Goal: Information Seeking & Learning: Learn about a topic

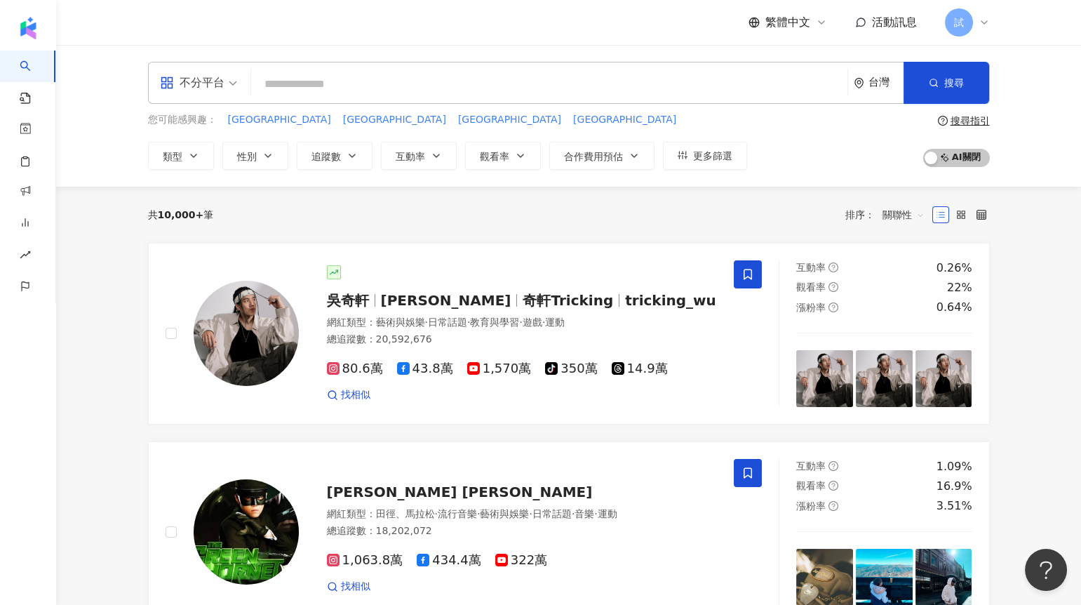
click at [288, 79] on input "search" at bounding box center [549, 84] width 585 height 27
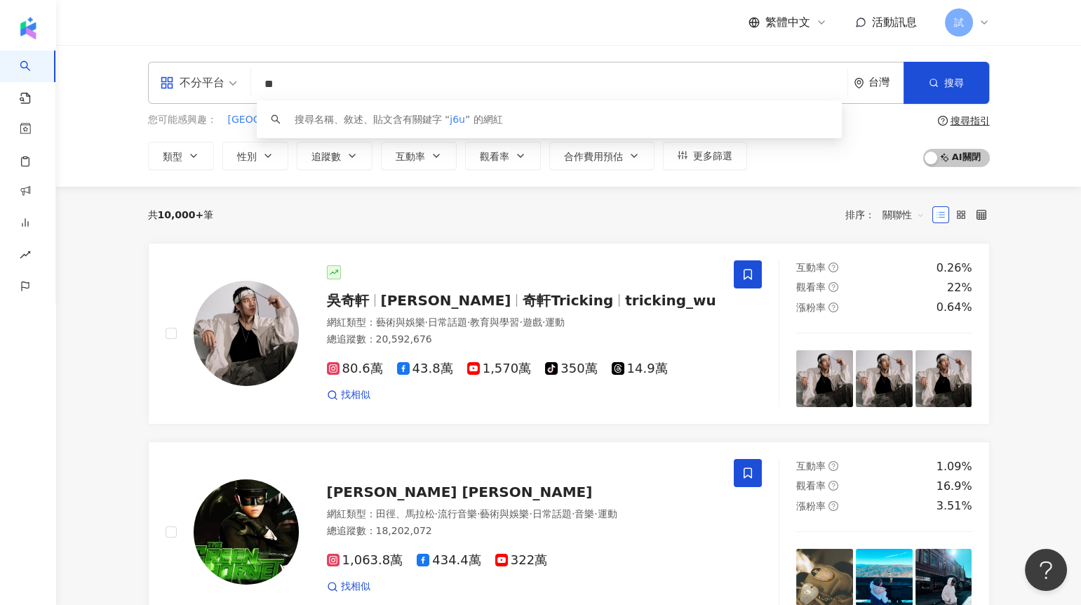
type input "*"
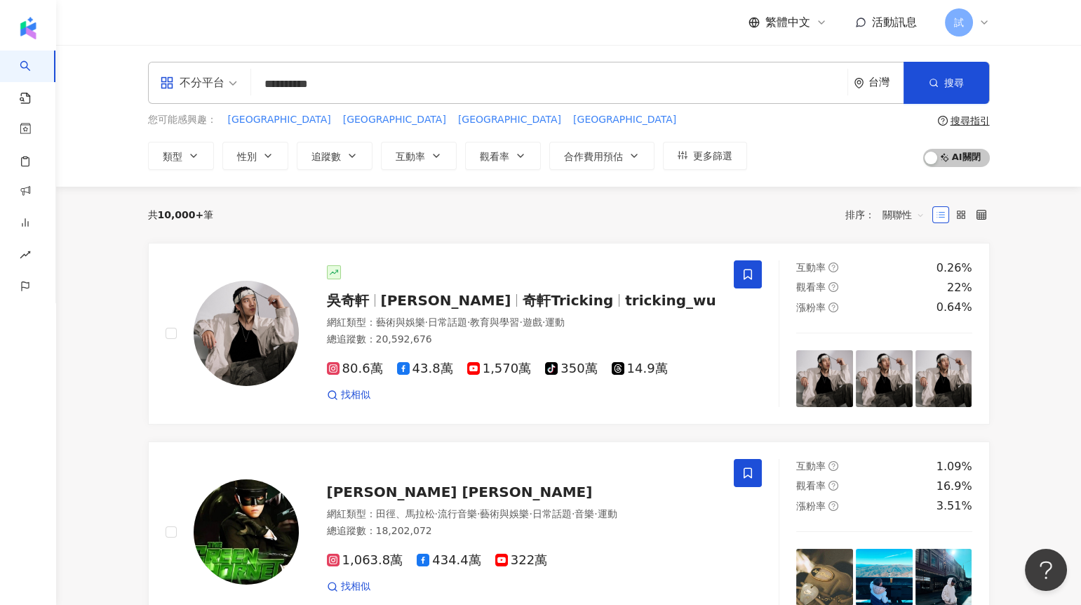
type input "**********"
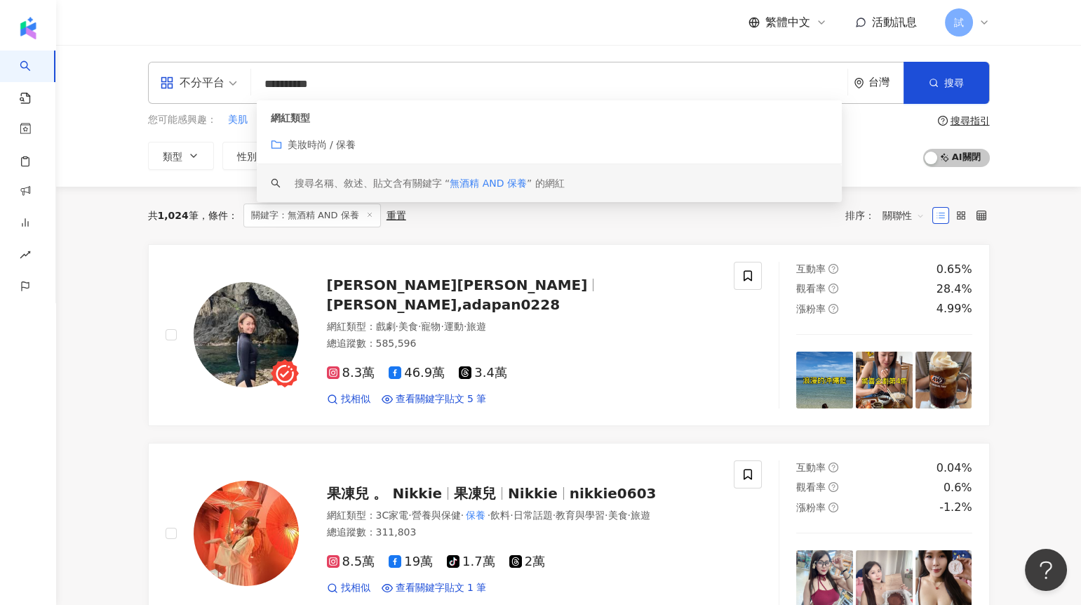
click at [551, 231] on div "共 1,024 筆 條件 ： 關鍵字：無酒精 AND 保養 重置 排序： 關聯性" at bounding box center [569, 216] width 842 height 58
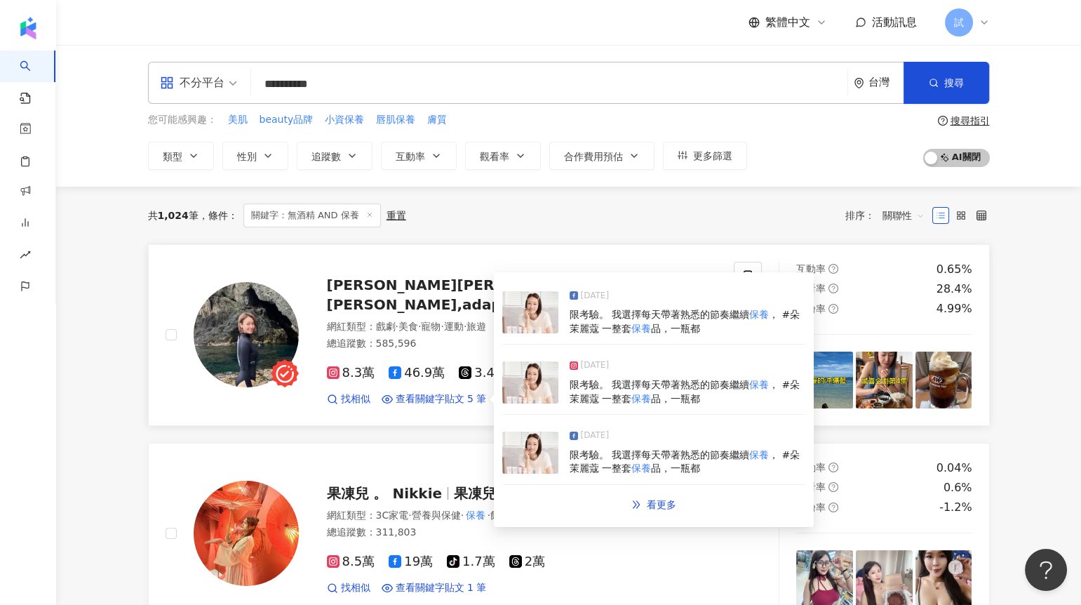
click at [530, 316] on img at bounding box center [530, 312] width 56 height 42
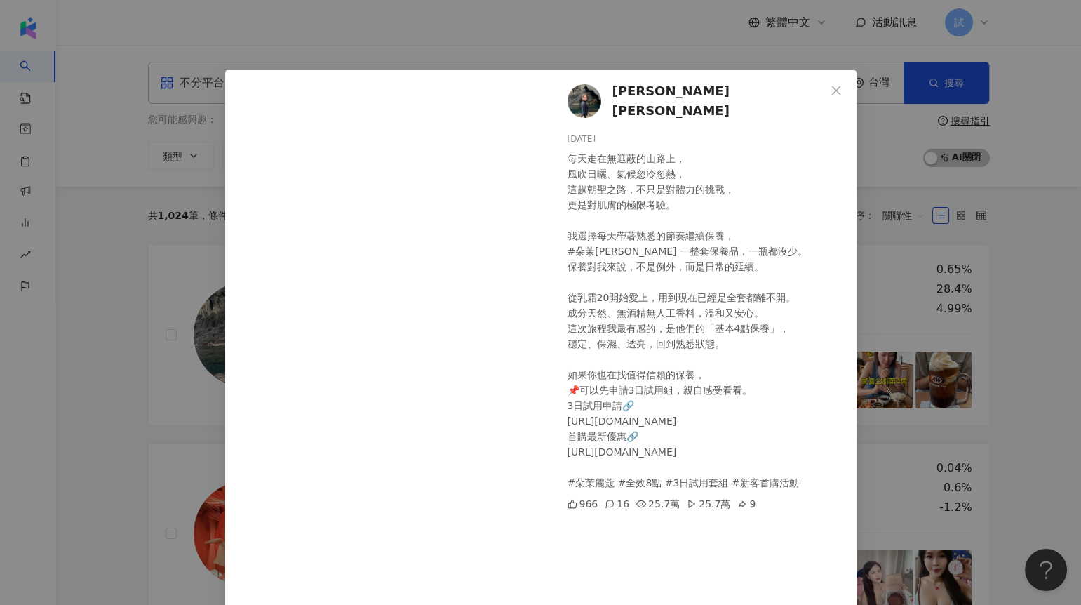
click at [862, 149] on div "潘慧如 Ada Pan 2025/7/17 每天走在無遮蔽的山路上， 風吹日曬、氣候忽冷忽熱， 這趟朝聖之路，不只是對體力的挑戰， 更是對肌膚的極限考驗。 我…" at bounding box center [540, 302] width 1081 height 605
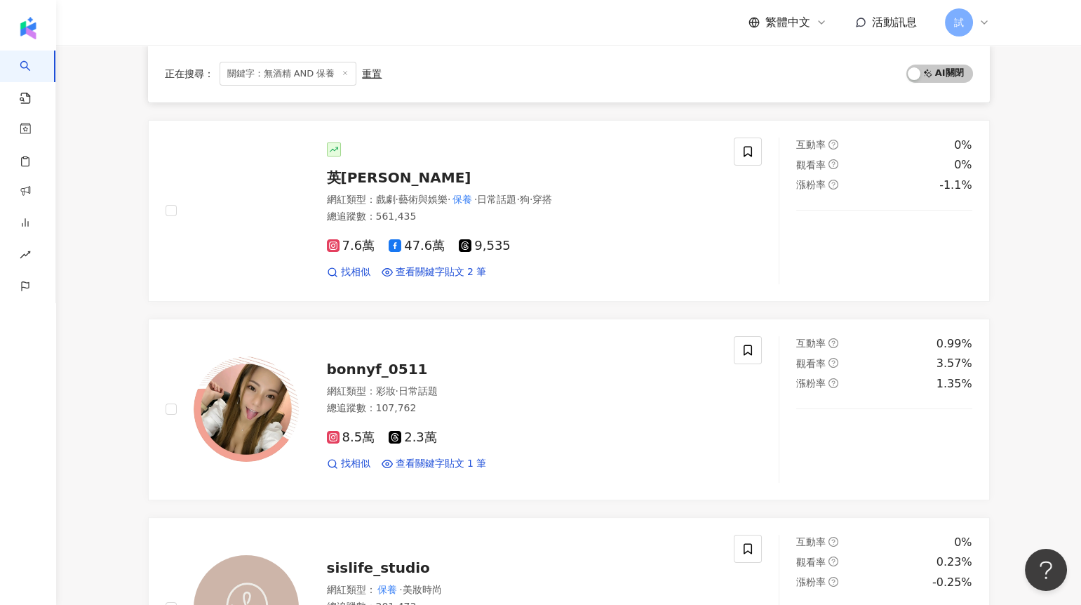
scroll to position [527, 0]
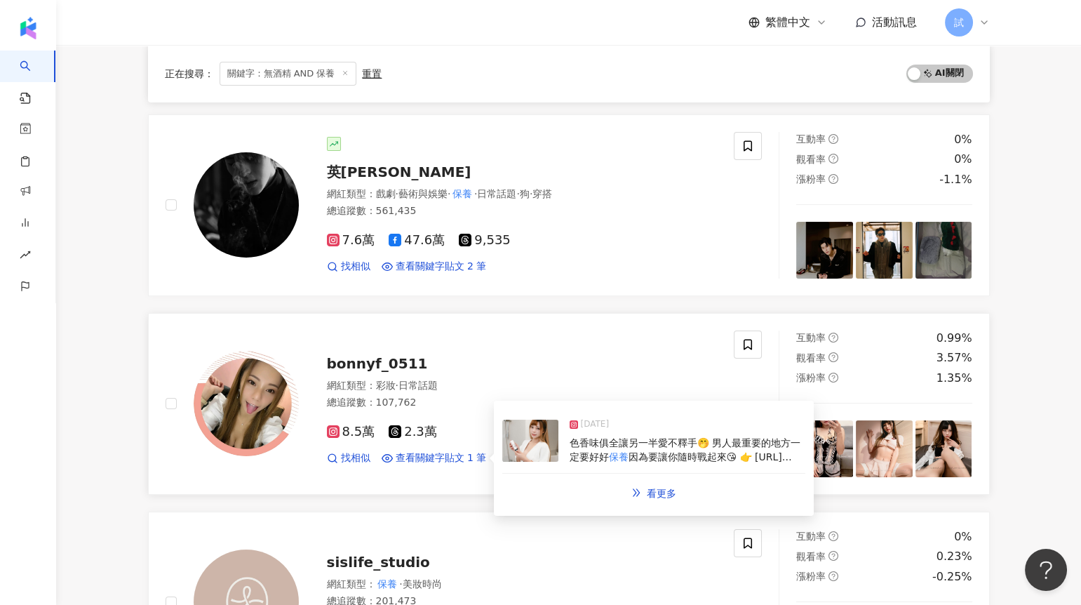
click at [533, 444] on img at bounding box center [530, 441] width 56 height 42
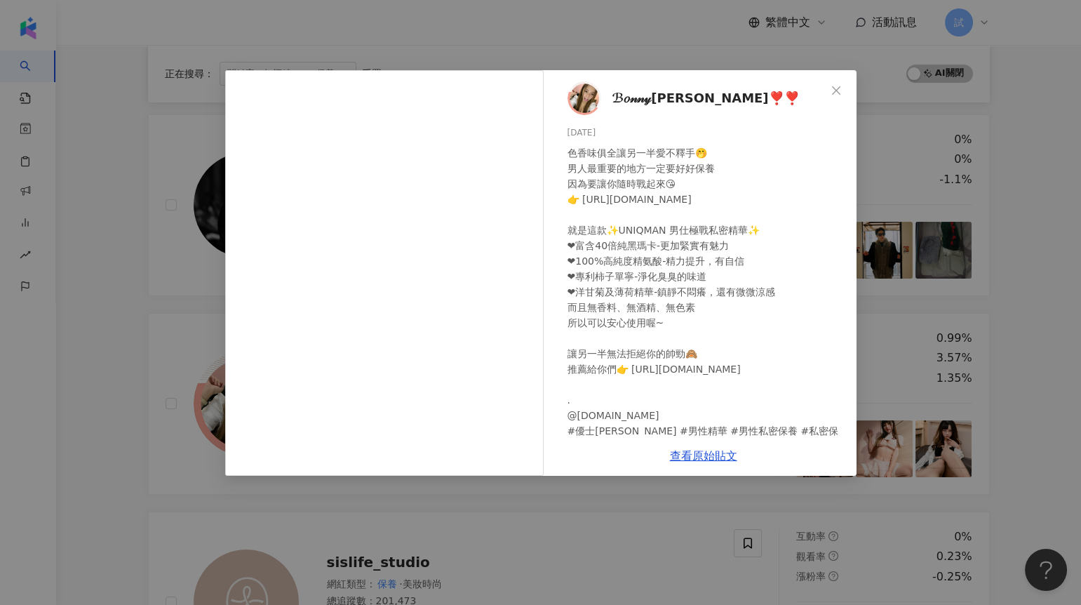
click at [844, 248] on div "ℬ𝑜𝓃𝓃𝓎波妮❣️❣️ 2024/11/12 色香味俱全讓另一半愛不釋手🤭 男人最重要的地方一定要好好保養 因為要讓你隨時戰起來😘 👉 https://bit…" at bounding box center [704, 253] width 306 height 366
click at [542, 491] on div "ℬ𝑜𝓃𝓃𝓎波妮❣️❣️ 2024/11/12 色香味俱全讓另一半愛不釋手🤭 男人最重要的地方一定要好好保養 因為要讓你隨時戰起來😘 👉 https://bit…" at bounding box center [540, 302] width 1081 height 605
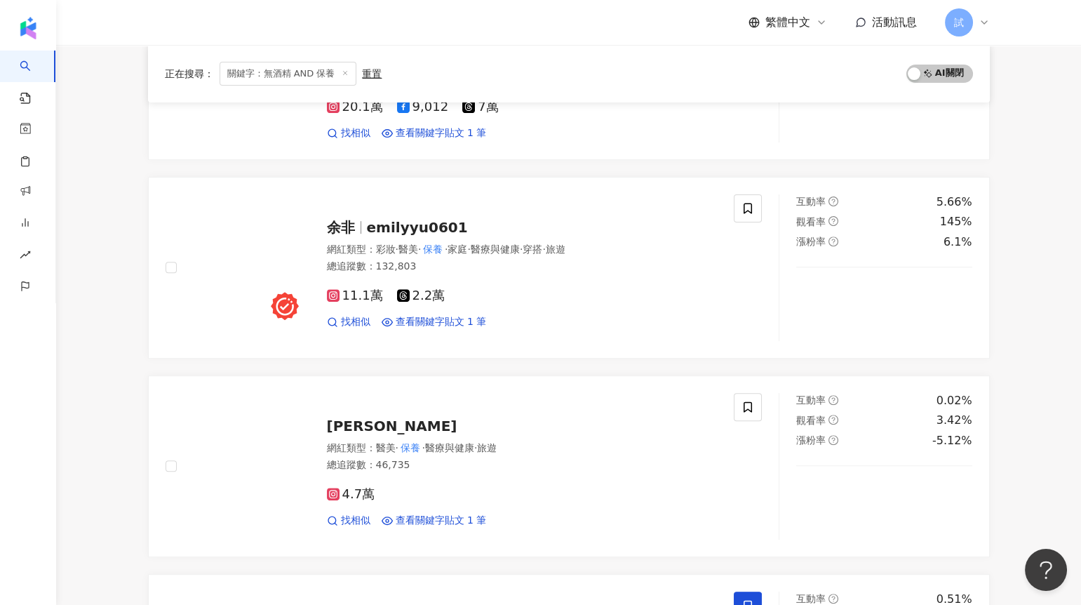
scroll to position [1270, 0]
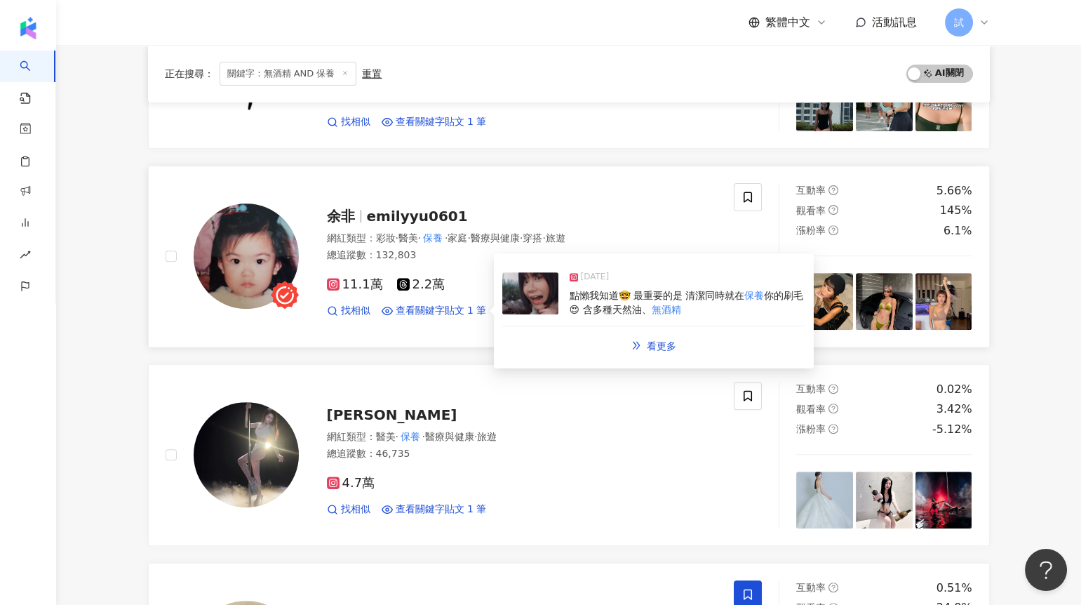
click at [525, 303] on img at bounding box center [530, 293] width 56 height 42
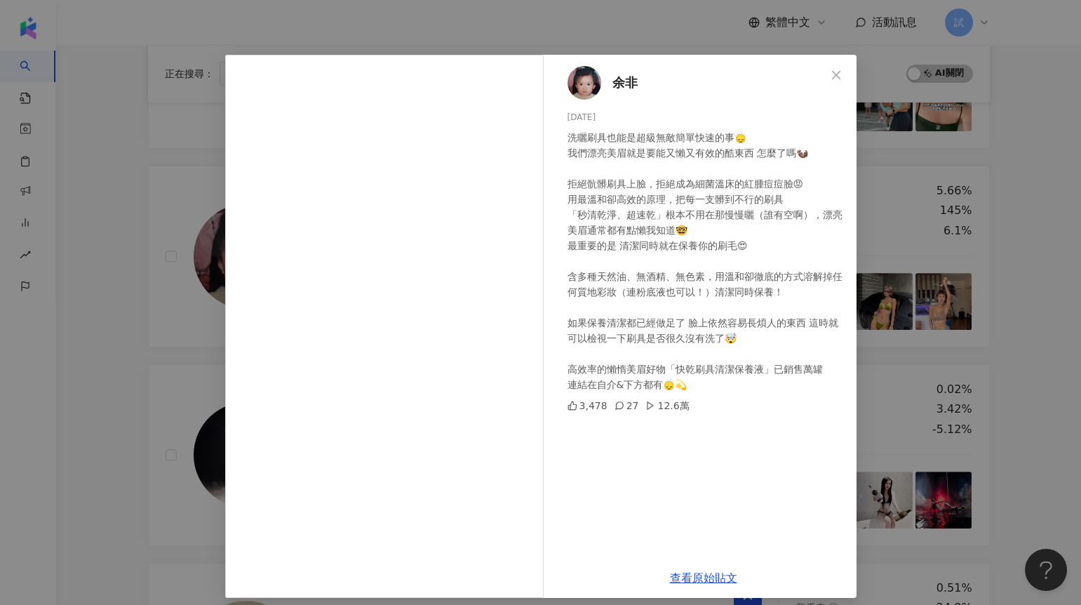
scroll to position [25, 0]
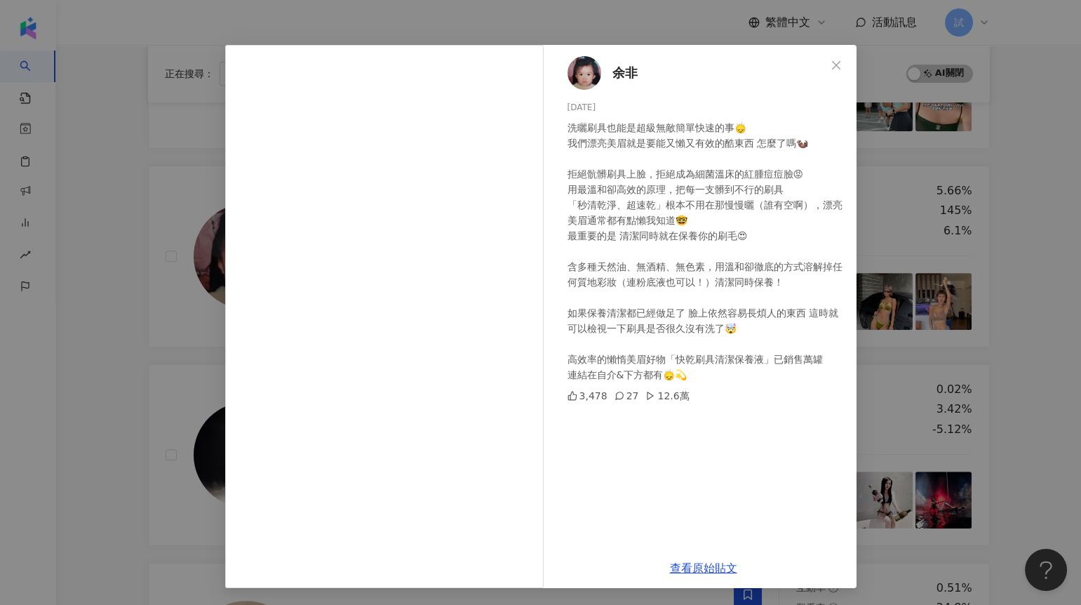
click at [903, 196] on div "余非 2025/5/5 洗曬刷具也能是超級無敵簡單快速的事🙂‍↕️ 我們漂亮美眉就是要能又懶又有效的酷東西 怎麼了嗎🦦 拒絕骯髒刷具上臉，拒絕成為細菌溫床的紅…" at bounding box center [540, 302] width 1081 height 605
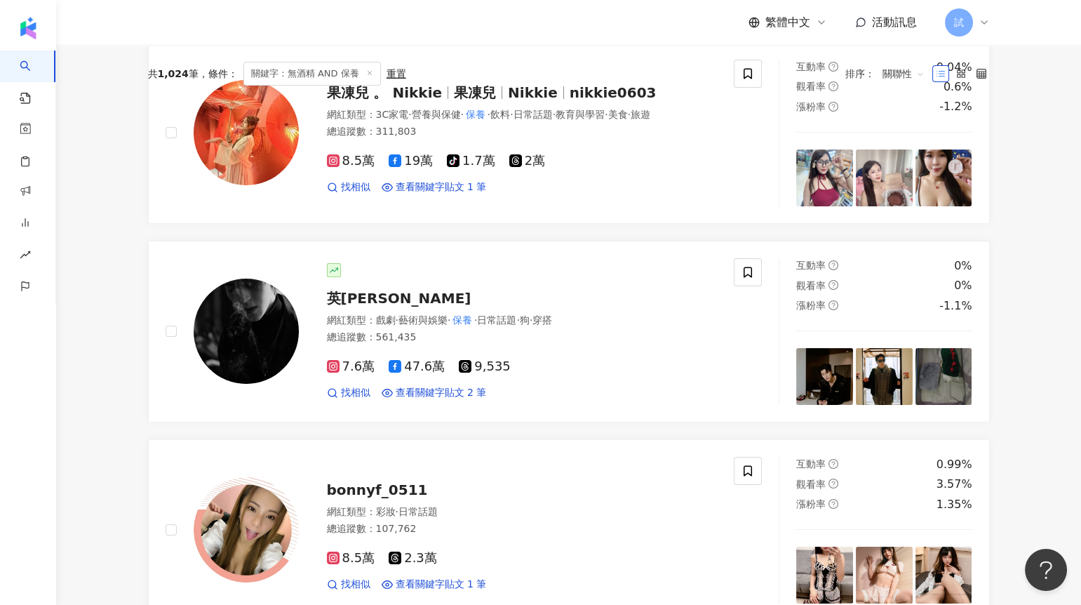
scroll to position [0, 0]
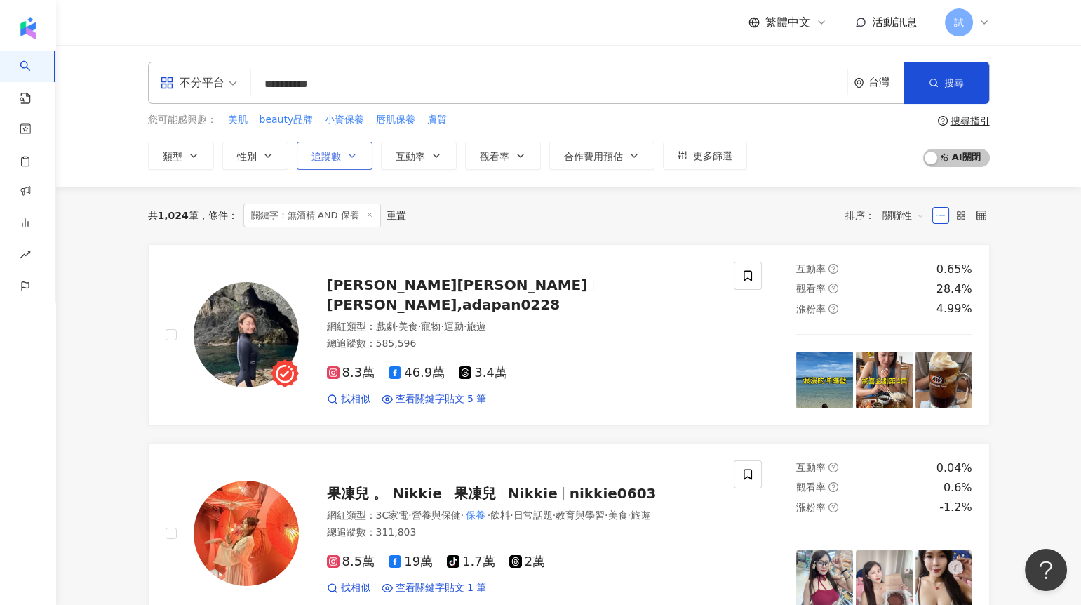
click at [333, 162] on button "追蹤數" at bounding box center [335, 156] width 76 height 28
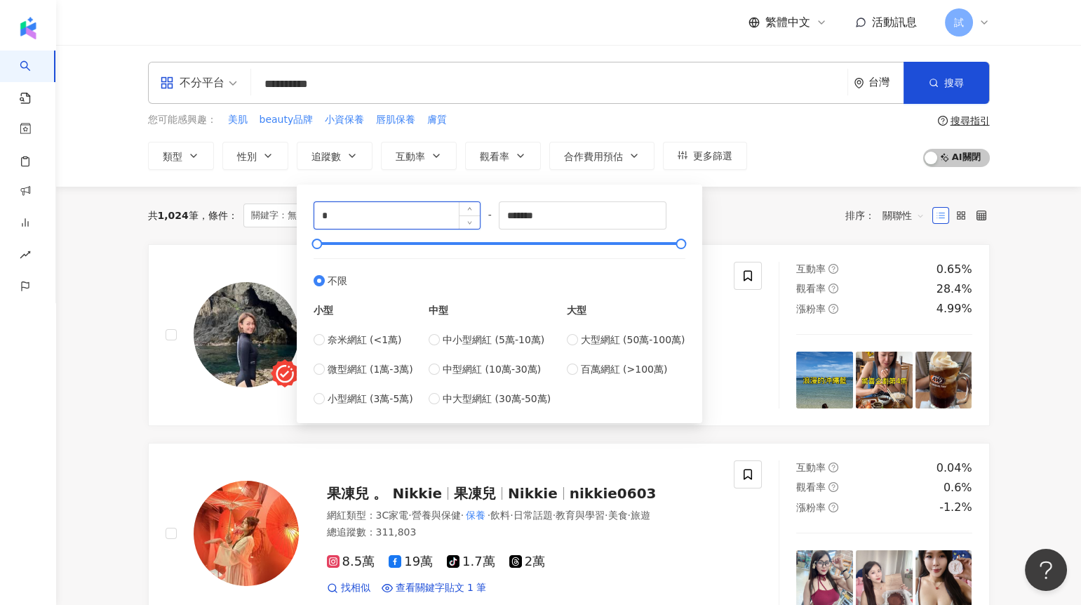
click at [354, 202] on input "*" at bounding box center [397, 215] width 166 height 27
click at [404, 161] on button "互動率" at bounding box center [419, 156] width 76 height 28
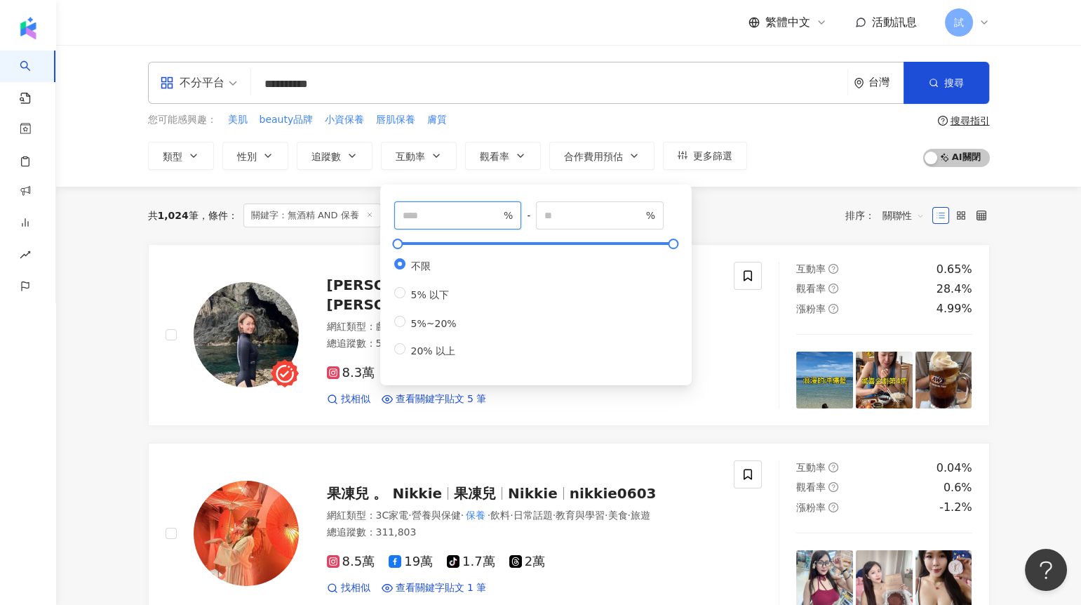
click at [414, 210] on input "number" at bounding box center [452, 215] width 98 height 15
type input "*"
click at [699, 215] on div "共 1,024 筆 條件 ： 關鍵字：無酒精 AND 保養 重置 排序： 關聯性" at bounding box center [569, 216] width 842 height 24
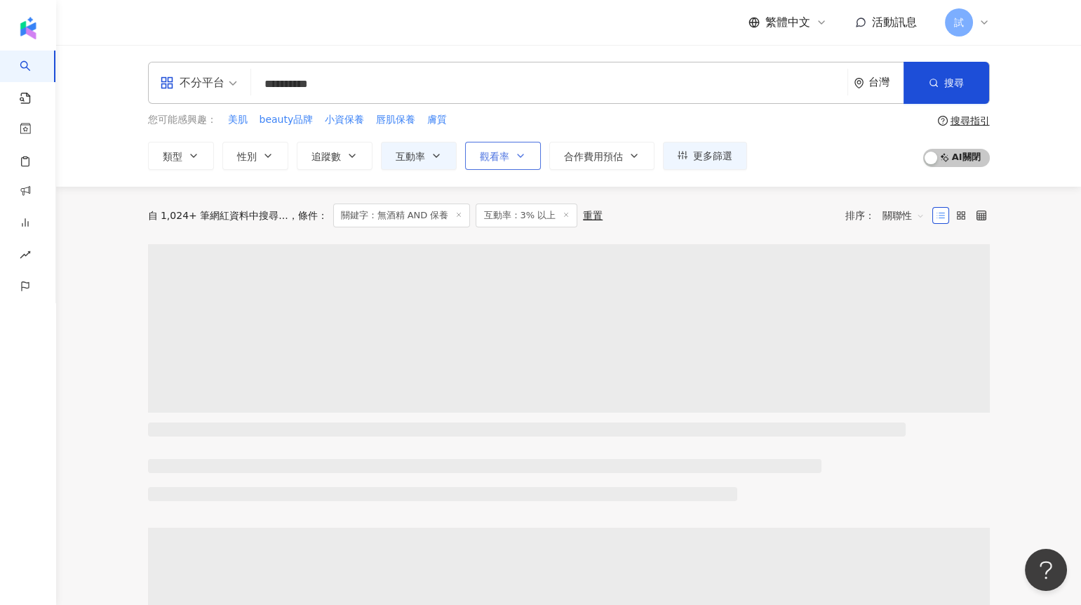
click at [507, 153] on span "觀看率" at bounding box center [494, 156] width 29 height 11
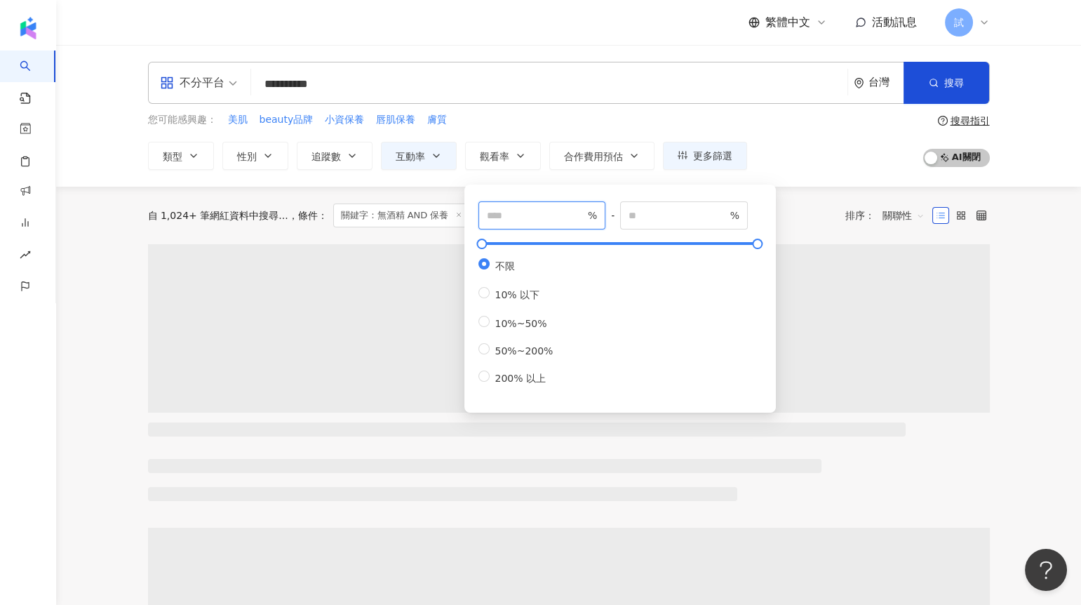
click at [521, 214] on input "number" at bounding box center [536, 215] width 98 height 15
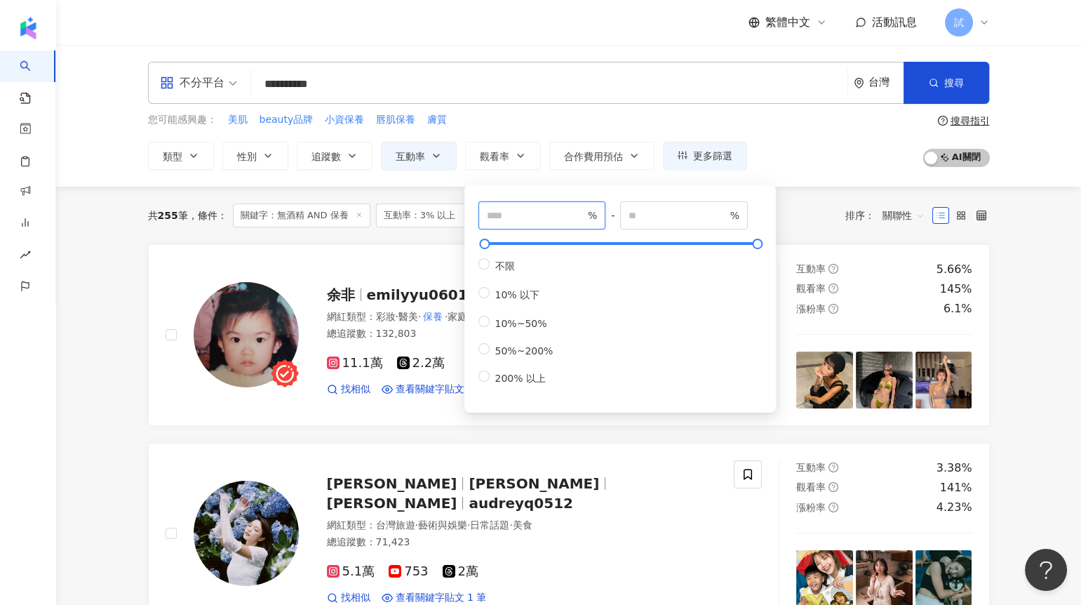
type input "***"
click at [820, 218] on div "共 255 筆 條件 ： 關鍵字：無酒精 AND 保養 互動率：3% 以上 重置 排序： 關聯性" at bounding box center [569, 216] width 842 height 24
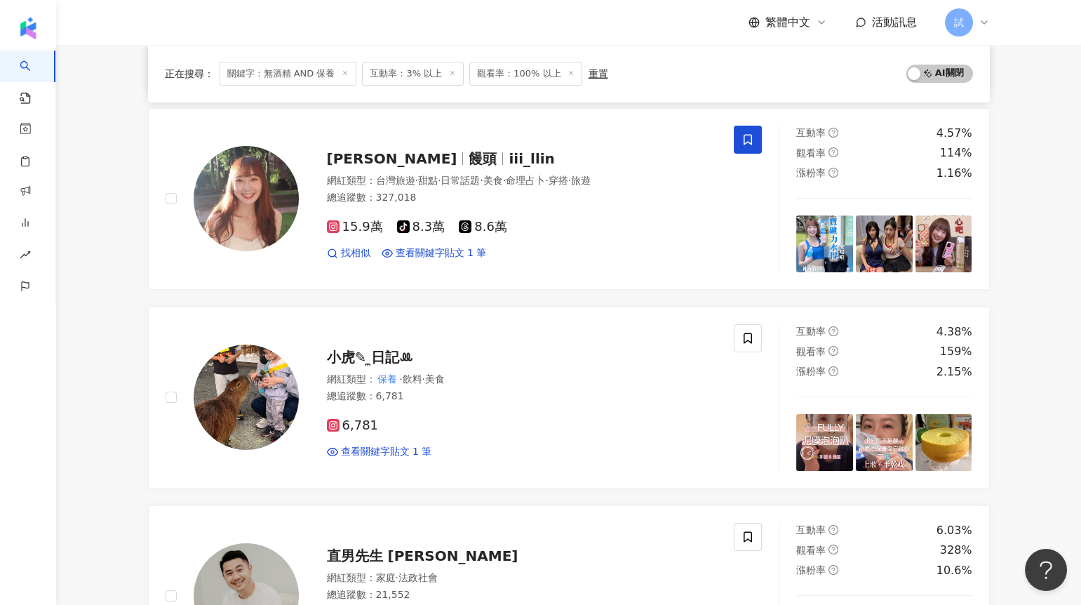
scroll to position [538, 0]
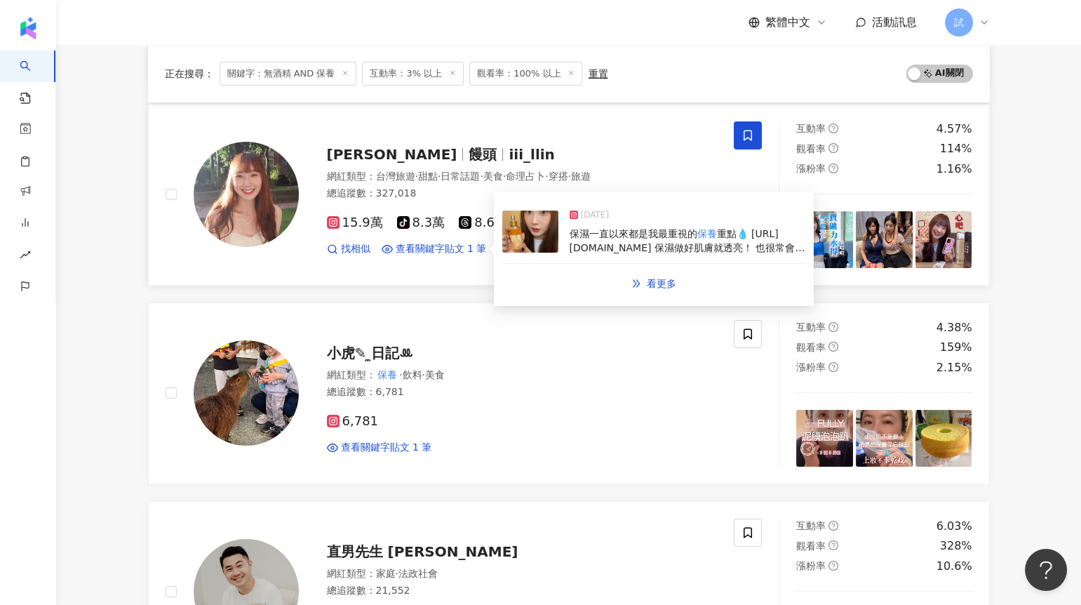
click at [534, 236] on img at bounding box center [530, 232] width 56 height 42
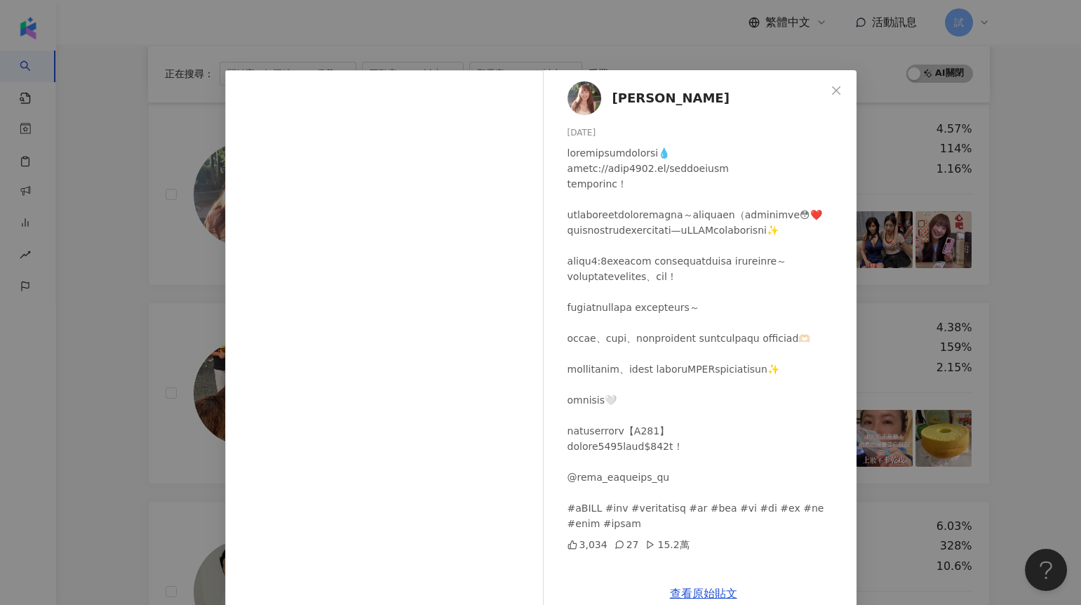
click at [877, 291] on div "張皧麟 2024/12/6 3,034 27 15.2萬 查看原始貼文" at bounding box center [540, 302] width 1081 height 605
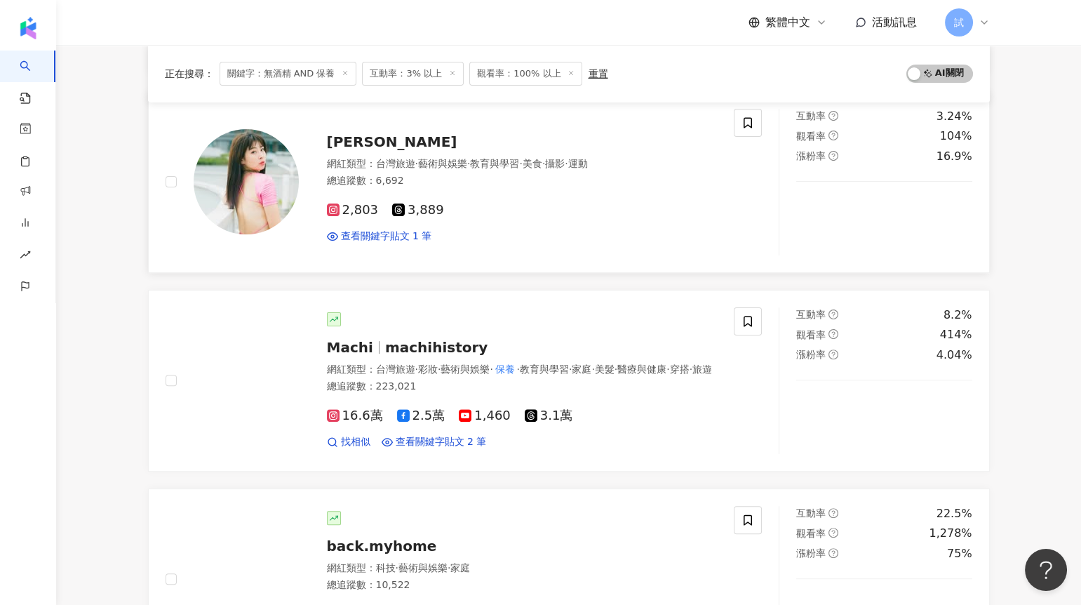
scroll to position [1182, 0]
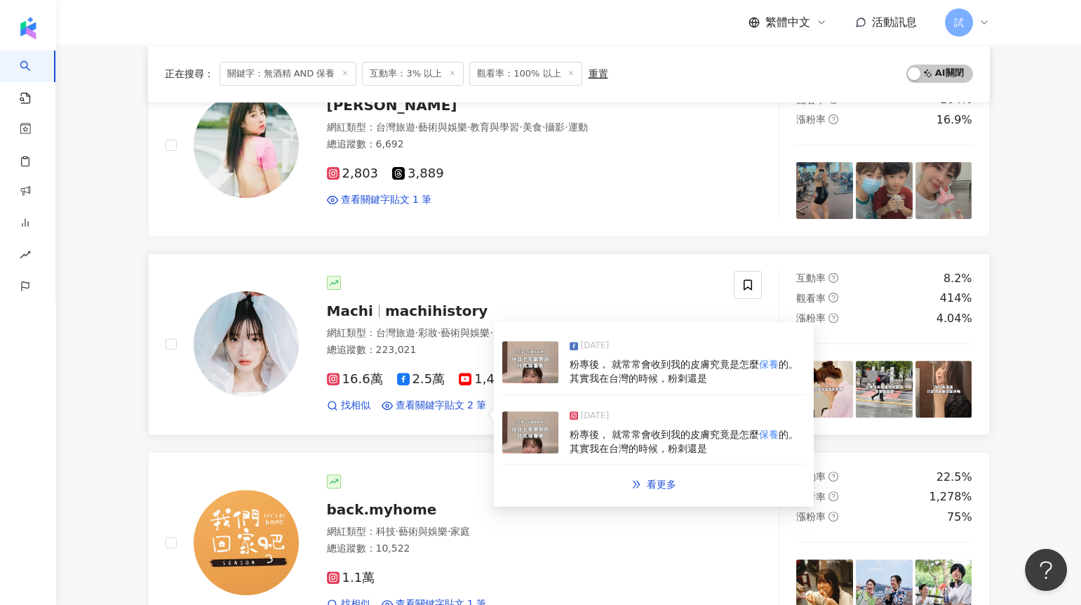
click at [530, 367] on img at bounding box center [530, 362] width 56 height 42
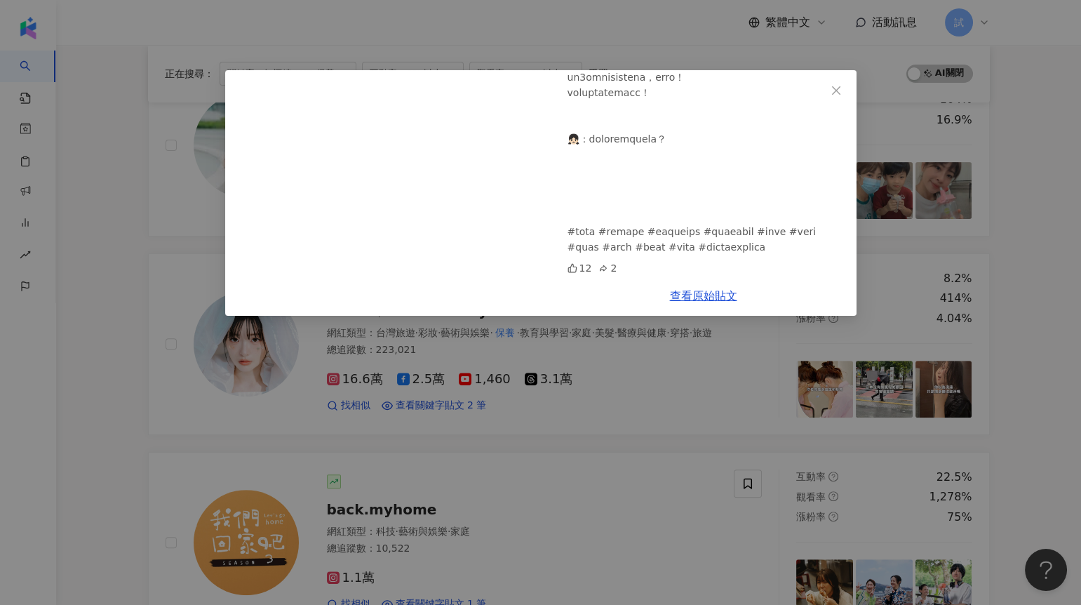
scroll to position [1192, 0]
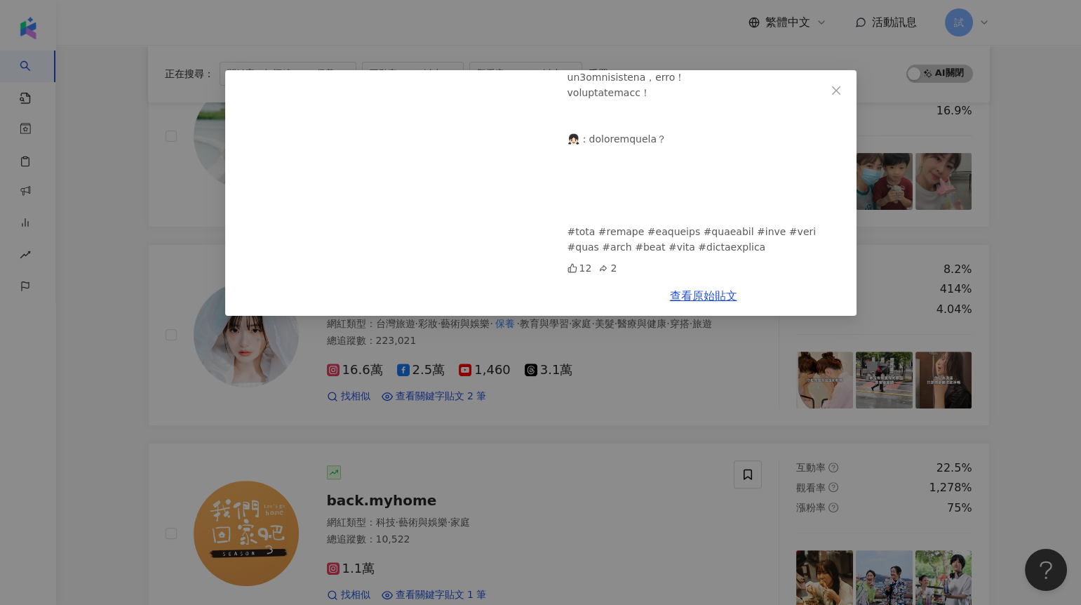
click at [627, 347] on div "Machi 2024/10/30 12 2 查看原始貼文" at bounding box center [540, 302] width 1081 height 605
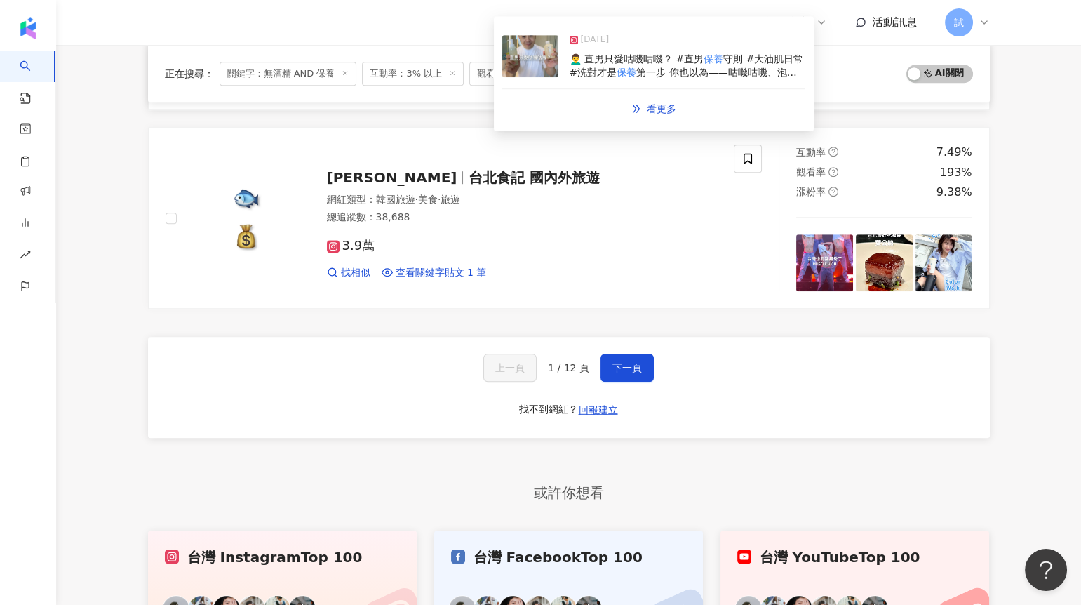
scroll to position [2453, 0]
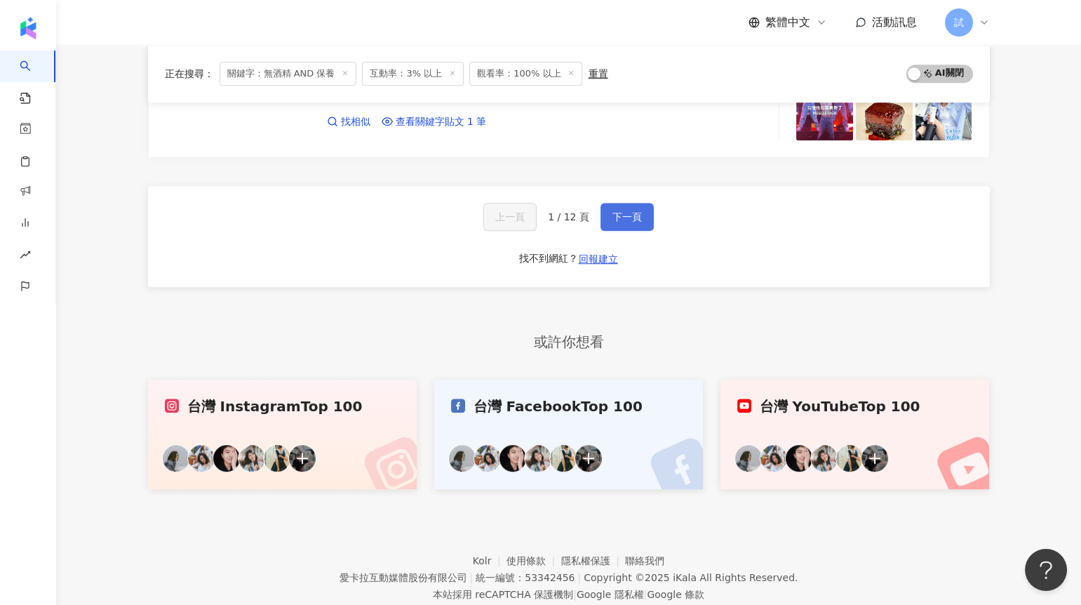
click at [636, 219] on span "下一頁" at bounding box center [627, 216] width 29 height 11
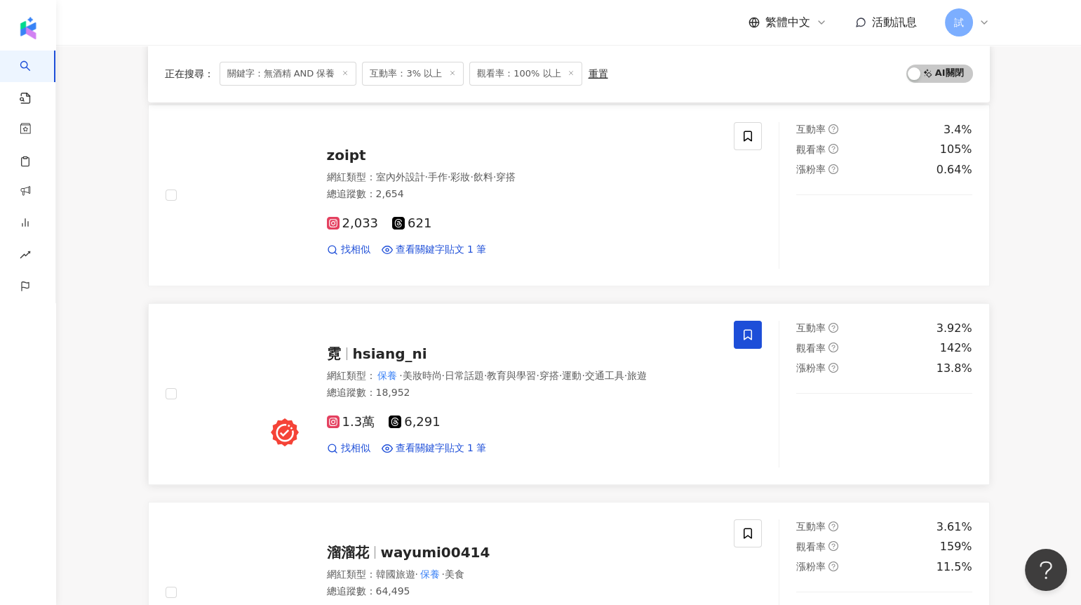
scroll to position [547, 0]
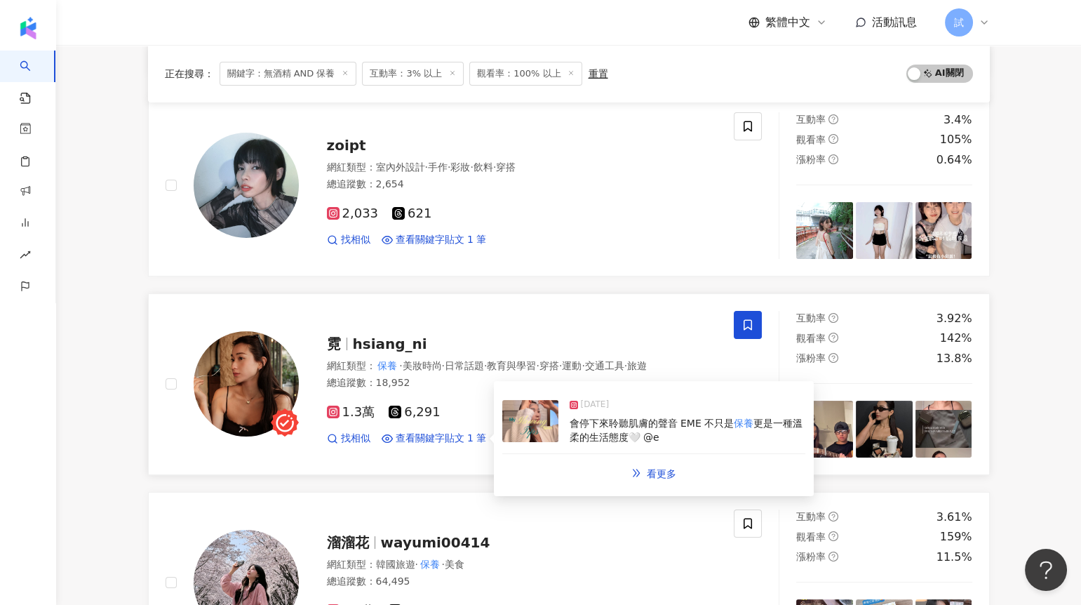
click at [535, 420] on img at bounding box center [530, 421] width 56 height 42
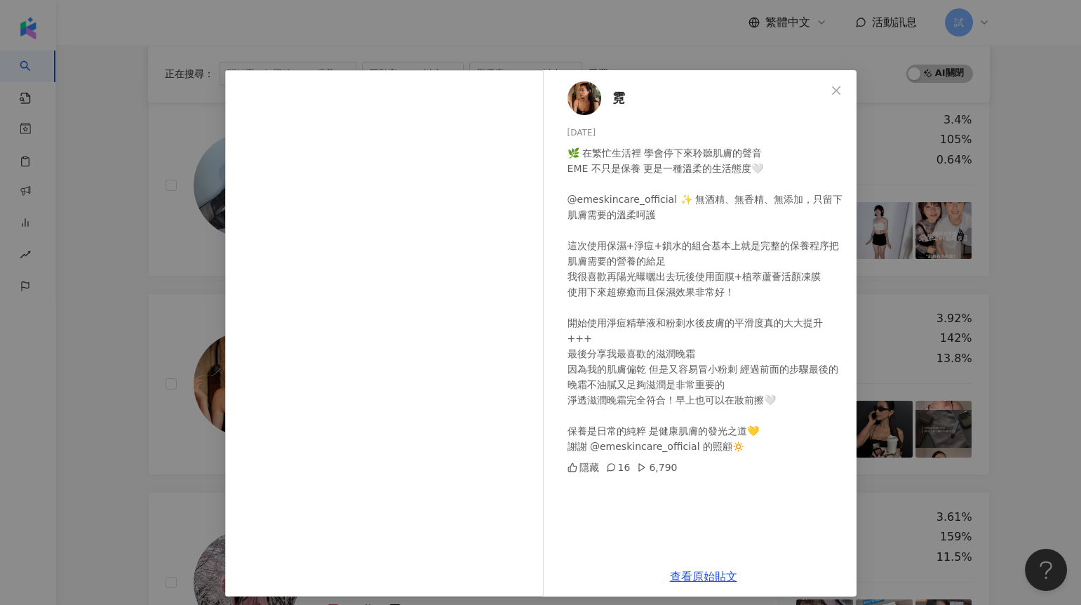
click at [914, 209] on div "霓 2025/6/22 🌿 在繁忙生活裡 學會停下來聆聽肌膚的聲音 EME 不只是保養 更是一種溫柔的生活態度🤍 @emeskincare_official …" at bounding box center [540, 302] width 1081 height 605
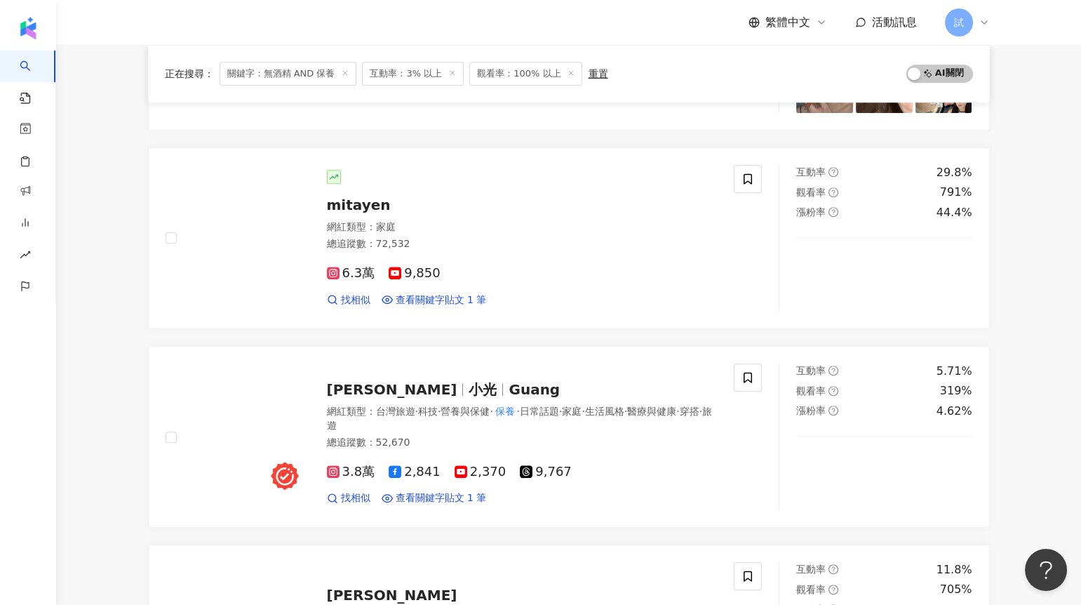
scroll to position [1695, 0]
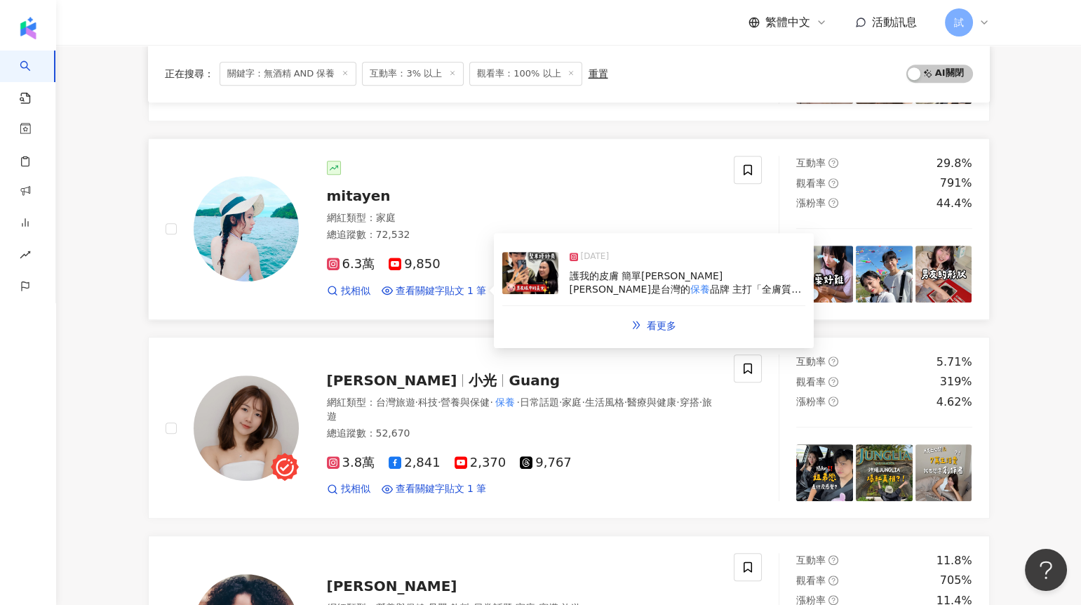
click at [534, 279] on img at bounding box center [530, 273] width 56 height 42
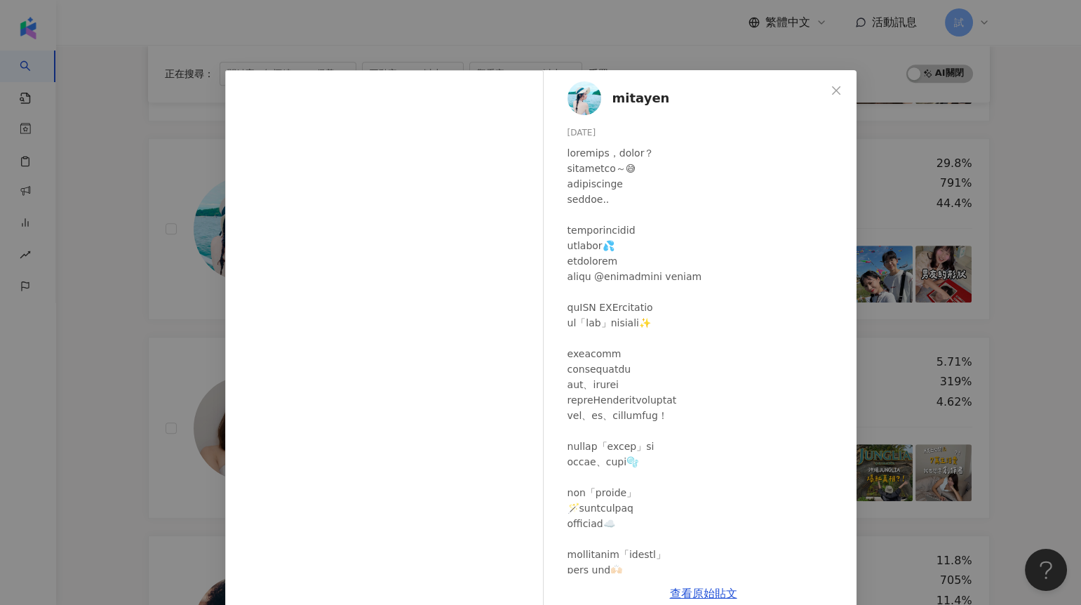
click at [890, 229] on div "mitayen 2025/4/24 8,613 66 21.6萬 查看原始貼文" at bounding box center [540, 302] width 1081 height 605
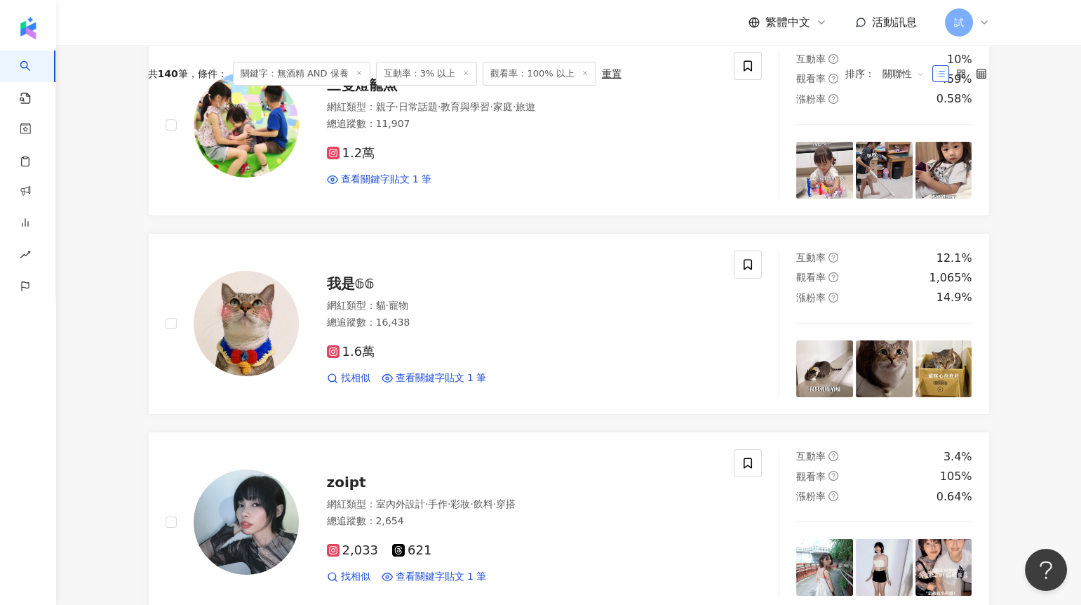
scroll to position [0, 0]
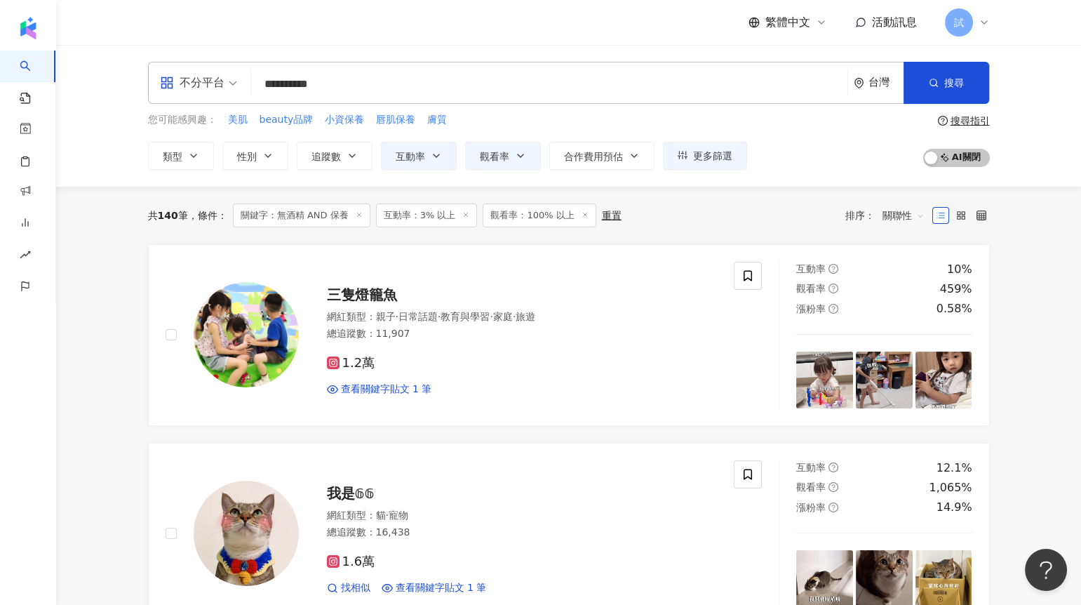
click at [891, 219] on span "關聯性" at bounding box center [904, 215] width 42 height 22
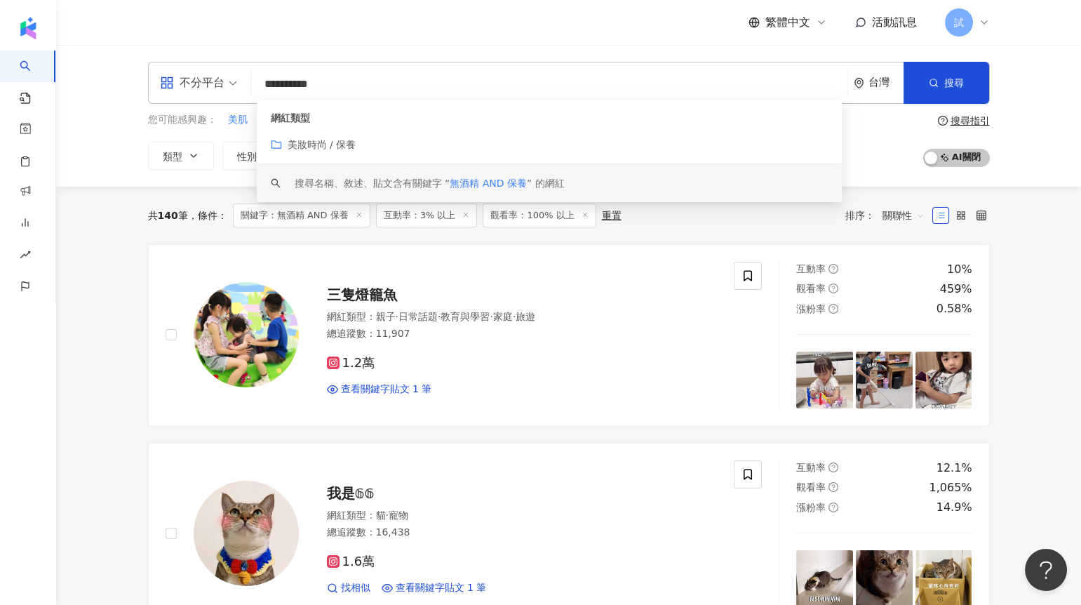
drag, startPoint x: 353, startPoint y: 86, endPoint x: 214, endPoint y: 88, distance: 139.0
click at [214, 88] on div "**********" at bounding box center [569, 83] width 842 height 42
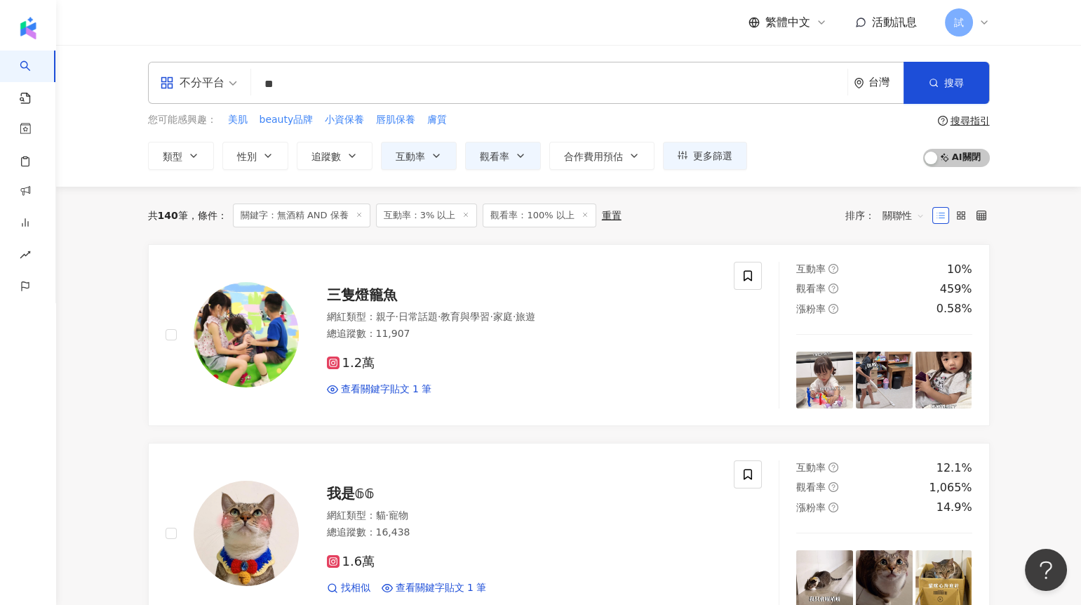
type input "*"
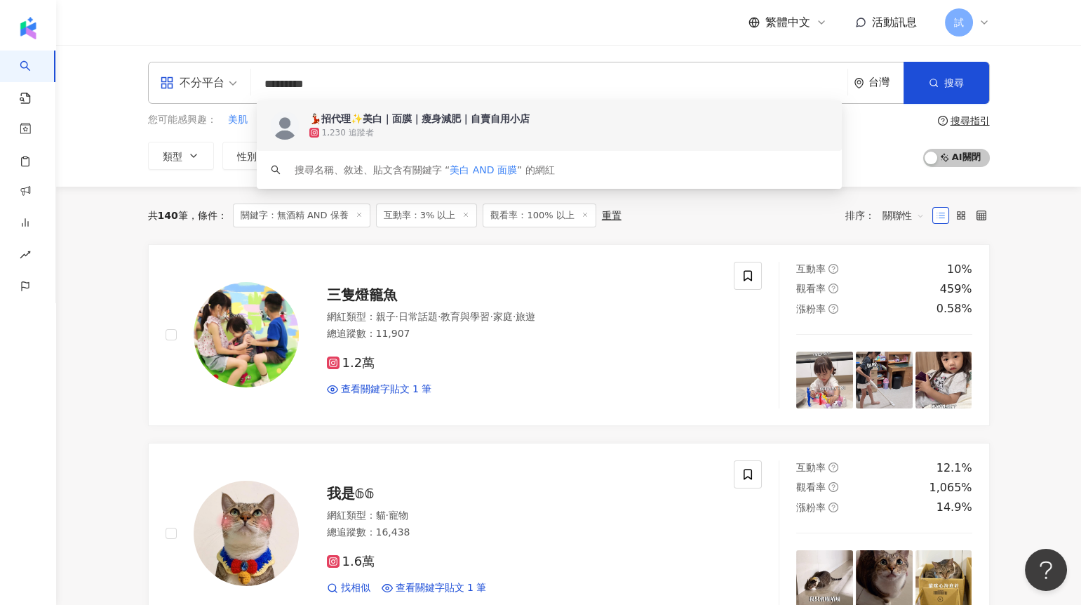
click at [949, 121] on span at bounding box center [943, 121] width 11 height 10
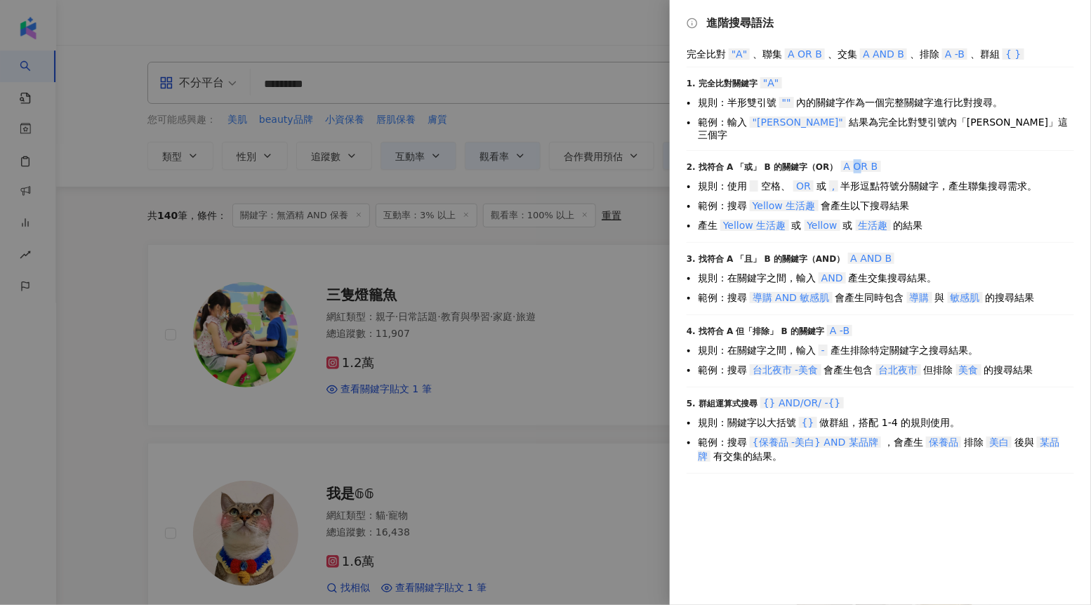
drag, startPoint x: 853, startPoint y: 155, endPoint x: 845, endPoint y: 156, distance: 7.8
click at [845, 161] on span "A OR B" at bounding box center [861, 166] width 40 height 11
drag, startPoint x: 855, startPoint y: 248, endPoint x: 870, endPoint y: 249, distance: 14.8
click at [870, 253] on span "A AND B" at bounding box center [871, 258] width 47 height 11
click at [638, 219] on div at bounding box center [545, 302] width 1091 height 605
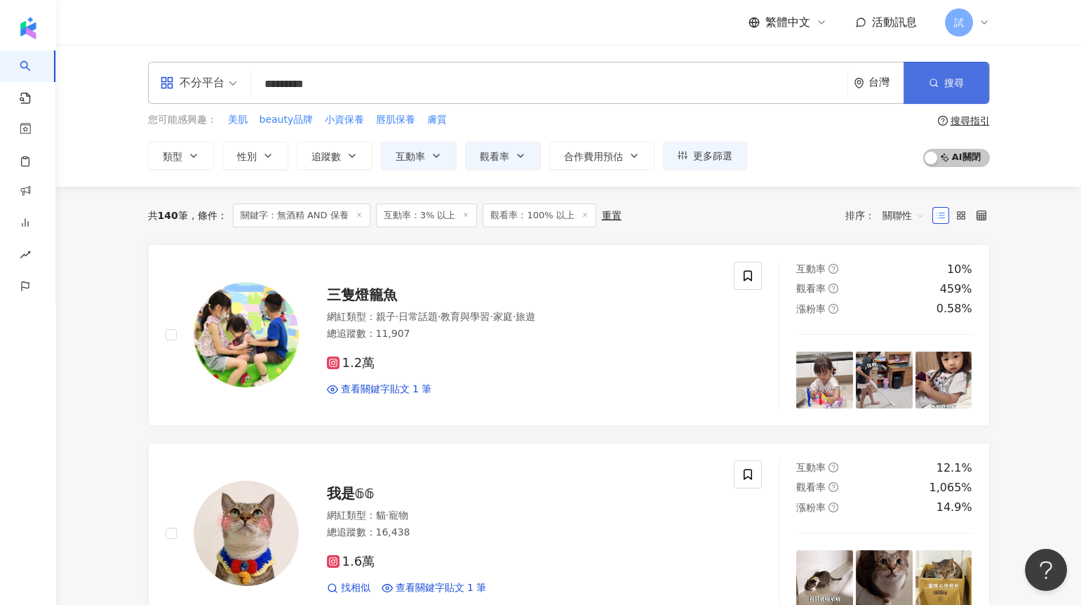
click at [932, 70] on button "搜尋" at bounding box center [947, 83] width 86 height 42
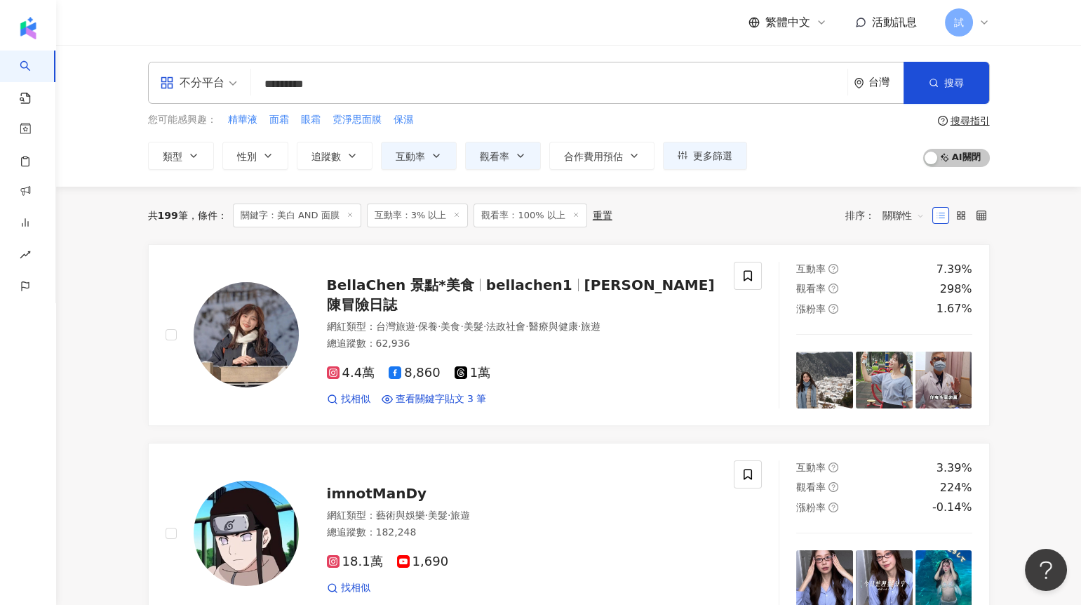
click at [377, 85] on input "*********" at bounding box center [549, 84] width 585 height 27
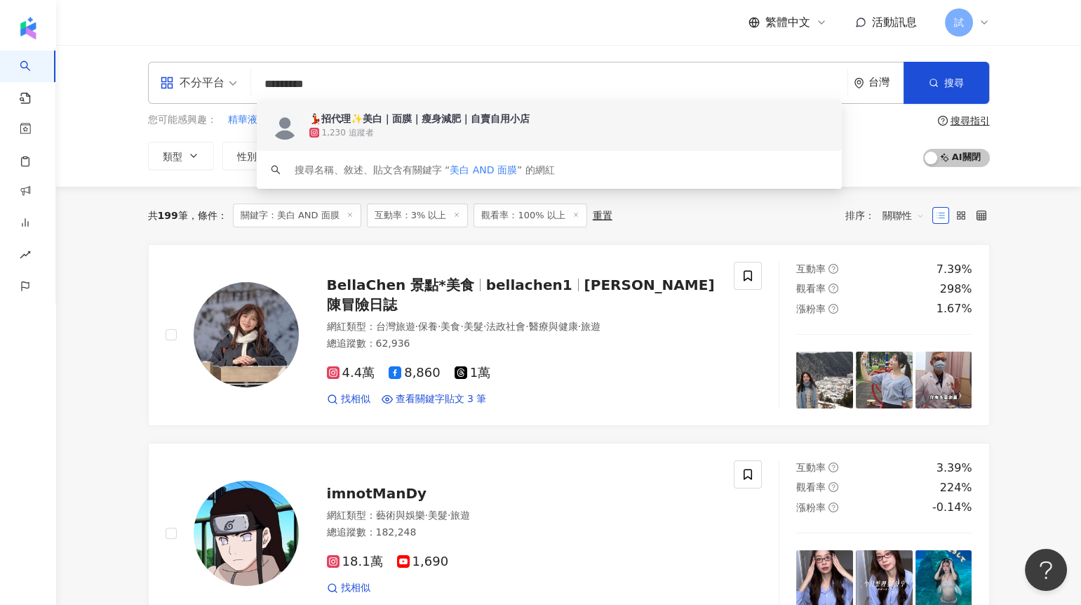
click at [261, 80] on input "*********" at bounding box center [549, 84] width 585 height 27
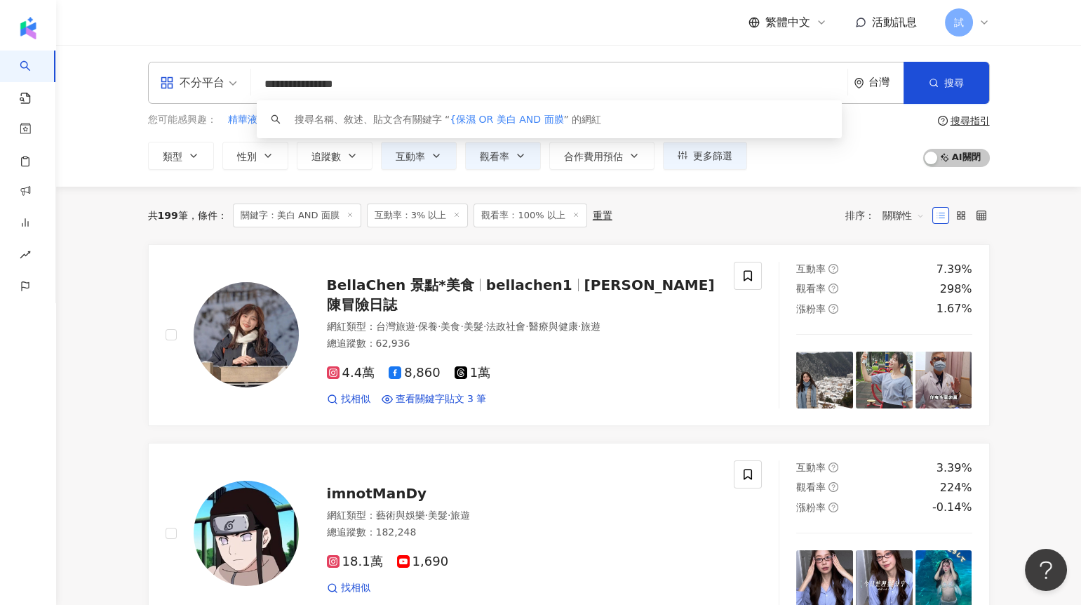
click at [328, 84] on input "**********" at bounding box center [549, 84] width 585 height 27
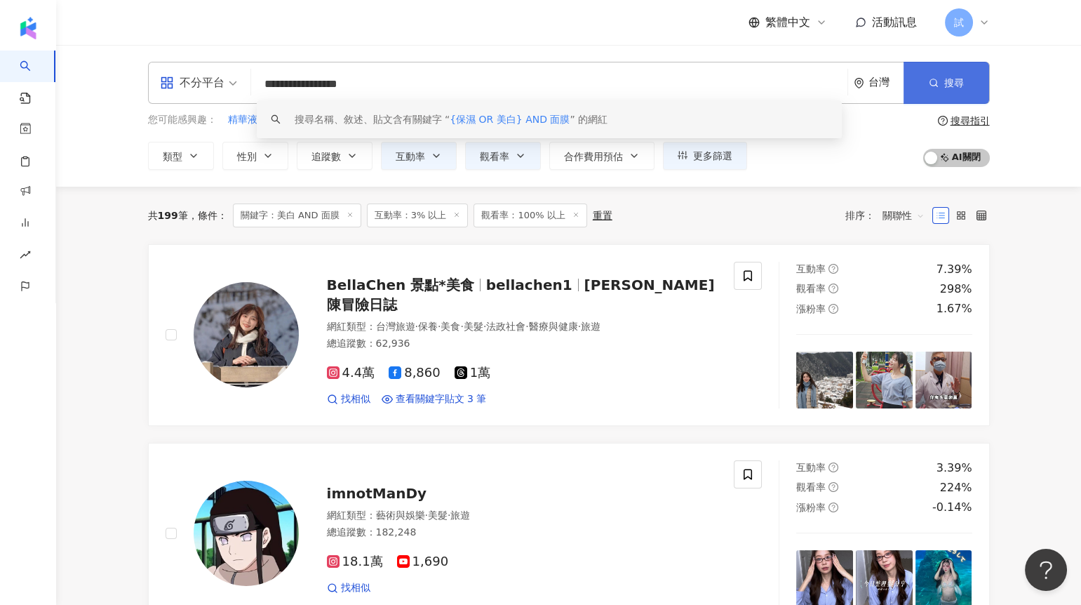
type input "**********"
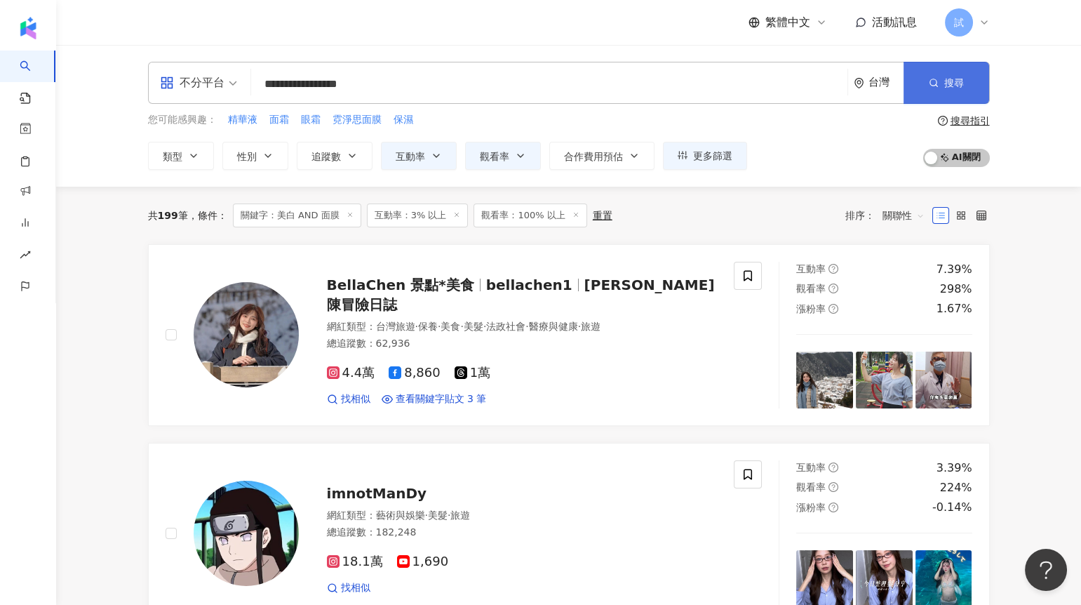
click at [957, 84] on span "搜尋" at bounding box center [955, 82] width 20 height 11
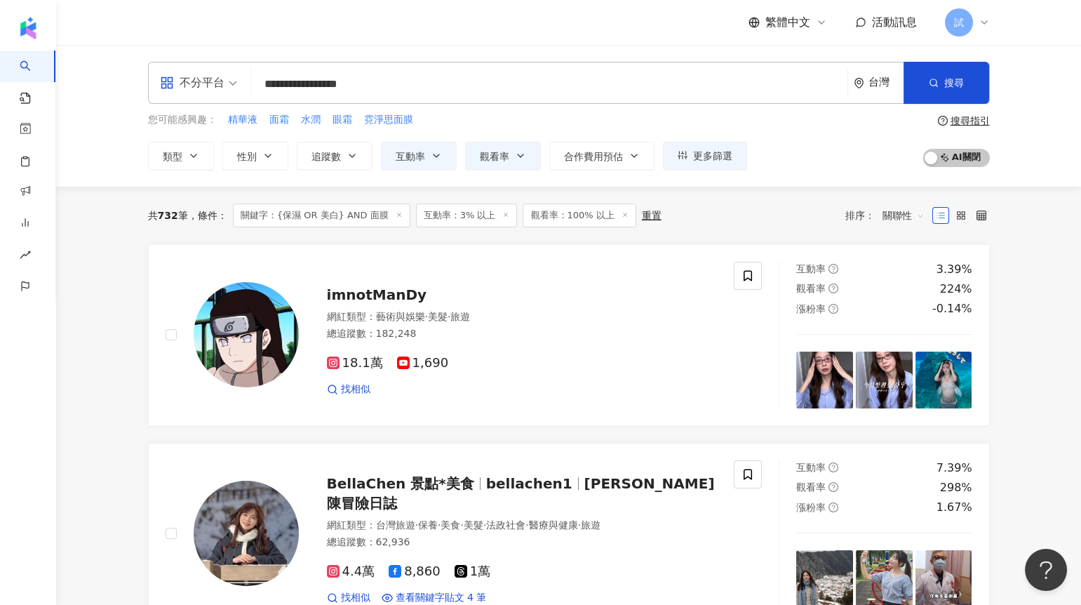
click at [502, 213] on icon at bounding box center [505, 214] width 7 height 7
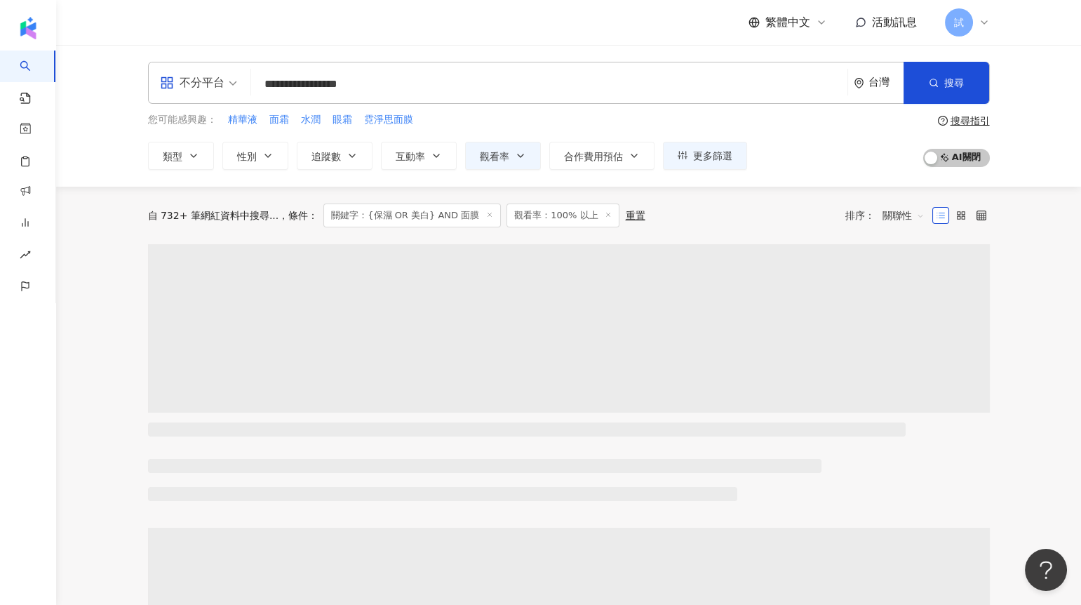
click at [592, 215] on div "自 732+ 筆網紅資料中搜尋... 條件 ： 關鍵字：{保濕 OR 美白} AND 面膜 觀看率：100% 以上 重置 排序： 關聯性" at bounding box center [569, 216] width 842 height 24
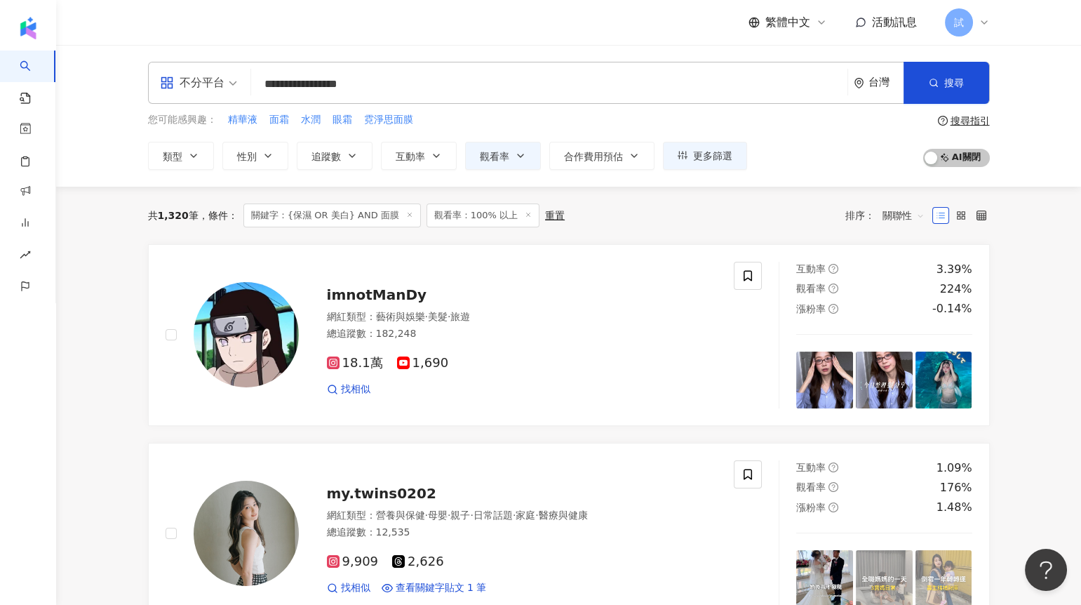
click at [527, 215] on line at bounding box center [529, 215] width 4 height 4
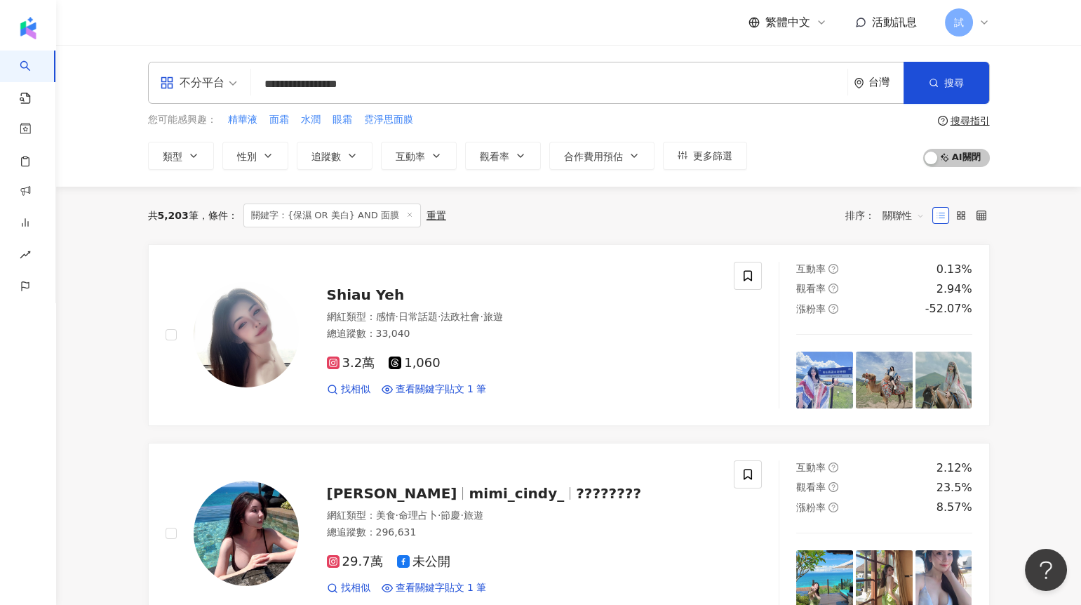
drag, startPoint x: 161, startPoint y: 219, endPoint x: 196, endPoint y: 218, distance: 35.1
click at [196, 218] on div "共 5,203 筆" at bounding box center [173, 215] width 51 height 11
click at [360, 154] on button "追蹤數" at bounding box center [335, 156] width 76 height 28
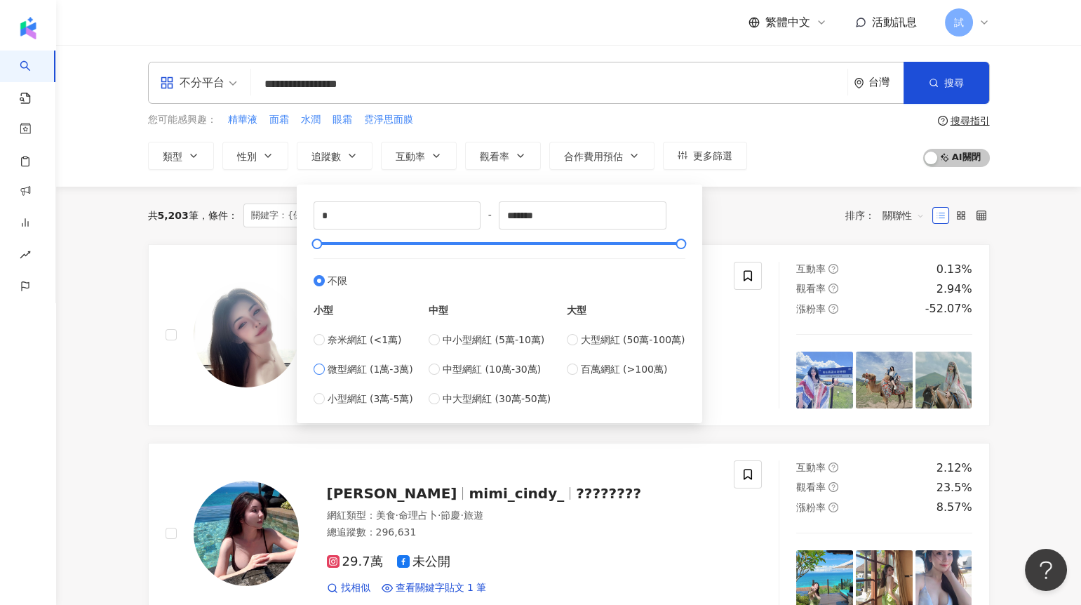
click at [326, 369] on label "微型網紅 (1萬-3萬)" at bounding box center [364, 368] width 100 height 15
type input "*****"
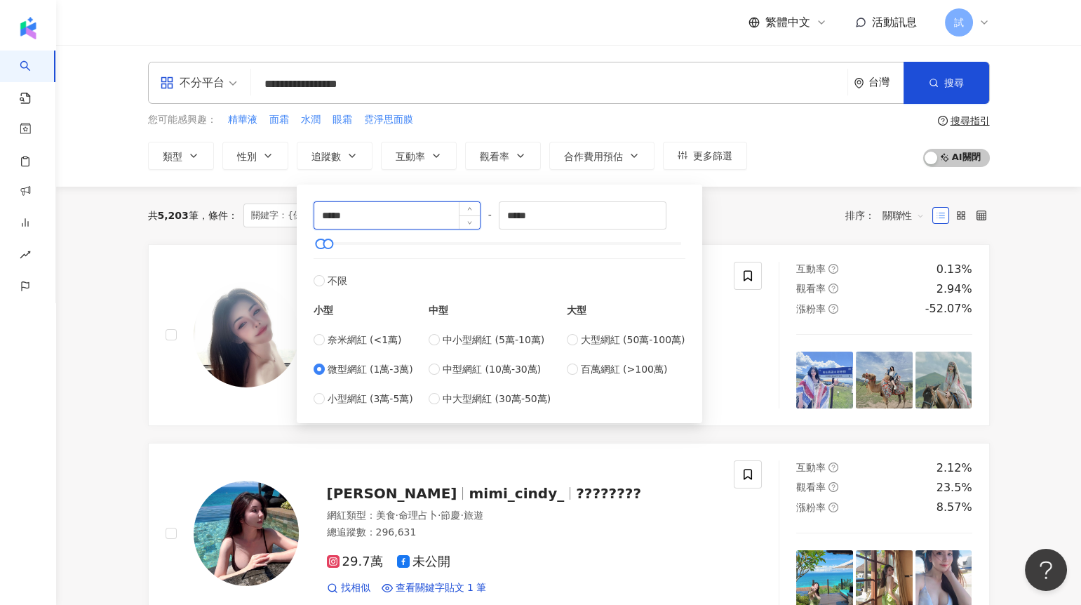
click at [374, 212] on input "*****" at bounding box center [397, 215] width 166 height 27
type input "****"
click at [769, 218] on div "共 5,203 筆 條件 ： 關鍵字：{保濕 OR 美白} AND 面膜 重置 排序： 關聯性" at bounding box center [569, 216] width 842 height 24
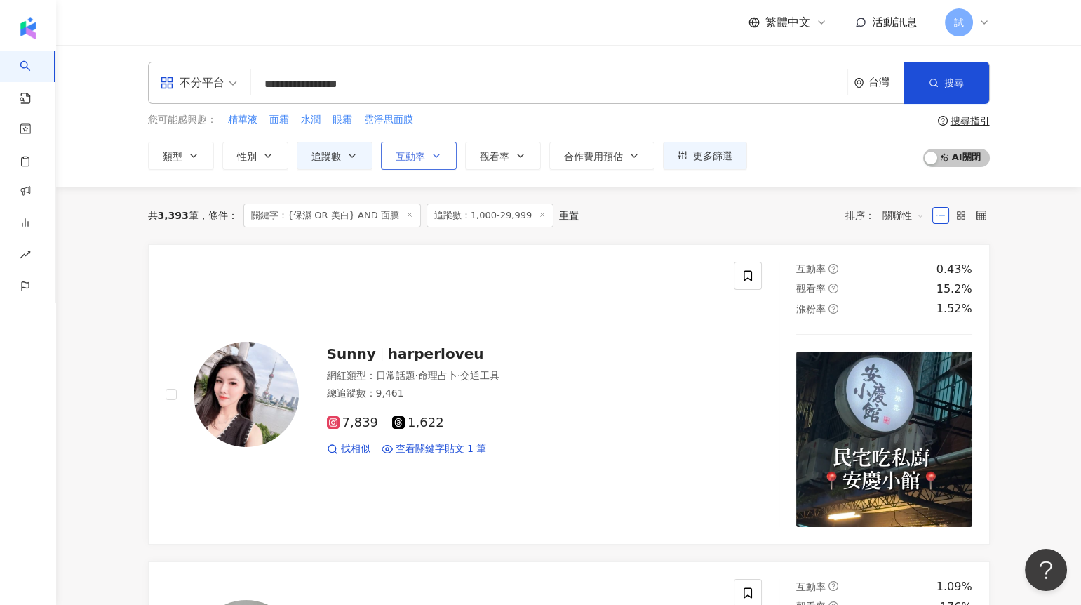
click at [415, 146] on button "互動率" at bounding box center [419, 156] width 76 height 28
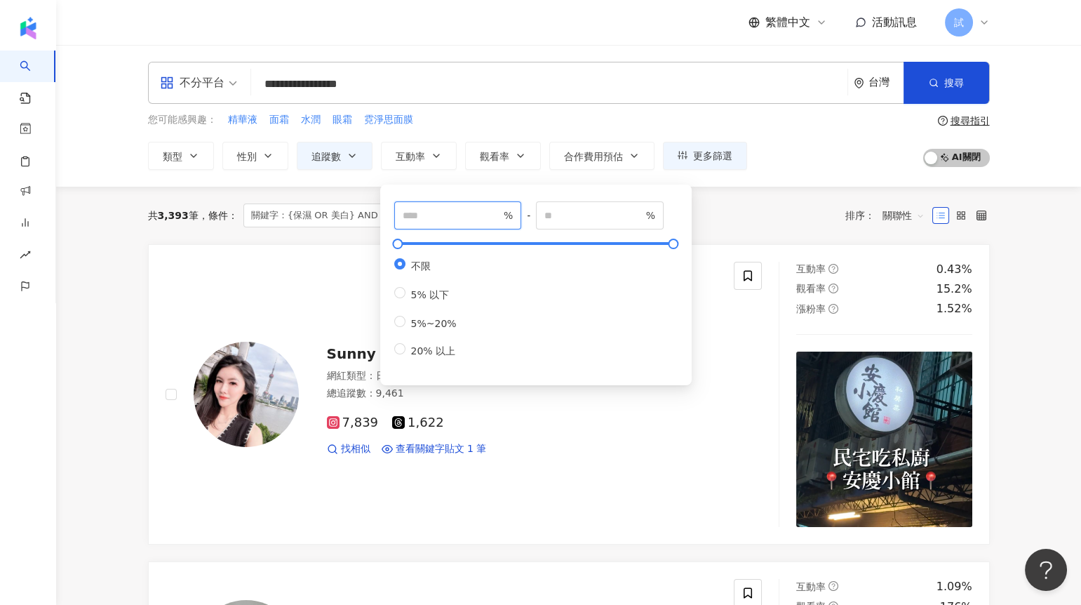
click at [437, 219] on input "number" at bounding box center [452, 215] width 98 height 15
type input "*"
click at [748, 220] on div "共 3,393 筆 條件 ： 關鍵字：{保濕 OR 美白} AND 面膜 追蹤數：1,000-29,999 重置 排序： 關聯性" at bounding box center [569, 216] width 842 height 24
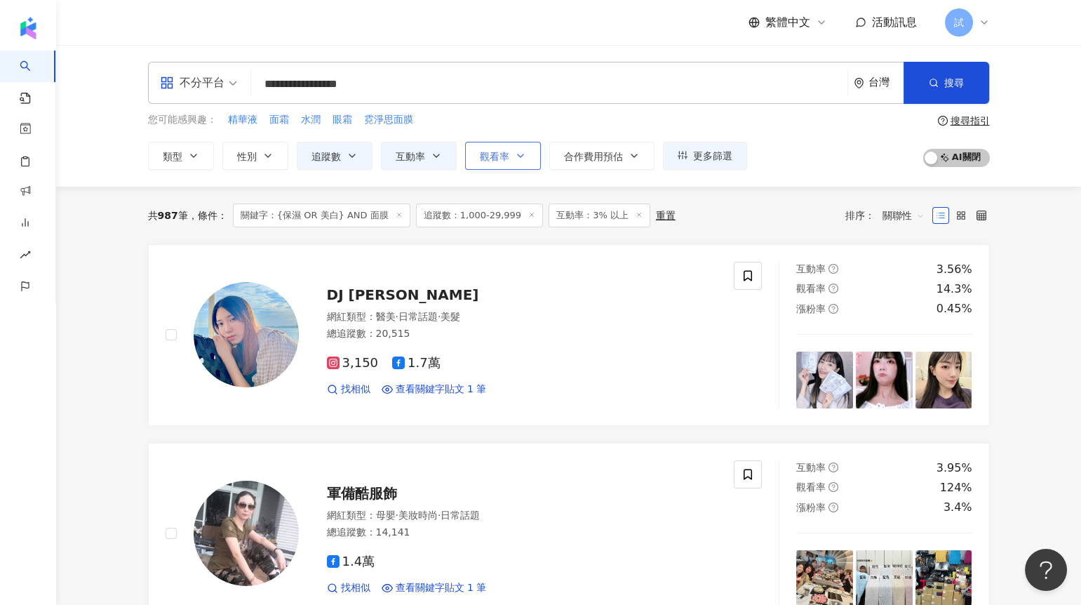
click at [507, 161] on button "觀看率" at bounding box center [503, 156] width 76 height 28
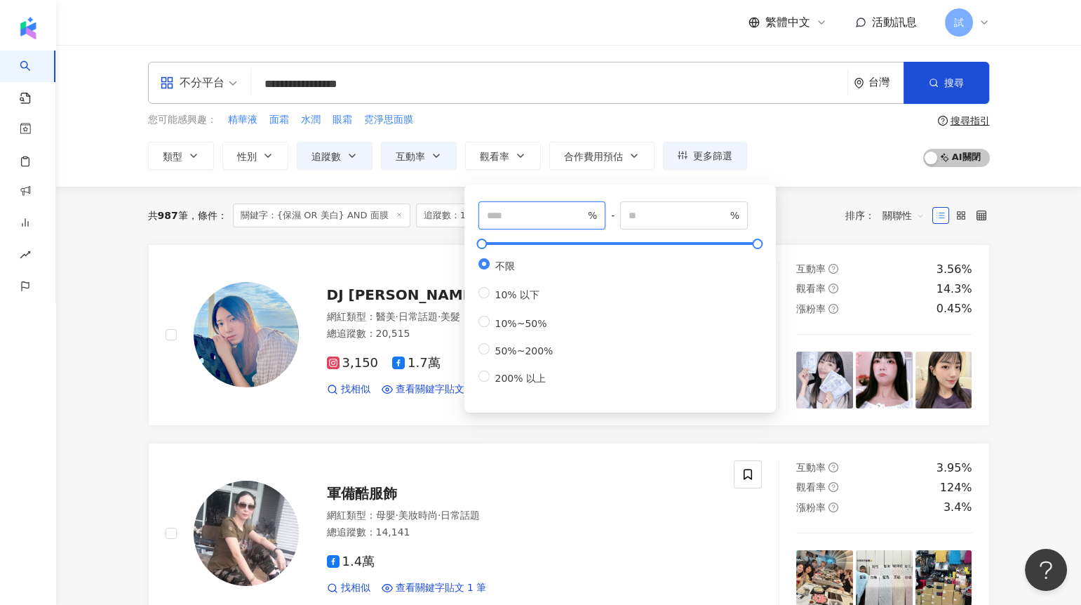
click at [543, 221] on input "number" at bounding box center [536, 215] width 98 height 15
type input "***"
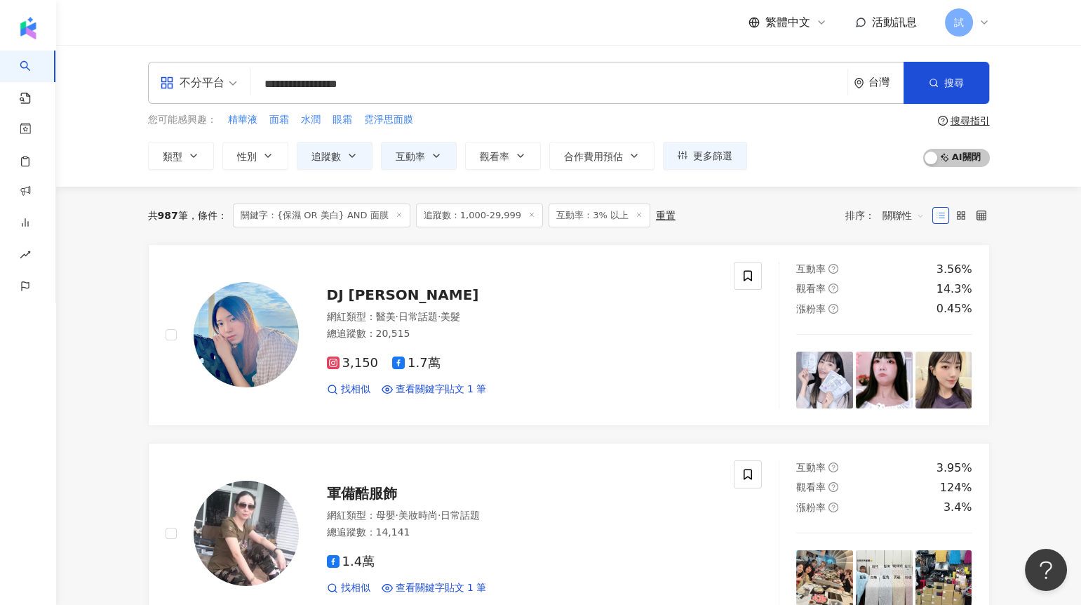
click at [797, 220] on div "共 987 筆 條件 ： 關鍵字：{保濕 OR 美白} AND 面膜 追蹤數：1,000-29,999 互動率：3% 以上 重置 排序： 關聯性" at bounding box center [569, 216] width 842 height 24
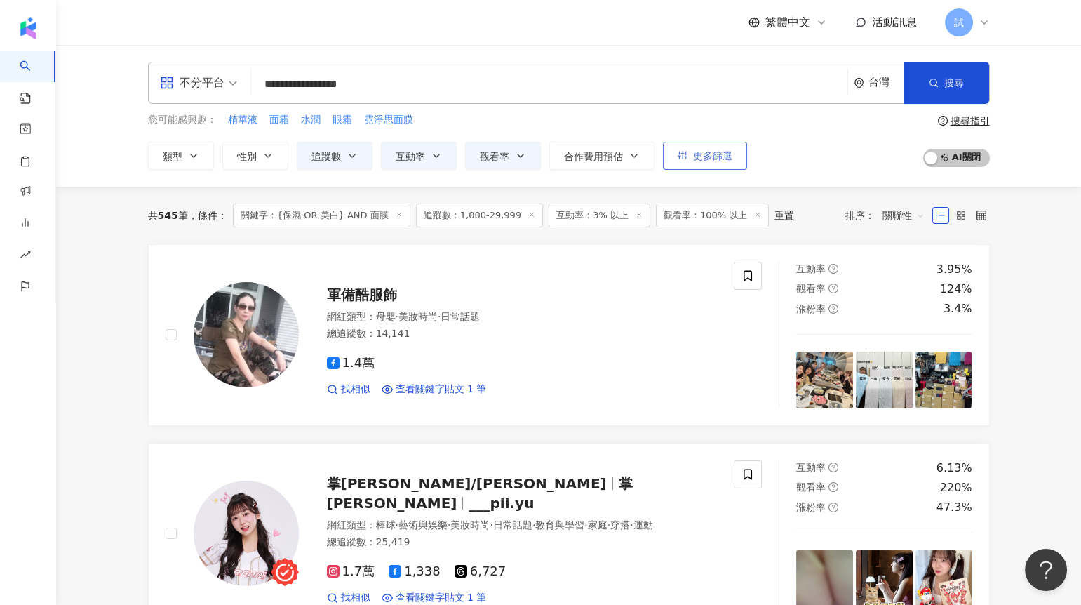
click at [698, 154] on span "更多篩選" at bounding box center [712, 155] width 39 height 11
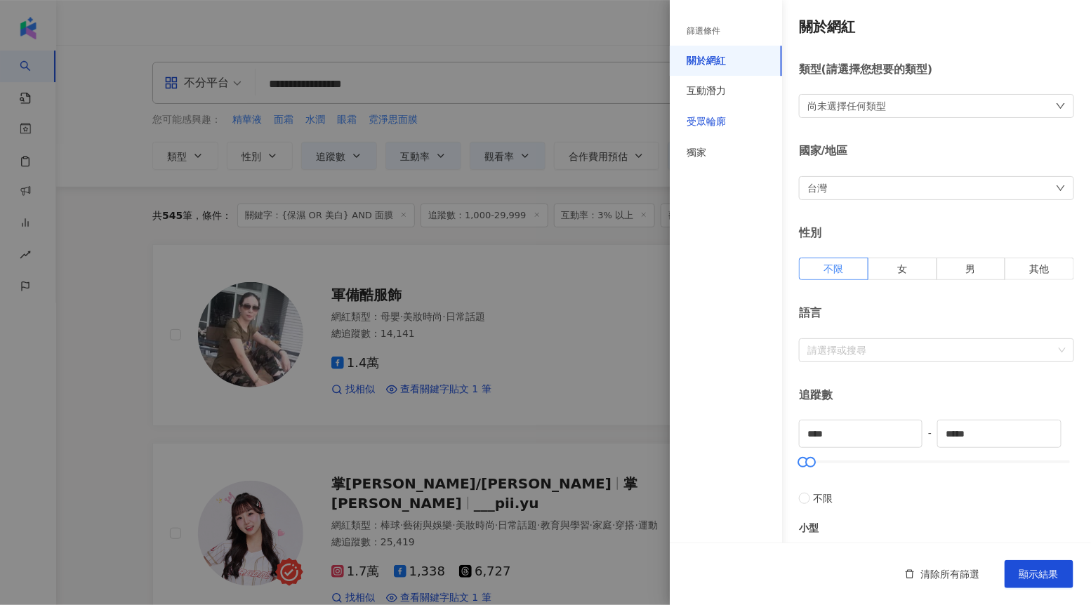
click at [707, 127] on div "受眾輪廓" at bounding box center [705, 122] width 39 height 14
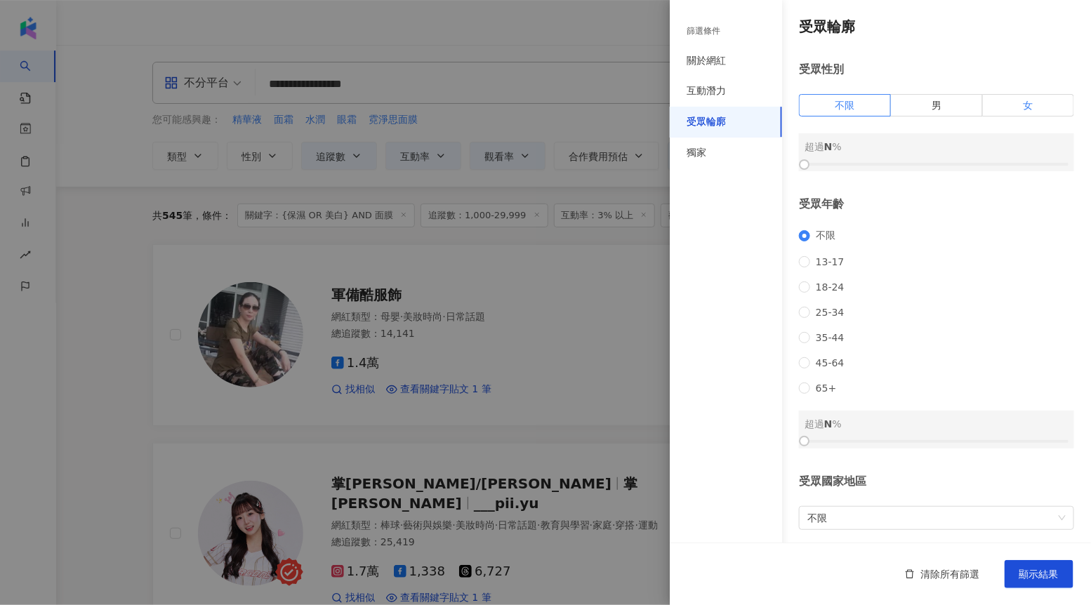
click at [1011, 100] on label "女" at bounding box center [1027, 105] width 91 height 22
drag, startPoint x: 808, startPoint y: 160, endPoint x: 938, endPoint y: 166, distance: 130.7
click at [938, 166] on div at bounding box center [939, 165] width 8 height 8
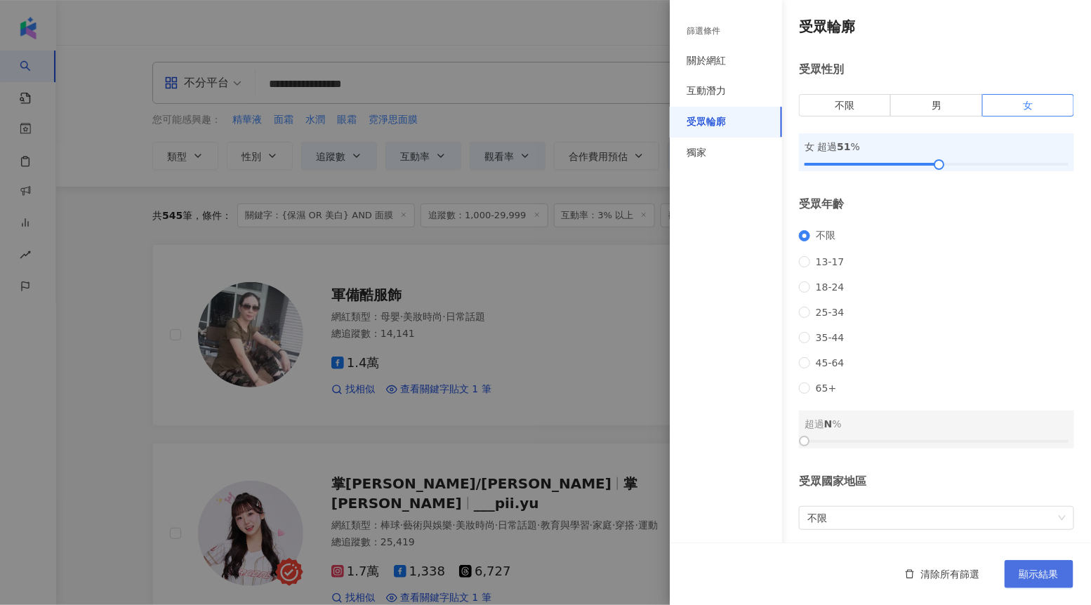
click at [1039, 583] on button "顯示結果" at bounding box center [1038, 574] width 69 height 28
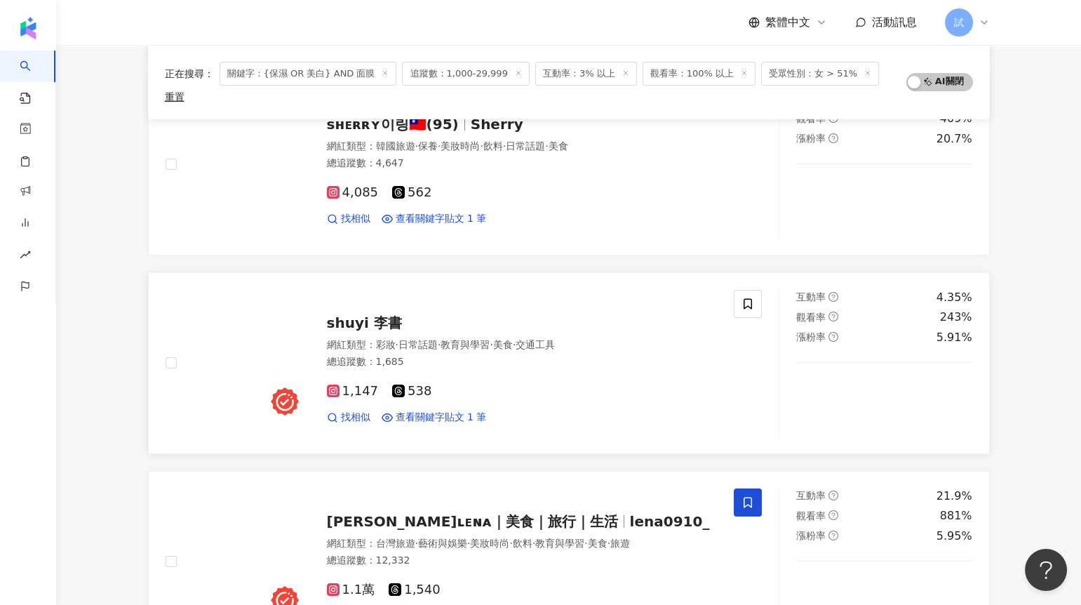
scroll to position [787, 0]
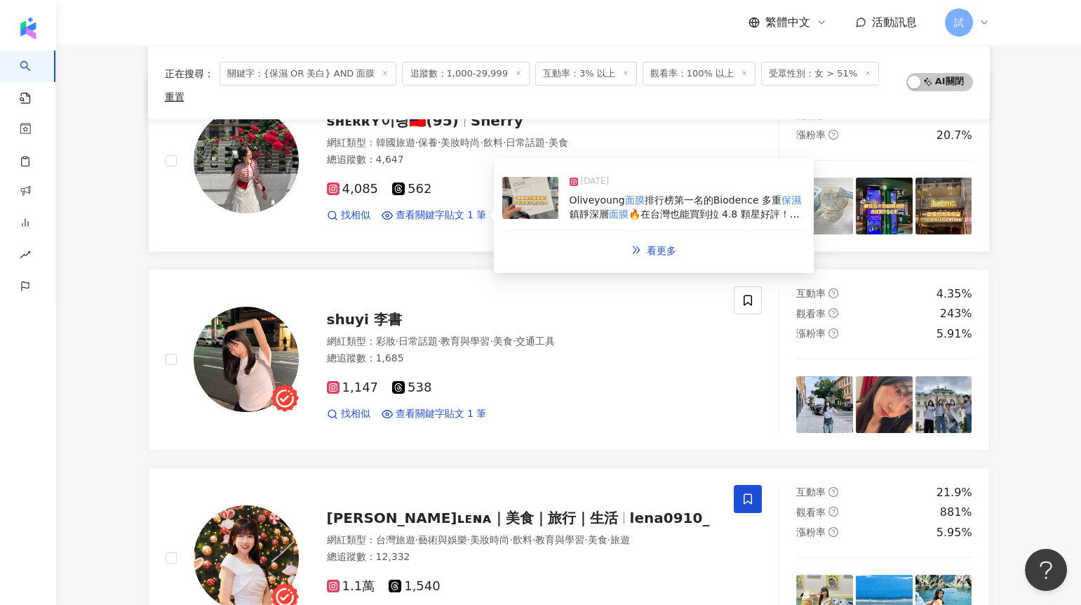
click at [529, 185] on img at bounding box center [530, 198] width 56 height 42
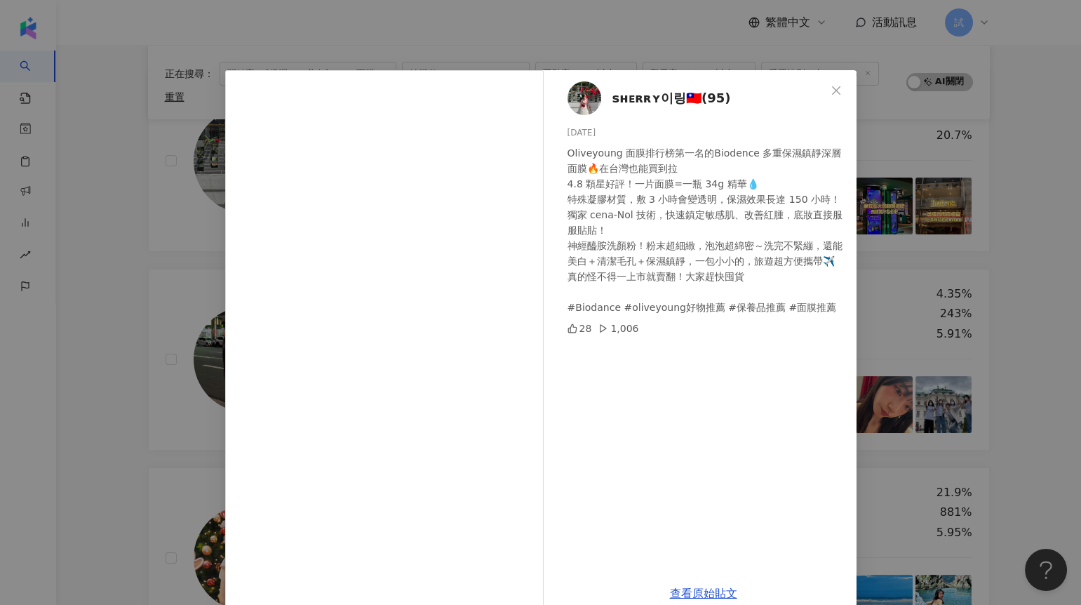
drag, startPoint x: 633, startPoint y: 328, endPoint x: 655, endPoint y: 328, distance: 22.5
click at [655, 328] on div "28 1,006" at bounding box center [707, 328] width 278 height 15
click at [1013, 260] on div "sʜᴇʀʀʏ이링🇹🇼(95) 2025/7/2 Oliveyoung 面膜排行榜第一名的Biodence 多重保濕鎮靜深層面膜🔥在台灣也能買到拉 4.8 顆星…" at bounding box center [540, 302] width 1081 height 605
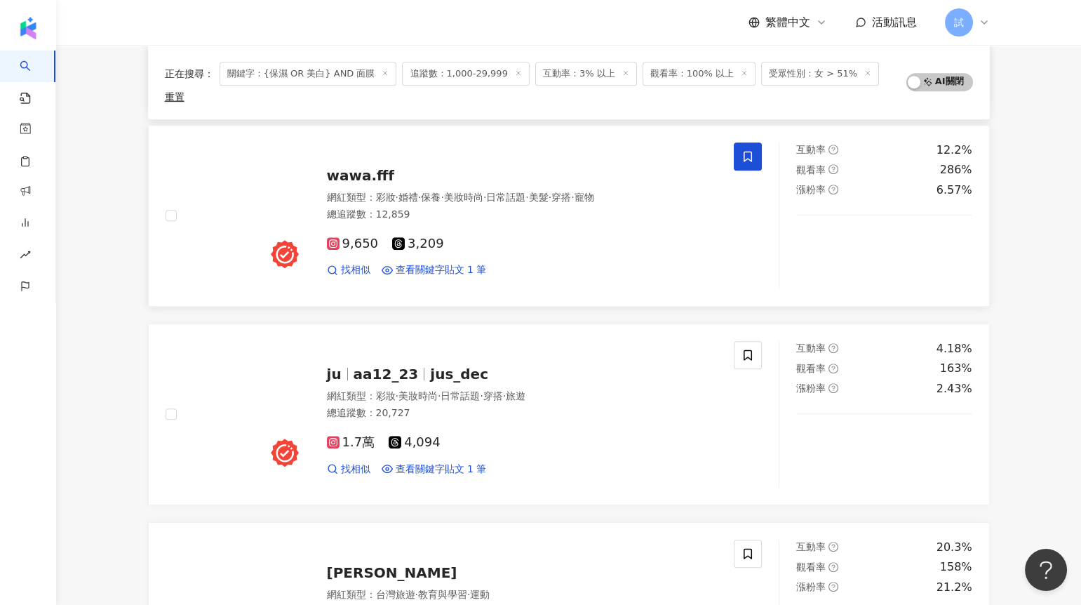
scroll to position [1524, 0]
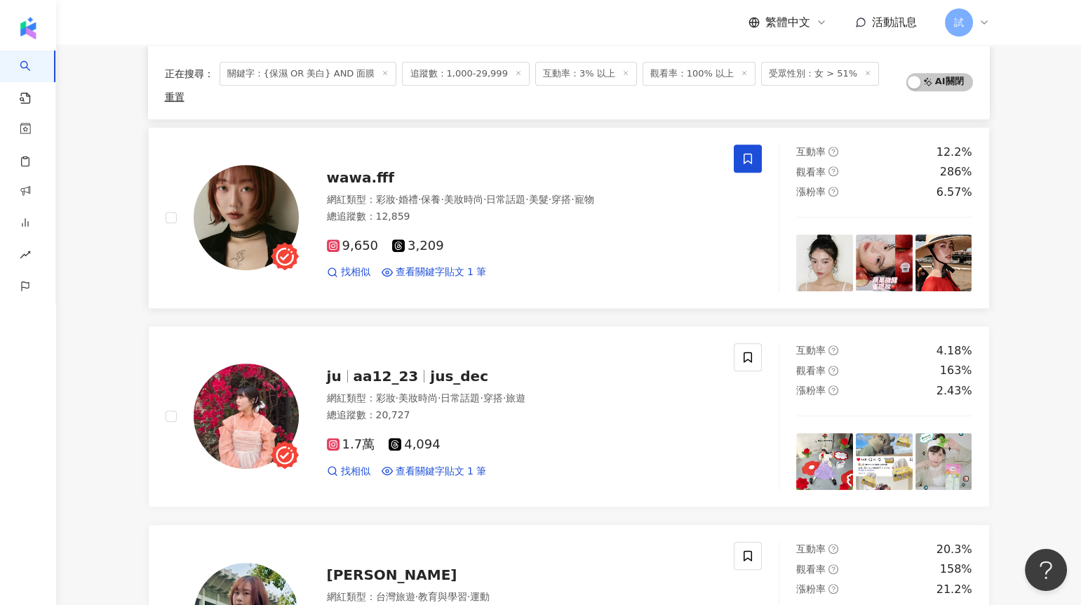
click at [351, 169] on span "wawa.fff" at bounding box center [360, 177] width 67 height 17
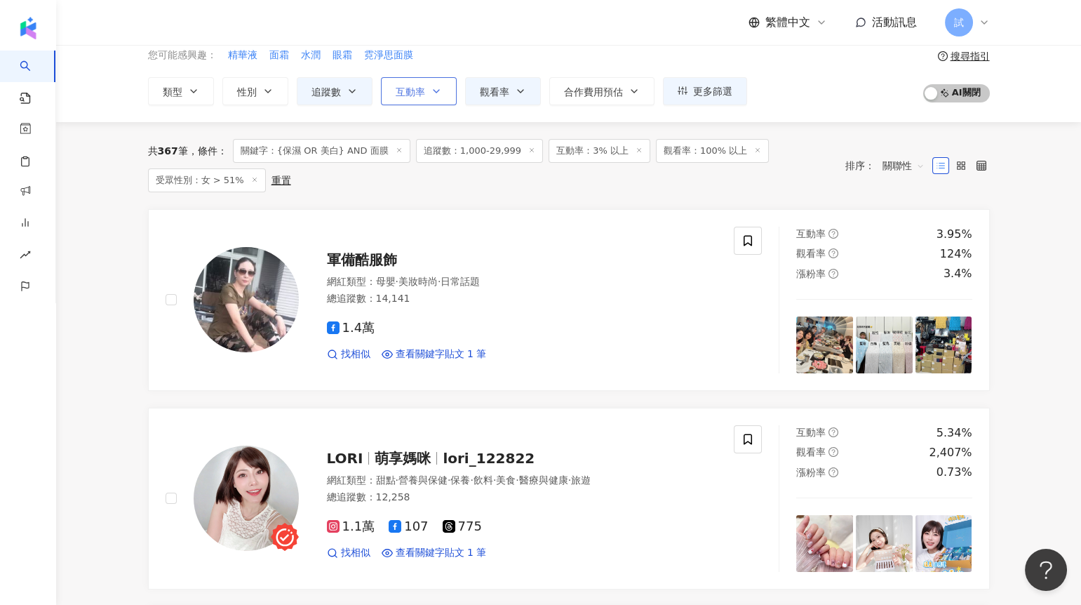
scroll to position [0, 0]
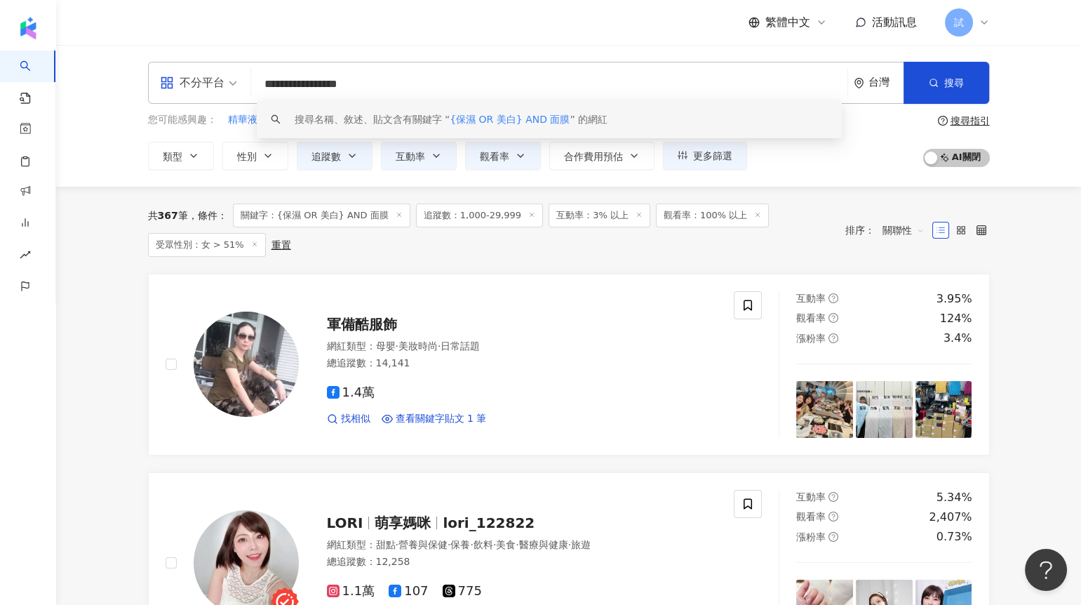
drag, startPoint x: 431, startPoint y: 86, endPoint x: 223, endPoint y: 86, distance: 207.7
click at [223, 86] on div "**********" at bounding box center [569, 83] width 842 height 42
paste input "search"
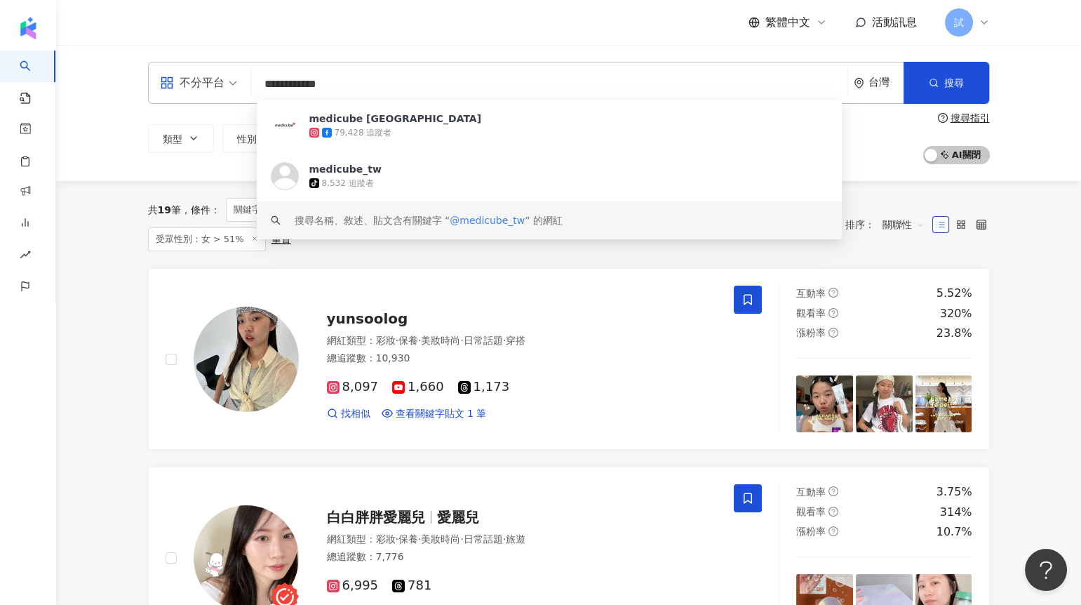
type input "**********"
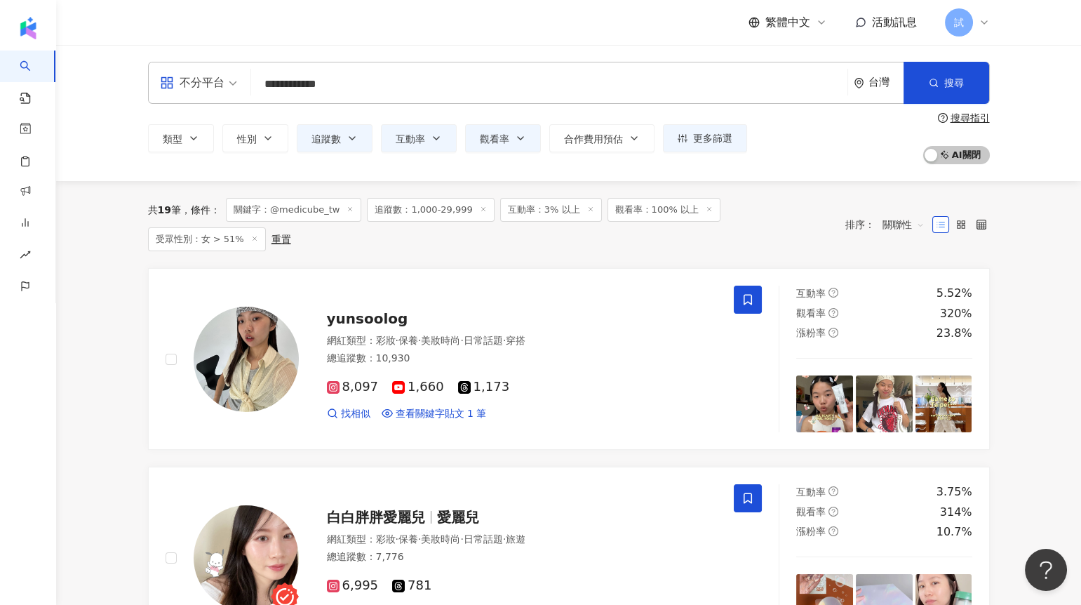
click at [225, 244] on div "共 19 筆 條件 ： 關鍵字：@medicube_tw 追蹤數：1,000-29,999 互動率：3% 以上 觀看率：100% 以上 受眾性別：女 > 51…" at bounding box center [569, 224] width 842 height 87
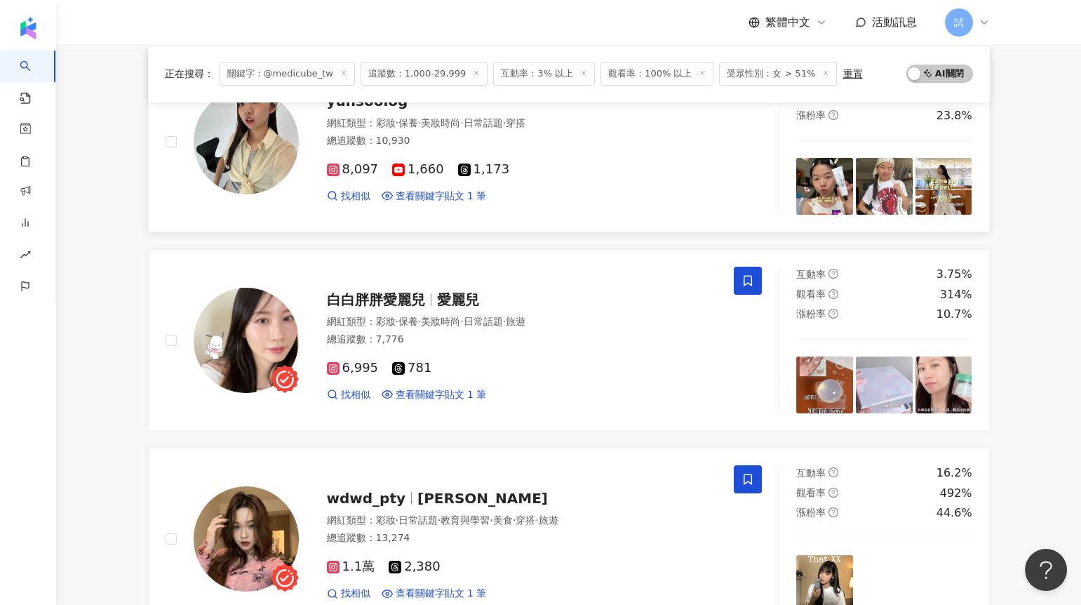
scroll to position [184, 0]
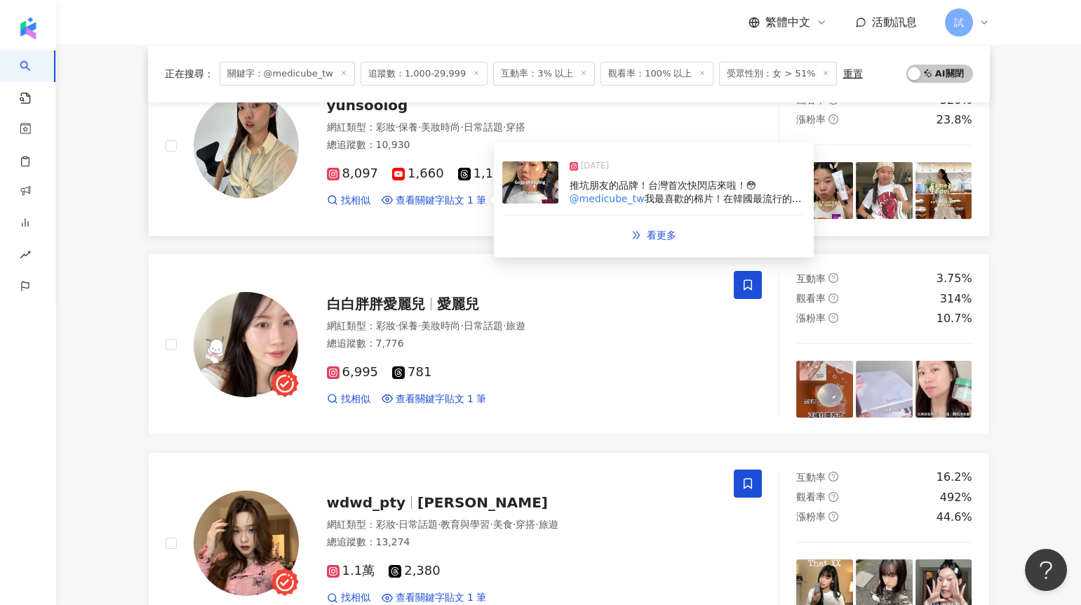
click at [526, 192] on img at bounding box center [530, 182] width 56 height 42
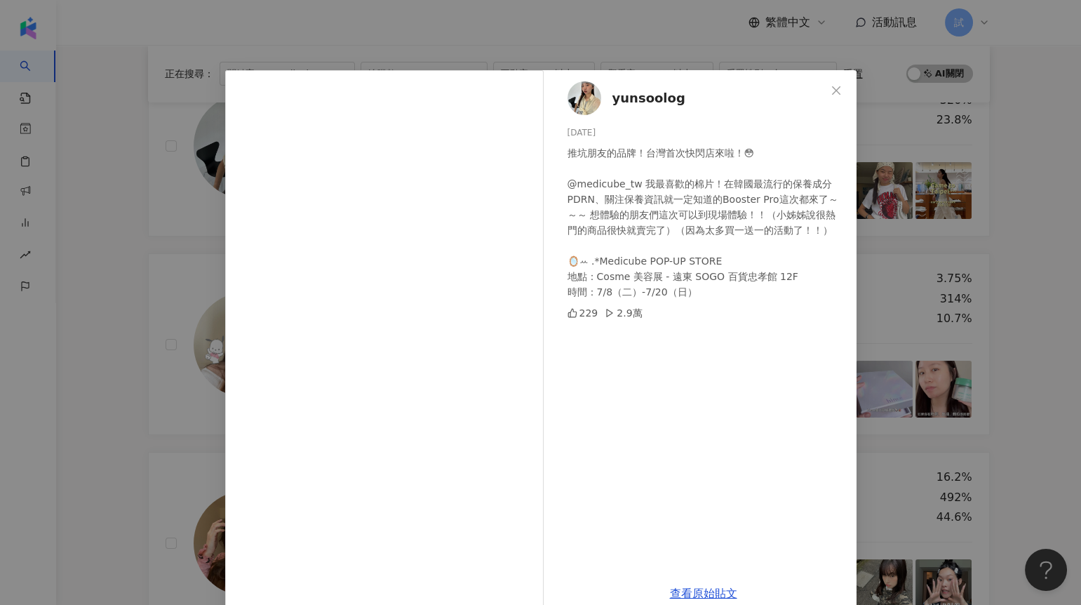
click at [893, 245] on div "yunsoolog 2025/7/11 推坑朋友的品牌！台灣首次快閃店來啦！😳 @medicube_tw 我最喜歡的棉片！在韓國最流行的保養成分PDRN、關注…" at bounding box center [540, 302] width 1081 height 605
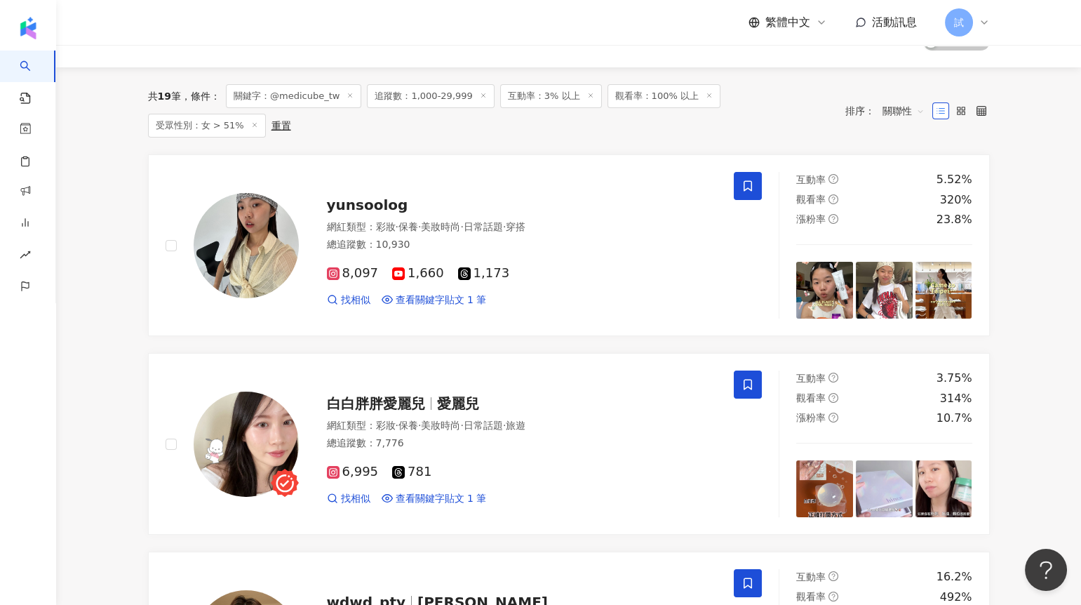
scroll to position [113, 0]
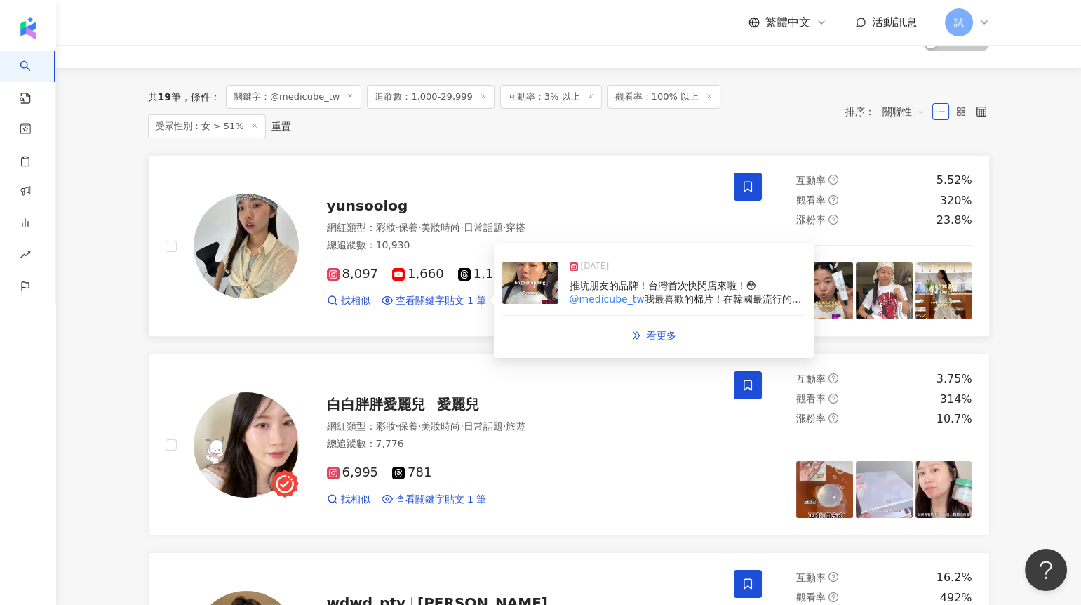
click at [523, 271] on img at bounding box center [530, 283] width 56 height 42
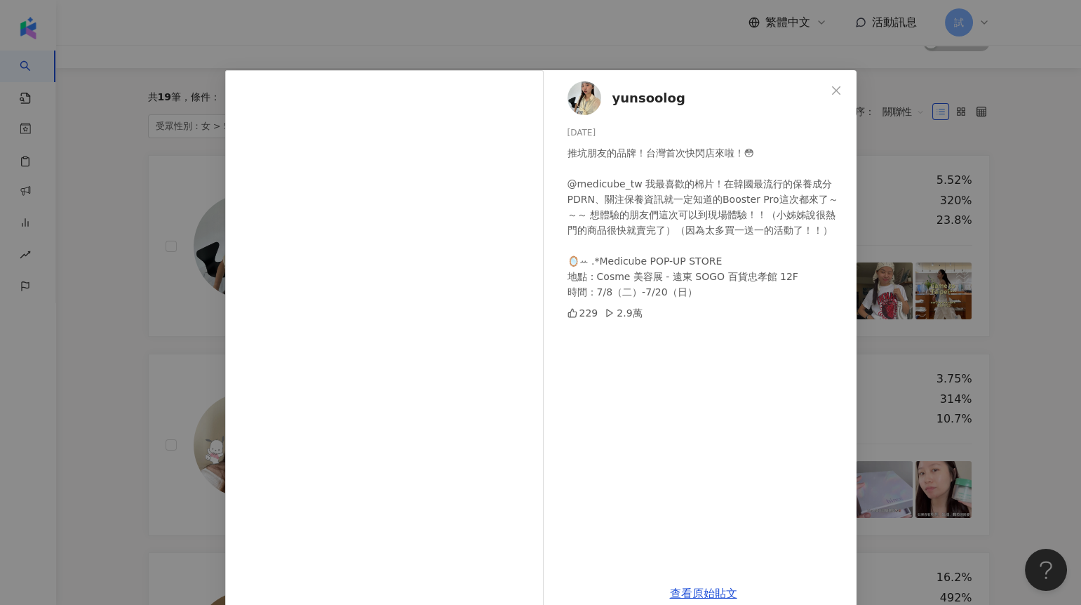
scroll to position [11, 0]
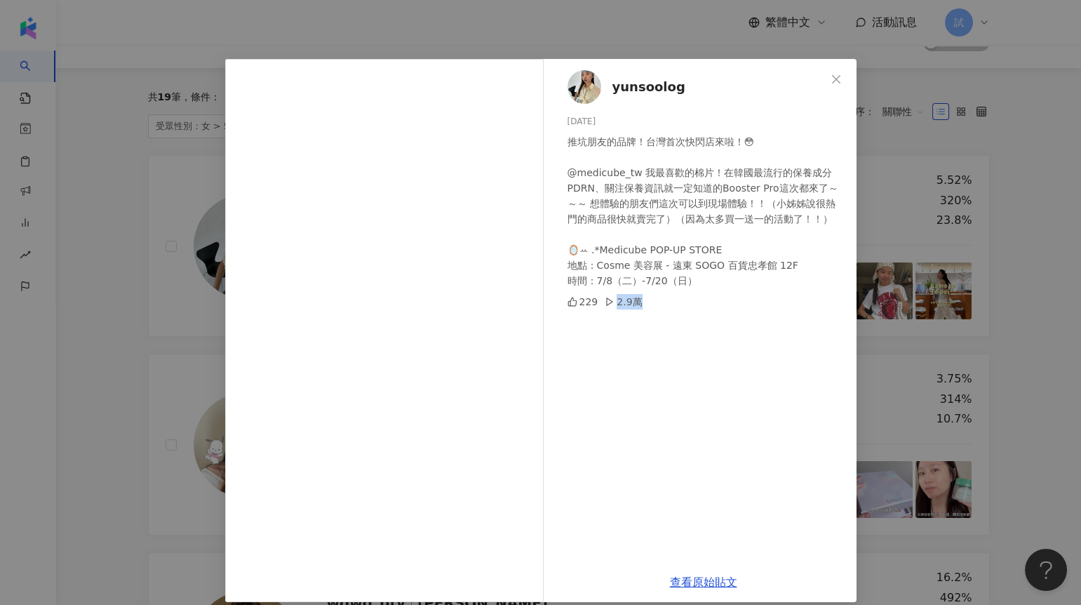
drag, startPoint x: 610, startPoint y: 299, endPoint x: 632, endPoint y: 301, distance: 21.9
click at [632, 301] on div "2.9萬" at bounding box center [623, 301] width 37 height 15
click at [632, 302] on div "2.9萬" at bounding box center [623, 301] width 37 height 15
drag, startPoint x: 644, startPoint y: 248, endPoint x: 745, endPoint y: 254, distance: 102.0
click at [746, 255] on div "推坑朋友的品牌！台灣首次快閃店來啦！😳 @medicube_tw 我最喜歡的棉片！在韓國最流行的保養成分PDRN、關注保養資訊就一定知道的Booster Pr…" at bounding box center [707, 211] width 278 height 154
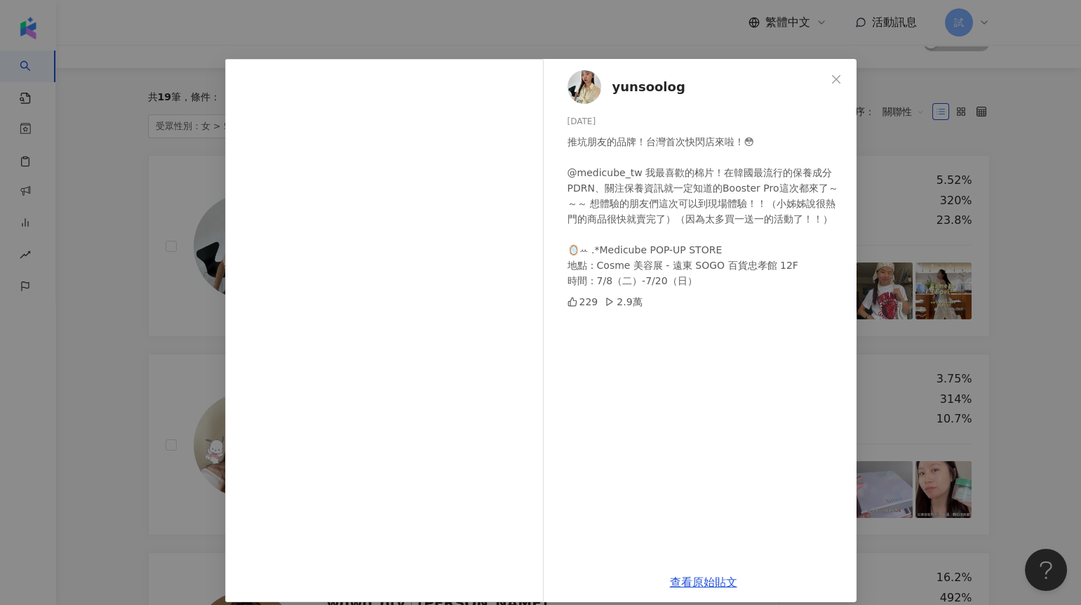
click at [101, 326] on div "yunsoolog 2025/7/11 推坑朋友的品牌！台灣首次快閃店來啦！😳 @medicube_tw 我最喜歡的棉片！在韓國最流行的保養成分PDRN、關注…" at bounding box center [540, 302] width 1081 height 605
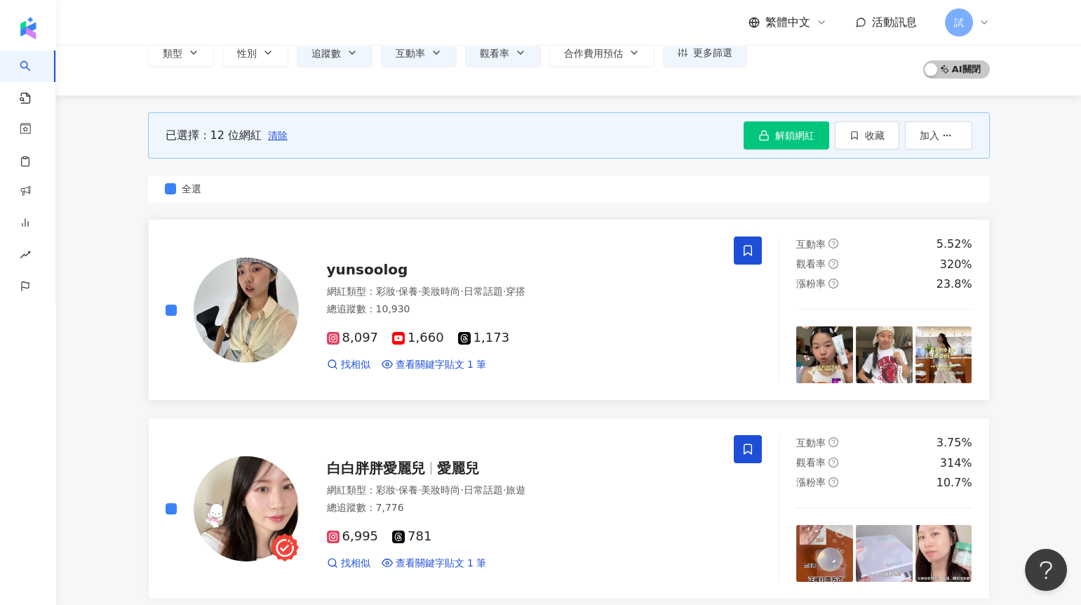
scroll to position [82, 0]
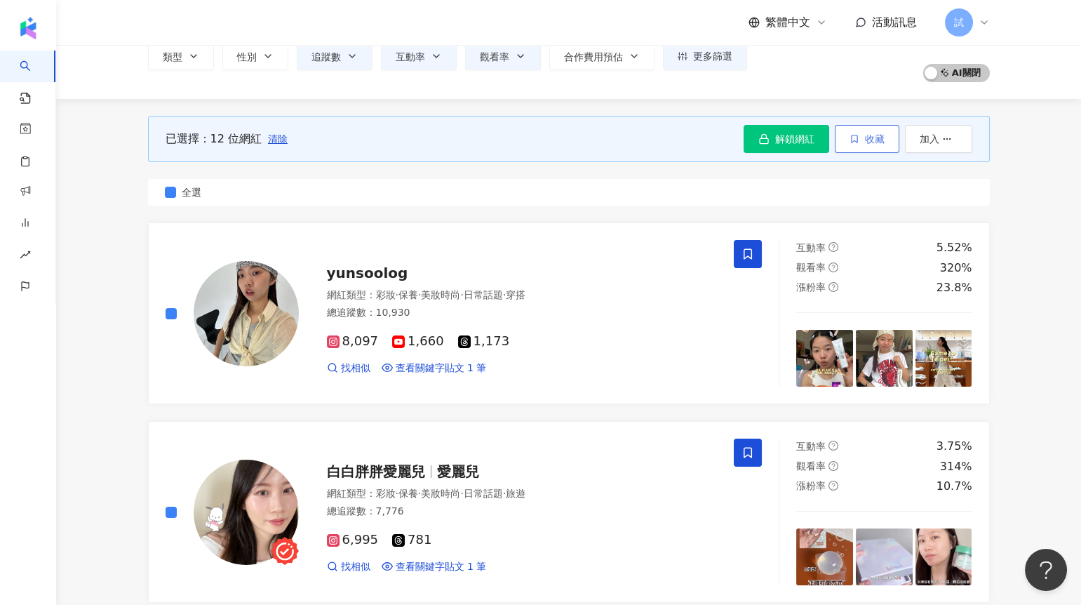
click at [848, 143] on button "收藏" at bounding box center [867, 139] width 65 height 28
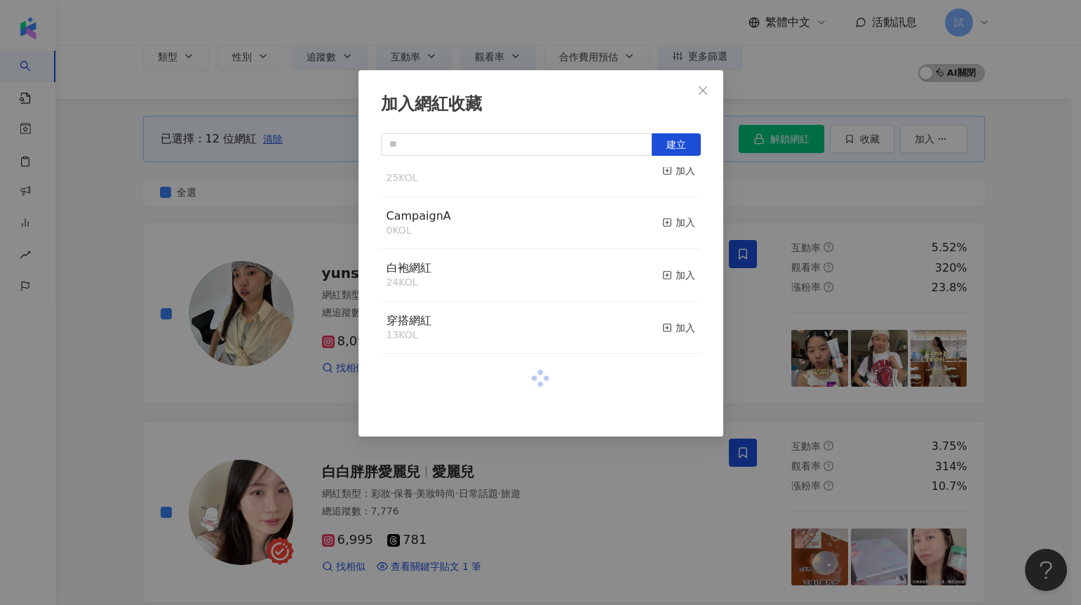
scroll to position [872, 0]
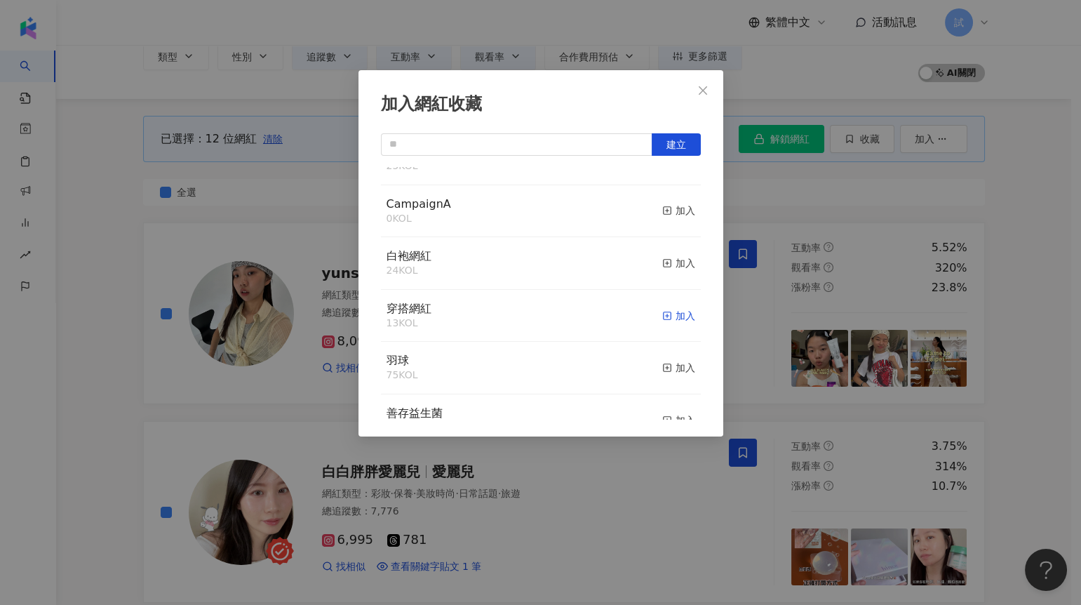
click at [662, 321] on icon "button" at bounding box center [667, 316] width 10 height 10
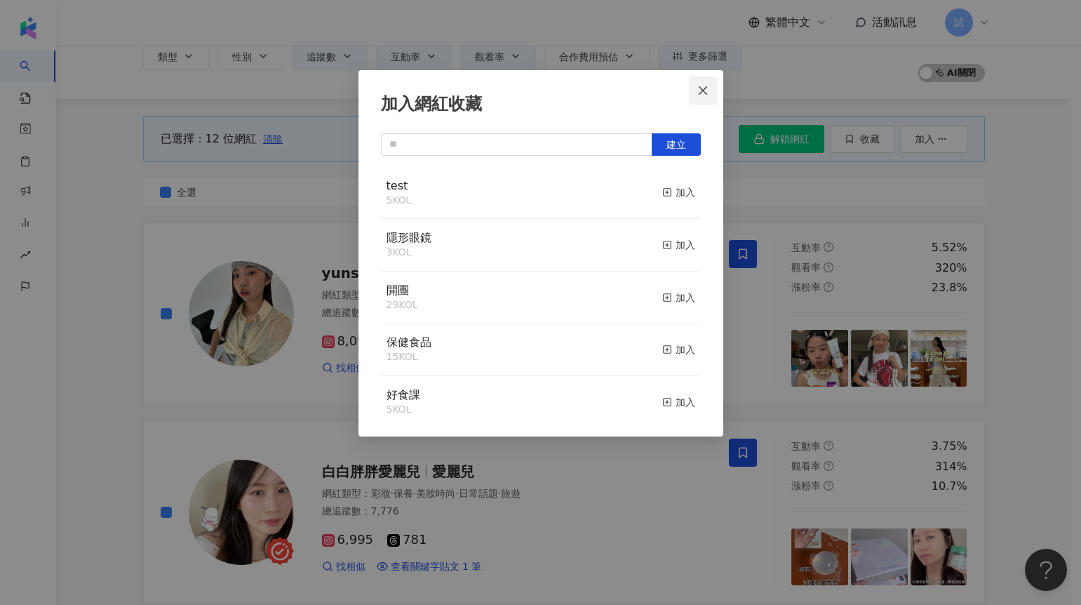
click at [712, 95] on button "Close" at bounding box center [703, 90] width 28 height 28
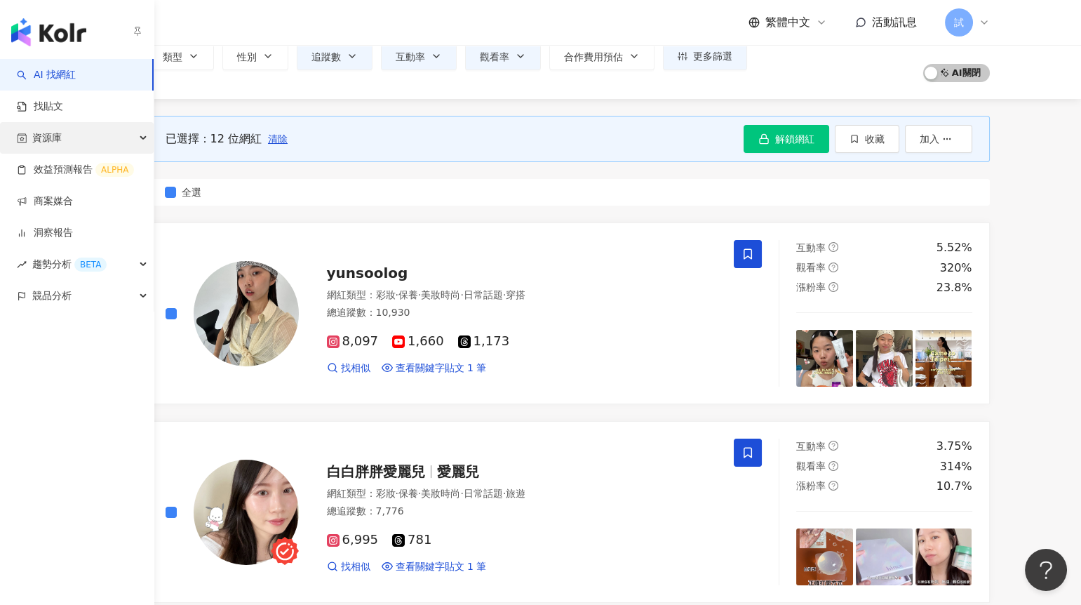
click at [55, 137] on span "資源庫" at bounding box center [46, 138] width 29 height 32
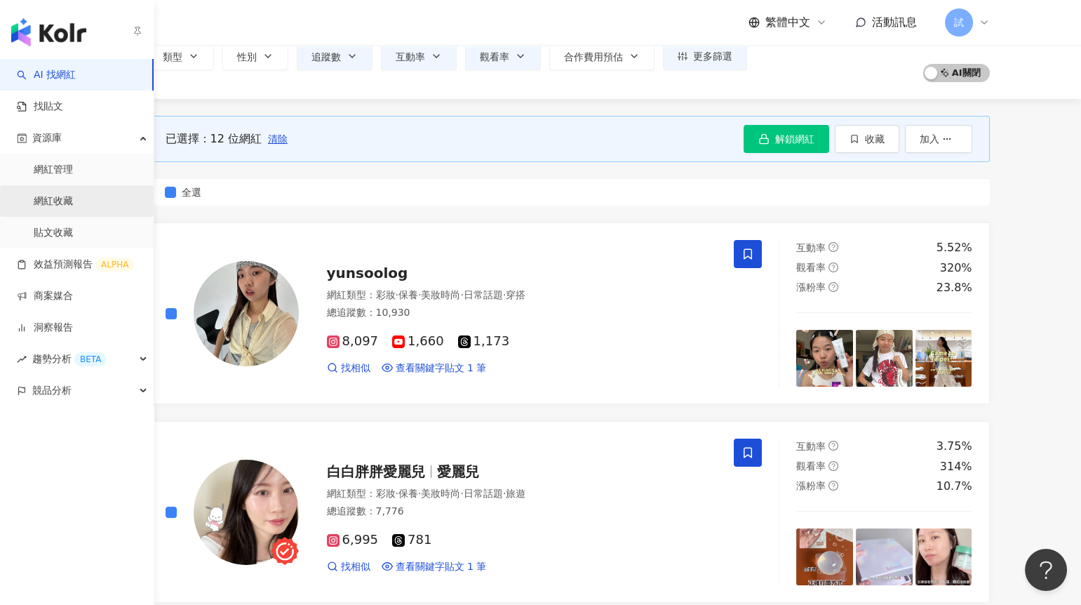
click at [70, 199] on link "網紅收藏" at bounding box center [53, 201] width 39 height 14
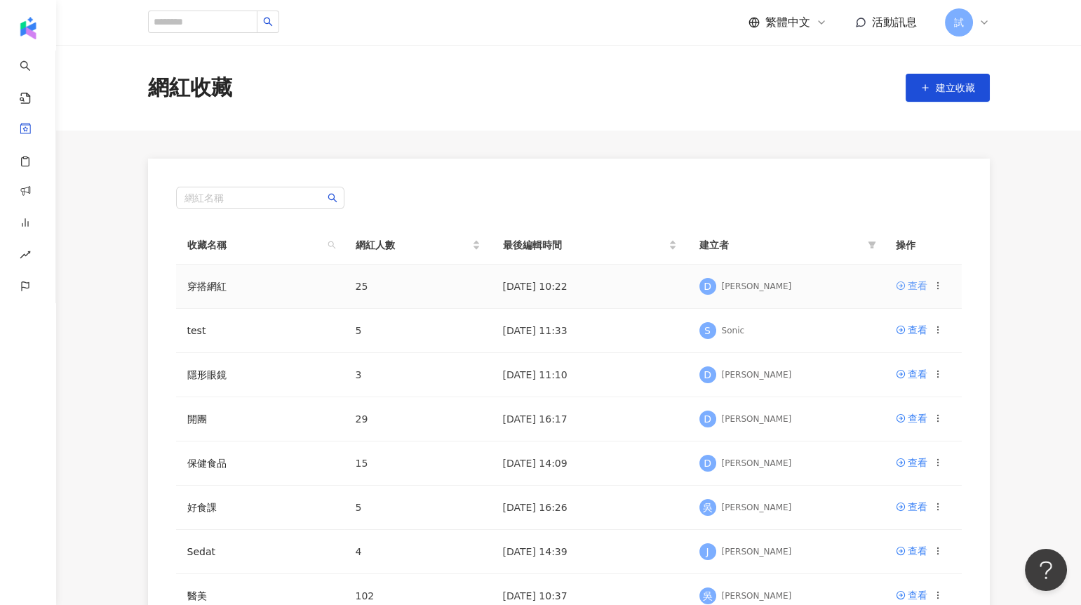
click at [912, 284] on div "查看" at bounding box center [918, 285] width 20 height 15
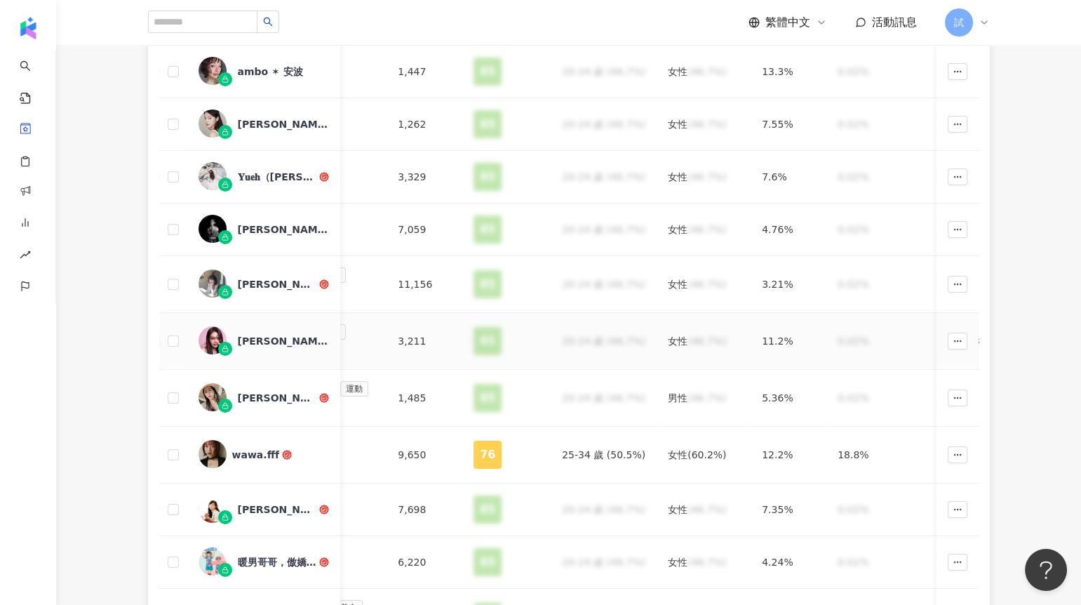
scroll to position [314, 0]
click at [255, 453] on div "wawa.fff" at bounding box center [256, 453] width 48 height 14
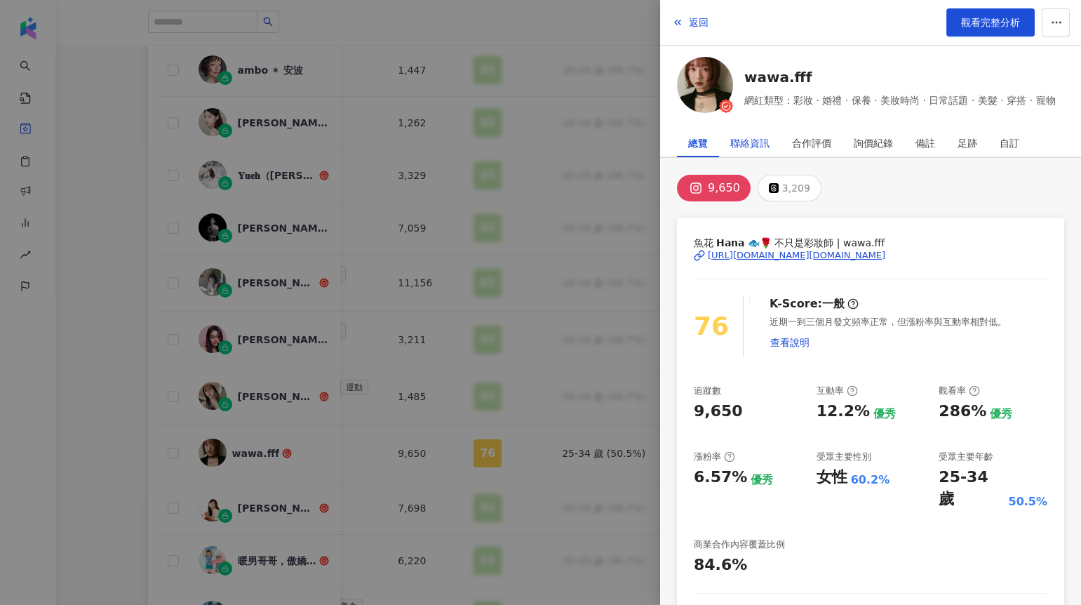
click at [754, 141] on div "聯絡資訊" at bounding box center [750, 143] width 39 height 28
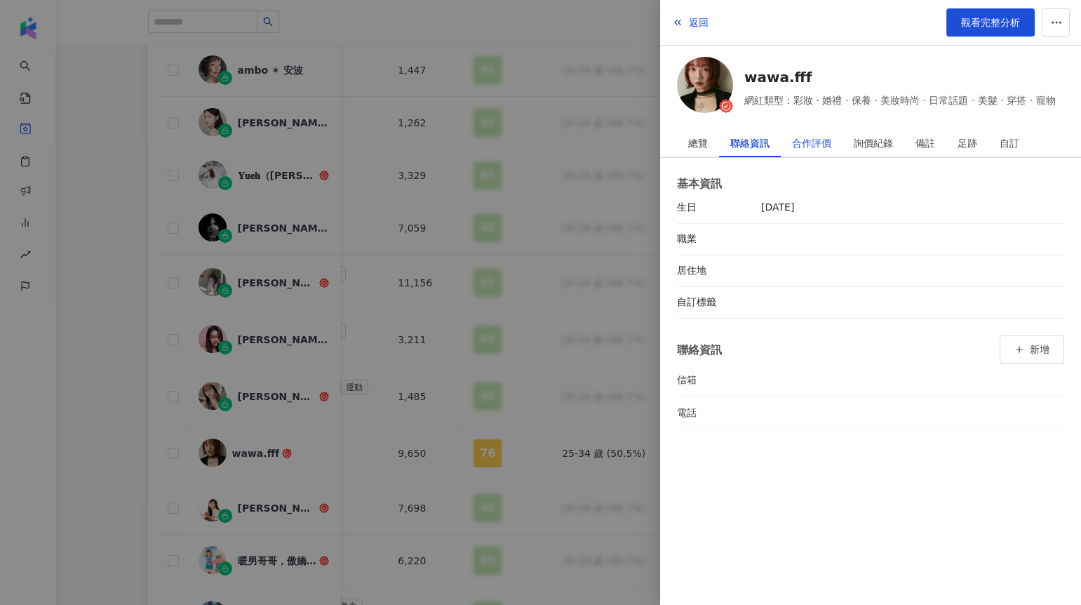
click at [814, 152] on div "合作評價" at bounding box center [811, 143] width 39 height 28
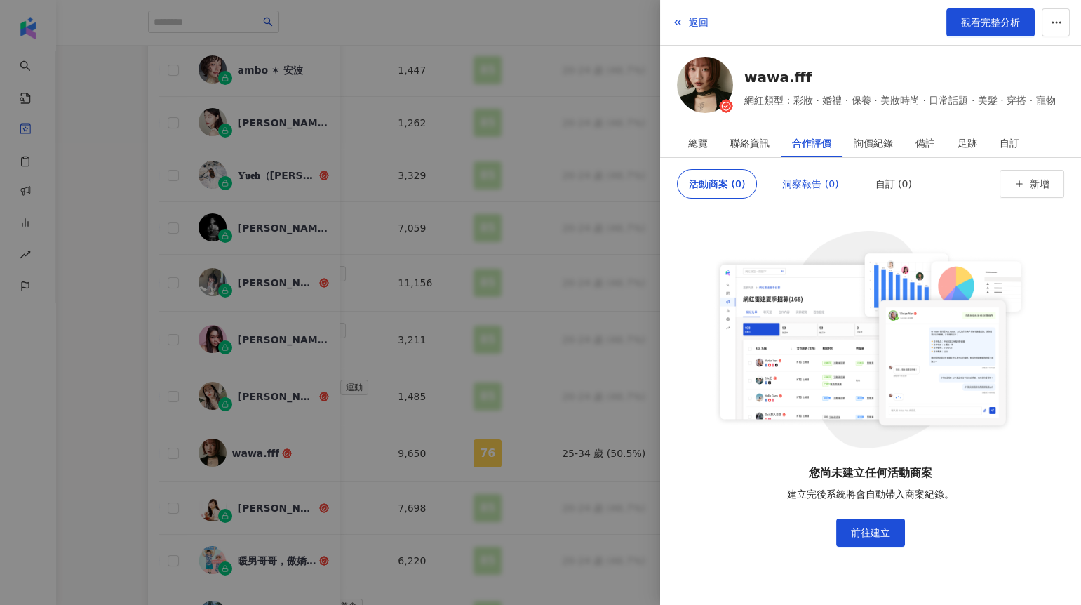
click at [813, 180] on div "洞察報告 (0)" at bounding box center [810, 184] width 56 height 28
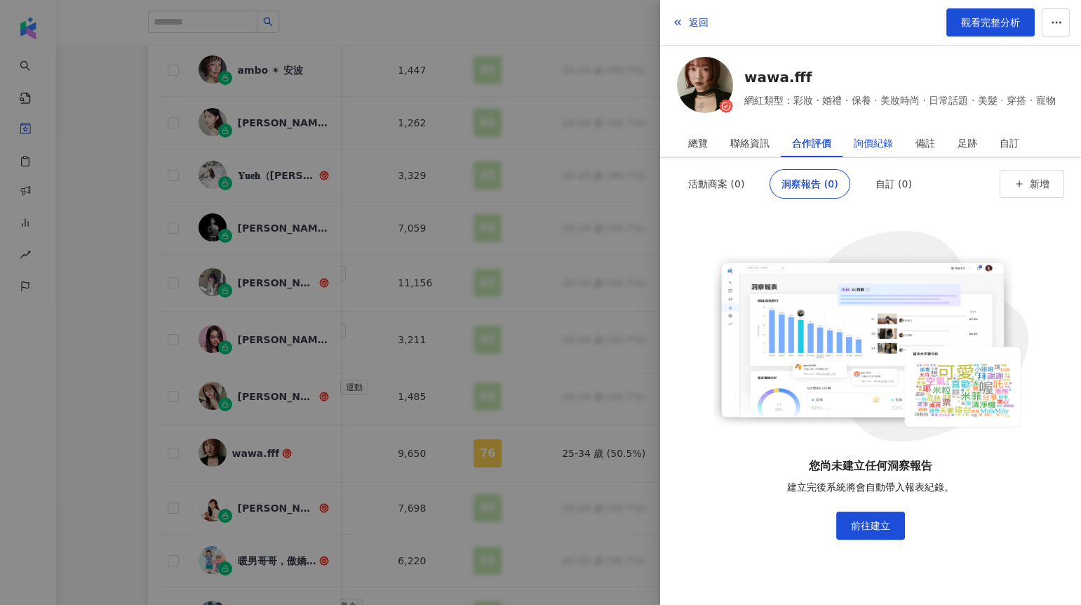
click at [860, 139] on div "詢價紀錄" at bounding box center [873, 143] width 39 height 28
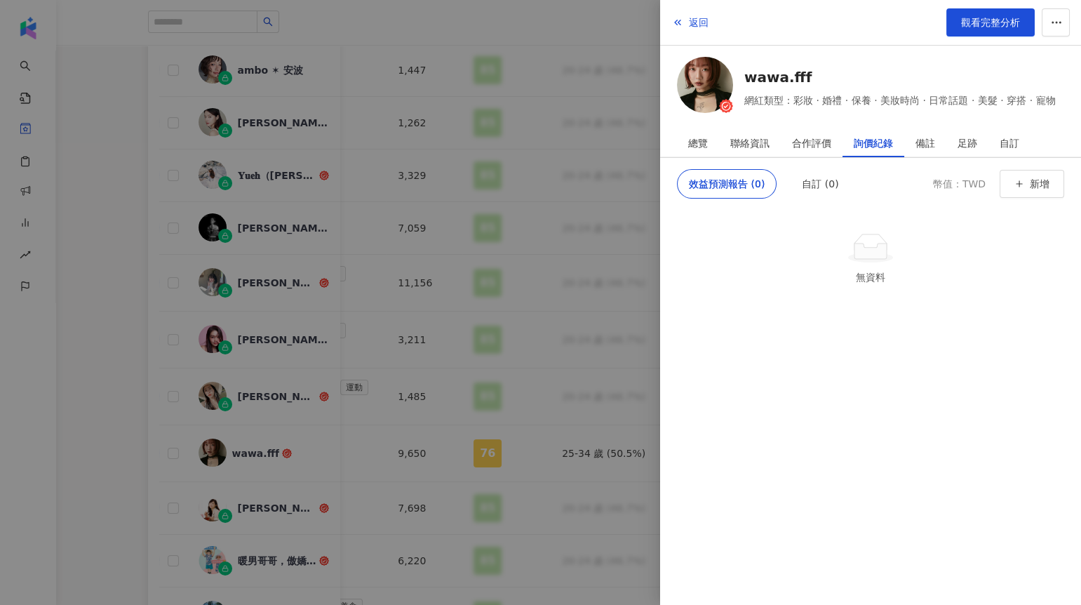
click at [352, 233] on div at bounding box center [540, 302] width 1081 height 605
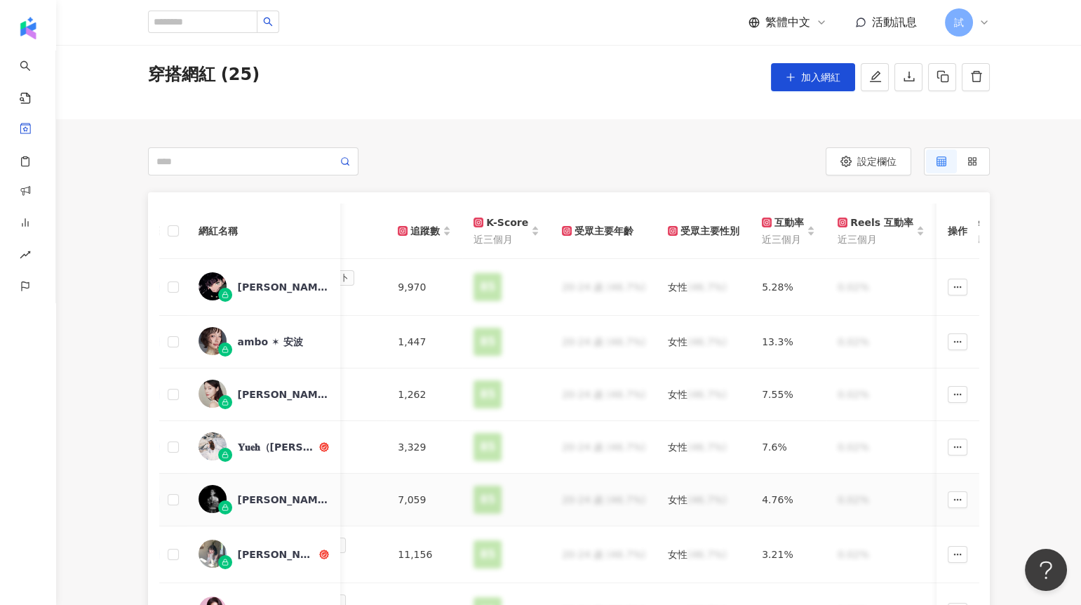
scroll to position [0, 0]
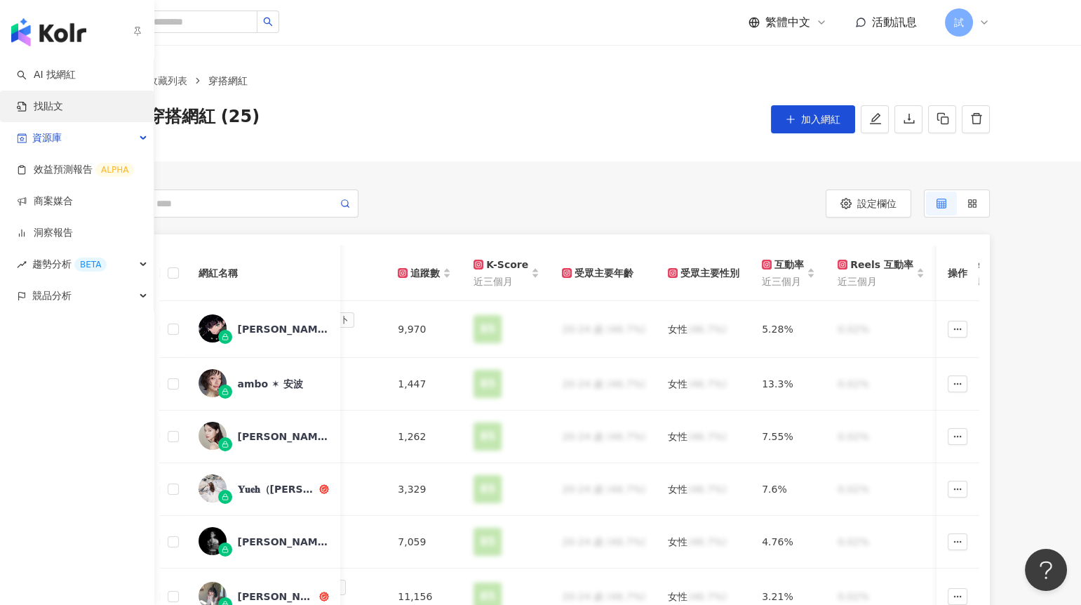
click at [44, 100] on link "找貼文" at bounding box center [40, 107] width 46 height 14
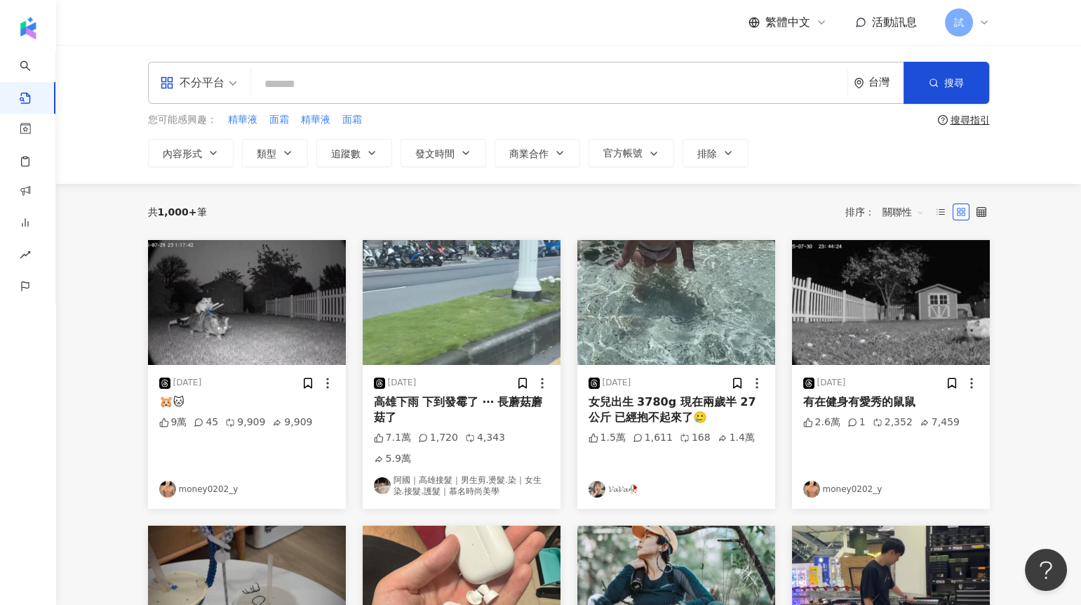
click at [209, 87] on div "不分平台" at bounding box center [192, 83] width 65 height 22
click at [198, 224] on div "Threads" at bounding box center [202, 227] width 79 height 18
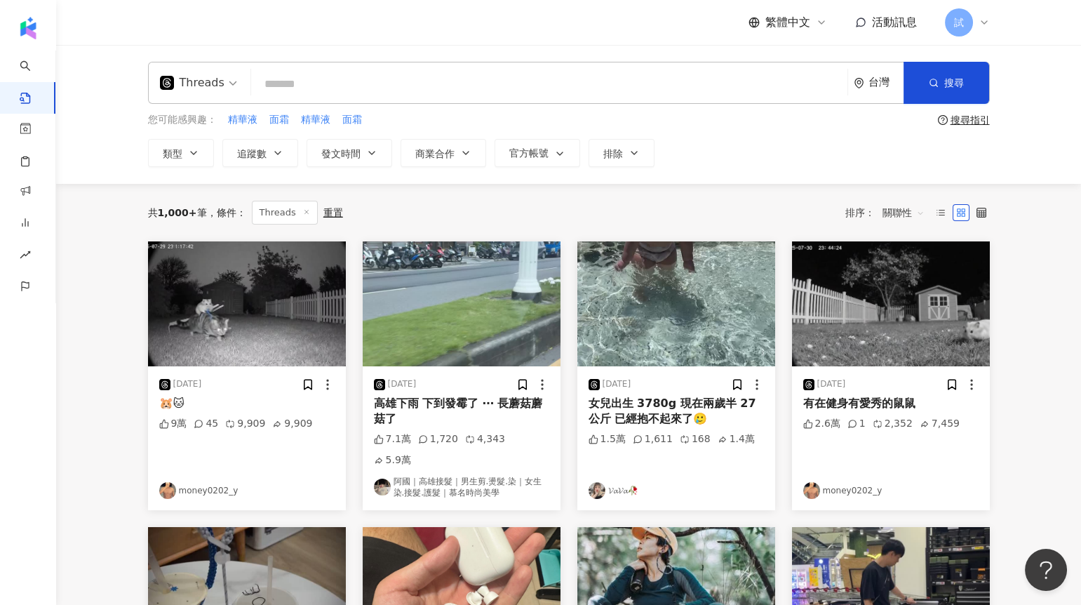
click at [325, 86] on input "search" at bounding box center [549, 84] width 585 height 30
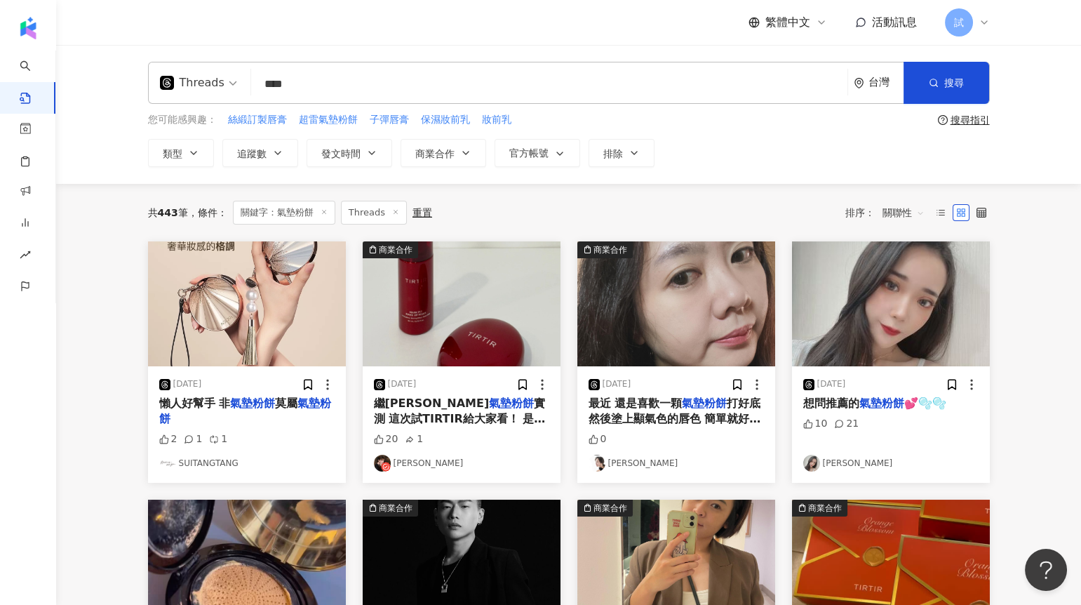
drag, startPoint x: 317, startPoint y: 82, endPoint x: 259, endPoint y: 81, distance: 58.3
click at [259, 82] on input "****" at bounding box center [549, 84] width 585 height 30
type input "*"
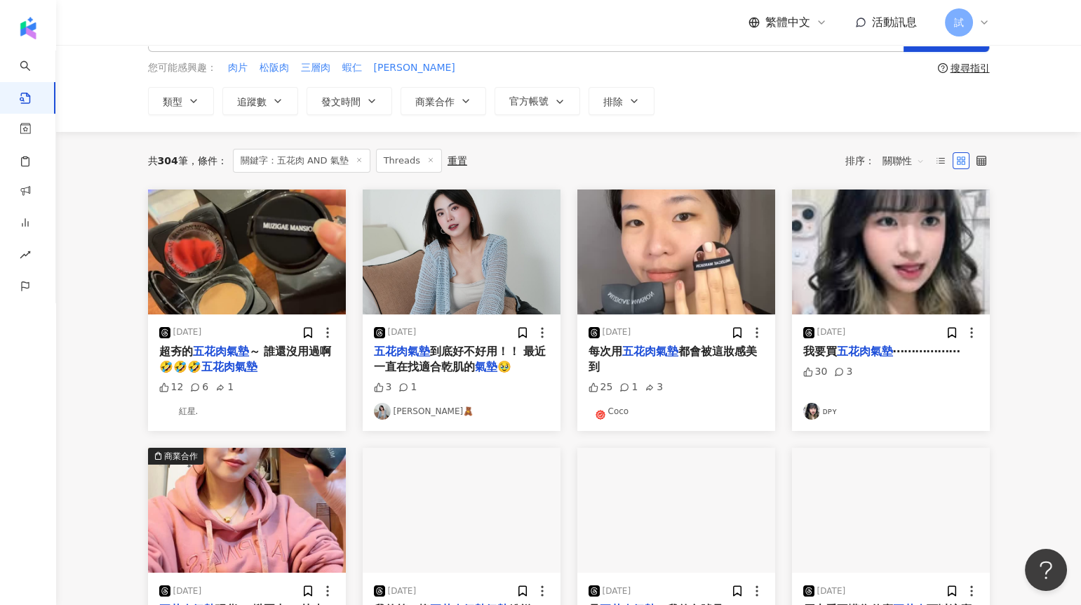
scroll to position [55, 0]
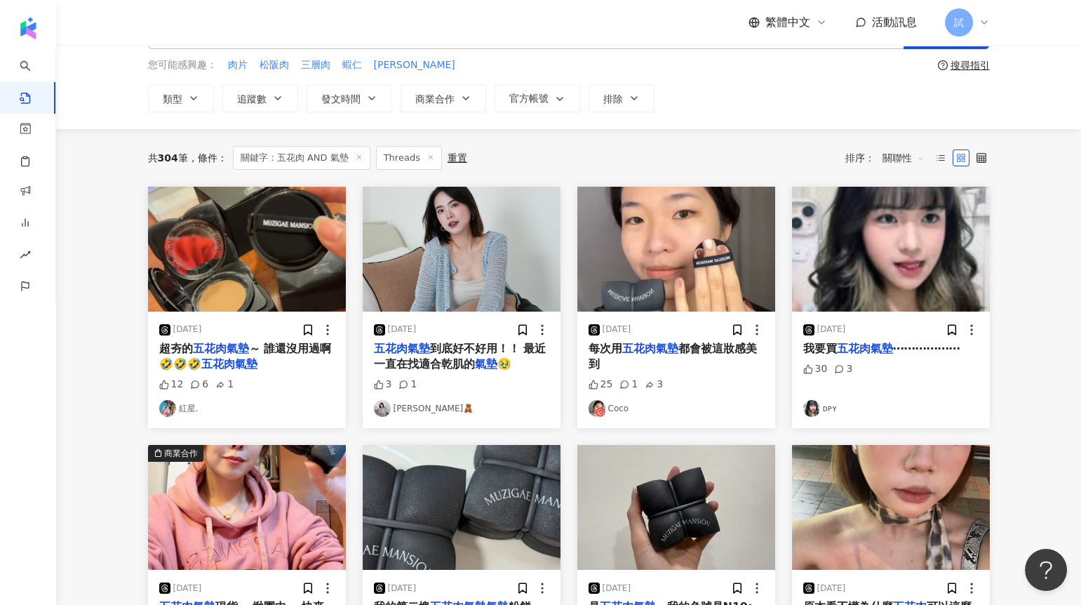
click at [690, 250] on img at bounding box center [677, 249] width 198 height 125
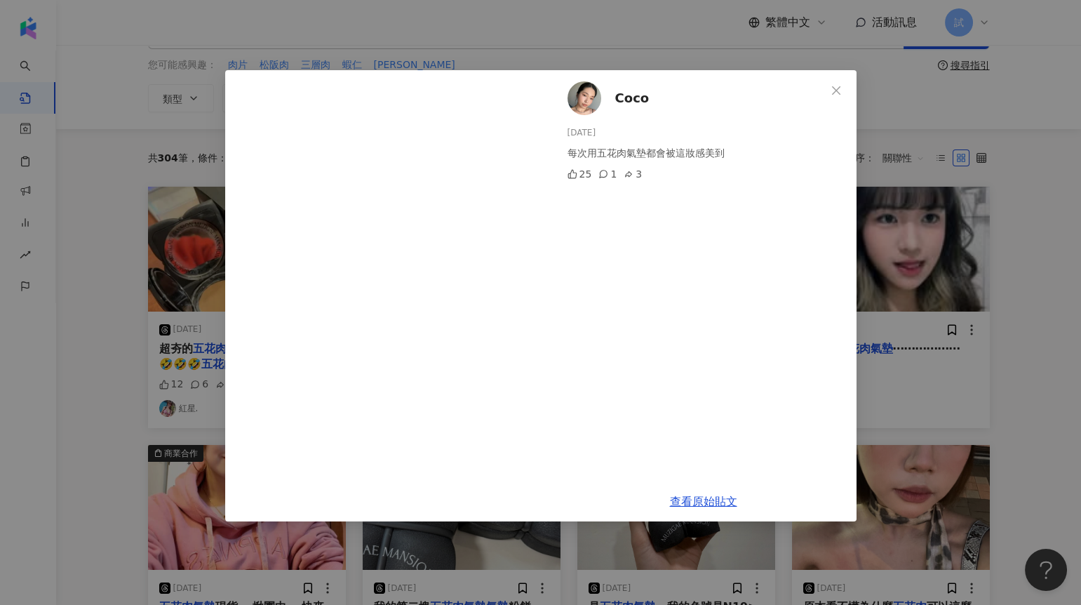
click at [1027, 355] on div "Coco 2025/3/22 每次用五花肉氣墊都會被這妝感美到 25 1 3 查看原始貼文" at bounding box center [540, 302] width 1081 height 605
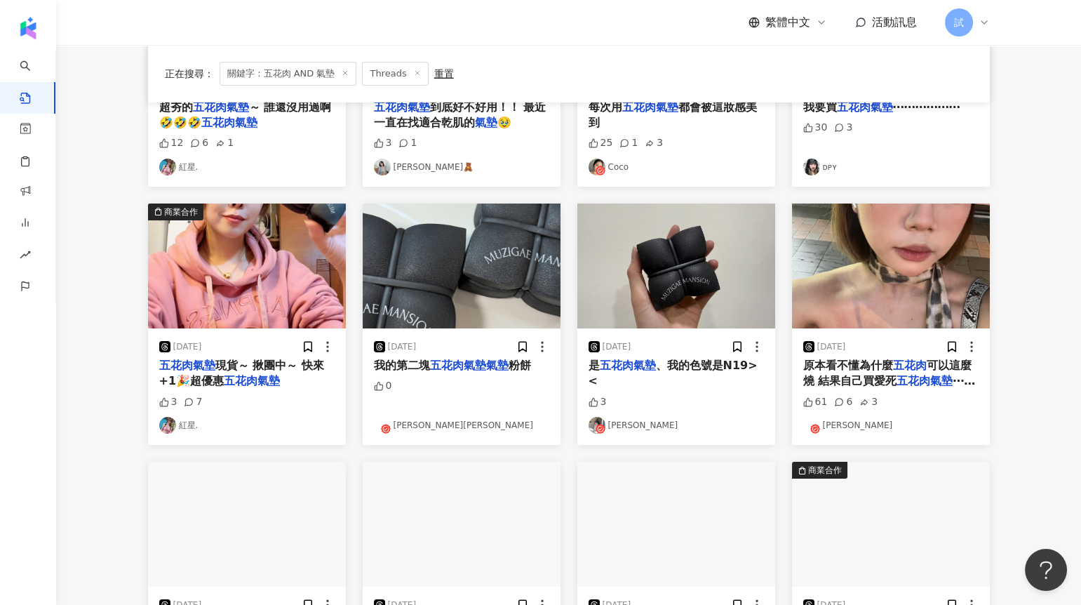
scroll to position [298, 0]
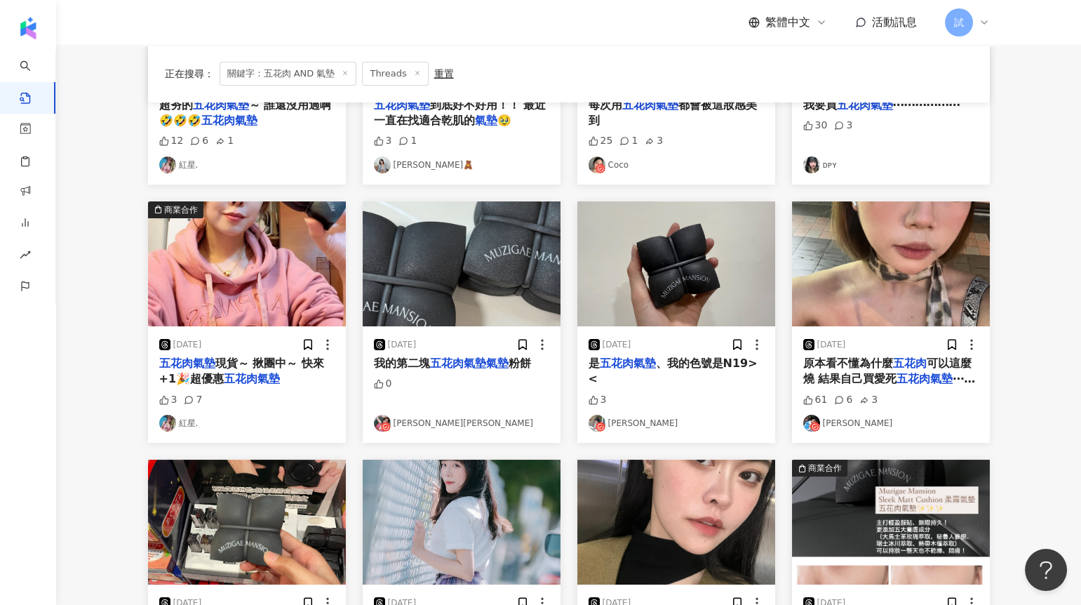
click at [891, 284] on img at bounding box center [891, 263] width 198 height 125
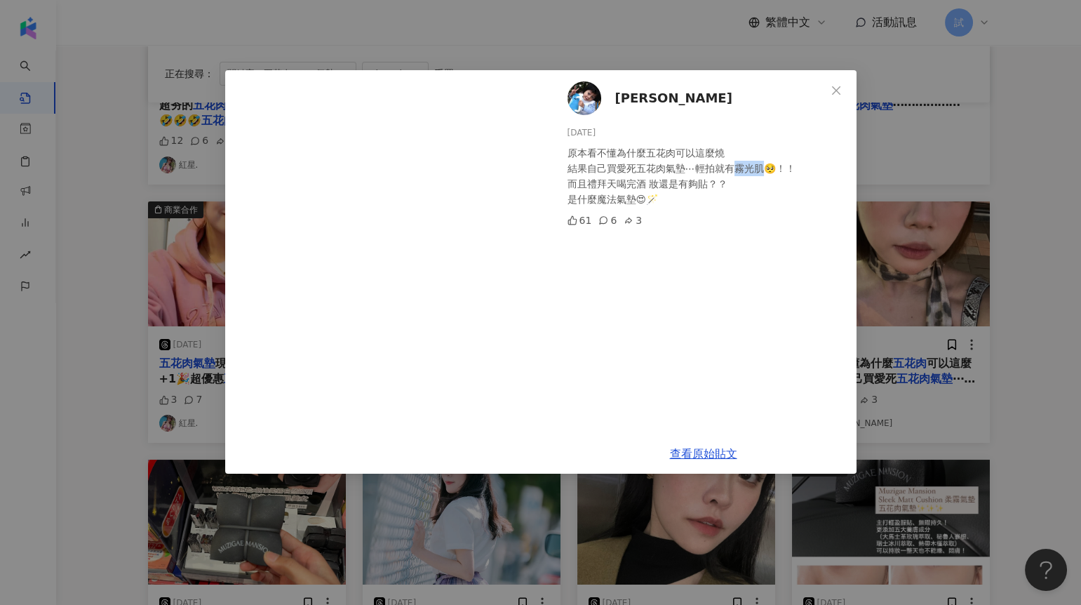
drag, startPoint x: 736, startPoint y: 166, endPoint x: 767, endPoint y: 171, distance: 31.2
click at [767, 171] on div "原本看不懂為什麼五花肉可以這麼燒 結果自己買愛死五花肉氣墊⋯輕拍就有霧光肌🥺！！ 而且禮拜天喝完酒 妝還是有夠貼？？ 是什麼魔法氣墊😍🪄" at bounding box center [707, 176] width 278 height 62
drag, startPoint x: 595, startPoint y: 199, endPoint x: 637, endPoint y: 201, distance: 42.1
click at [637, 201] on div "原本看不懂為什麼五花肉可以這麼燒 結果自己買愛死五花肉氣墊⋯輕拍就有霧光肌🥺！！ 而且禮拜天喝完酒 妝還是有夠貼？？ 是什麼魔法氣墊😍🪄" at bounding box center [707, 176] width 278 height 62
click at [994, 287] on div "呂冠穎 2025/5/20 原本看不懂為什麼五花肉可以這麼燒 結果自己買愛死五花肉氣墊⋯輕拍就有霧光肌🥺！！ 而且禮拜天喝完酒 妝還是有夠貼？？ 是什麼魔法氣…" at bounding box center [540, 302] width 1081 height 605
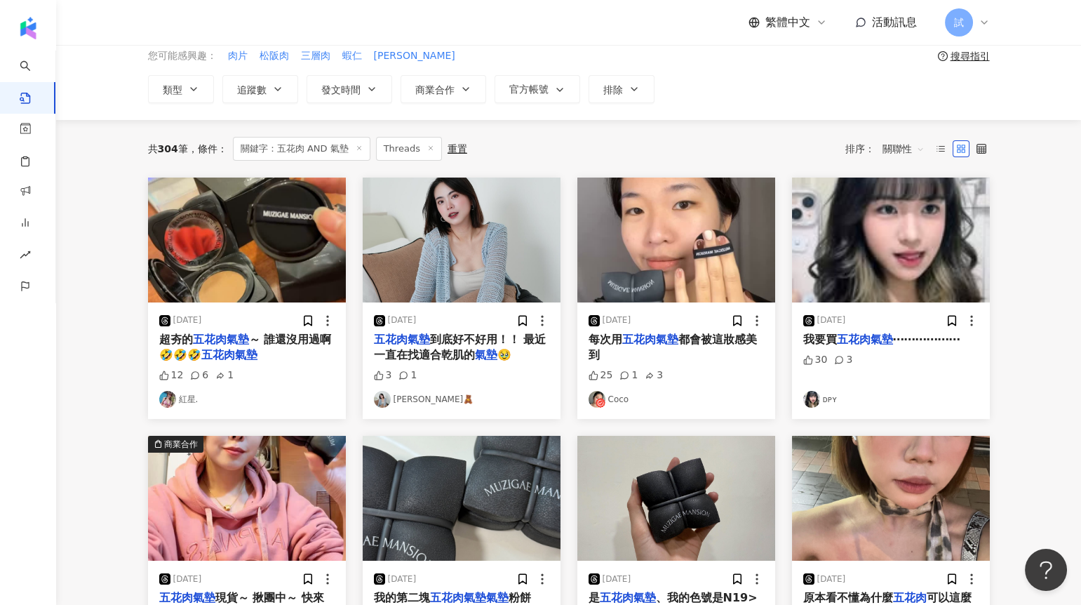
scroll to position [0, 0]
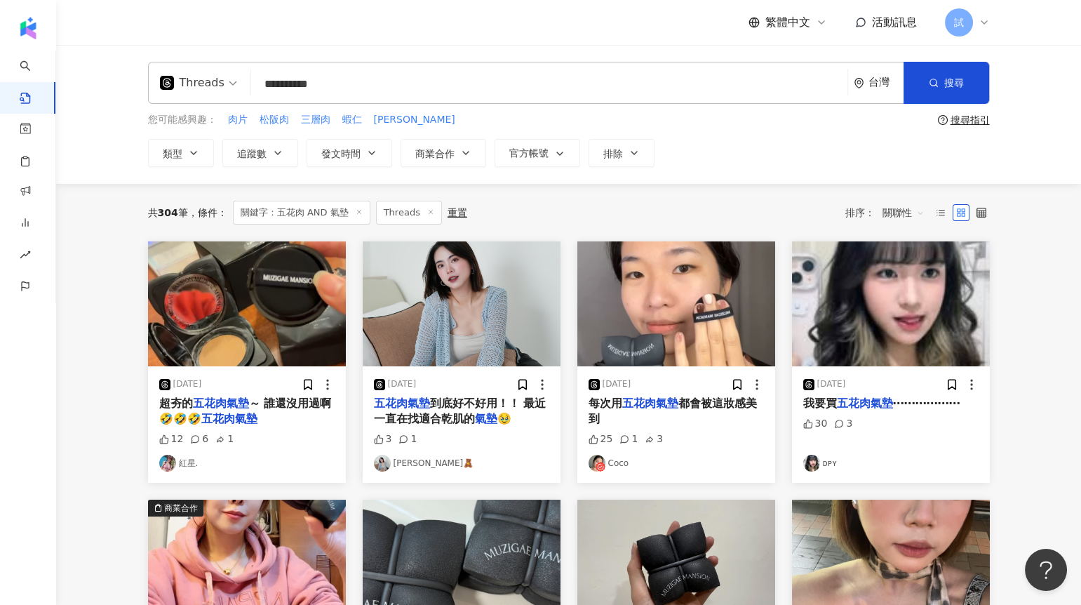
click at [215, 90] on div "Threads" at bounding box center [192, 83] width 65 height 22
click at [197, 147] on div "Instagram" at bounding box center [202, 148] width 79 height 18
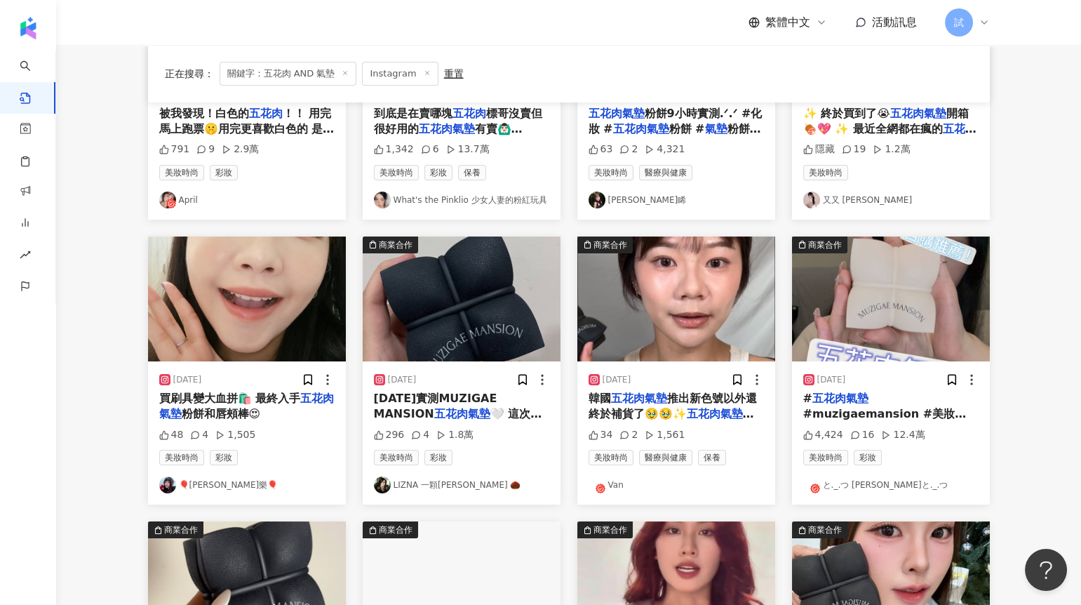
scroll to position [295, 0]
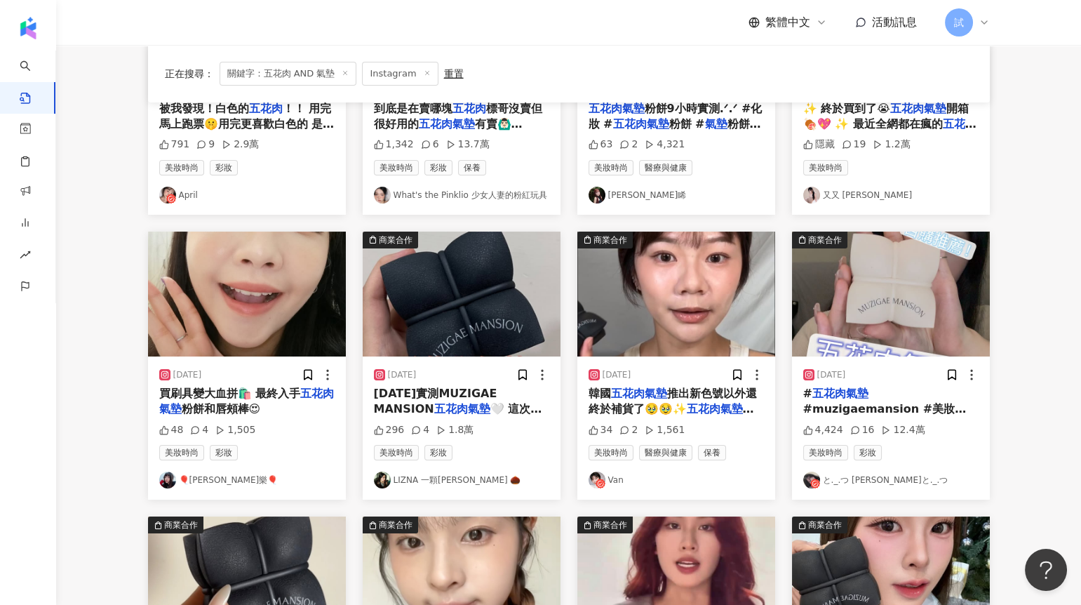
click at [438, 319] on img at bounding box center [462, 294] width 198 height 125
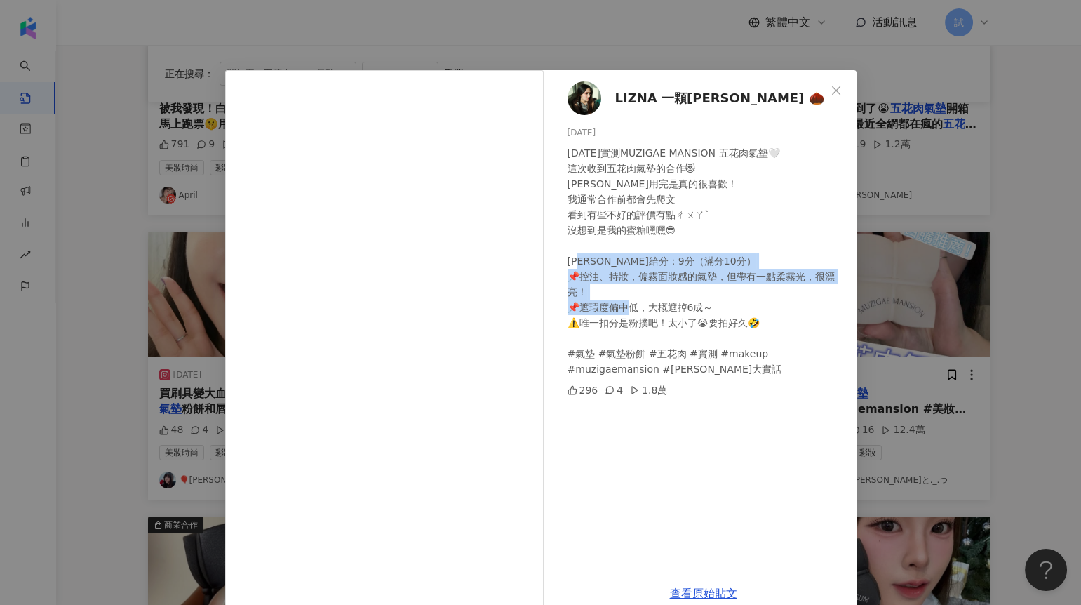
drag, startPoint x: 571, startPoint y: 279, endPoint x: 705, endPoint y: 314, distance: 137.7
click at [705, 314] on div "今天實測MUZIGAE MANSION 五花肉氣墊🤍 這次收到五花肉氣墊的合作😻 栗娜用完是真的很喜歡！ 我通常合作前都會先爬文 看到有些不好的評價有點ㄔㄨㄚ…" at bounding box center [707, 261] width 278 height 232
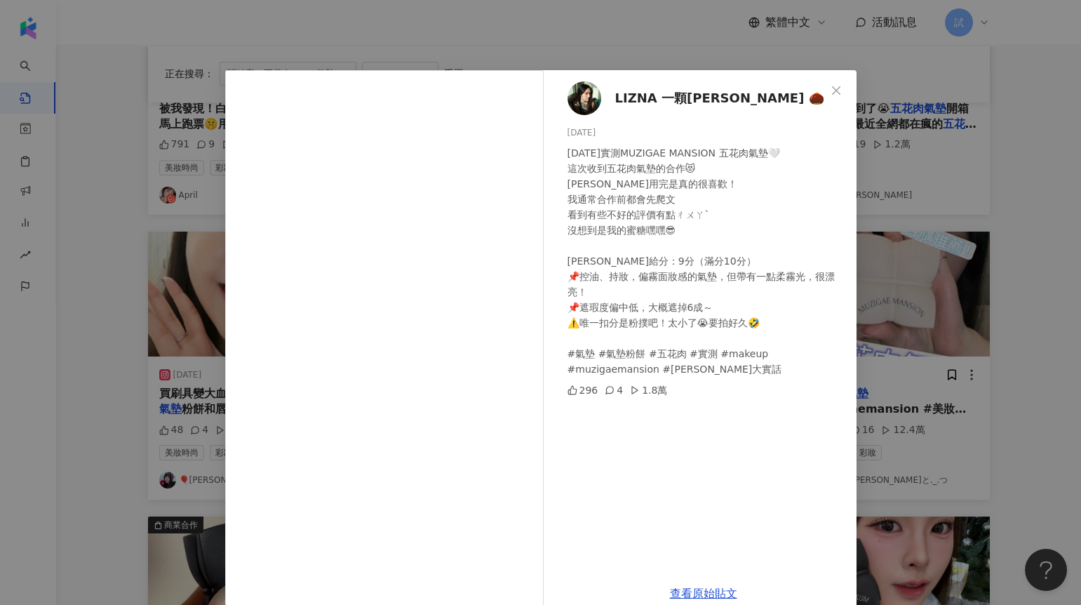
click at [1018, 286] on div "LIZNA 一顆栗娜 🌰 2025/6/12 今天實測MUZIGAE MANSION 五花肉氣墊🤍 這次收到五花肉氣墊的合作😻 栗娜用完是真的很喜歡！ 我通常…" at bounding box center [540, 302] width 1081 height 605
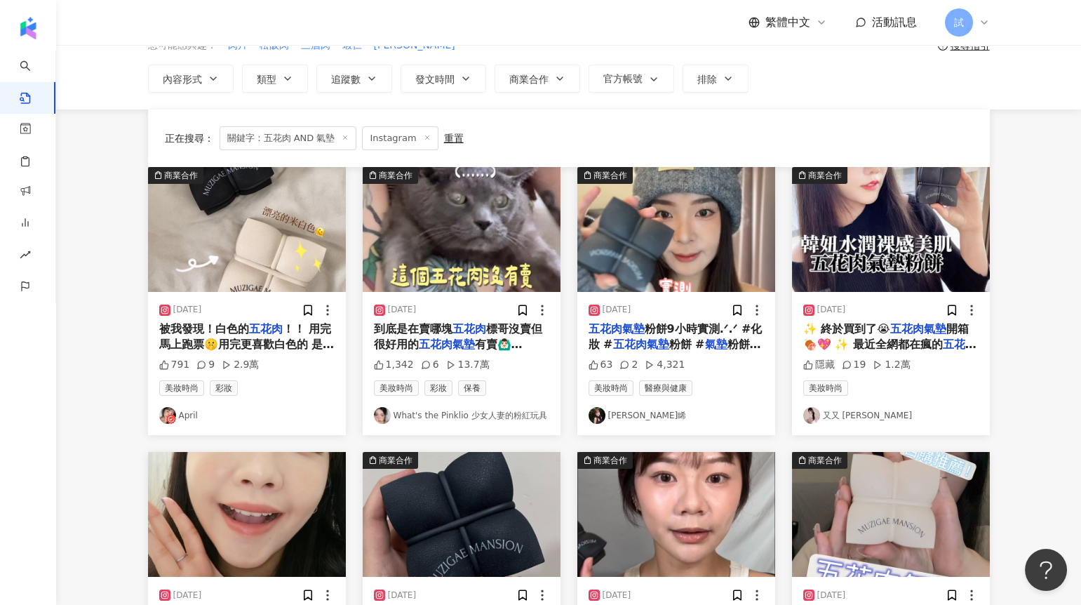
scroll to position [0, 0]
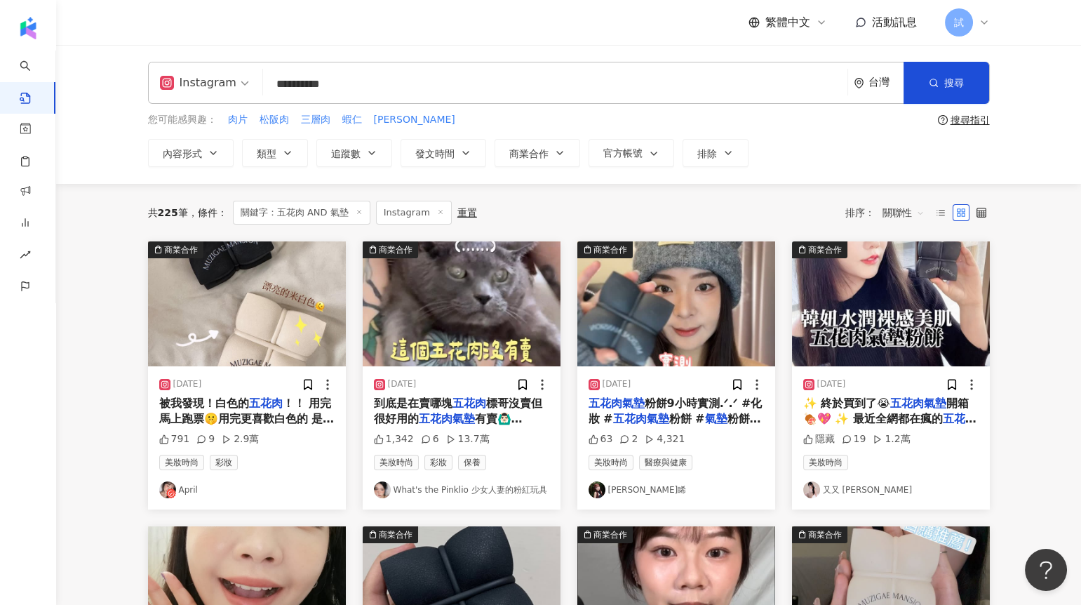
click at [502, 88] on input "**********" at bounding box center [555, 84] width 573 height 30
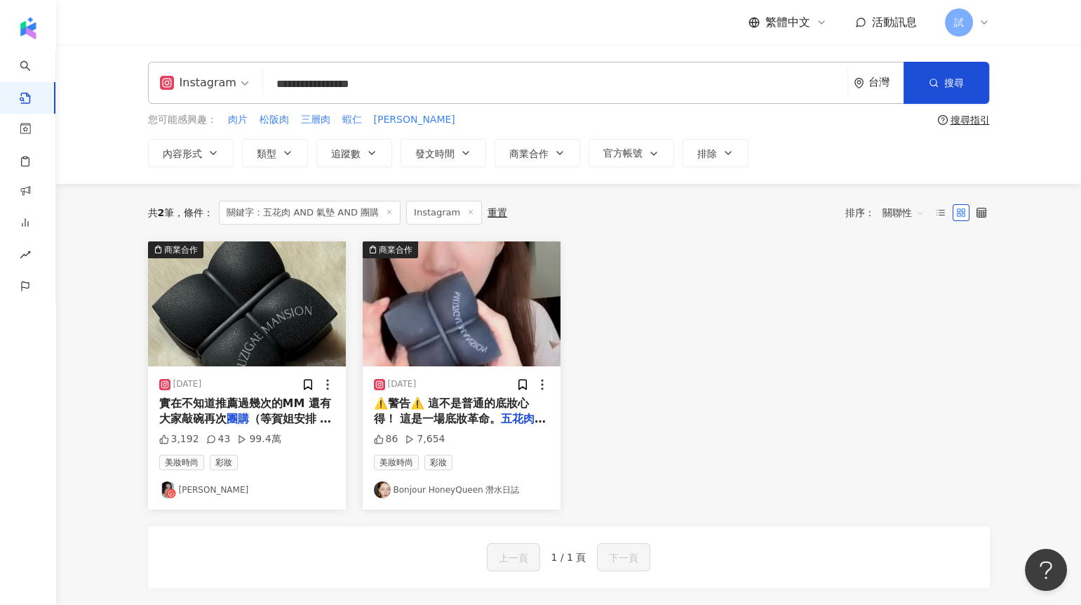
click at [297, 315] on img at bounding box center [247, 303] width 198 height 125
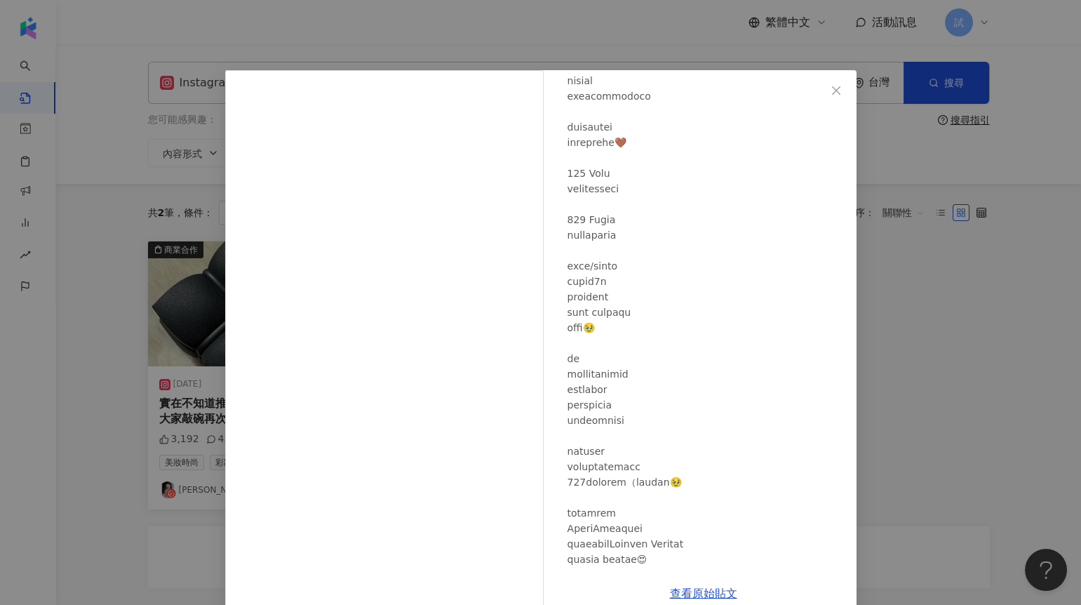
scroll to position [300, 0]
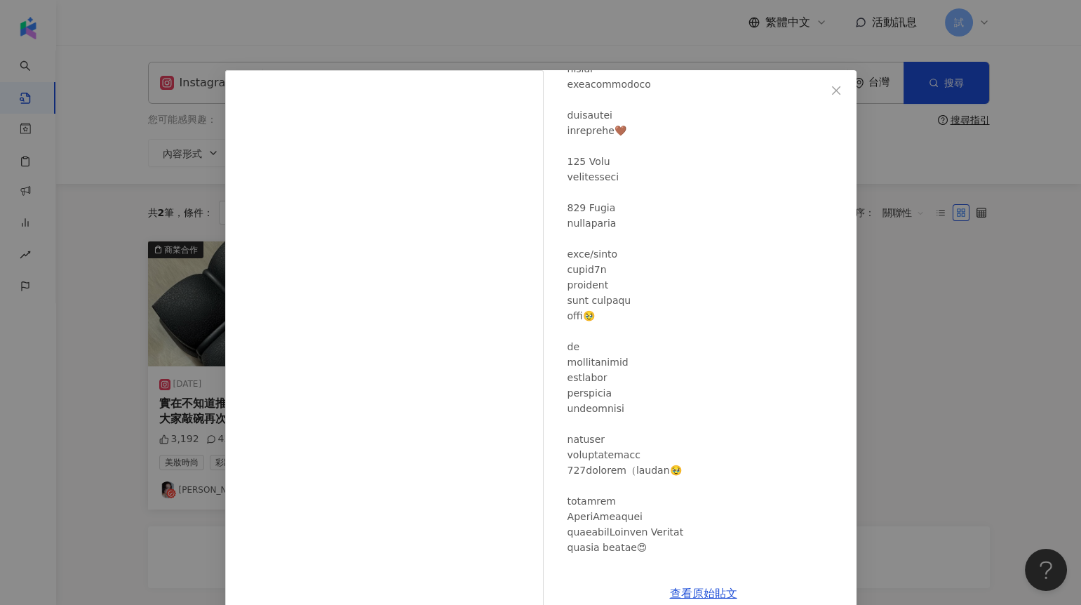
click at [910, 373] on div "小賀 Joanna 2024/12/5 3,192 43 99.4萬 查看原始貼文" at bounding box center [540, 302] width 1081 height 605
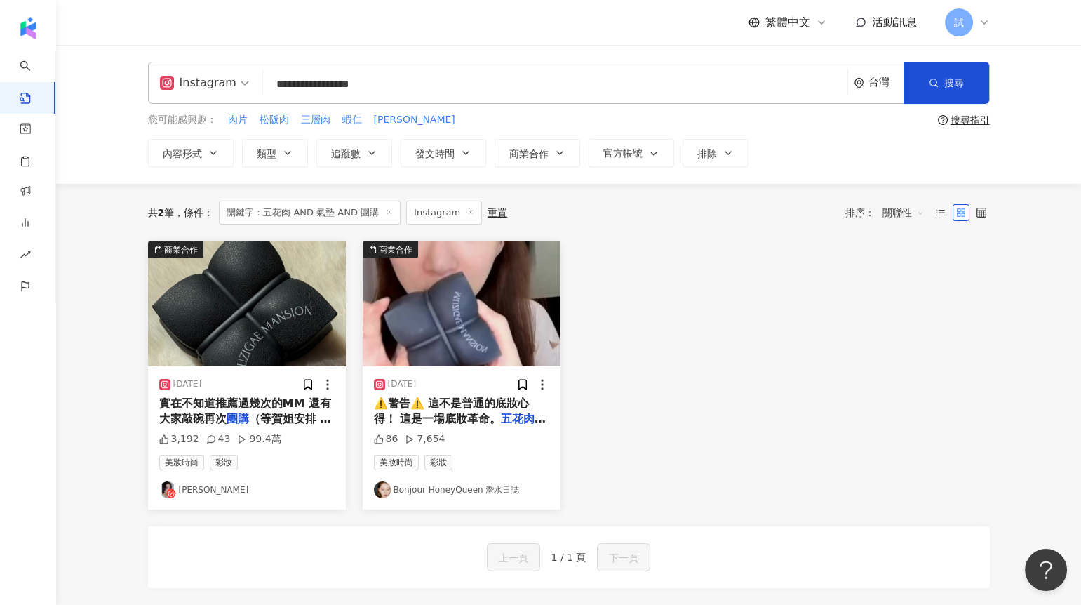
click at [214, 87] on div "Instagram" at bounding box center [198, 83] width 76 height 22
click at [209, 229] on div "Threads" at bounding box center [206, 227] width 87 height 18
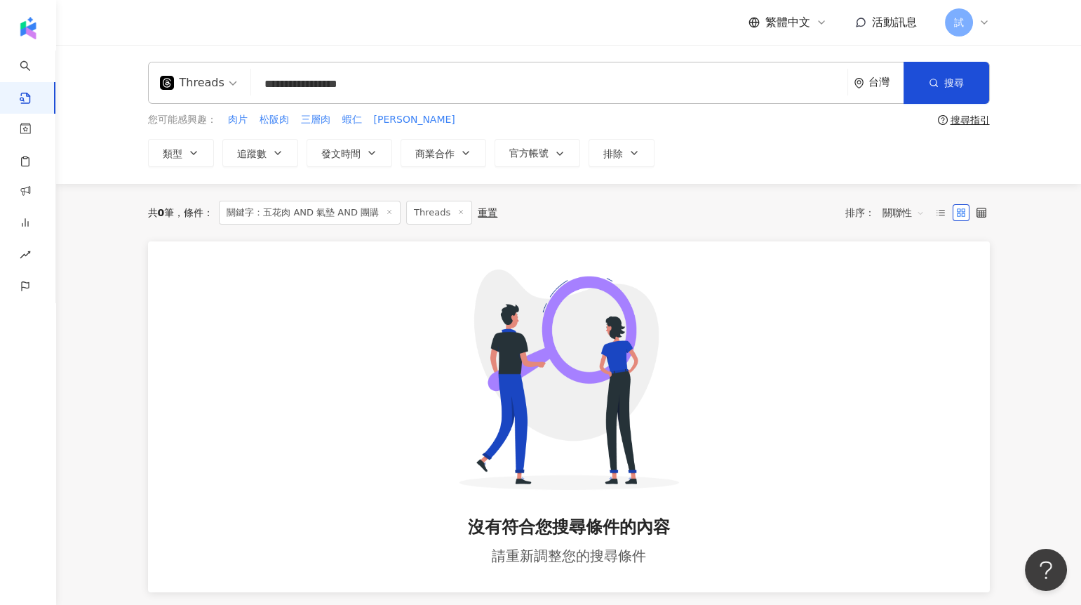
drag, startPoint x: 348, startPoint y: 81, endPoint x: 441, endPoint y: 81, distance: 93.3
click at [441, 81] on input "**********" at bounding box center [549, 84] width 585 height 30
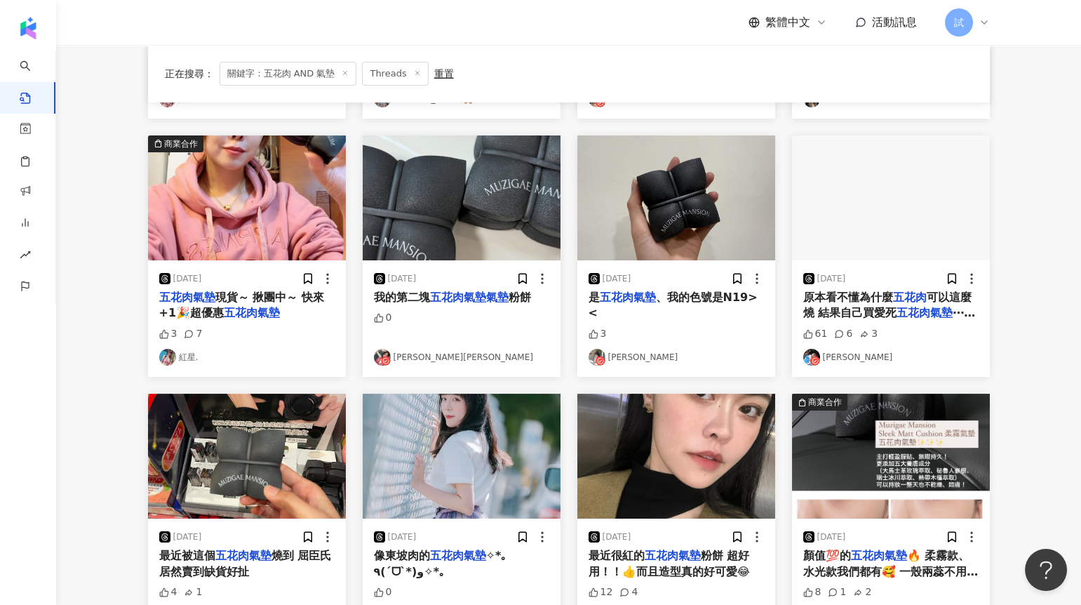
scroll to position [378, 0]
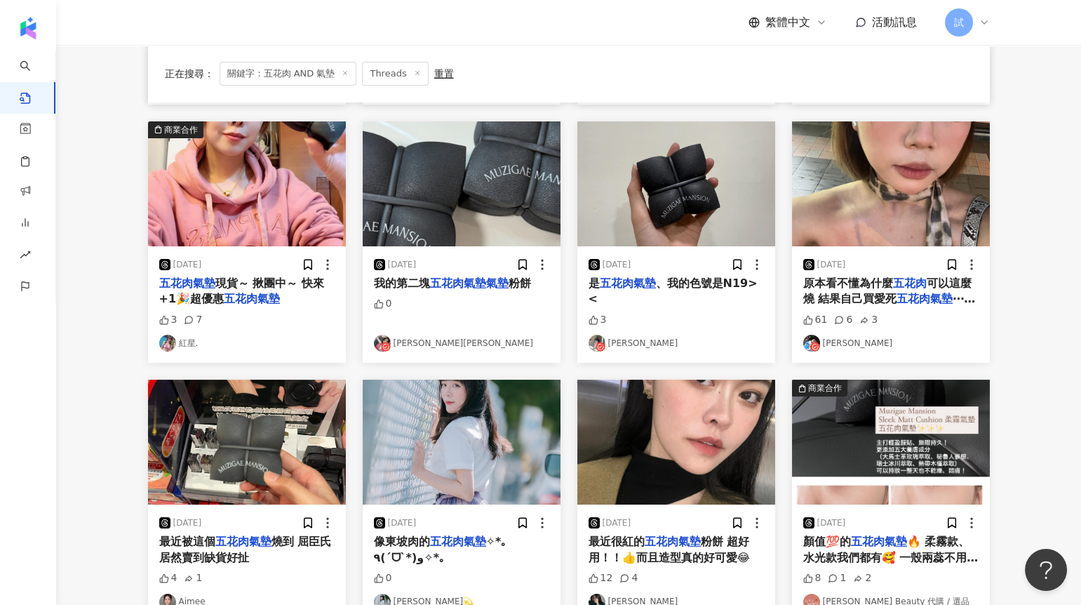
click at [886, 187] on img at bounding box center [891, 183] width 198 height 125
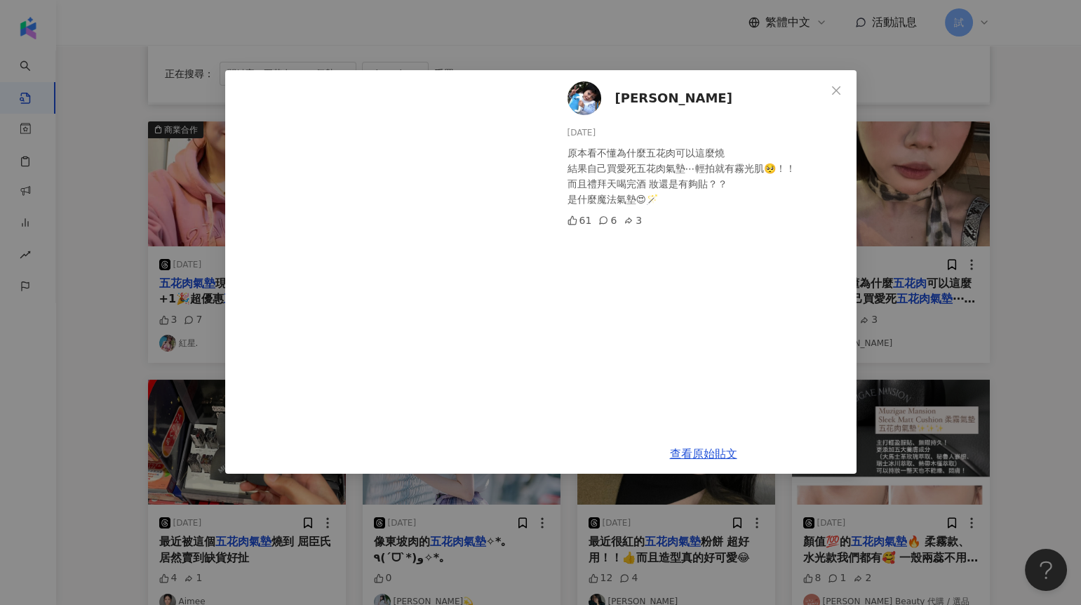
click at [943, 309] on div "呂冠穎 2025/5/20 原本看不懂為什麼五花肉可以這麼燒 結果自己買愛死五花肉氣墊⋯輕拍就有霧光肌🥺！！ 而且禮拜天喝完酒 妝還是有夠貼？？ 是什麼魔法氣…" at bounding box center [540, 302] width 1081 height 605
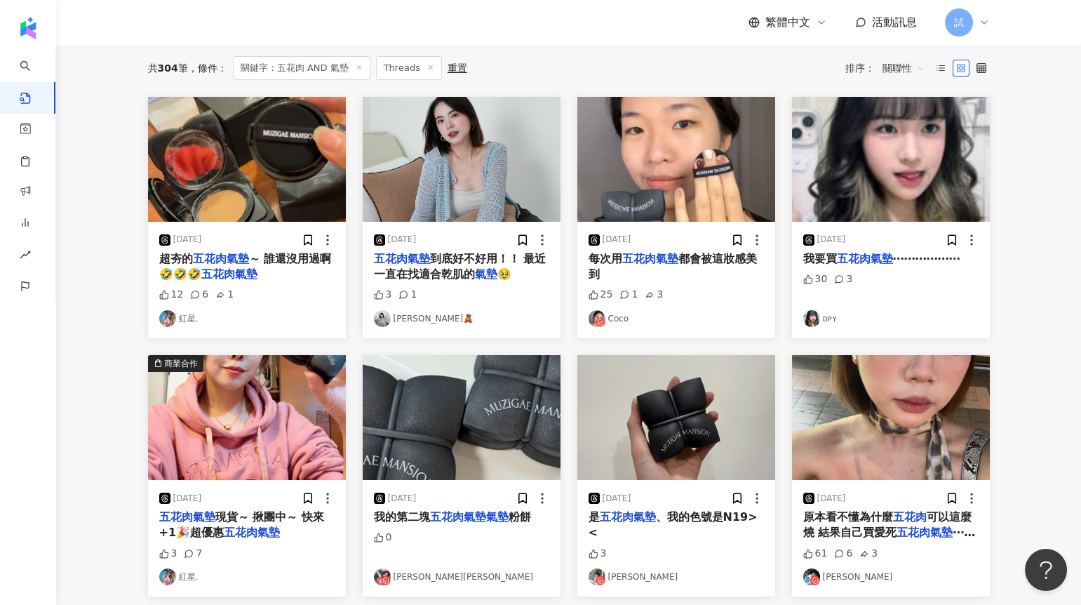
scroll to position [0, 0]
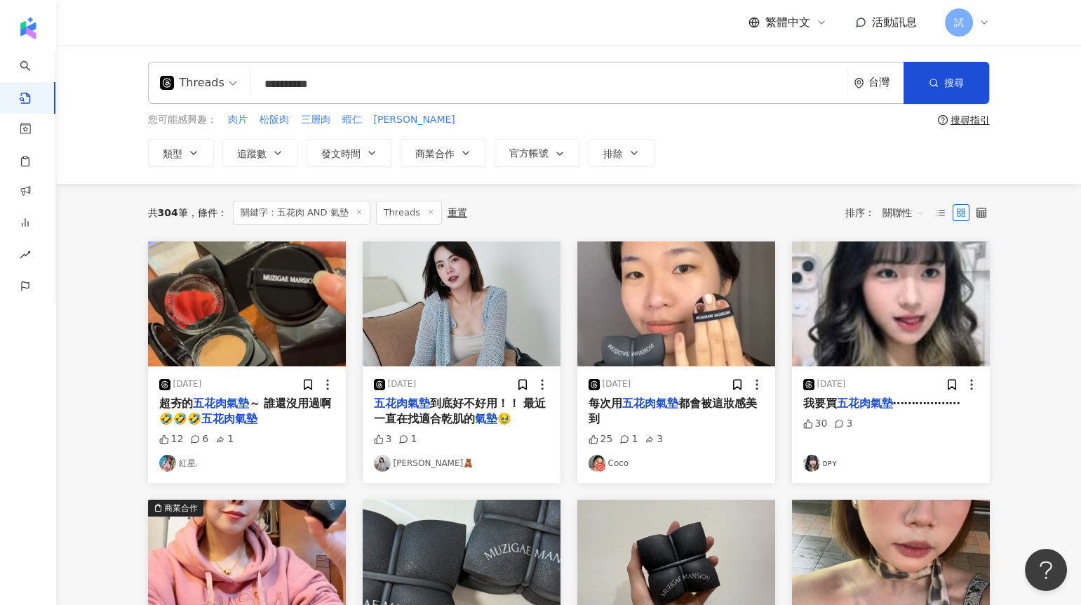
drag, startPoint x: 361, startPoint y: 84, endPoint x: 244, endPoint y: 84, distance: 117.2
click at [244, 84] on div "**********" at bounding box center [569, 83] width 842 height 42
type input "*********"
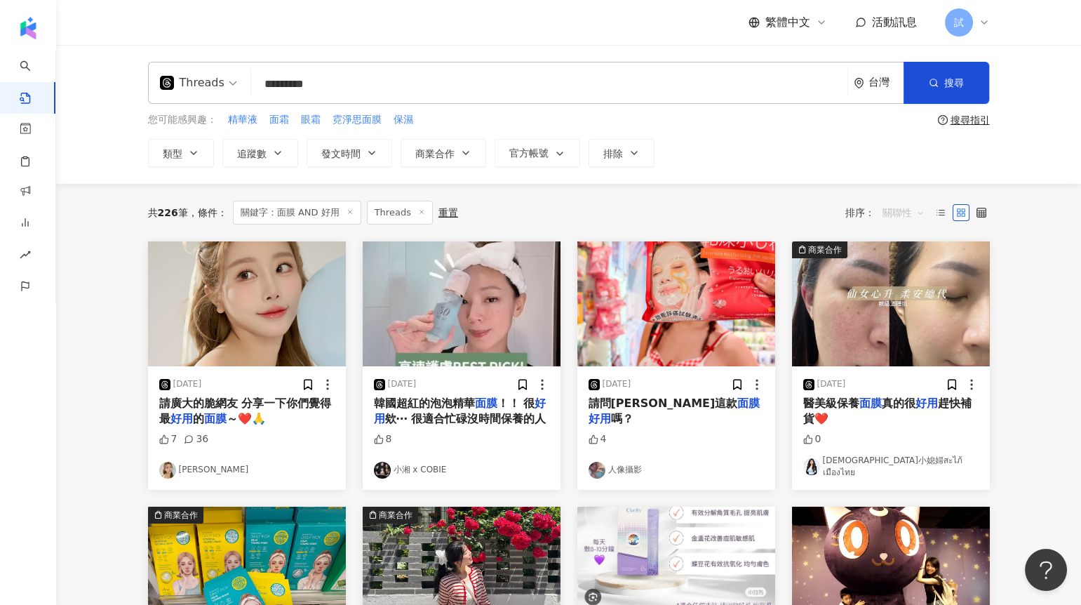
click at [893, 209] on span "關聯性" at bounding box center [904, 212] width 42 height 22
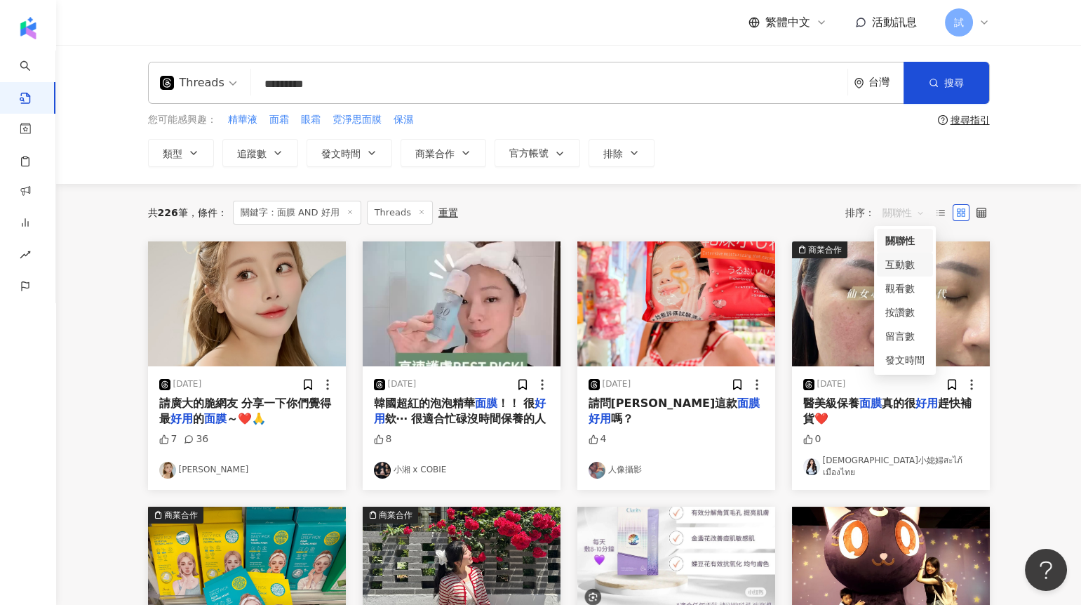
click at [899, 261] on div "互動數" at bounding box center [905, 264] width 39 height 15
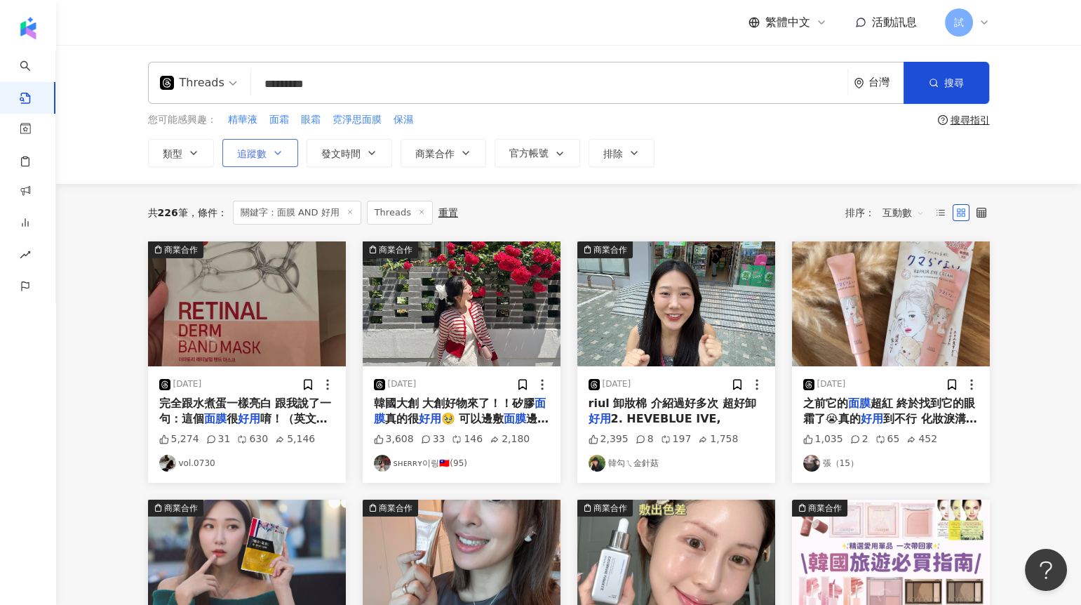
click at [275, 159] on button "追蹤數" at bounding box center [260, 153] width 76 height 28
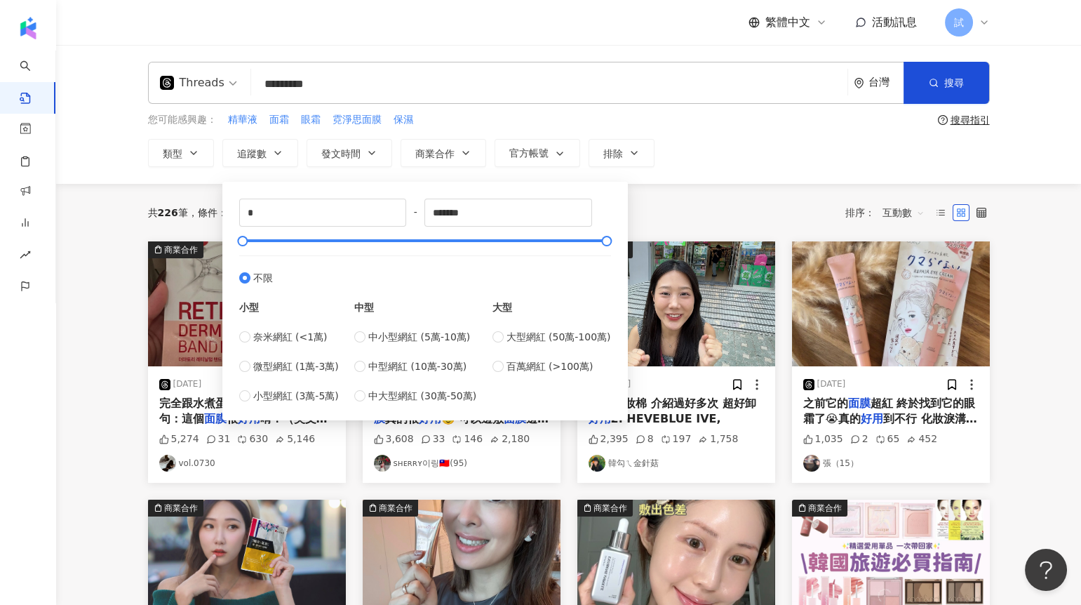
click at [284, 375] on div "奈米網紅 (<1萬) 微型網紅 (1萬-3萬) 小型網紅 (3萬-5萬)" at bounding box center [289, 366] width 100 height 74
click at [279, 349] on div "奈米網紅 (<1萬) 微型網紅 (1萬-3萬) 小型網紅 (3萬-5萬)" at bounding box center [289, 366] width 100 height 74
click at [273, 357] on div "奈米網紅 (<1萬) 微型網紅 (1萬-3萬) 小型網紅 (3萬-5萬)" at bounding box center [289, 366] width 100 height 74
type input "*****"
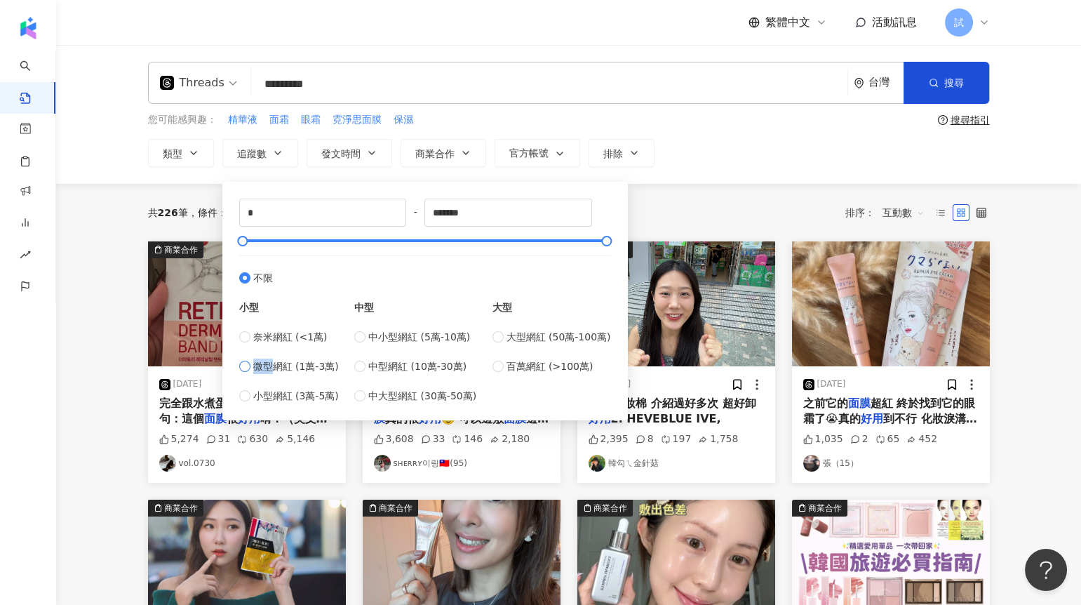
type input "*****"
click at [311, 216] on input "*****" at bounding box center [323, 212] width 166 height 27
type input "****"
click at [651, 225] on div "共 226 筆 條件 ： 關鍵字：面膜 AND 好用 Threads 重置 排序： 互動數" at bounding box center [569, 213] width 842 height 58
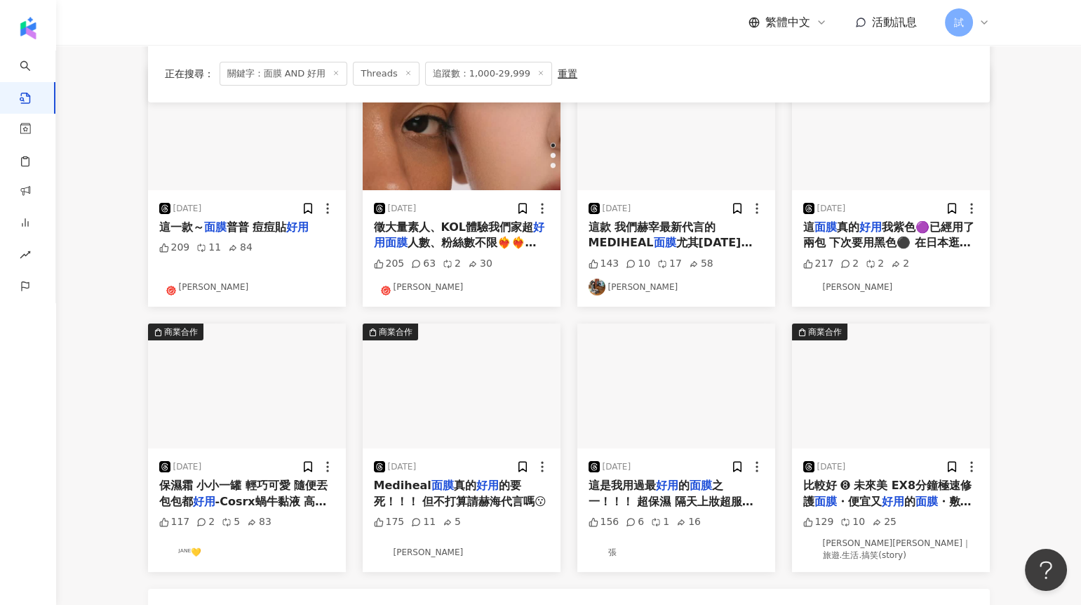
scroll to position [472, 0]
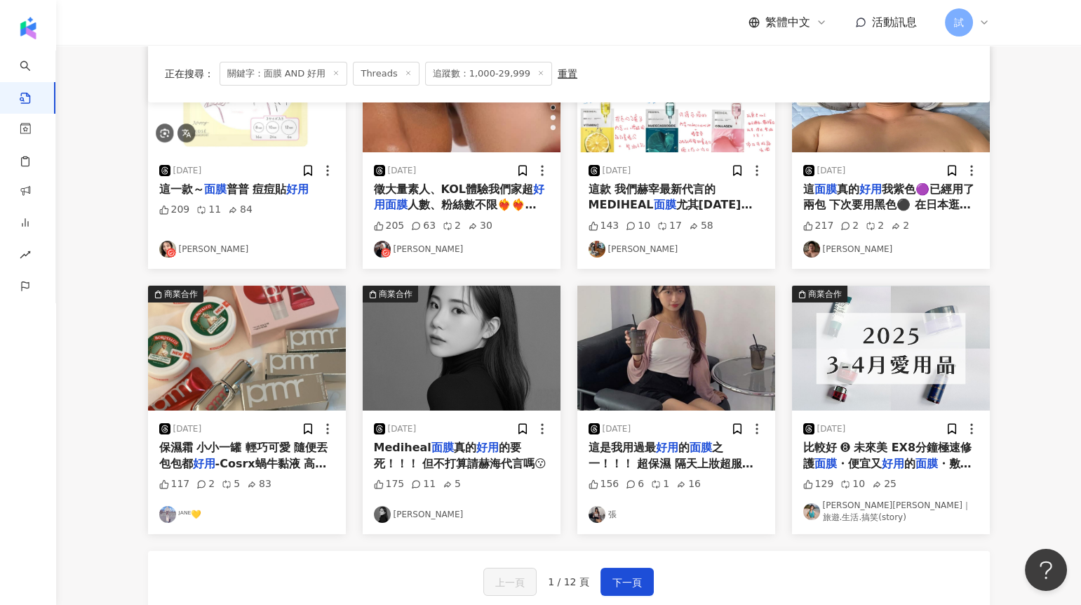
click at [486, 286] on img at bounding box center [462, 348] width 198 height 125
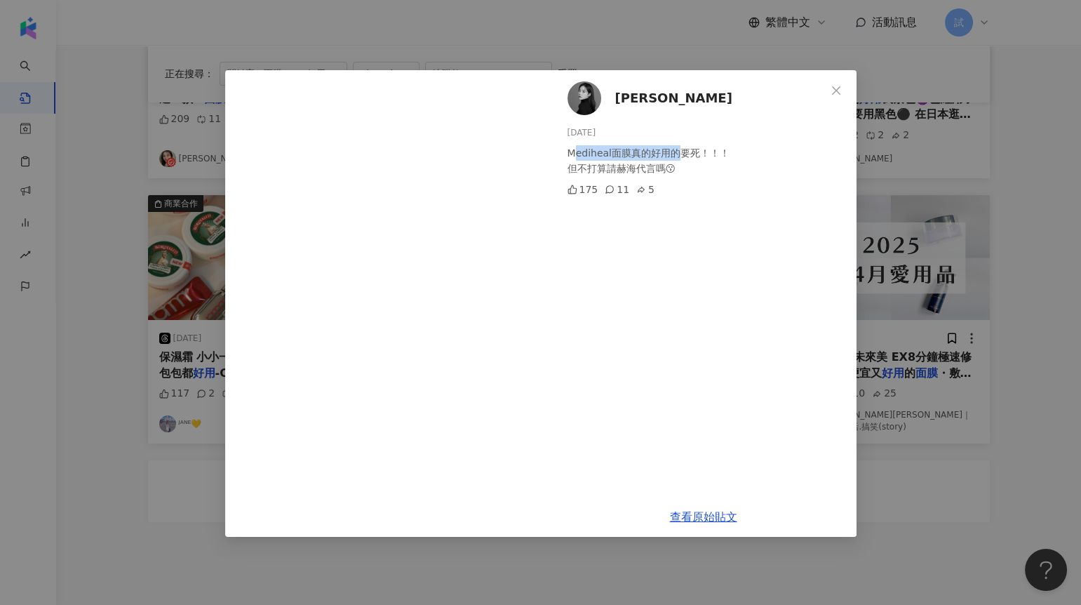
drag, startPoint x: 573, startPoint y: 154, endPoint x: 674, endPoint y: 155, distance: 101.1
click at [674, 155] on div "Mediheal面膜真的好用的要死！！！ 但不打算請赫海代言嗎😗" at bounding box center [707, 160] width 278 height 31
click at [1033, 302] on div "Shirley 2025/2/19 Mediheal面膜真的好用的要死！！！ 但不打算請赫海代言嗎😗 175 11 5 查看原始貼文" at bounding box center [540, 302] width 1081 height 605
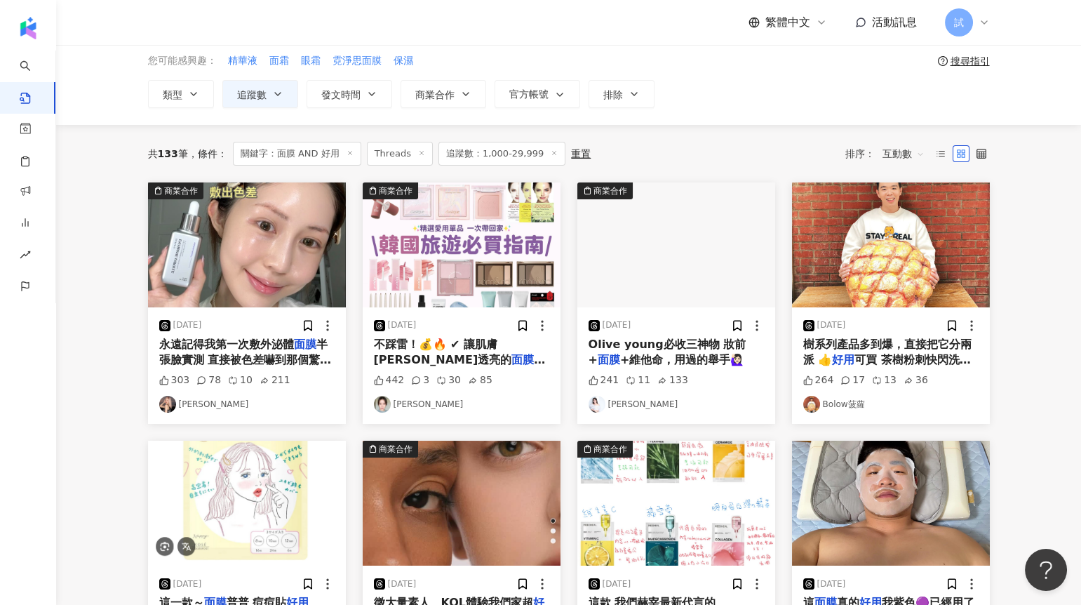
scroll to position [0, 0]
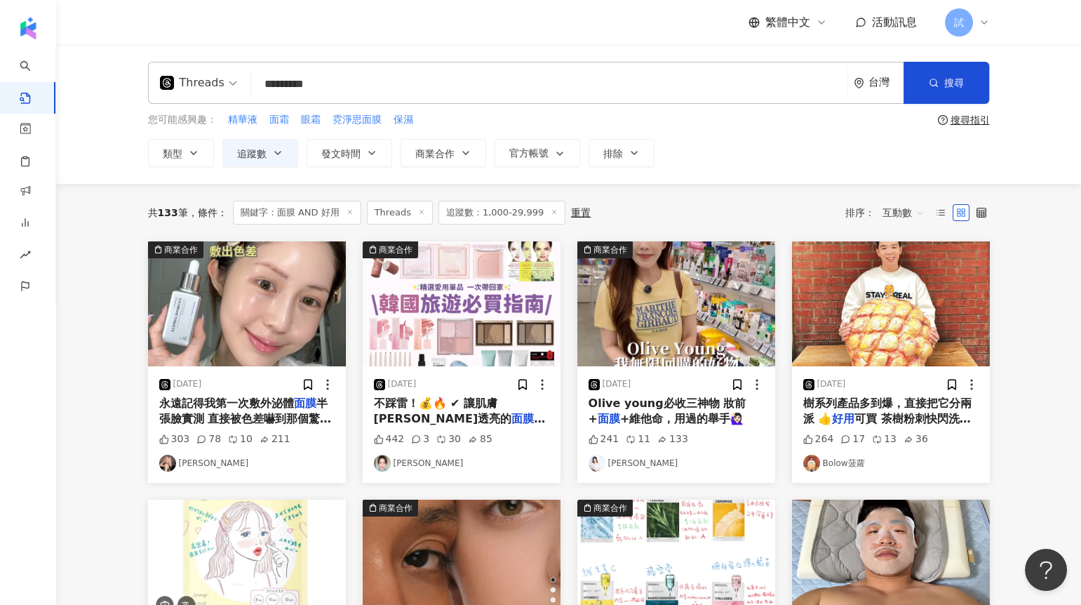
drag, startPoint x: 283, startPoint y: 82, endPoint x: 445, endPoint y: 83, distance: 162.1
click at [445, 83] on input "*********" at bounding box center [549, 84] width 585 height 30
type input "**"
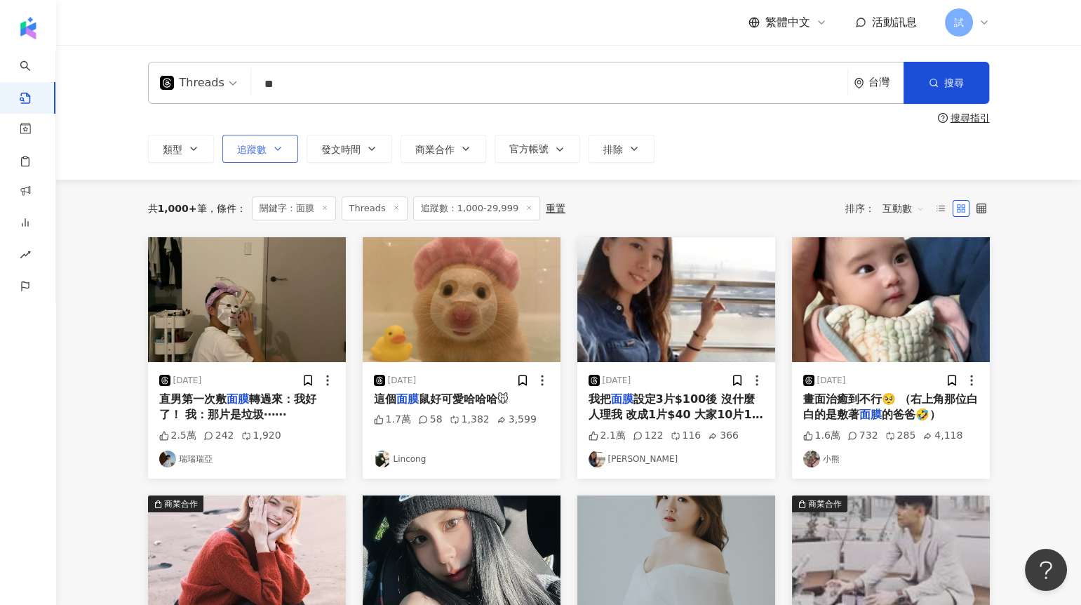
click at [269, 145] on button "追蹤數" at bounding box center [260, 149] width 76 height 28
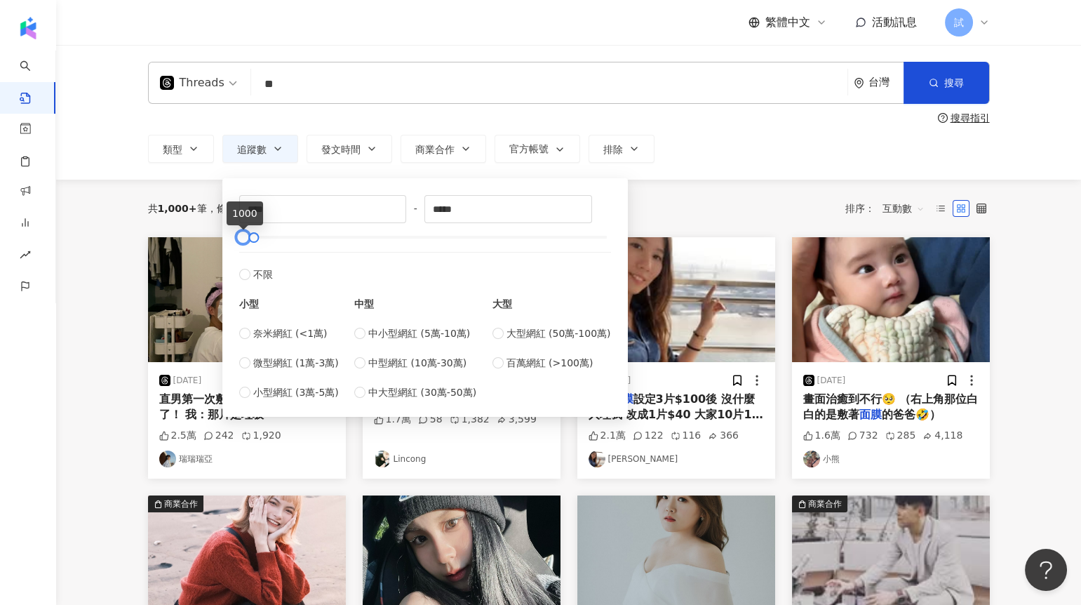
type input "*"
drag, startPoint x: 244, startPoint y: 239, endPoint x: 226, endPoint y: 239, distance: 18.2
click at [225, 239] on div "* - ***** 不限 小型 奈米網紅 (<1萬) 微型網紅 (1萬-3萬) 小型網紅 (3萬-5萬) 中型 中小型網紅 (5萬-10萬) 中型網紅 (10…" at bounding box center [425, 297] width 406 height 239
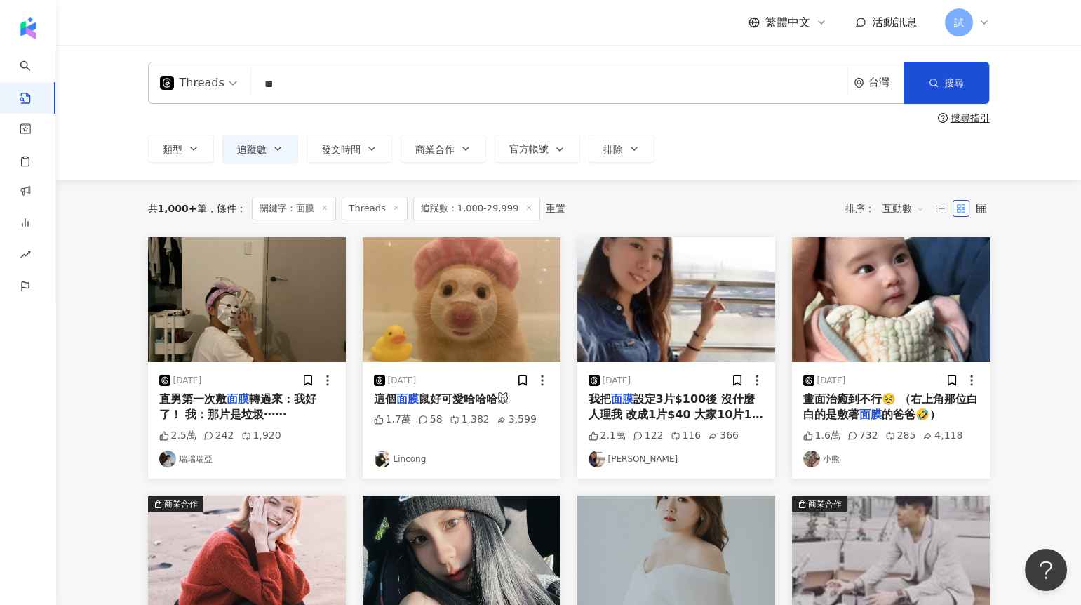
click at [666, 203] on div "共 1,000+ 筆 條件 ： 關鍵字：面膜 Threads 追蹤數：1,000-29,999 重置 排序： 互動數" at bounding box center [569, 208] width 842 height 24
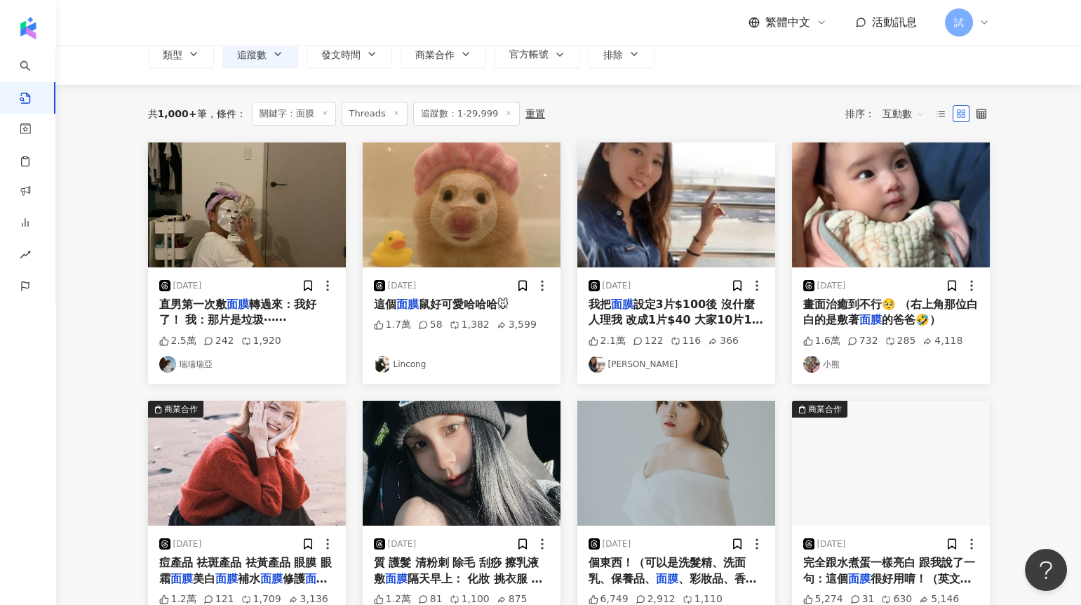
scroll to position [97, 0]
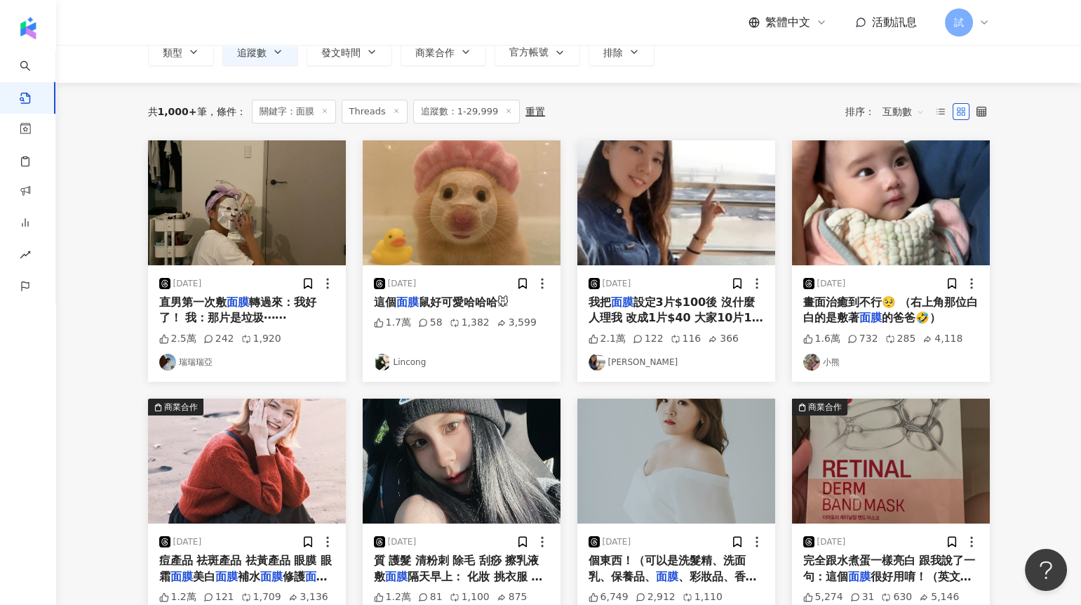
click at [657, 244] on img at bounding box center [677, 202] width 198 height 125
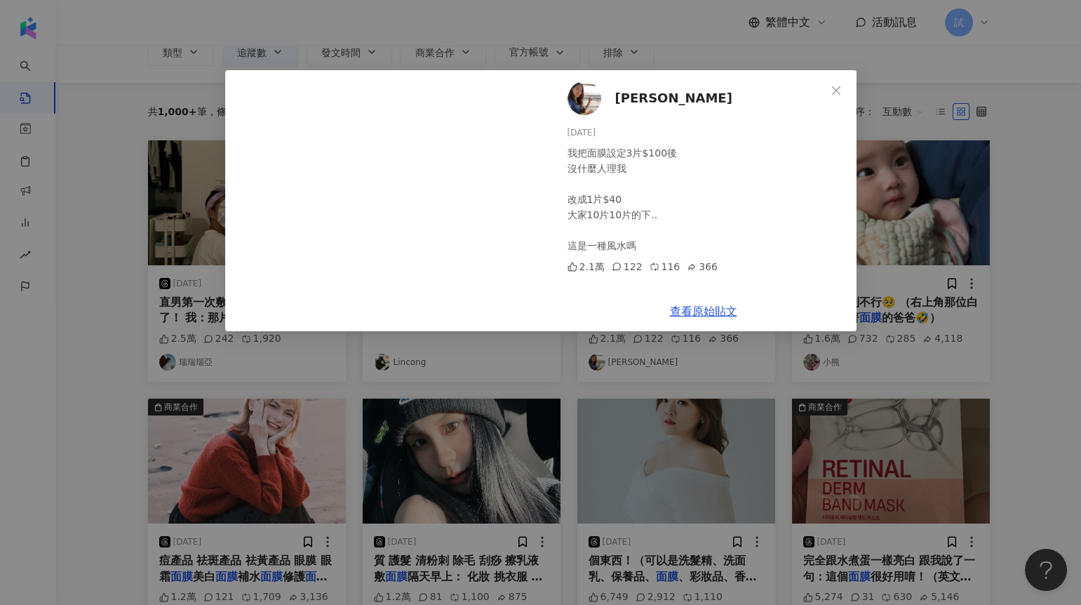
click at [996, 236] on div "妍妍兒 2025/2/7 我把面膜設定3片$100後 沒什麼人理我 改成1片$40 大家10片10片的下.. 這是一種風水嗎 2.1萬 122 116 366…" at bounding box center [540, 302] width 1081 height 605
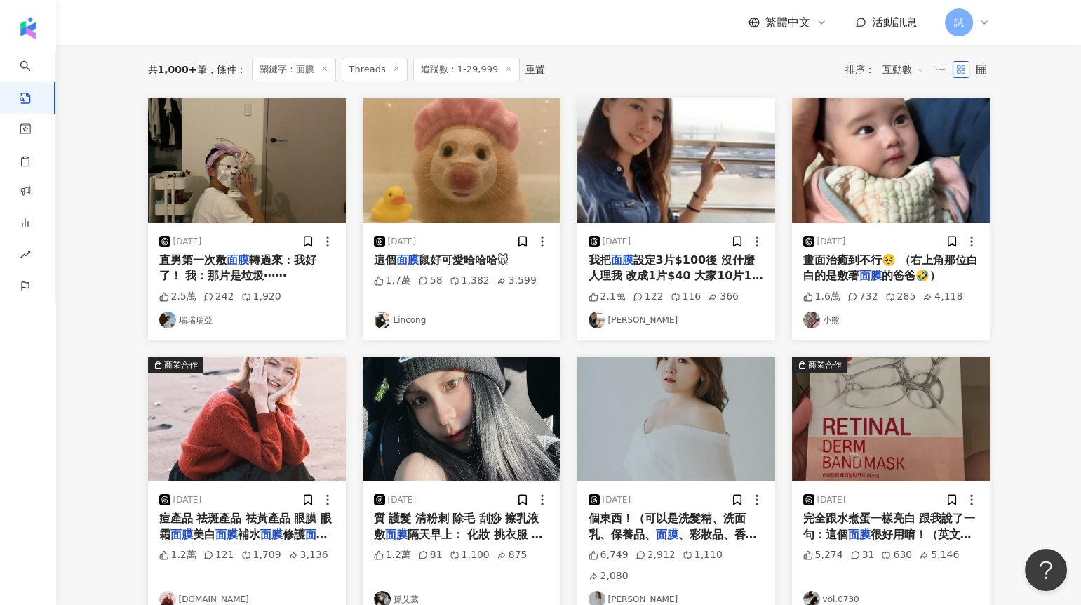
scroll to position [140, 0]
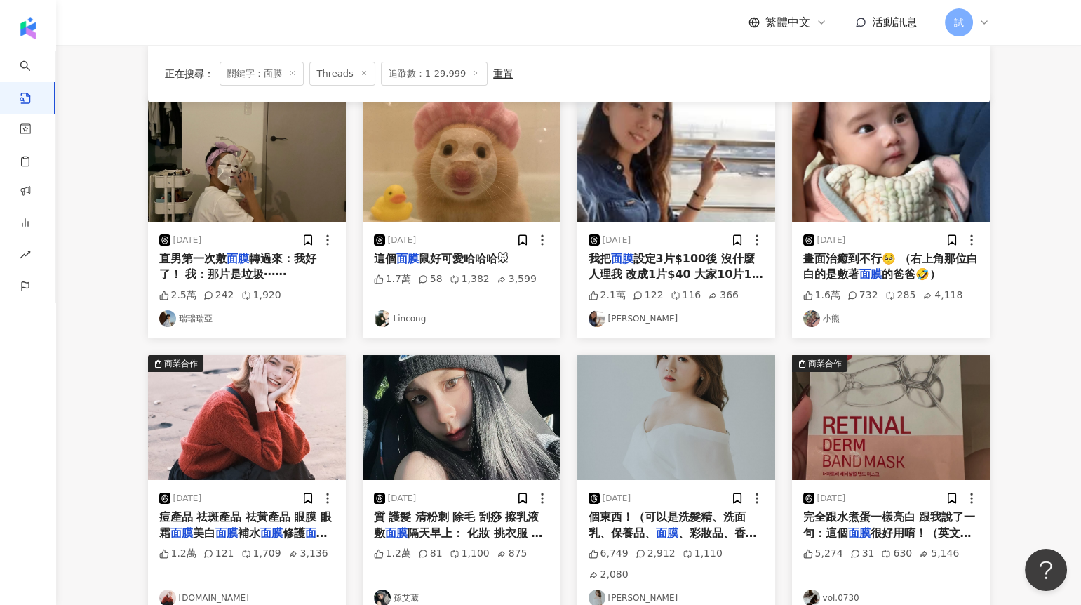
click at [281, 154] on img at bounding box center [247, 159] width 198 height 125
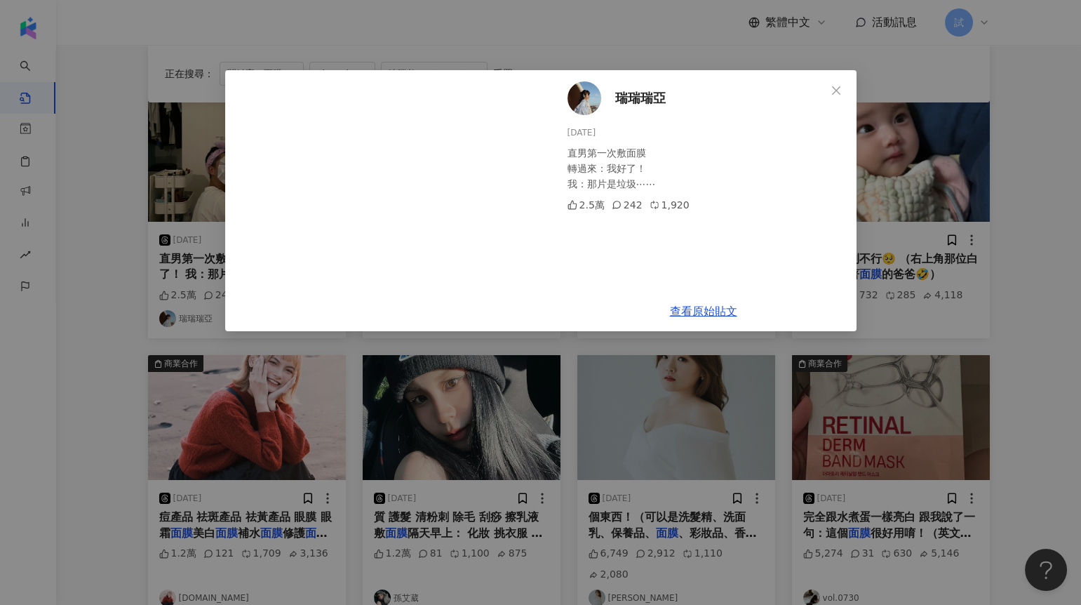
click at [1019, 214] on div "瑞瑞瑞亞 2024/5/11 直男第一次敷面膜 轉過來：我好了！ 我：那片是垃圾⋯⋯ 2.5萬 242 1,920 查看原始貼文" at bounding box center [540, 302] width 1081 height 605
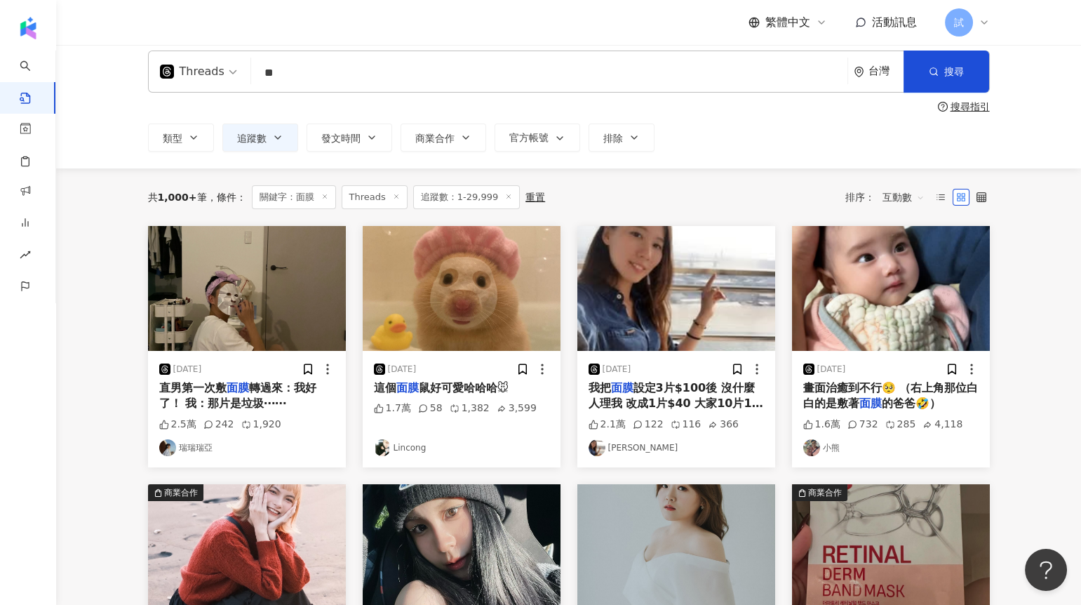
scroll to position [0, 0]
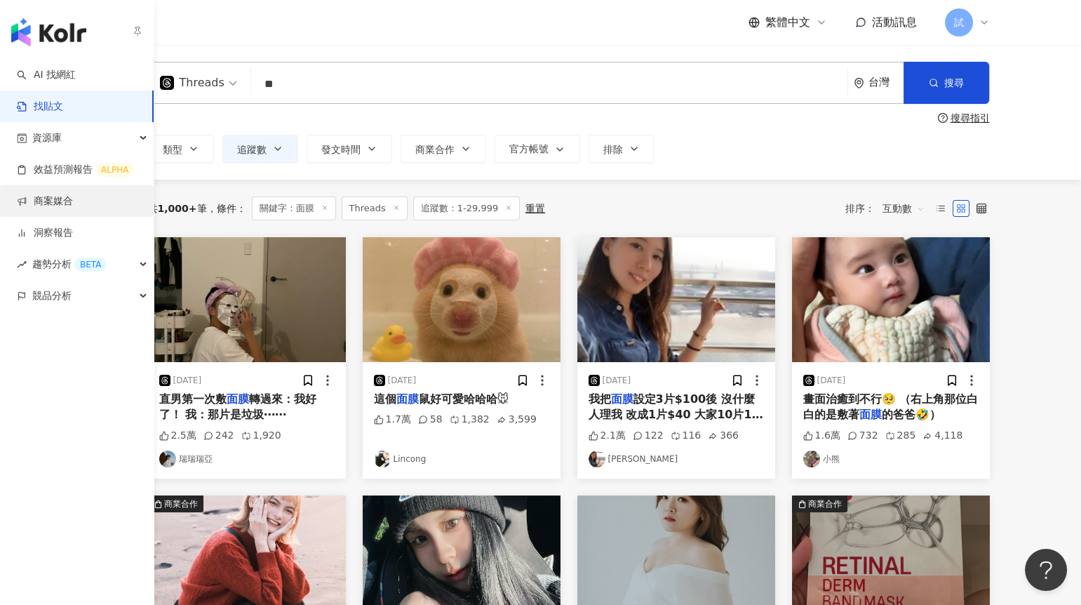
click at [58, 198] on link "商案媒合" at bounding box center [45, 201] width 56 height 14
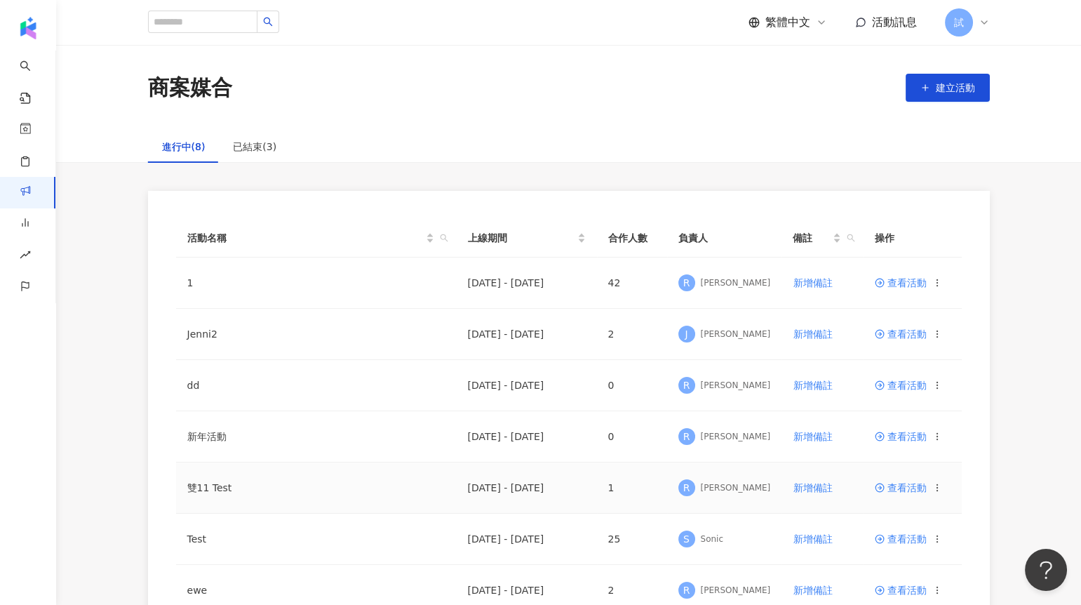
click at [884, 484] on icon at bounding box center [880, 488] width 10 height 10
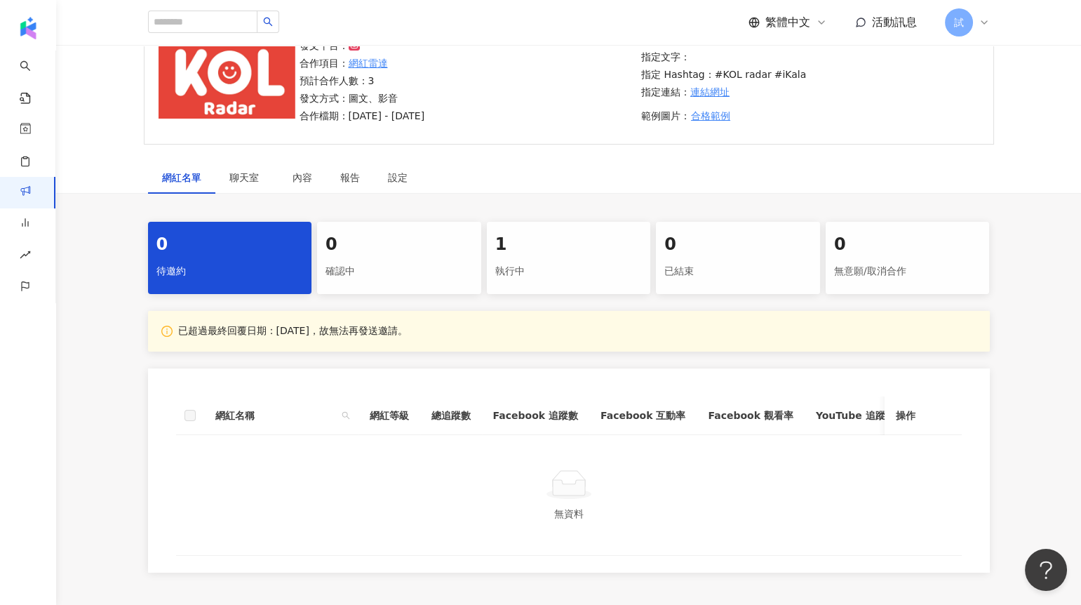
scroll to position [235, 0]
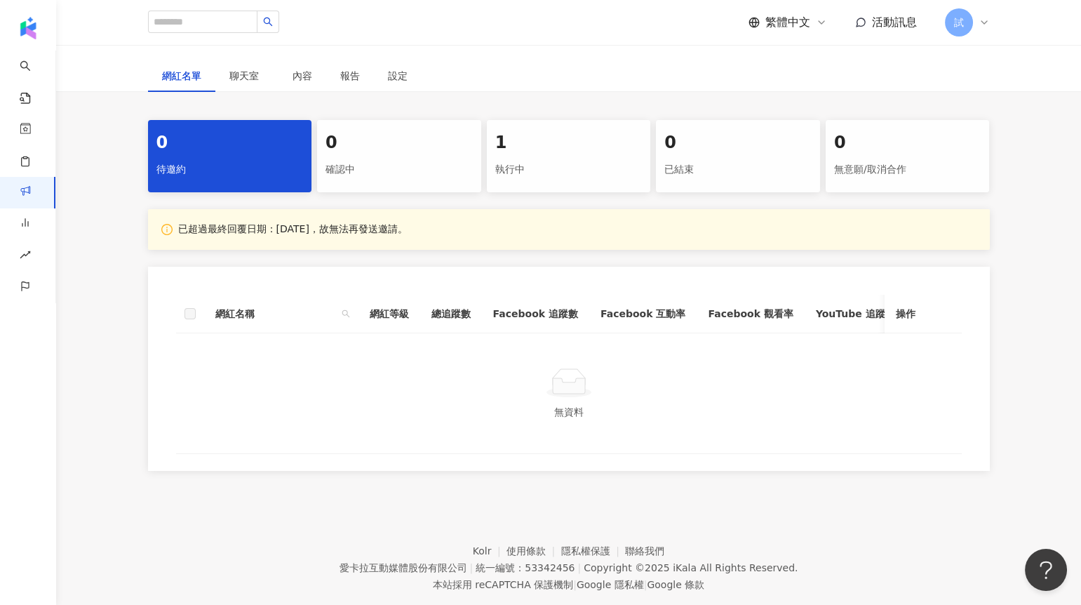
click at [526, 175] on div "執行中" at bounding box center [568, 170] width 147 height 24
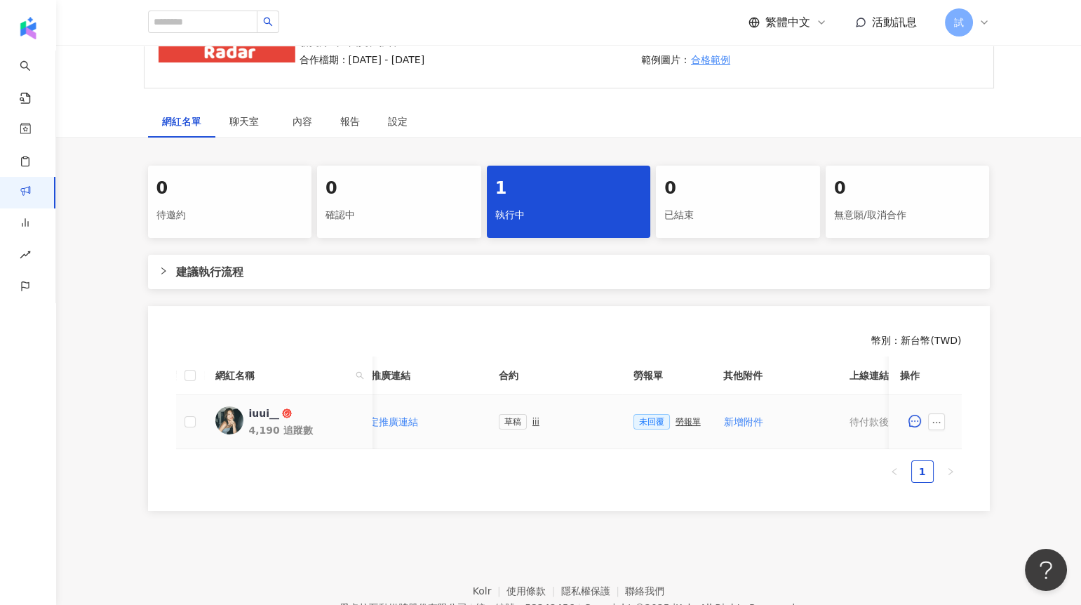
scroll to position [0, 265]
click at [669, 420] on div "勞報單" at bounding box center [677, 422] width 25 height 10
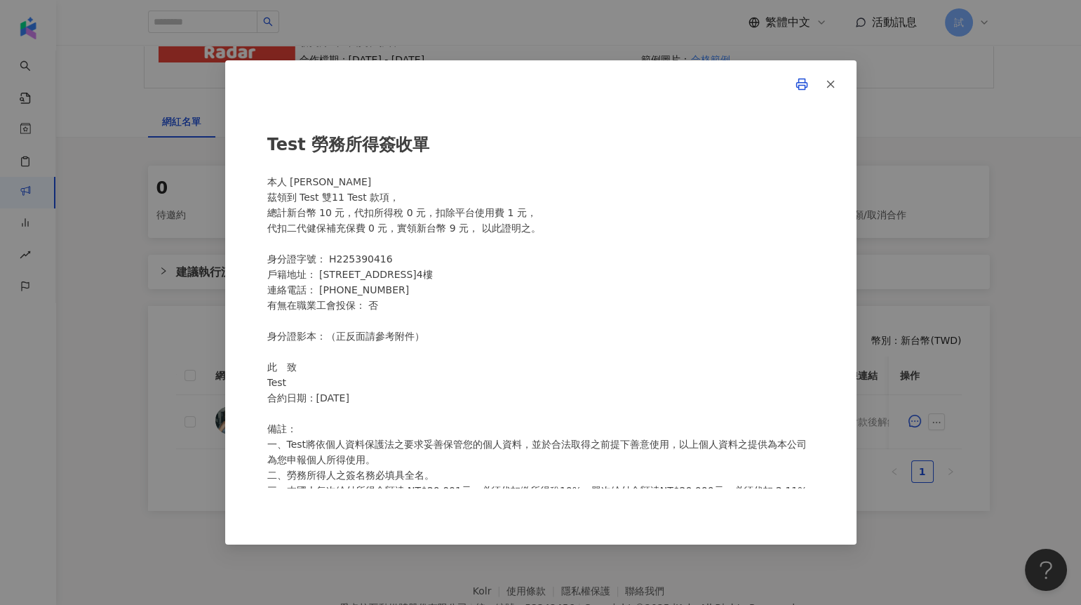
scroll to position [173, 0]
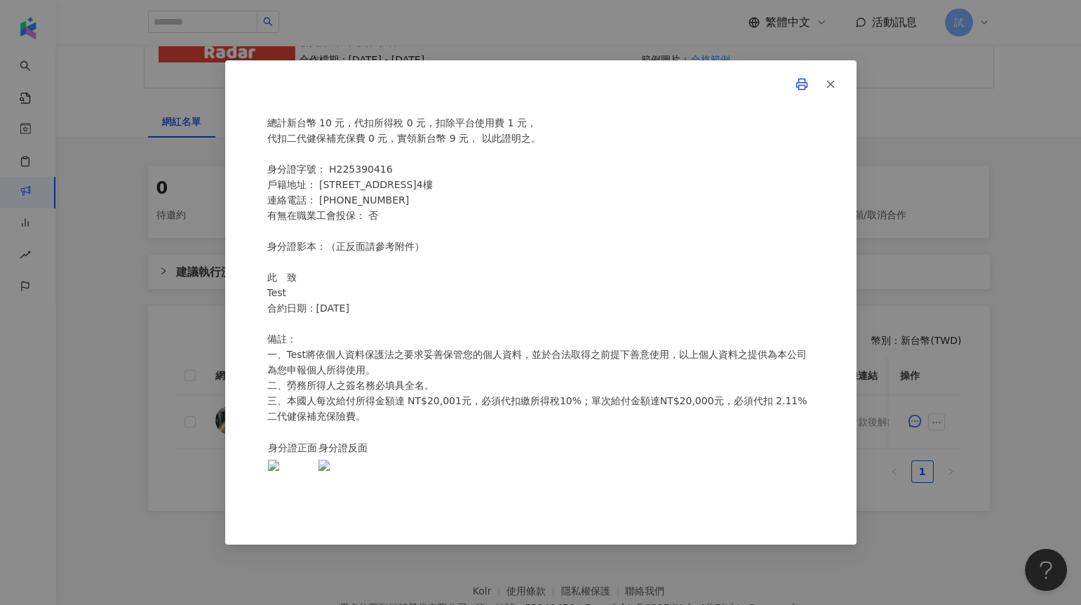
click at [935, 362] on div "Test 勞務所得簽收單 本人 盧顗絜 茲領到 Test 雙11 Test 款項， 總計新台幣 10 元，代扣所得稅 0 元，扣除平台使用費 1 元， 代扣二…" at bounding box center [540, 302] width 1081 height 605
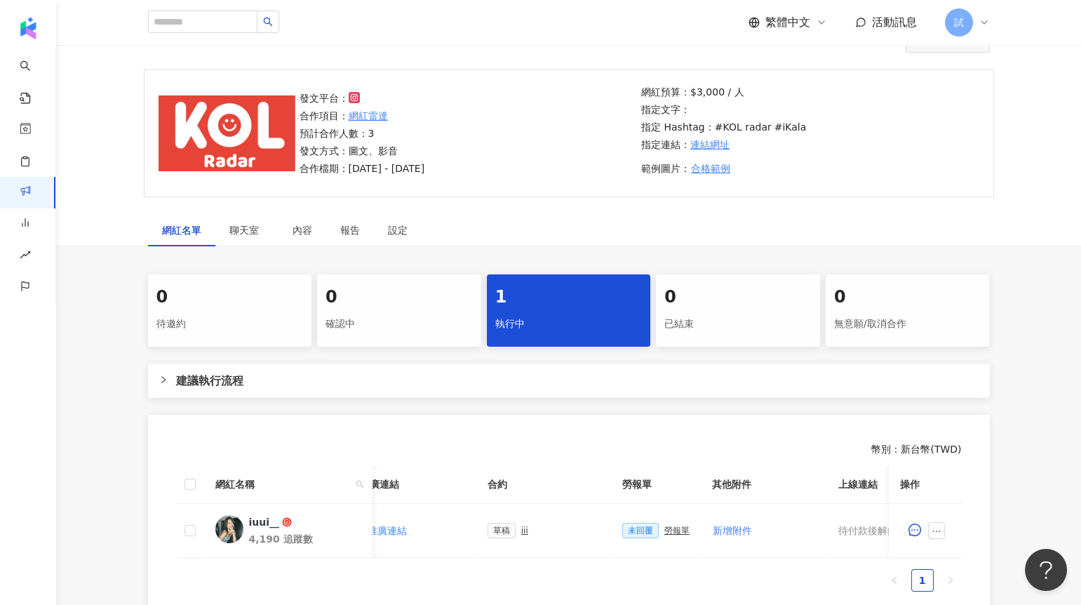
scroll to position [77, 0]
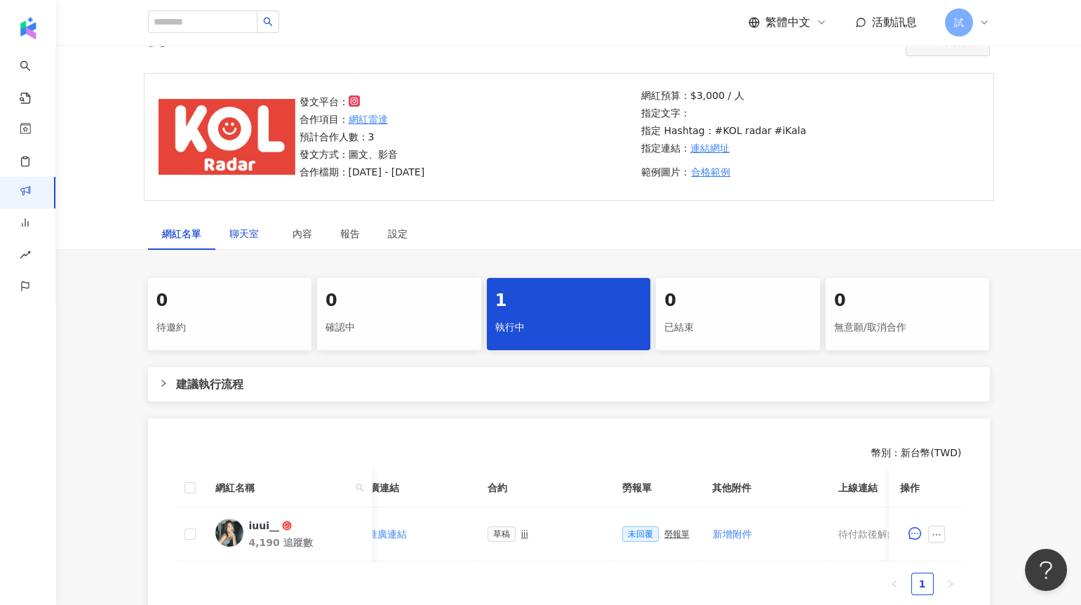
click at [253, 236] on span "聊天室" at bounding box center [246, 234] width 35 height 10
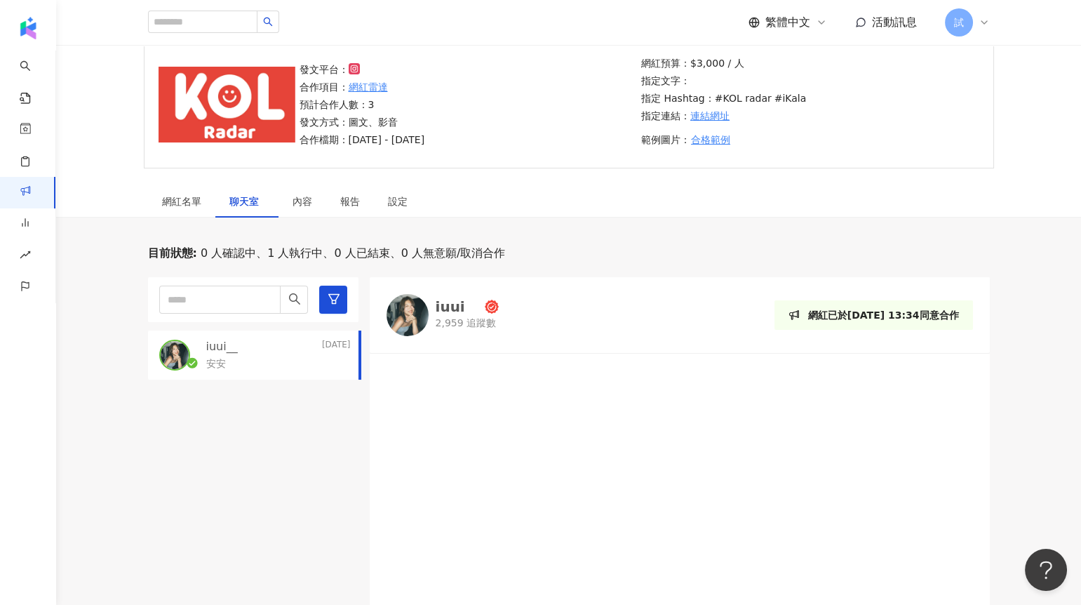
scroll to position [99, 0]
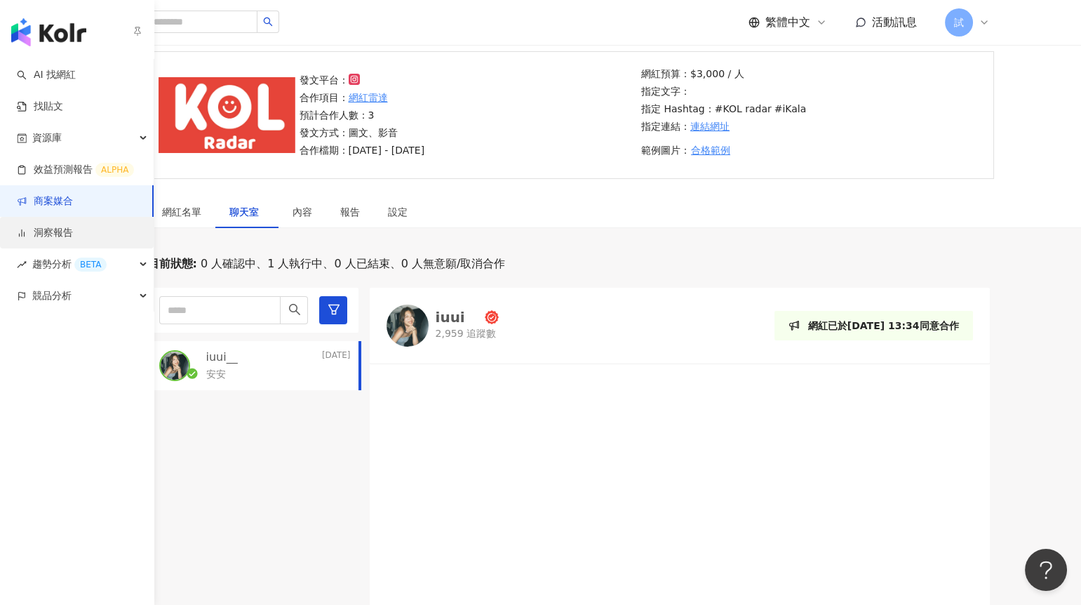
click at [50, 233] on link "洞察報告" at bounding box center [45, 233] width 56 height 14
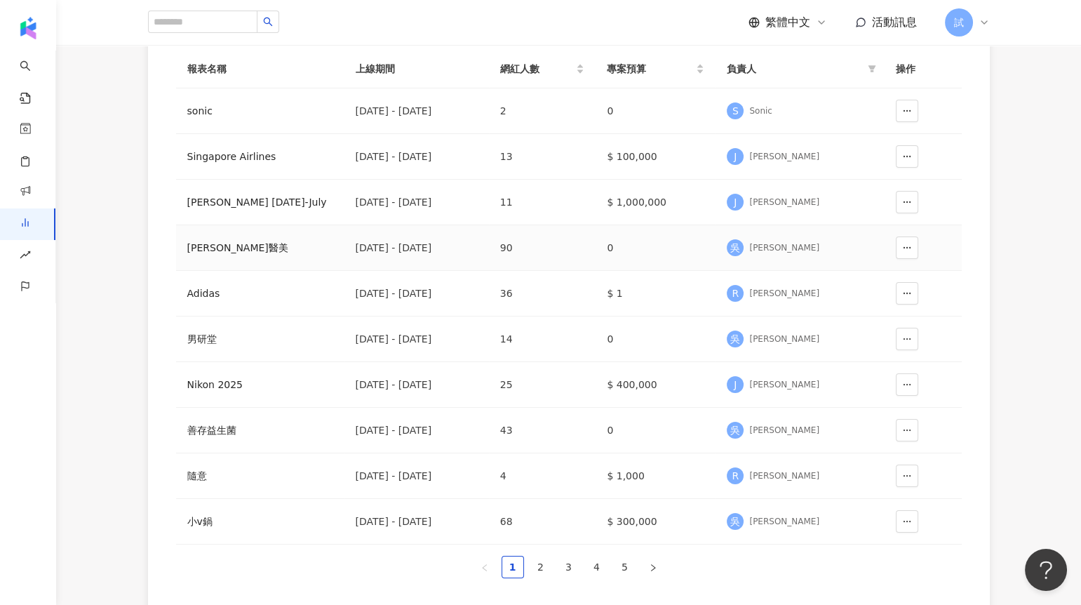
scroll to position [182, 0]
click at [258, 506] on td "小v鍋" at bounding box center [260, 521] width 168 height 46
click at [797, 524] on div "吳 吳駿" at bounding box center [800, 520] width 146 height 21
click at [787, 522] on div "[PERSON_NAME]" at bounding box center [784, 521] width 70 height 12
click at [278, 525] on div "小v鍋" at bounding box center [260, 520] width 146 height 15
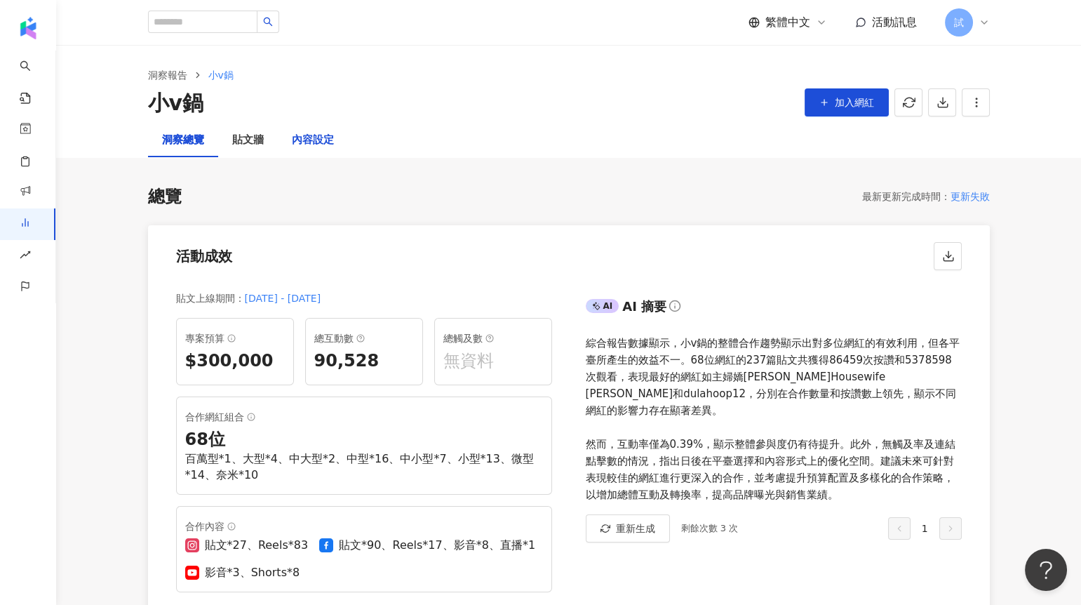
click at [325, 140] on div "內容設定" at bounding box center [313, 140] width 42 height 17
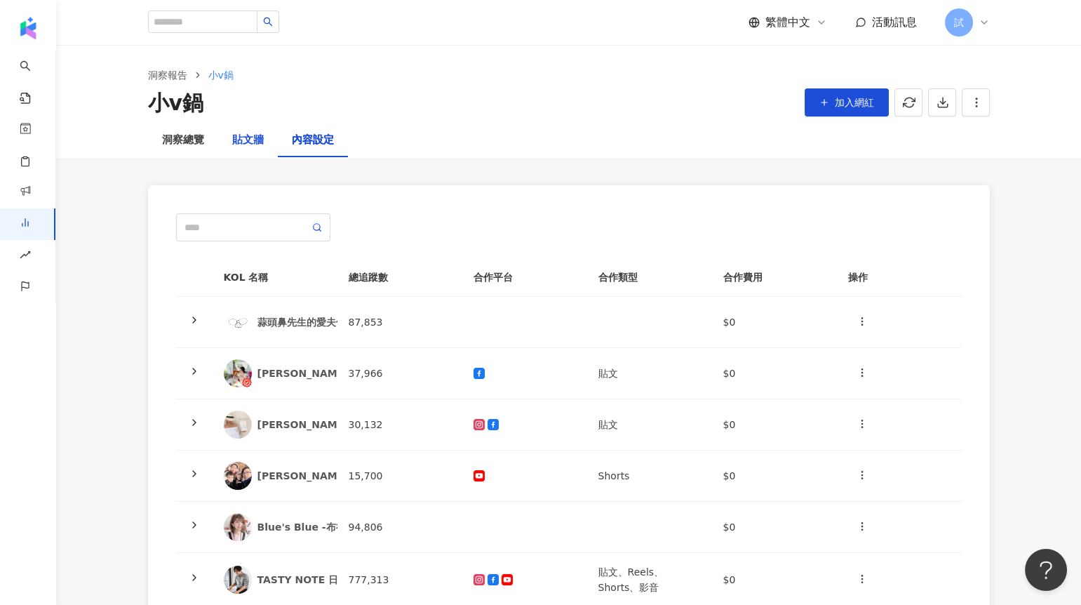
click at [249, 138] on div "貼文牆" at bounding box center [248, 140] width 32 height 17
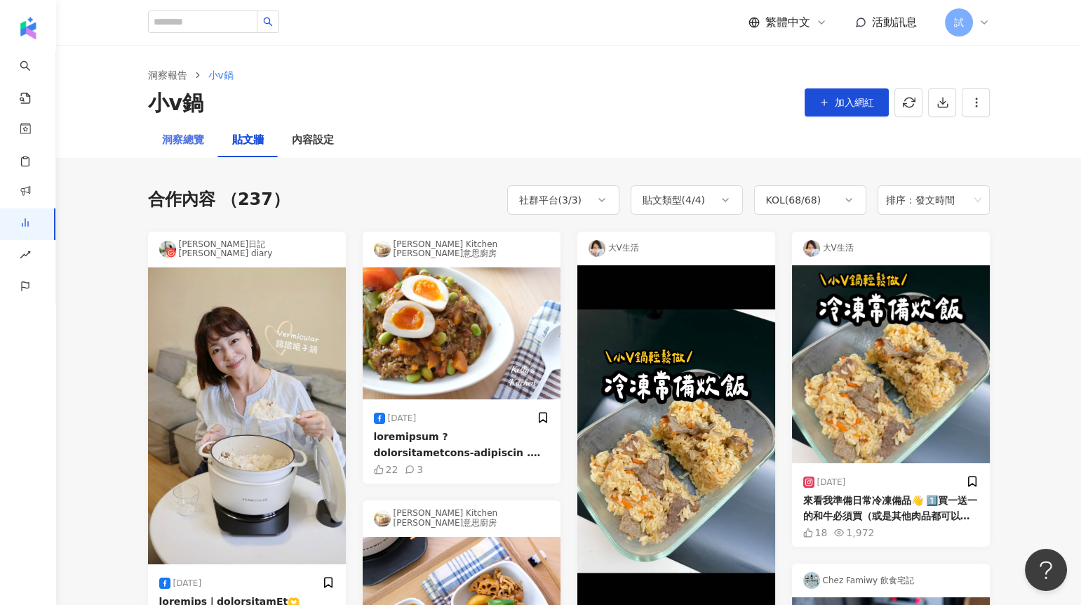
click at [204, 137] on div "洞察總覽" at bounding box center [183, 141] width 70 height 34
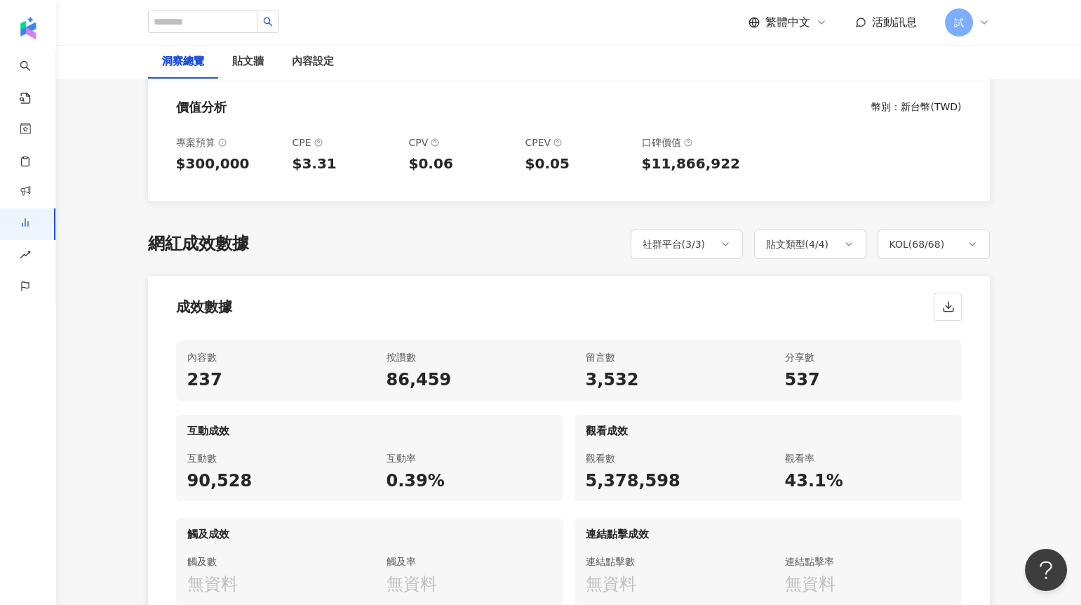
scroll to position [674, 0]
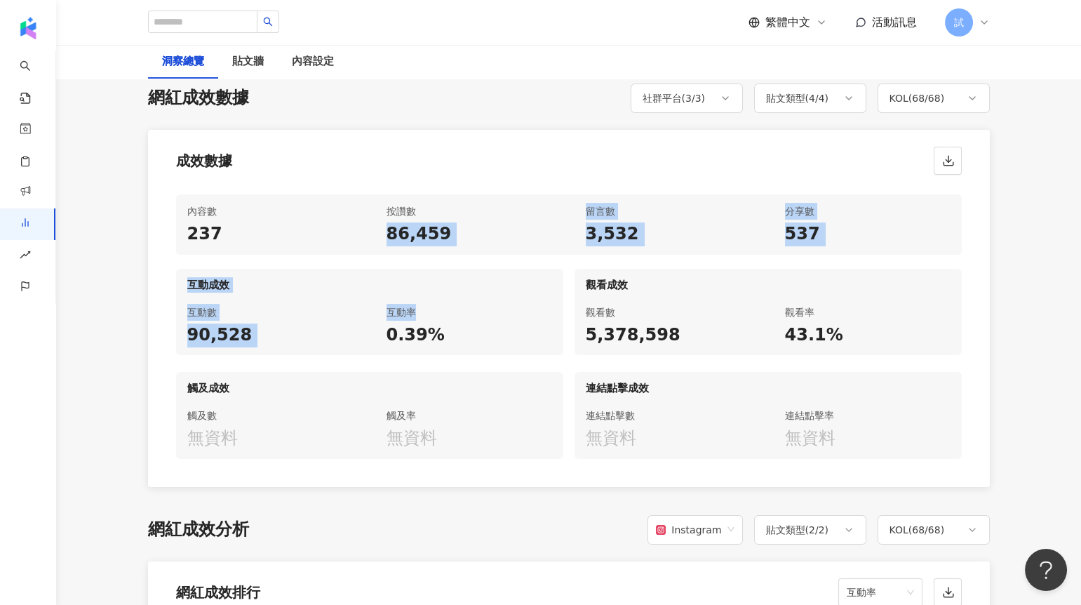
drag, startPoint x: 375, startPoint y: 234, endPoint x: 528, endPoint y: 307, distance: 170.4
click at [528, 309] on div "內容數 237 按讚數 86,459 留言數 3,532 分享數 537 互動成效 互動數 90,528 互動率 0.39% 觀看成效 觀看數 5,378,5…" at bounding box center [569, 335] width 842 height 304
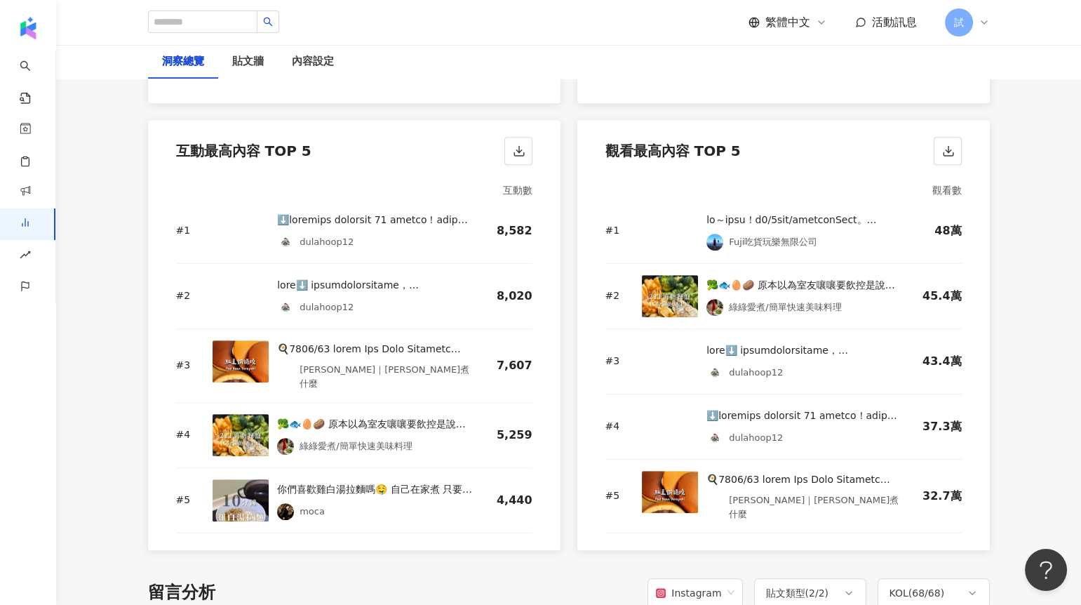
scroll to position [1917, 0]
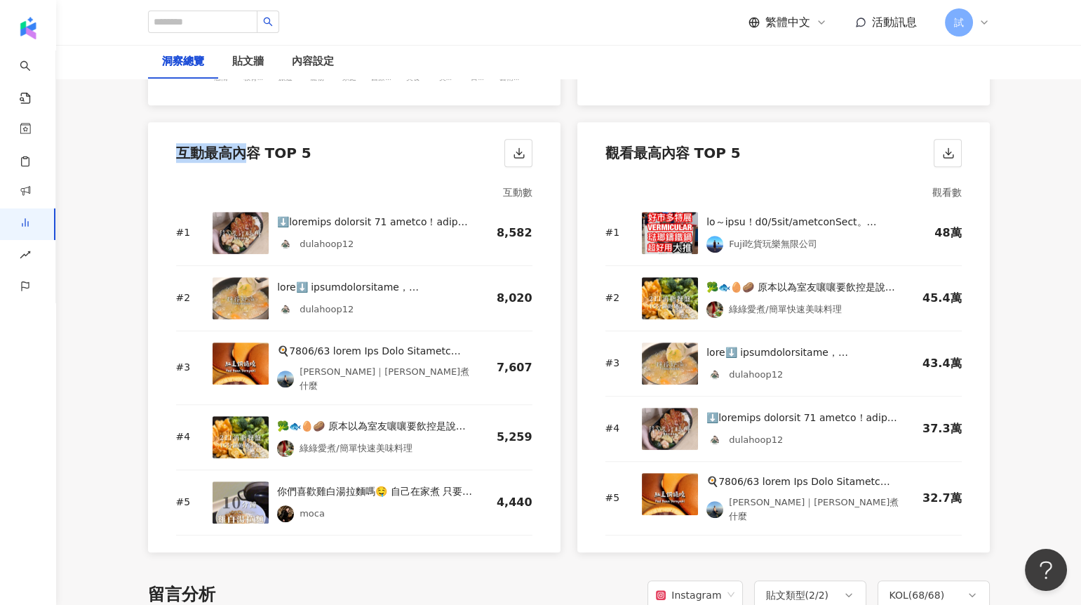
drag, startPoint x: 175, startPoint y: 150, endPoint x: 253, endPoint y: 152, distance: 77.9
click at [253, 152] on div "互動最高內容 TOP 5" at bounding box center [354, 148] width 413 height 53
drag, startPoint x: 604, startPoint y: 153, endPoint x: 698, endPoint y: 152, distance: 94.8
click at [698, 152] on div "觀看最高內容 TOP 5" at bounding box center [784, 148] width 413 height 53
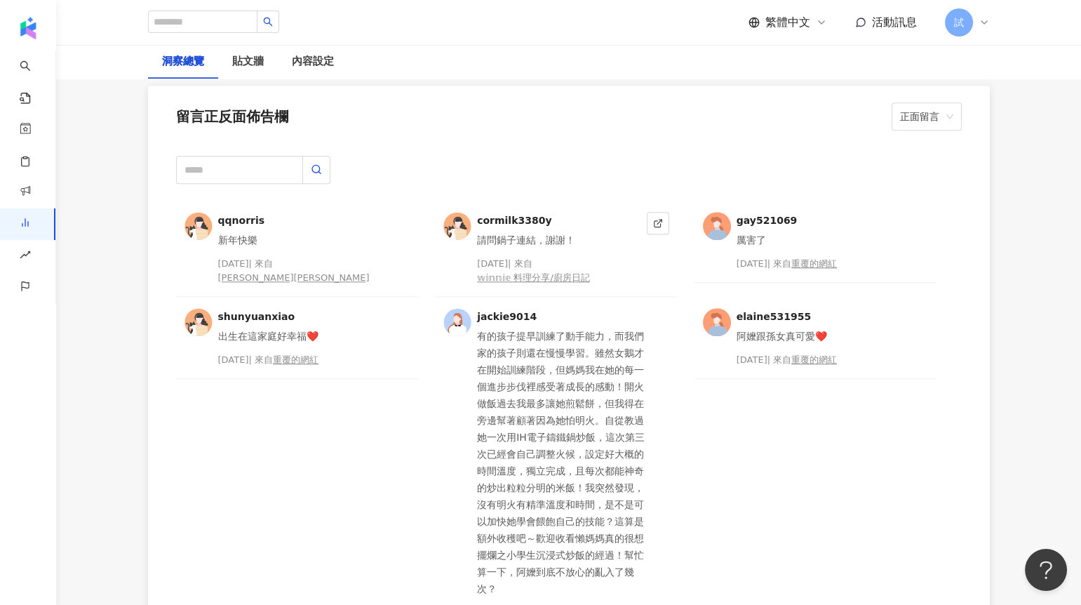
scroll to position [3600, 0]
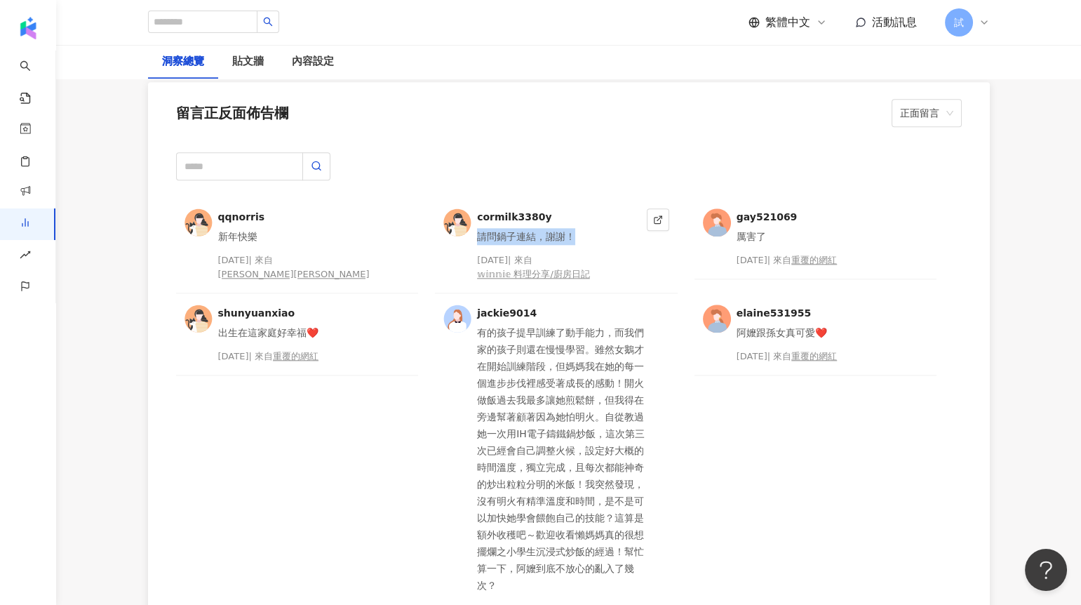
drag, startPoint x: 481, startPoint y: 228, endPoint x: 574, endPoint y: 227, distance: 93.3
click at [574, 228] on div "請問鍋子連結，謝謝！" at bounding box center [559, 236] width 164 height 17
click at [576, 269] on div "𝕨𝕚𝕟𝕟𝕚𝕖 料理分享/廚房日記" at bounding box center [533, 274] width 113 height 14
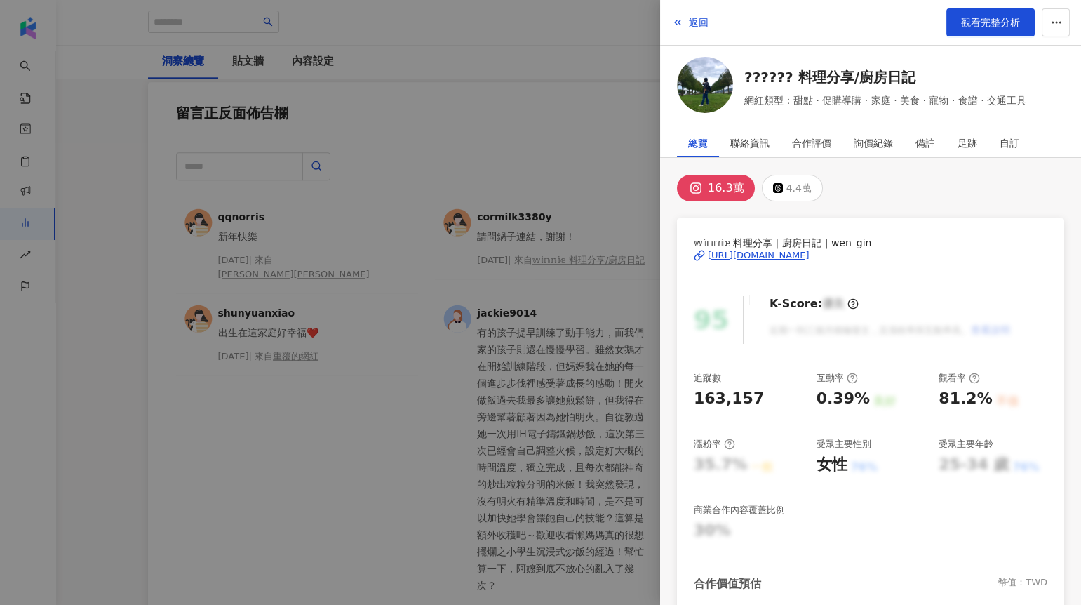
click at [621, 224] on div at bounding box center [540, 302] width 1081 height 605
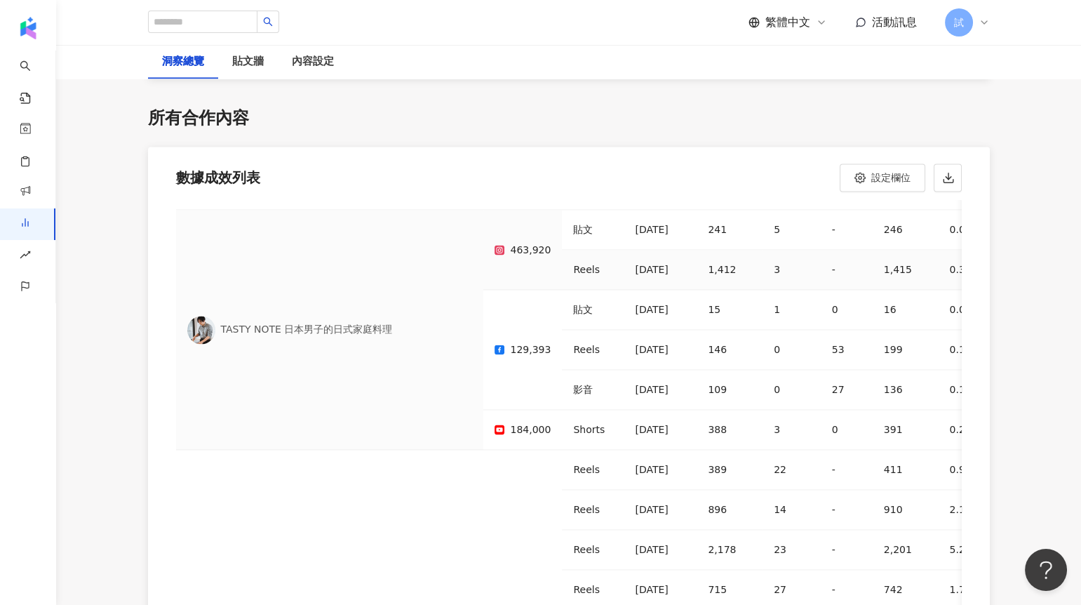
scroll to position [214, 0]
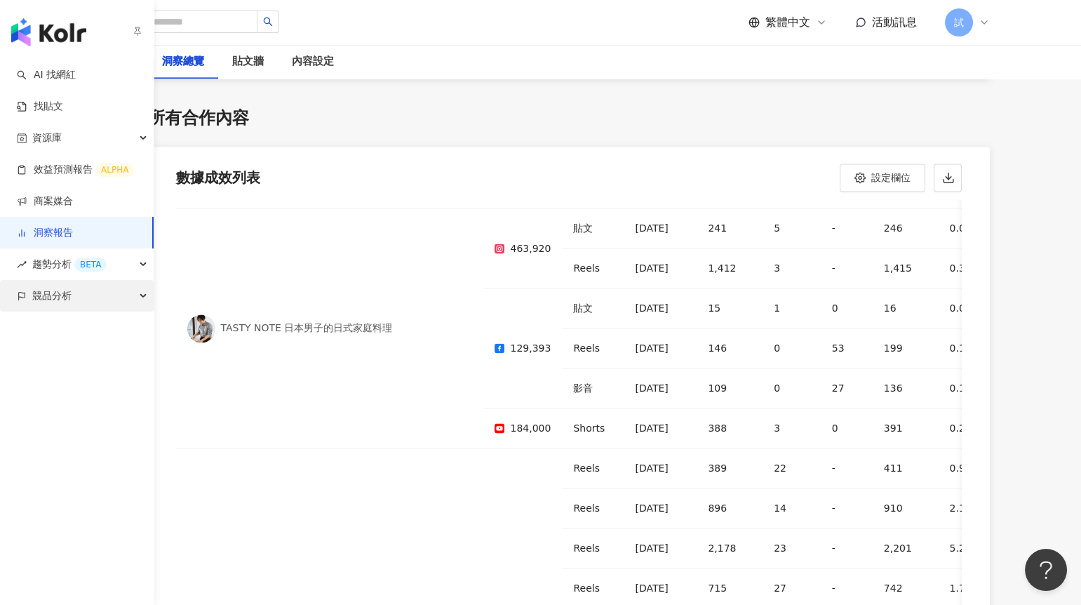
click at [70, 286] on span "競品分析" at bounding box center [51, 296] width 39 height 32
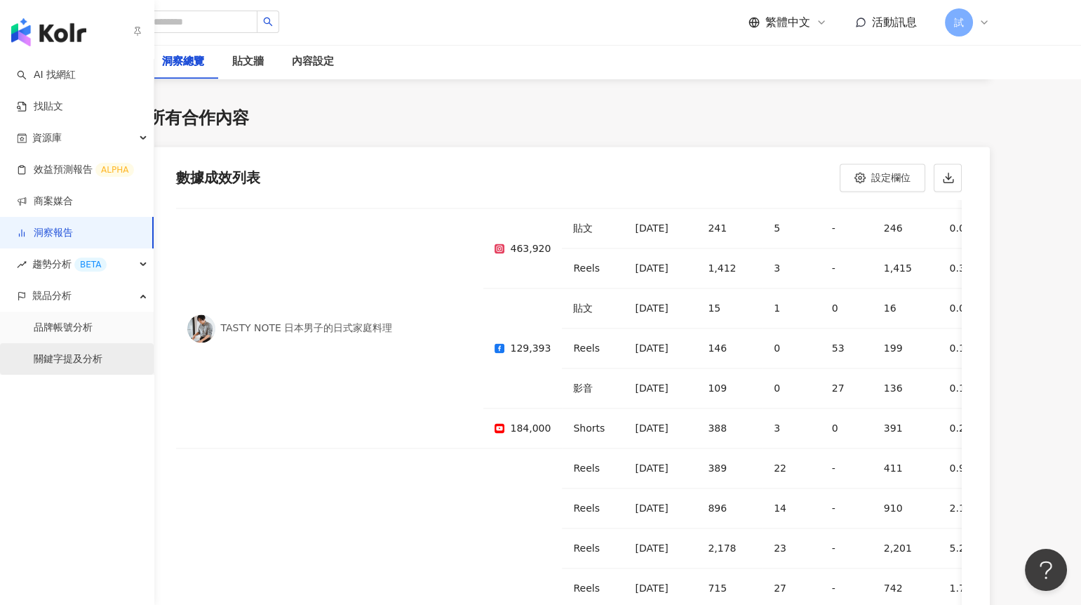
click at [85, 352] on link "關鍵字提及分析" at bounding box center [68, 359] width 69 height 14
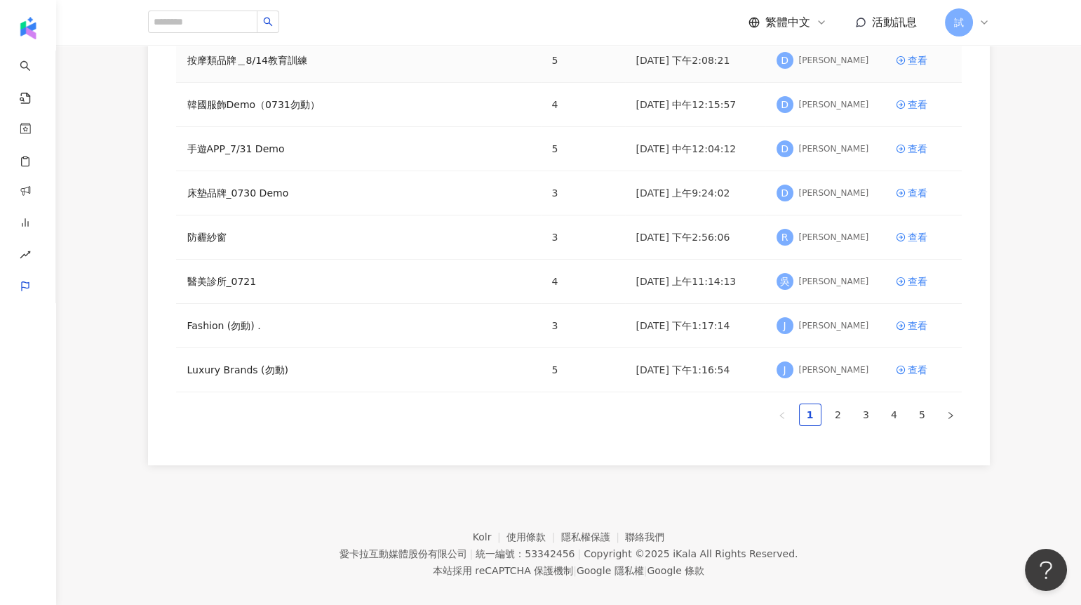
scroll to position [291, 0]
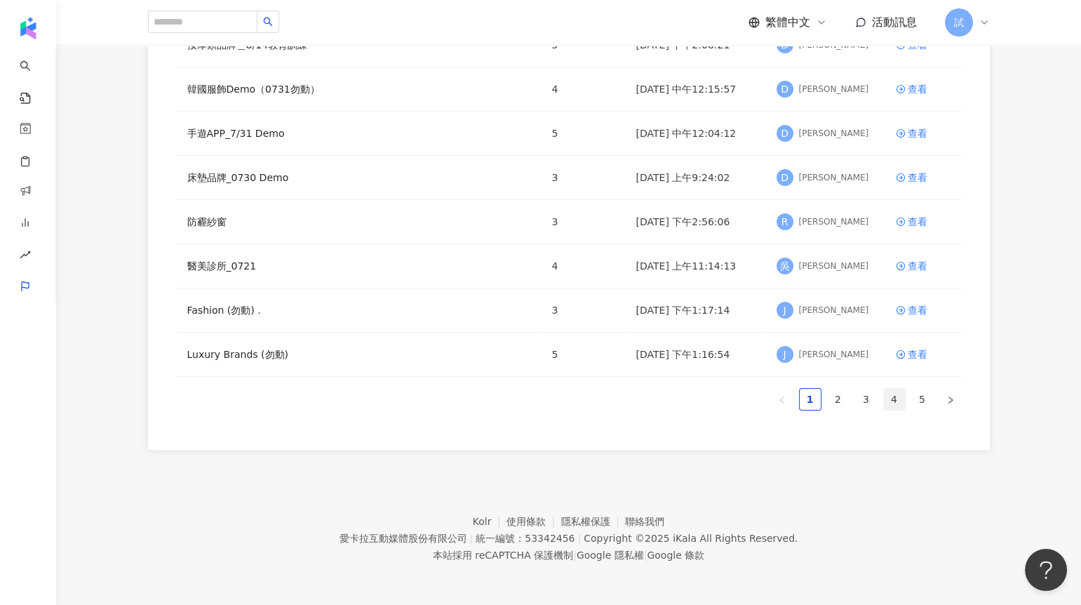
click at [885, 398] on link "4" at bounding box center [894, 399] width 21 height 21
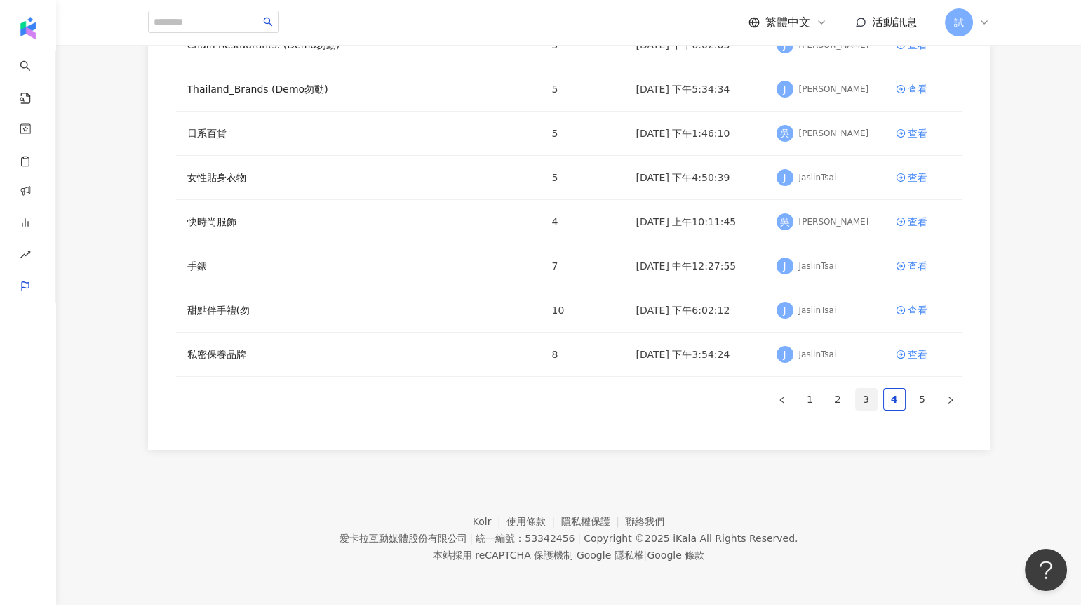
click at [867, 394] on link "3" at bounding box center [866, 399] width 21 height 21
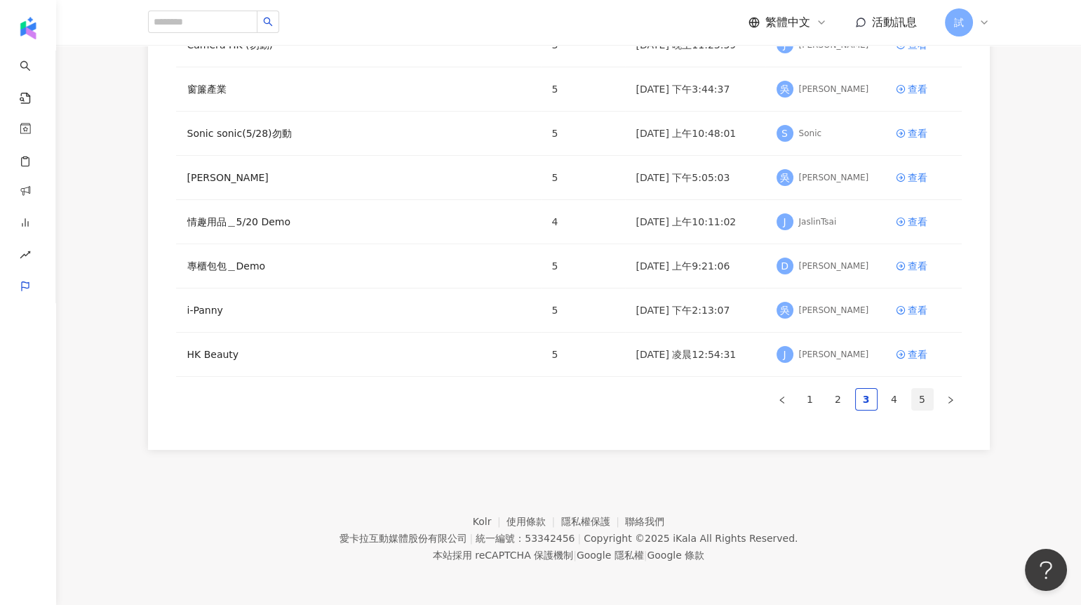
click at [916, 396] on link "5" at bounding box center [922, 399] width 21 height 21
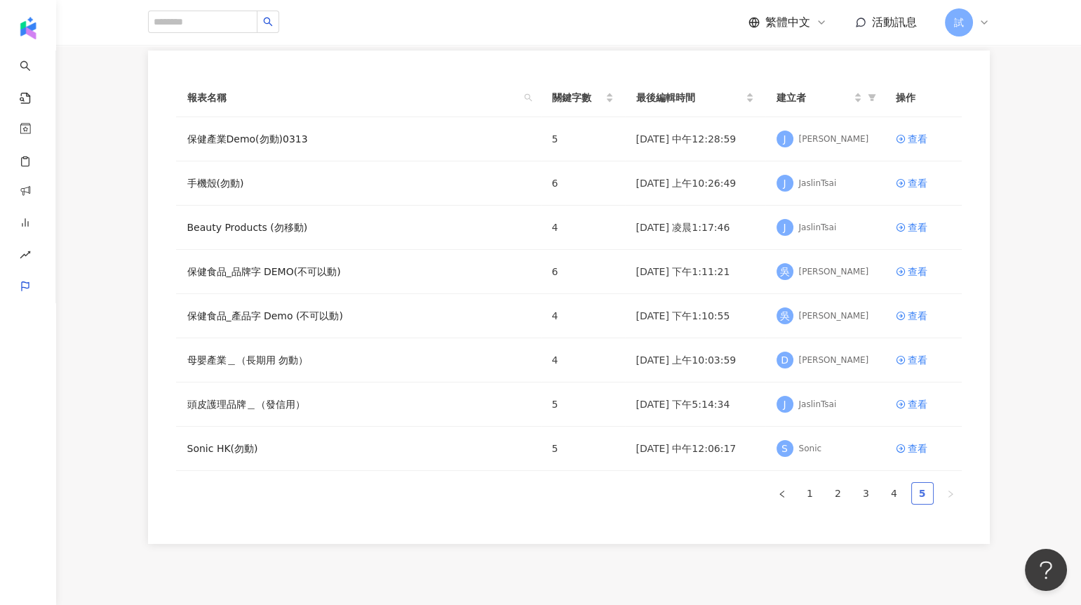
scroll to position [0, 0]
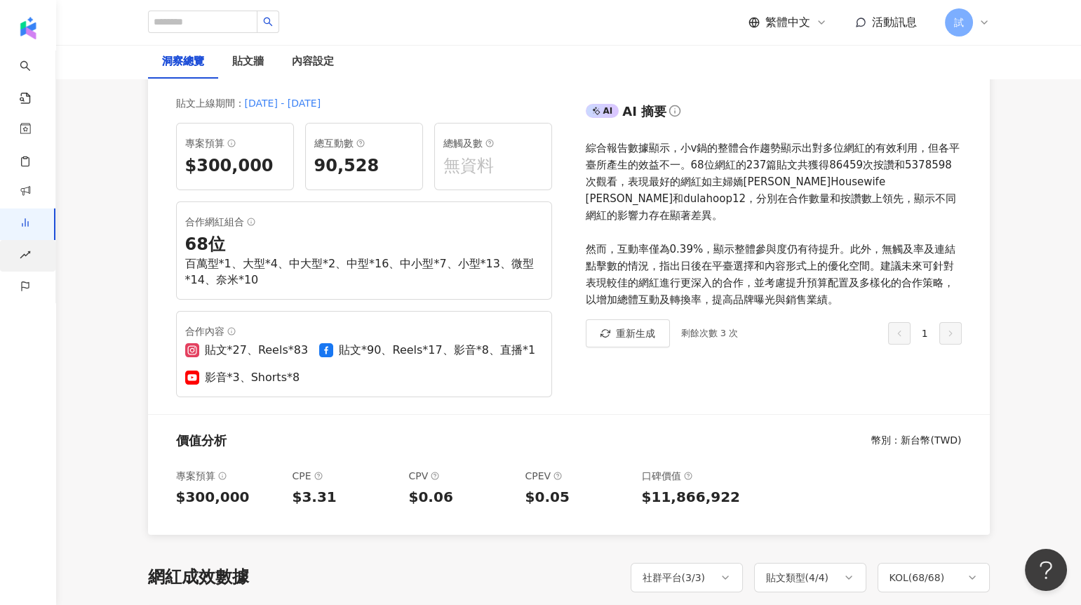
scroll to position [604, 0]
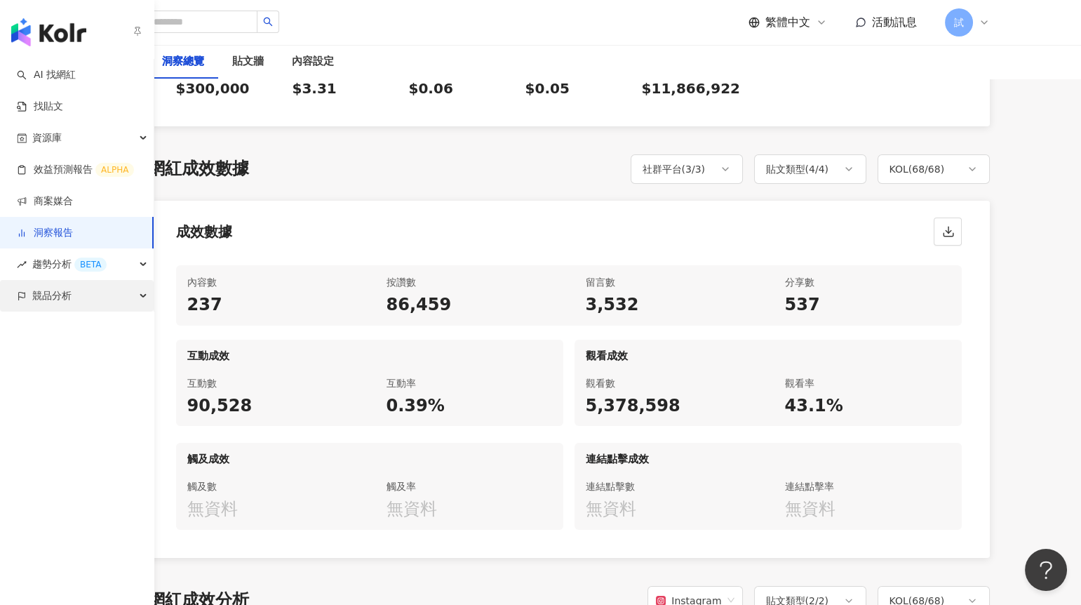
click at [35, 302] on span "競品分析" at bounding box center [51, 296] width 39 height 32
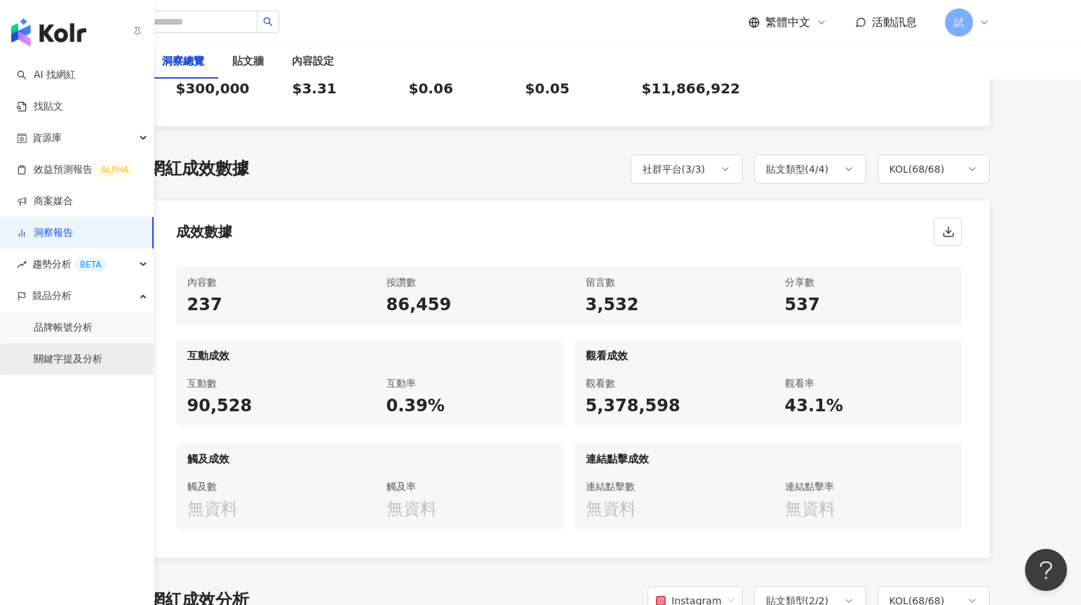
click at [57, 354] on link "關鍵字提及分析" at bounding box center [68, 359] width 69 height 14
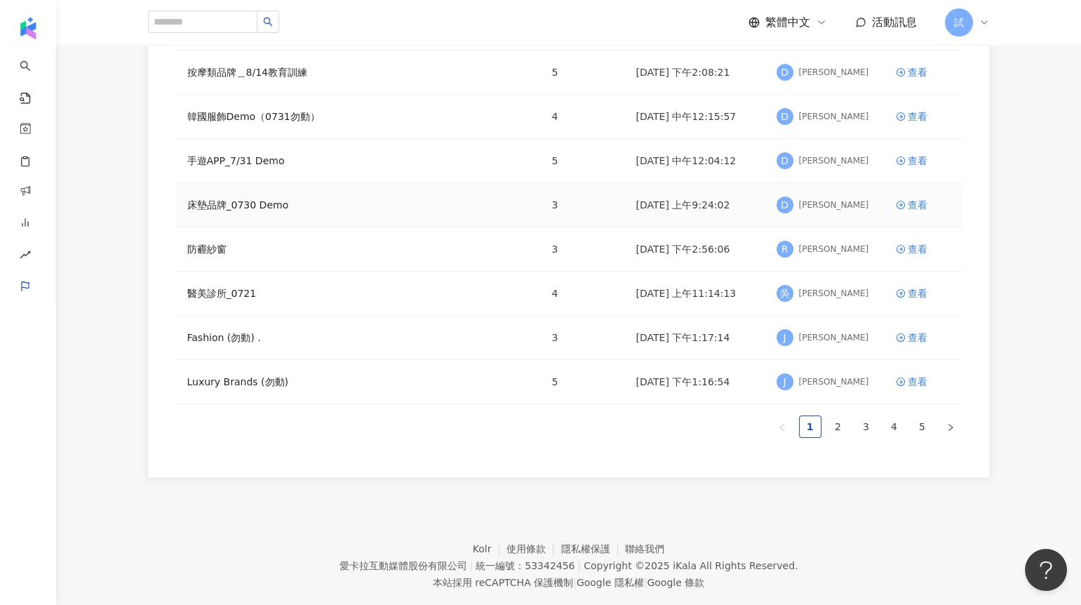
scroll to position [274, 0]
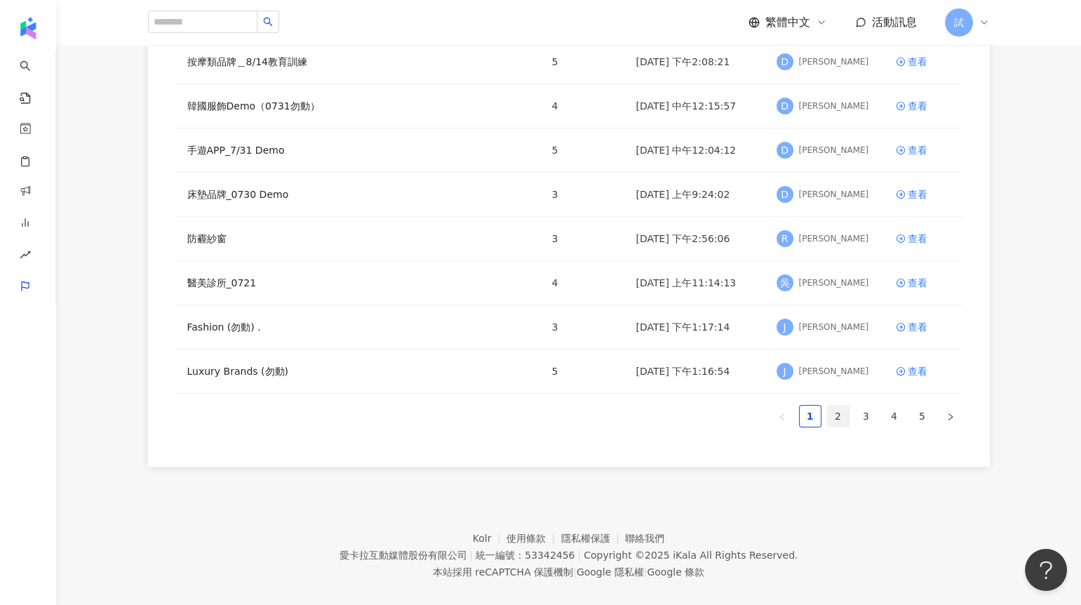
click at [843, 420] on link "2" at bounding box center [838, 416] width 21 height 21
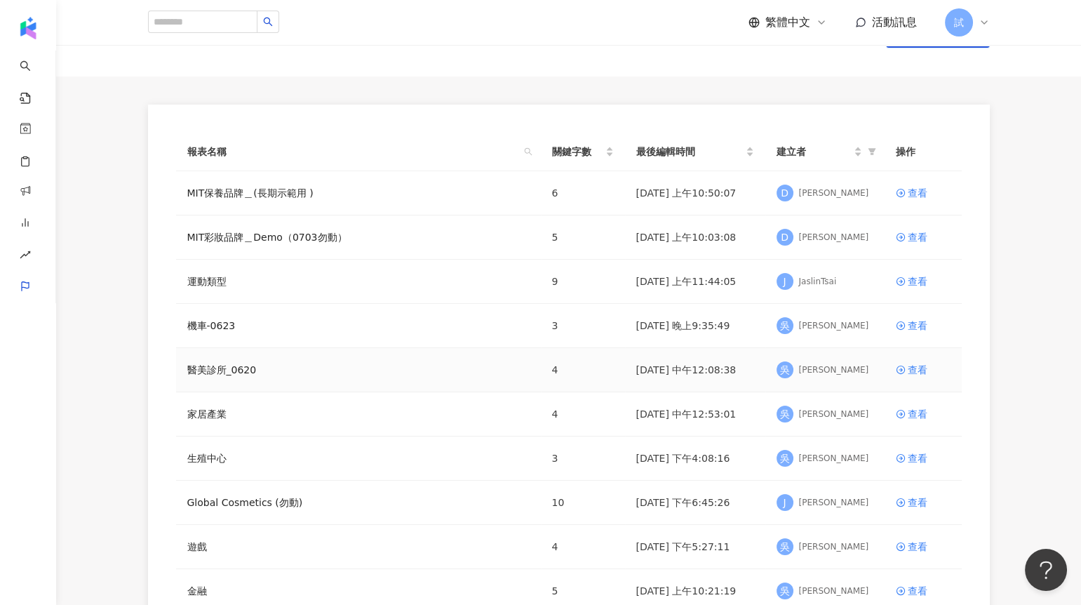
scroll to position [51, 0]
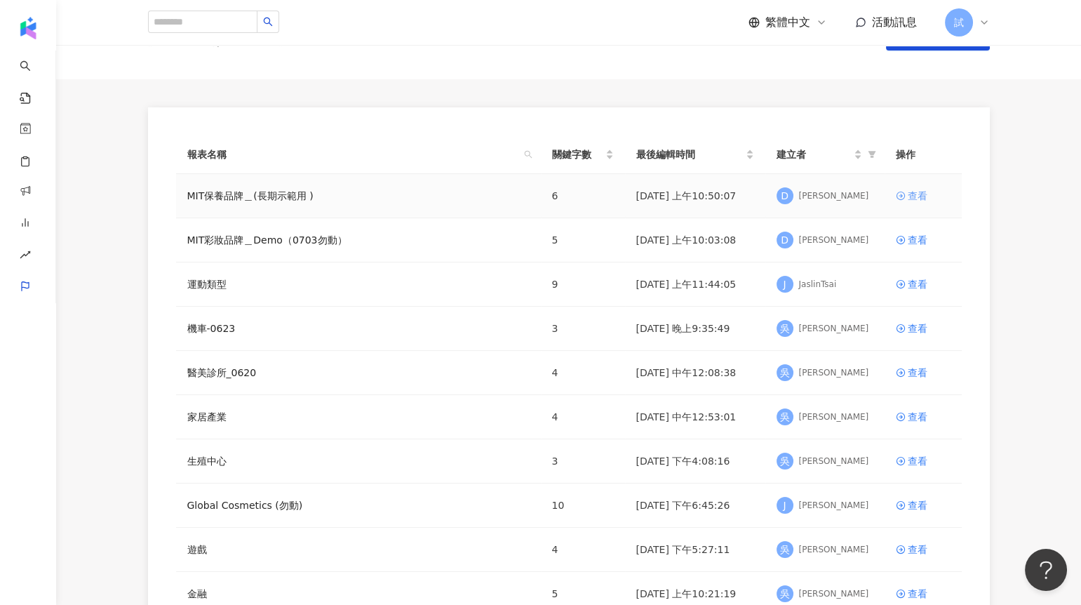
click at [918, 192] on div "查看" at bounding box center [918, 195] width 20 height 15
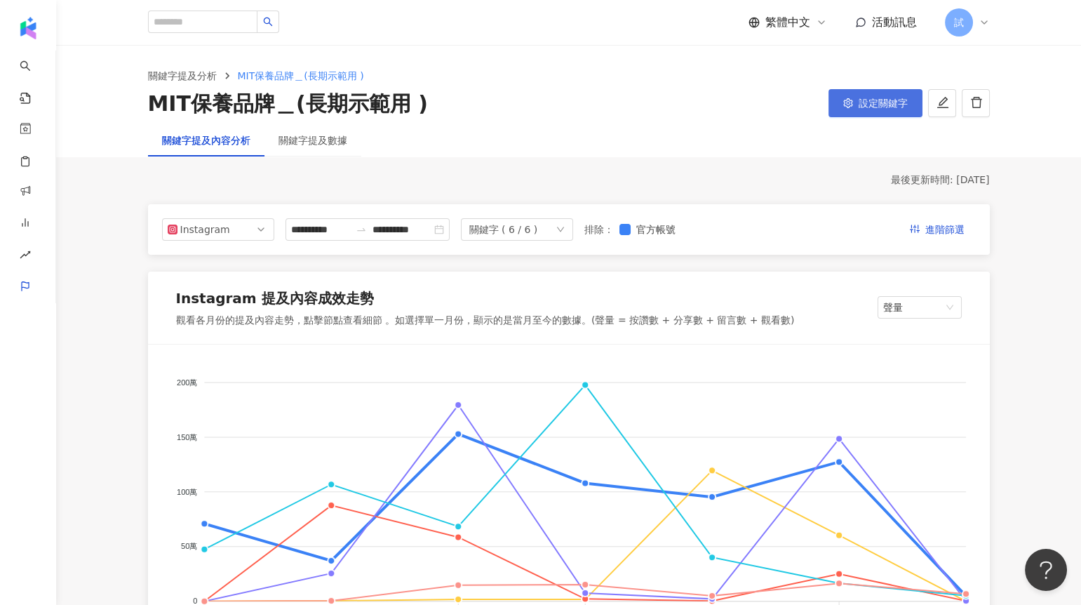
click at [865, 95] on button "設定關鍵字" at bounding box center [876, 103] width 94 height 28
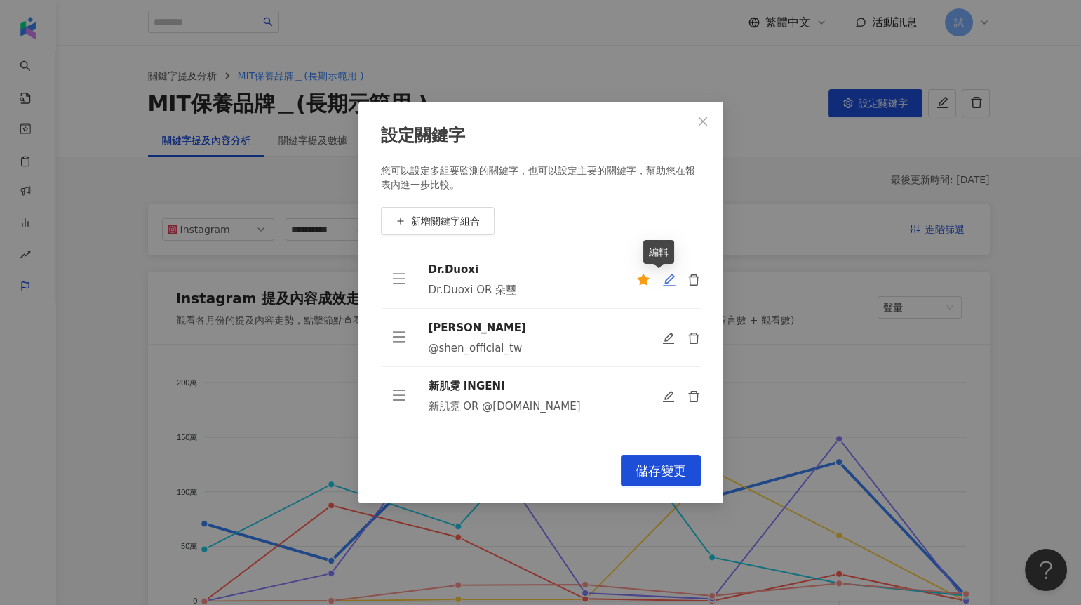
click at [662, 282] on icon "edit" at bounding box center [669, 280] width 14 height 14
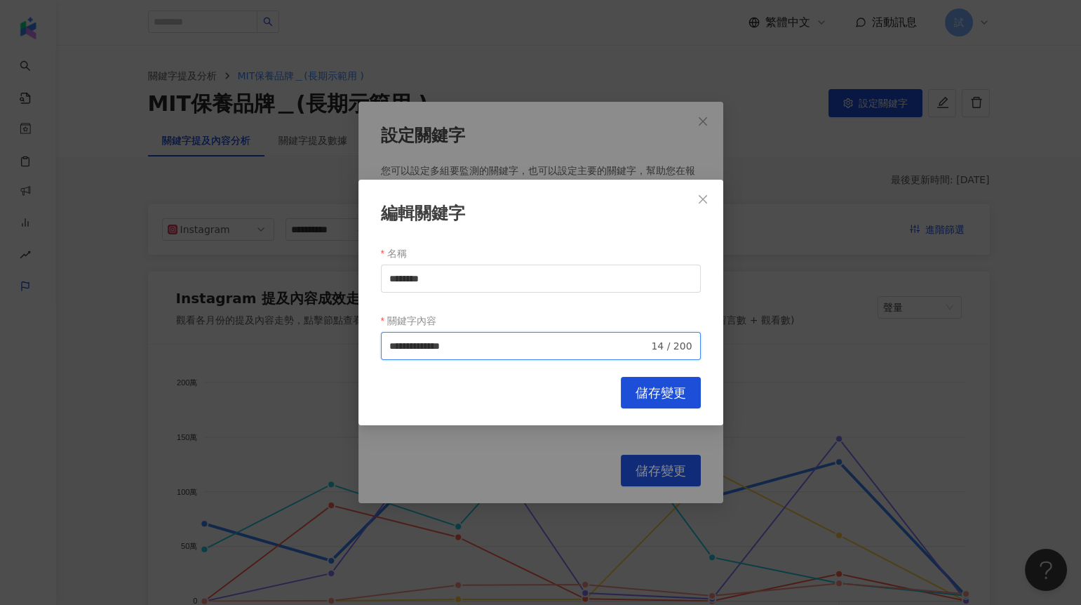
drag, startPoint x: 428, startPoint y: 347, endPoint x: 381, endPoint y: 349, distance: 47.1
click at [381, 349] on span "**********" at bounding box center [541, 346] width 320 height 28
drag, startPoint x: 451, startPoint y: 345, endPoint x: 482, endPoint y: 345, distance: 31.6
click at [482, 345] on input "**********" at bounding box center [519, 345] width 260 height 15
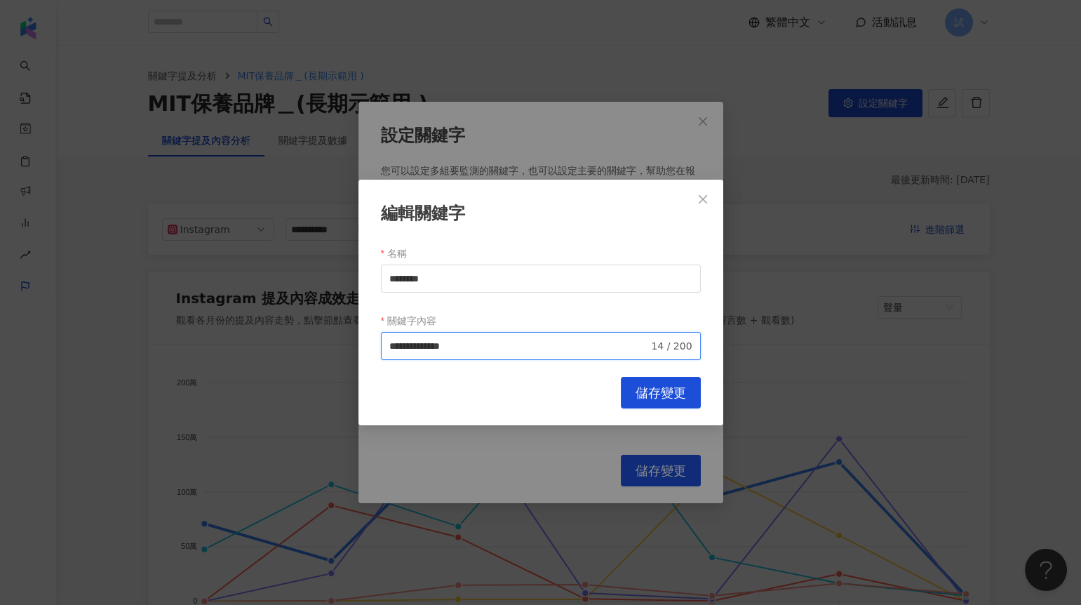
drag, startPoint x: 482, startPoint y: 345, endPoint x: 372, endPoint y: 342, distance: 110.2
click at [372, 342] on div "**********" at bounding box center [541, 303] width 365 height 246
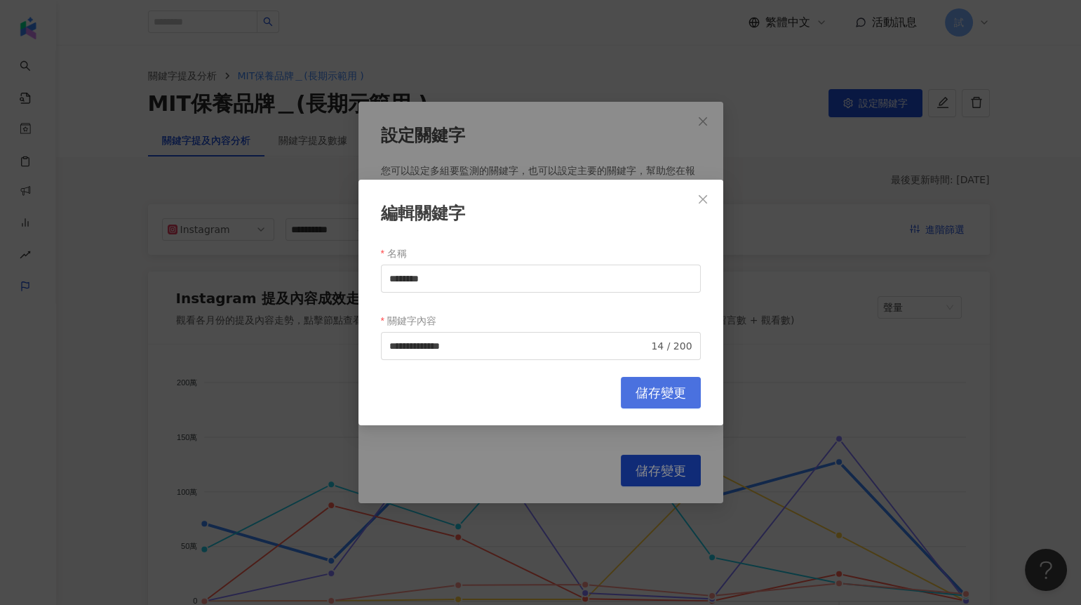
click at [696, 392] on button "儲存變更" at bounding box center [661, 393] width 80 height 32
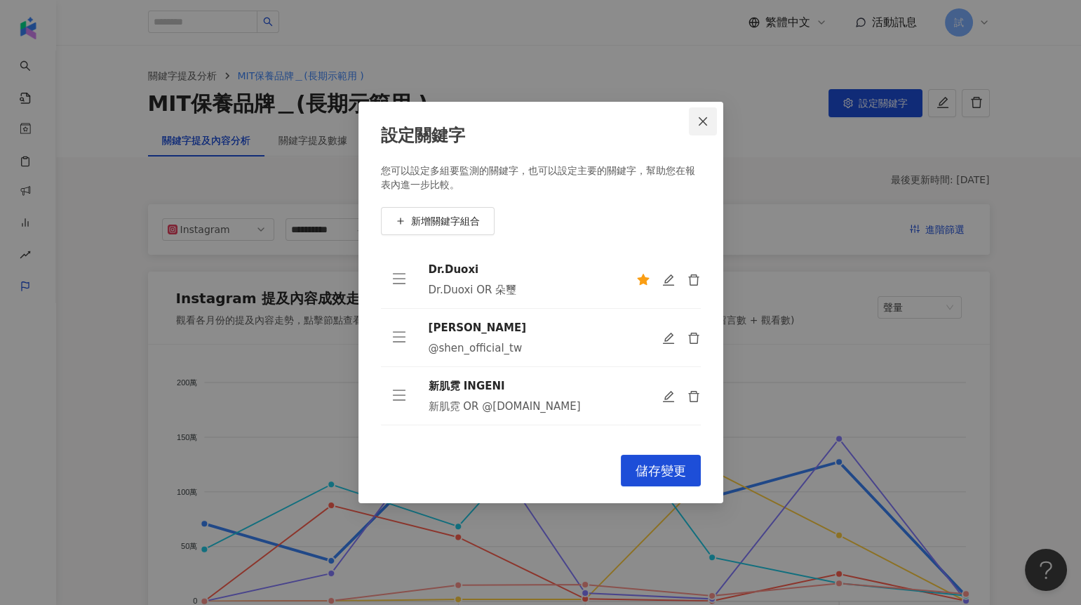
click at [695, 119] on span "Close" at bounding box center [703, 121] width 28 height 11
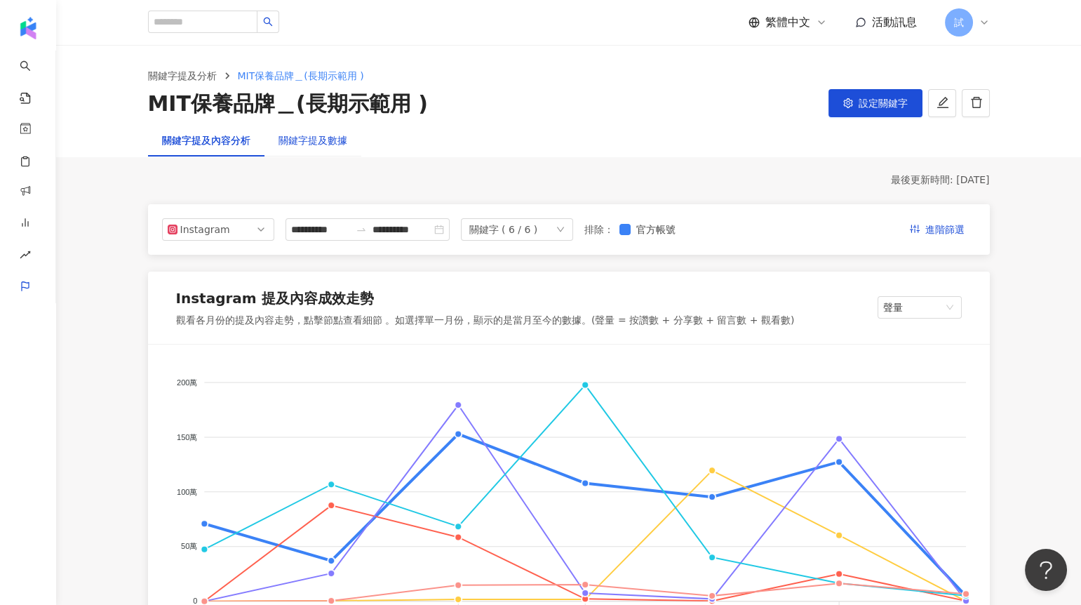
click at [333, 138] on div "關鍵字提及數據" at bounding box center [313, 140] width 69 height 15
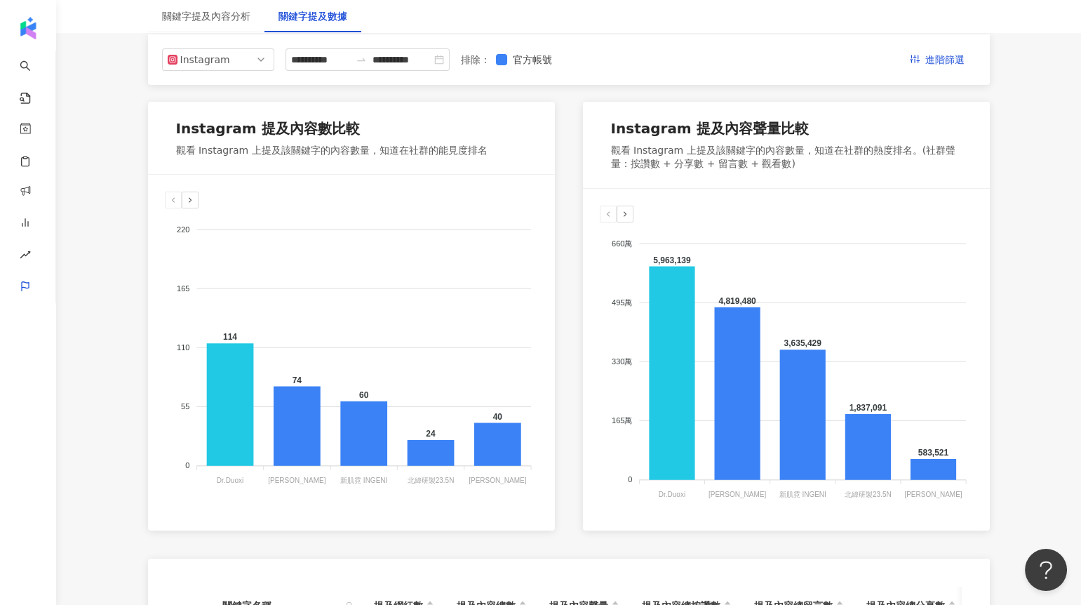
scroll to position [165, 0]
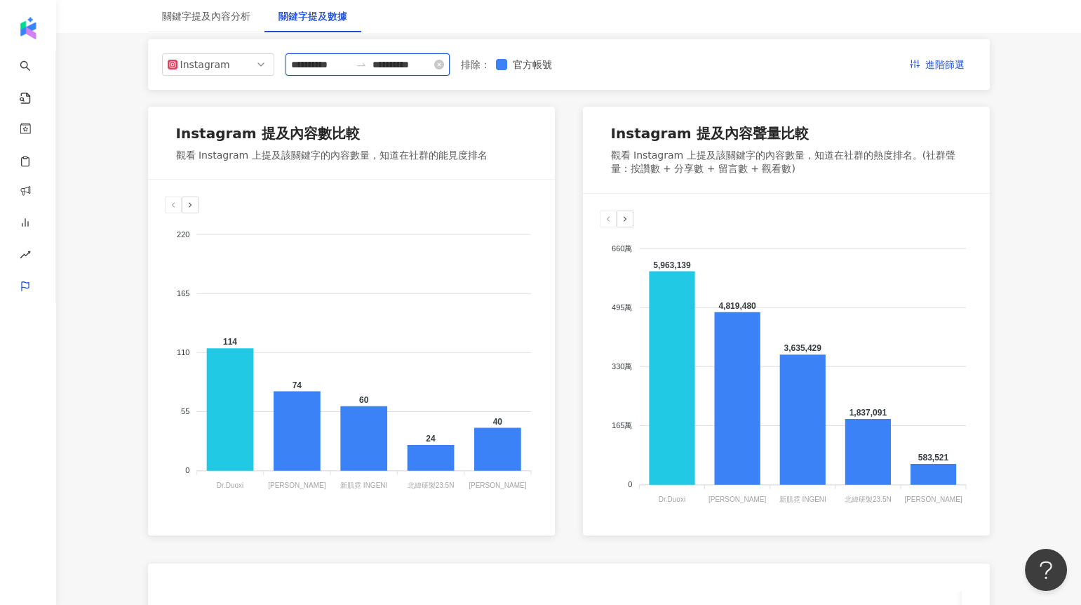
click at [328, 69] on input "**********" at bounding box center [320, 64] width 59 height 15
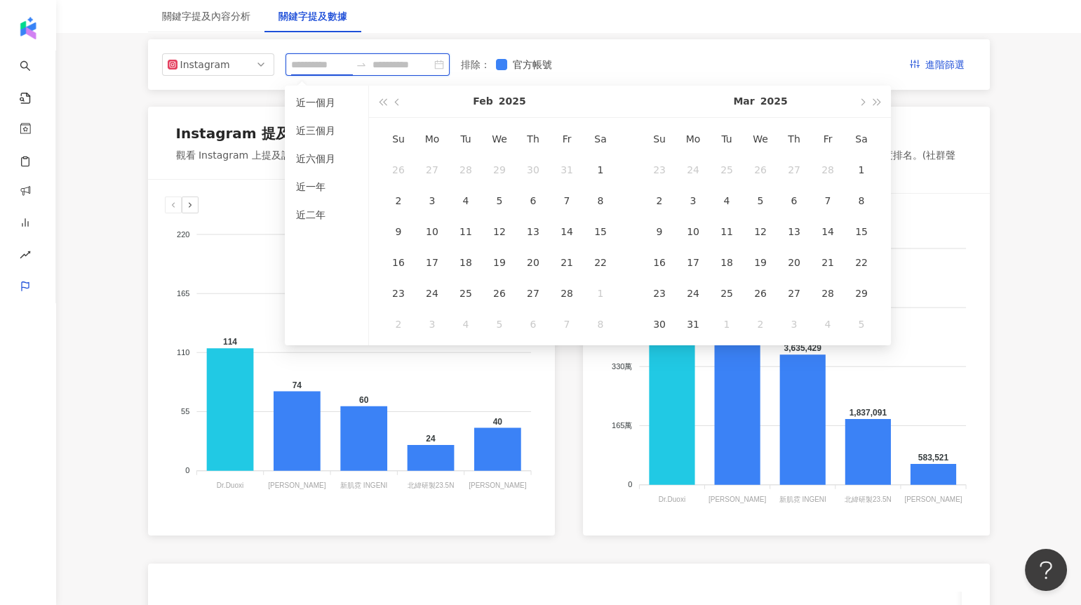
type input "**********"
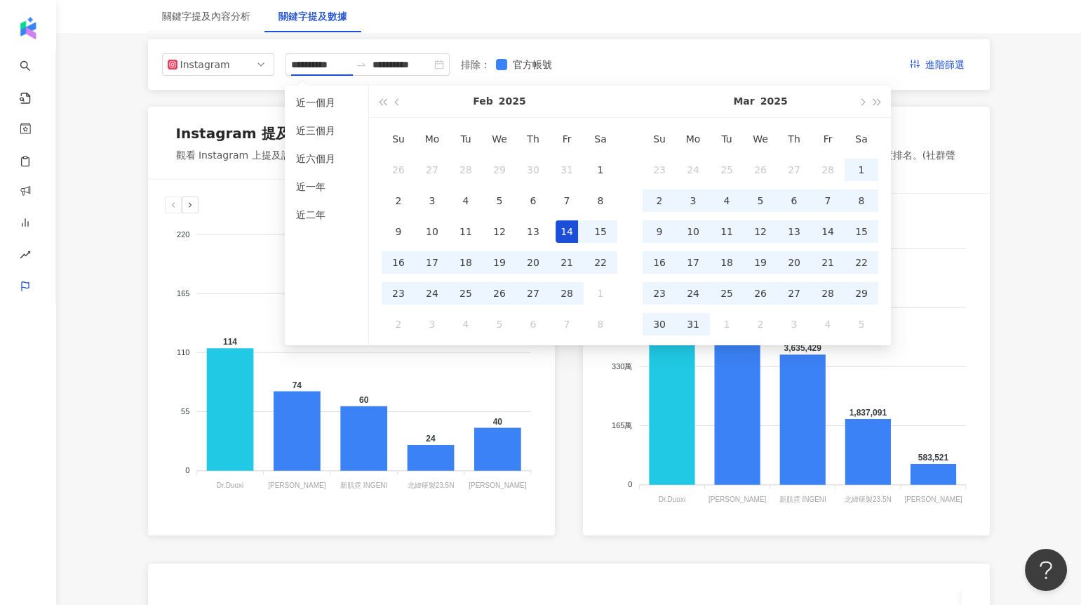
click at [239, 170] on div "Instagram 提及內容數比較 觀看 Instagram 上提及該關鍵字的內容數量，知道在社群的能見度排名" at bounding box center [351, 143] width 407 height 73
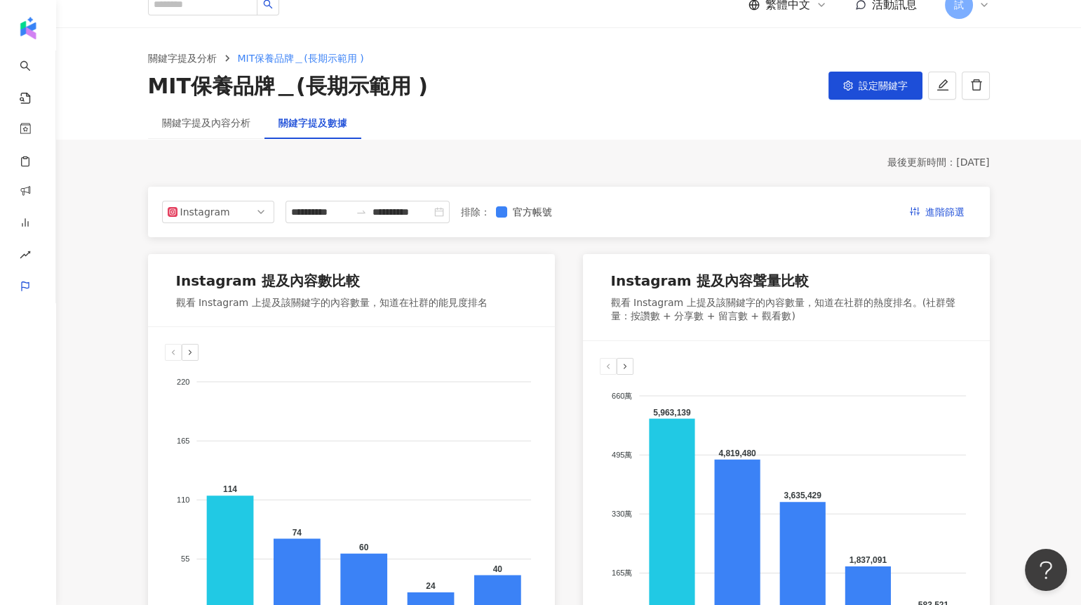
scroll to position [0, 0]
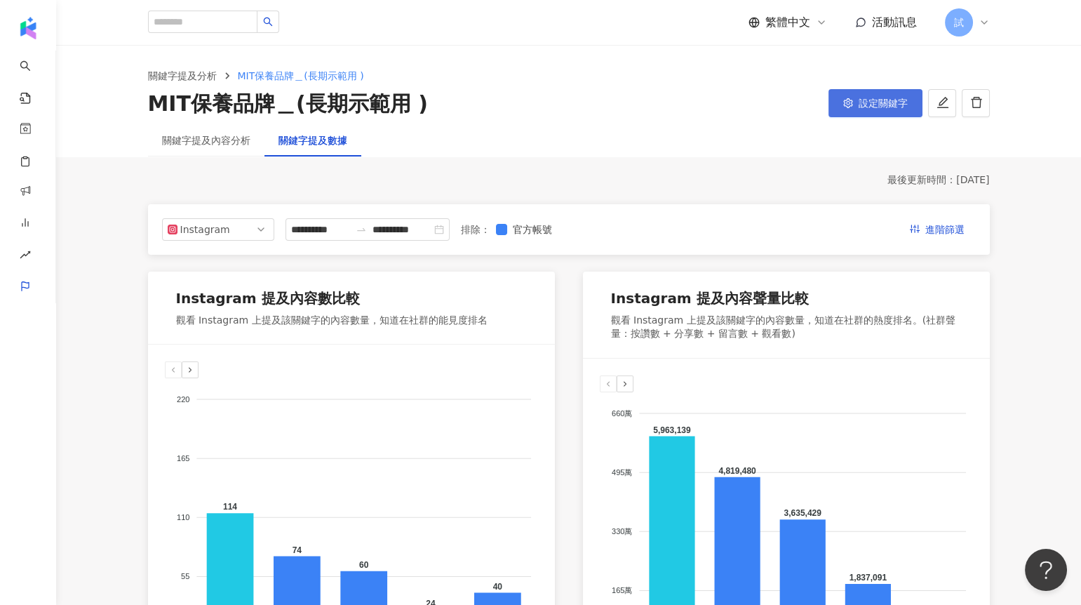
click at [874, 104] on span "設定關鍵字" at bounding box center [883, 103] width 49 height 11
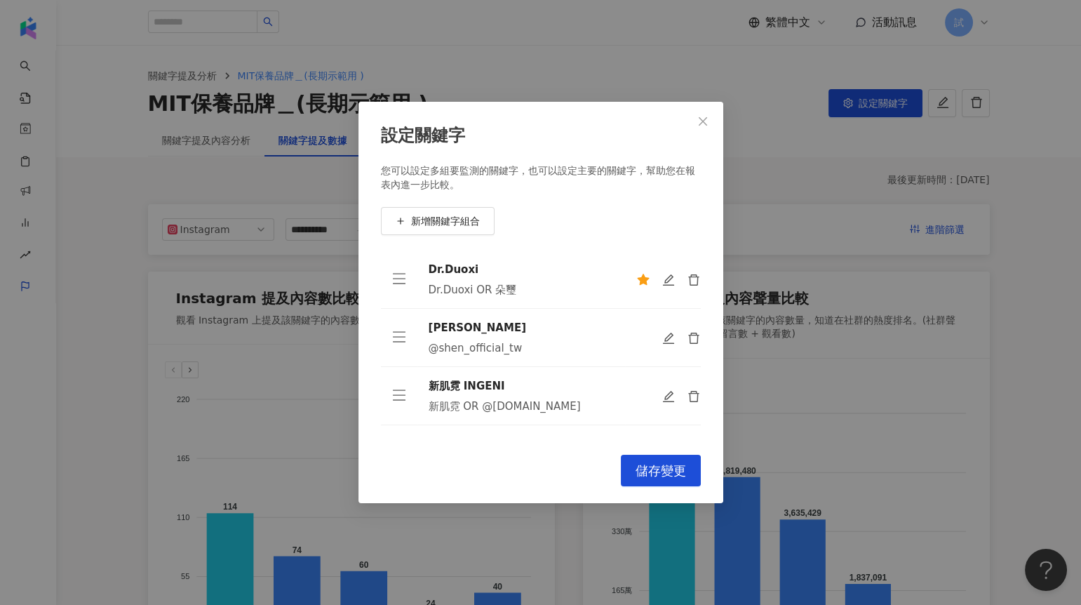
click at [771, 186] on div "設定關鍵字 您可以設定多組要監測的關鍵字，也可以設定主要的關鍵字，幫助您在報表內進一步比較。 新增關鍵字組合 Dr.Duoxi Dr.Duoxi OR 朵璽 …" at bounding box center [540, 302] width 1081 height 605
click at [706, 124] on icon "close" at bounding box center [703, 121] width 8 height 8
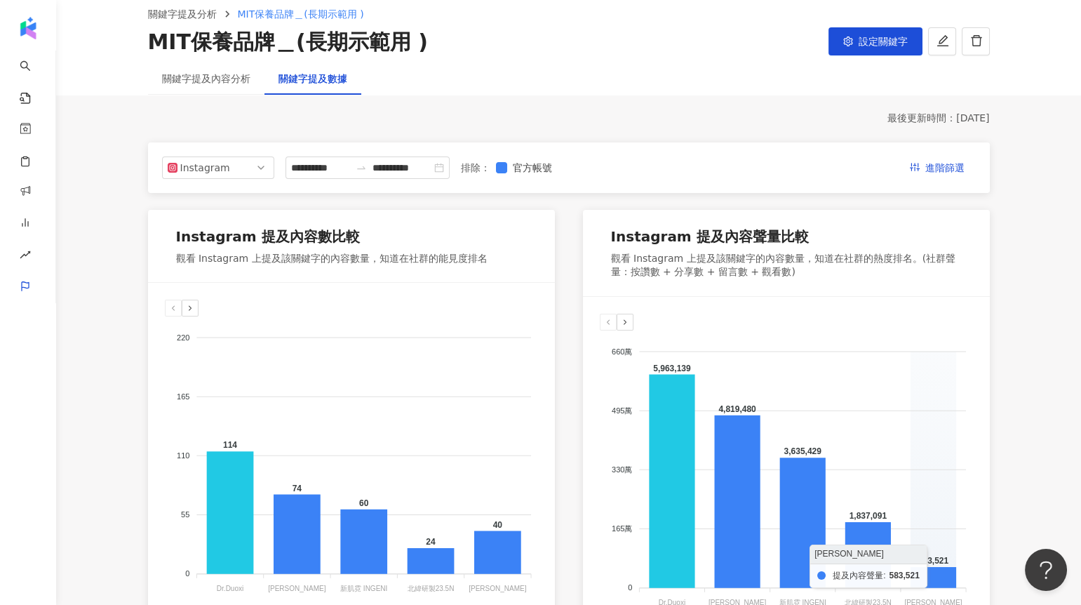
scroll to position [59, 0]
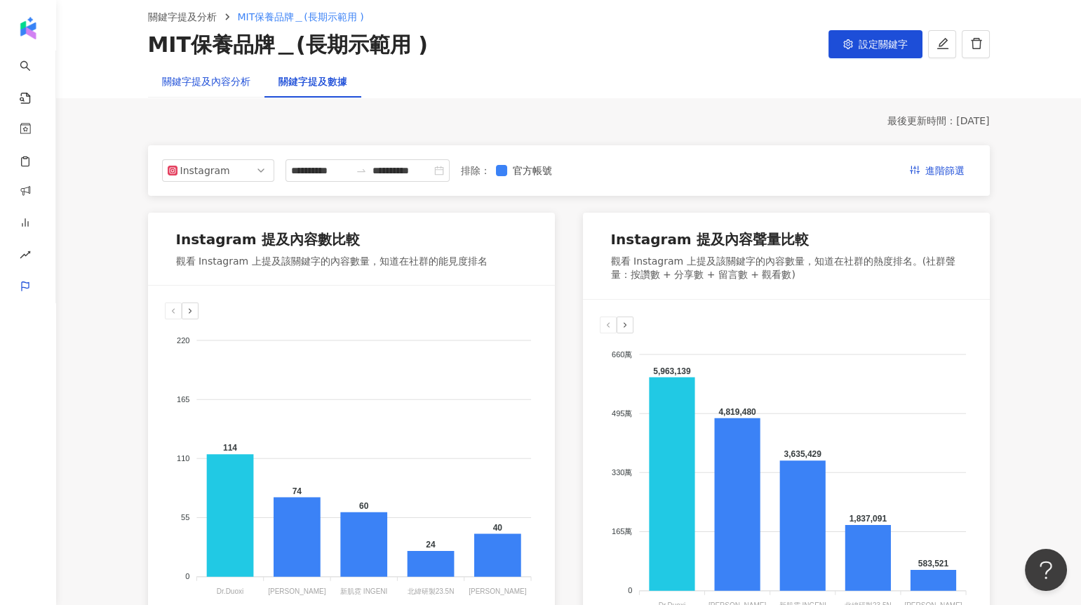
click at [228, 87] on div "關鍵字提及內容分析" at bounding box center [206, 81] width 88 height 15
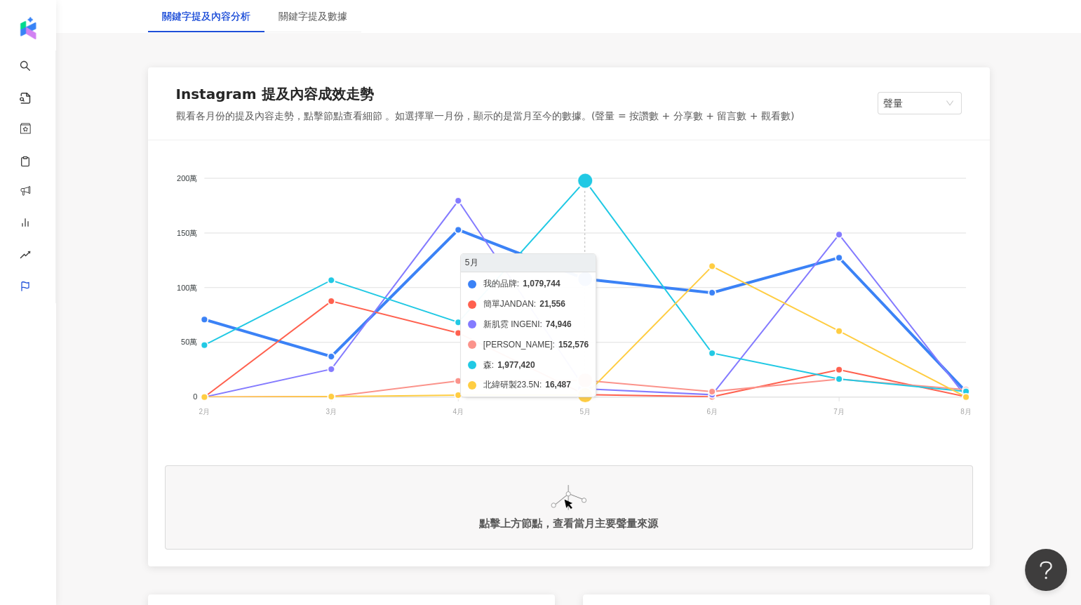
scroll to position [206, 0]
click at [586, 180] on foreignobject "我的品牌 簡單JANDAN 新肌霓 INGENI 嘉丹妮爾 森 北緯研製23.5N" at bounding box center [569, 296] width 808 height 281
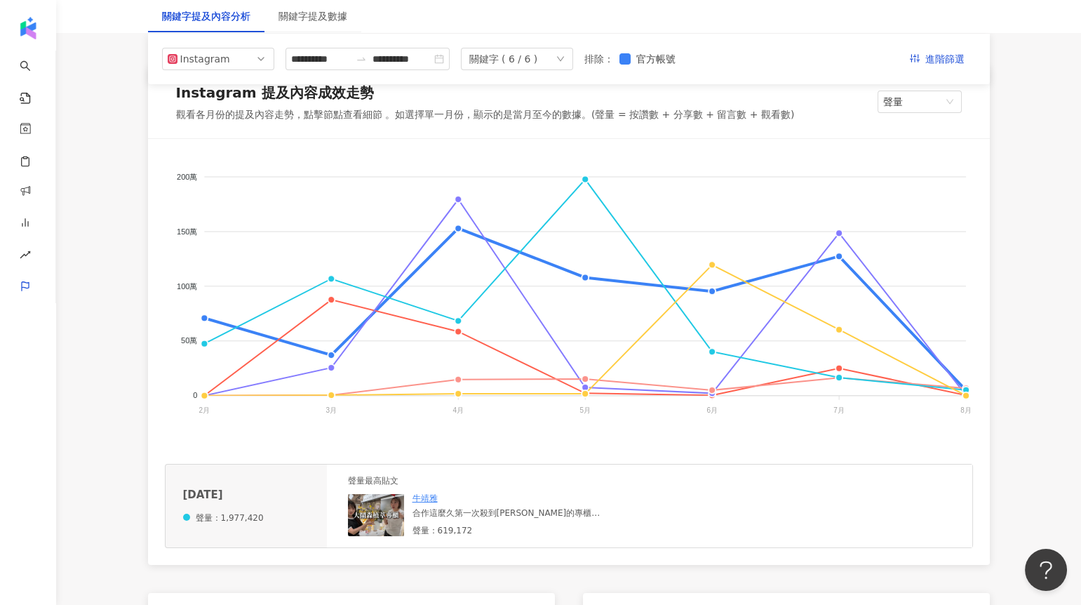
click at [381, 519] on img at bounding box center [376, 515] width 56 height 42
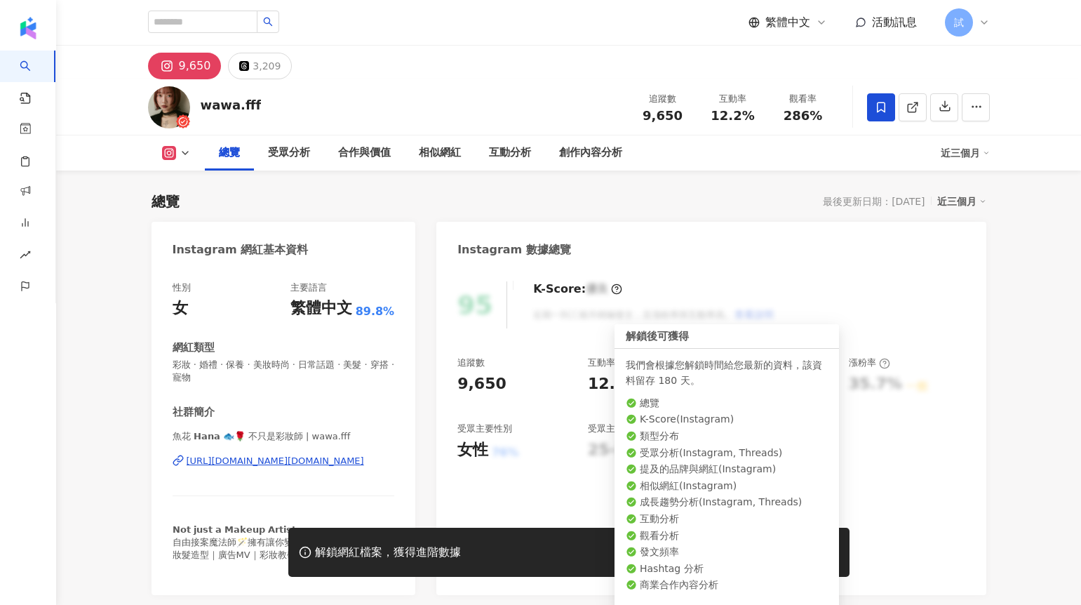
click at [802, 544] on button "解鎖" at bounding box center [807, 552] width 65 height 28
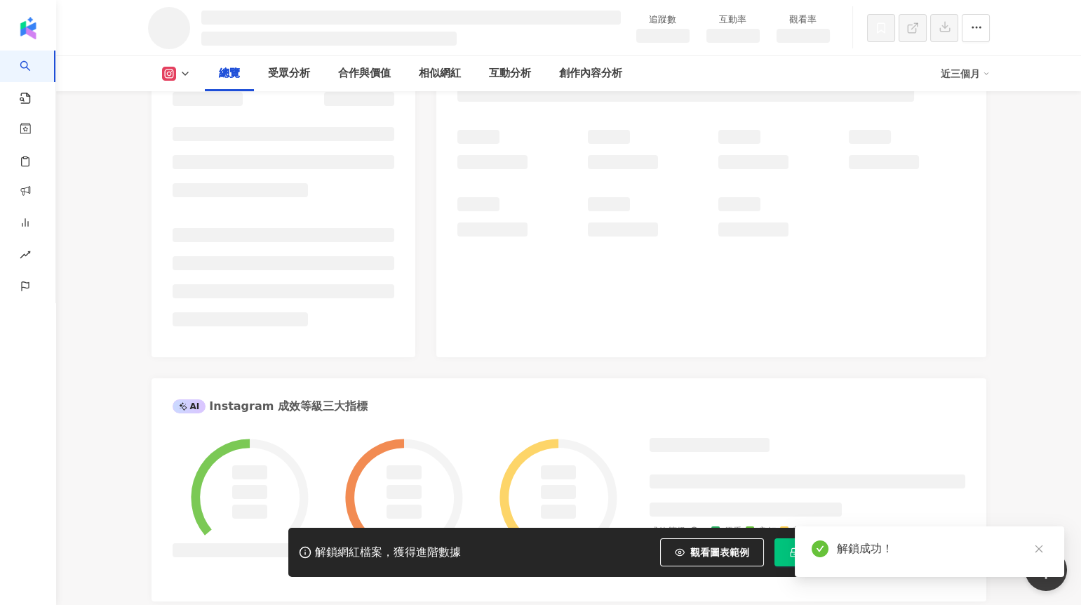
scroll to position [229, 0]
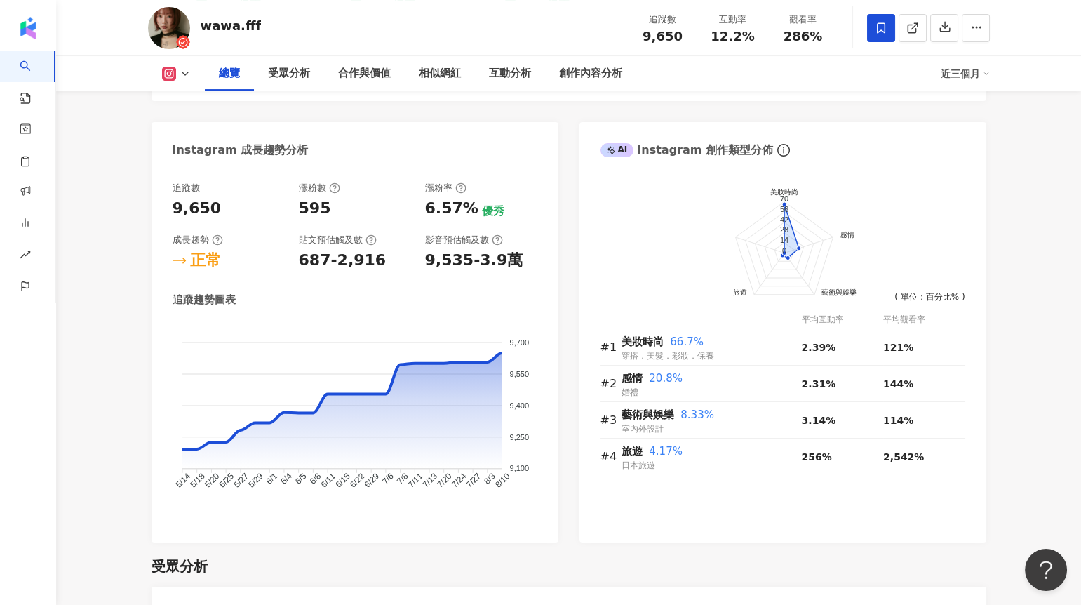
scroll to position [761, 0]
drag, startPoint x: 163, startPoint y: 209, endPoint x: 222, endPoint y: 214, distance: 59.2
click at [222, 215] on div "追蹤數 9,650 漲粉數 595 漲粉率 6.57% 優秀 成長趨勢 正常 貼文預估觸及數 687-2,916 影音預估觸及數 9,535-3.9萬 追蹤趨…" at bounding box center [355, 353] width 407 height 375
drag, startPoint x: 297, startPoint y: 209, endPoint x: 331, endPoint y: 211, distance: 34.4
click at [331, 211] on div "追蹤數 9,650 漲粉數 595 漲粉率 6.57% 優秀 成長趨勢 正常 貼文預估觸及數 687-2,916 影音預估觸及數 9,535-3.9萬" at bounding box center [355, 225] width 365 height 90
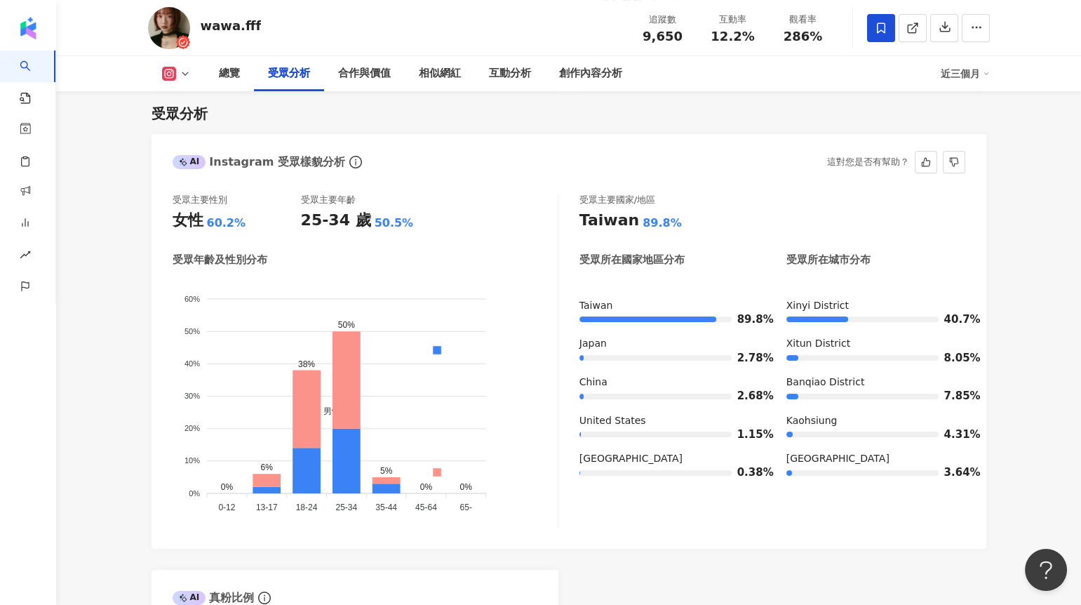
scroll to position [1216, 0]
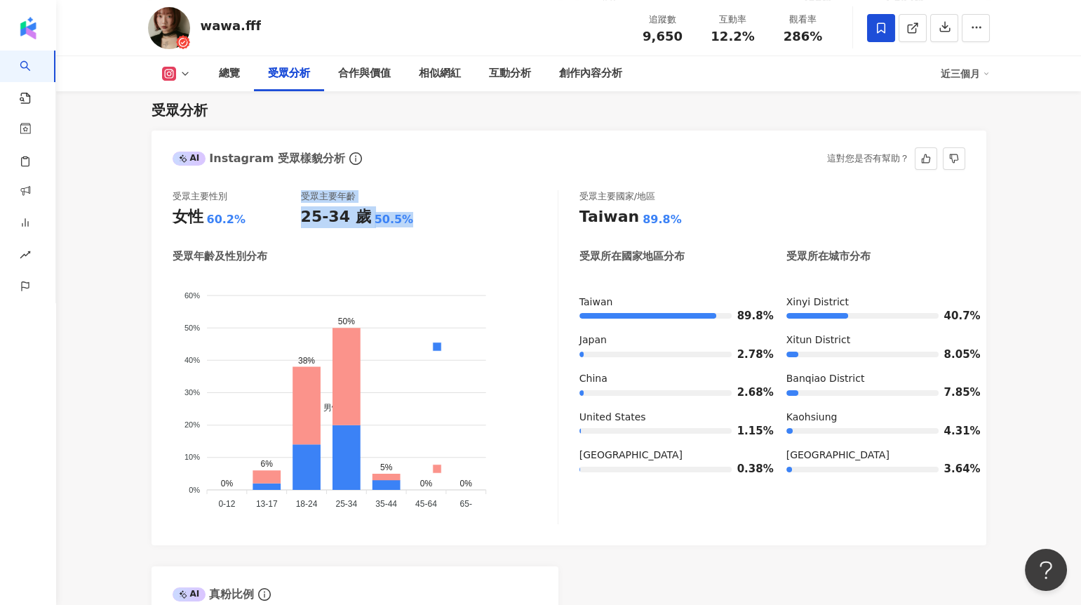
drag, startPoint x: 293, startPoint y: 215, endPoint x: 401, endPoint y: 220, distance: 108.2
click at [401, 220] on div "受眾主要性別 女性 60.2% 受眾主要年齡 25-34 歲 50.5%" at bounding box center [365, 209] width 385 height 38
click at [445, 217] on div "受眾主要性別 女性 60.2% 受眾主要年齡 25-34 歲 50.5%" at bounding box center [365, 209] width 385 height 38
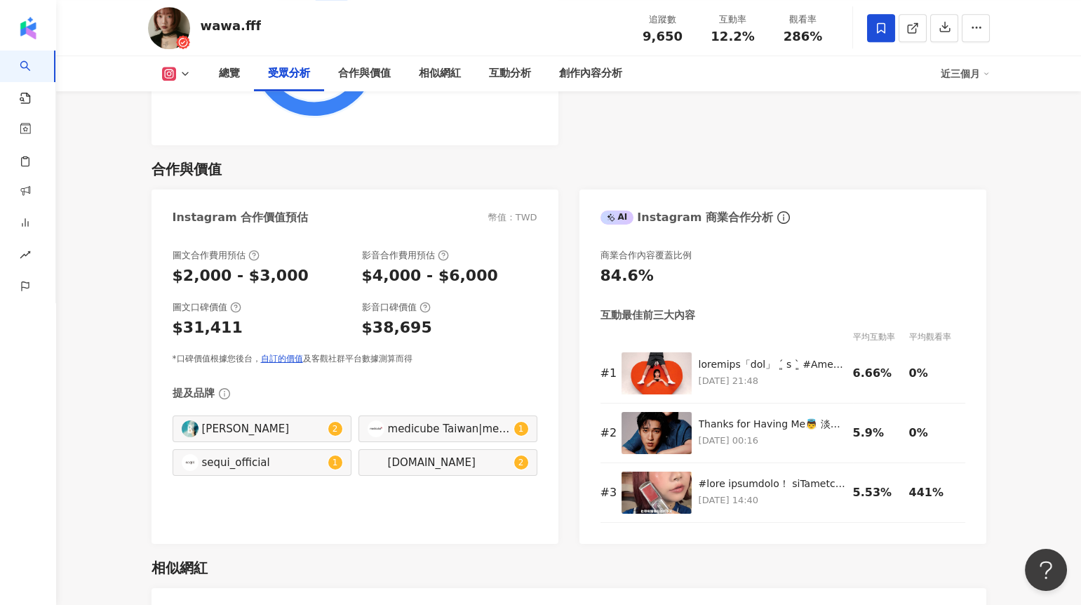
scroll to position [1860, 0]
drag, startPoint x: 366, startPoint y: 281, endPoint x: 476, endPoint y: 281, distance: 109.5
click at [476, 281] on div "$4,000 - $6,000" at bounding box center [449, 276] width 175 height 22
click at [477, 265] on div "$4,000 - $6,000" at bounding box center [449, 276] width 175 height 22
drag, startPoint x: 480, startPoint y: 273, endPoint x: 430, endPoint y: 272, distance: 49.8
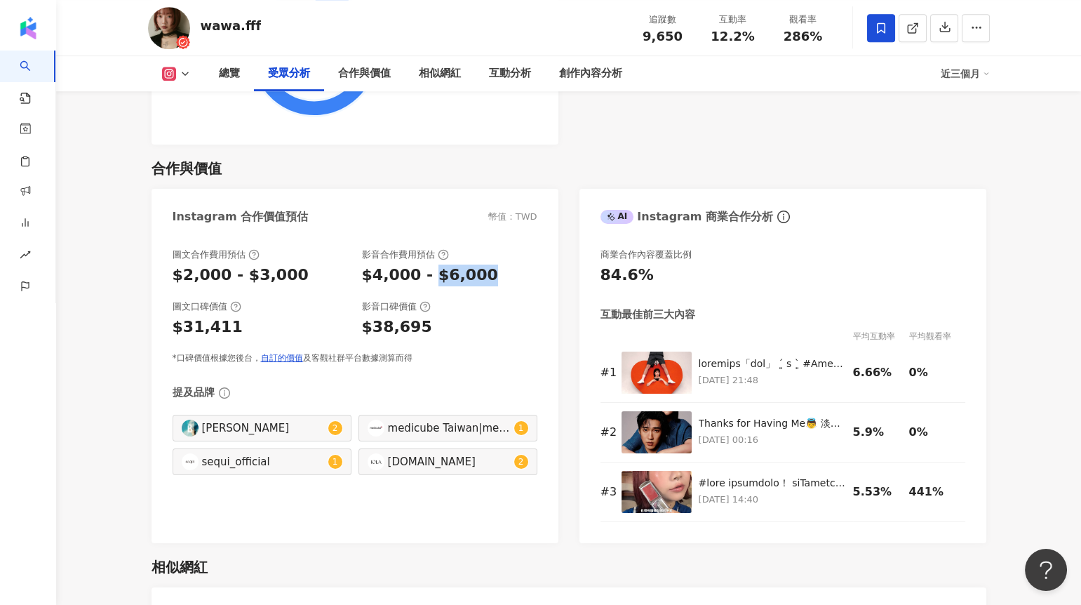
click at [430, 272] on div "$4,000 - $6,000" at bounding box center [449, 276] width 175 height 22
click at [430, 272] on div "$4,000 - $6,000" at bounding box center [430, 276] width 136 height 22
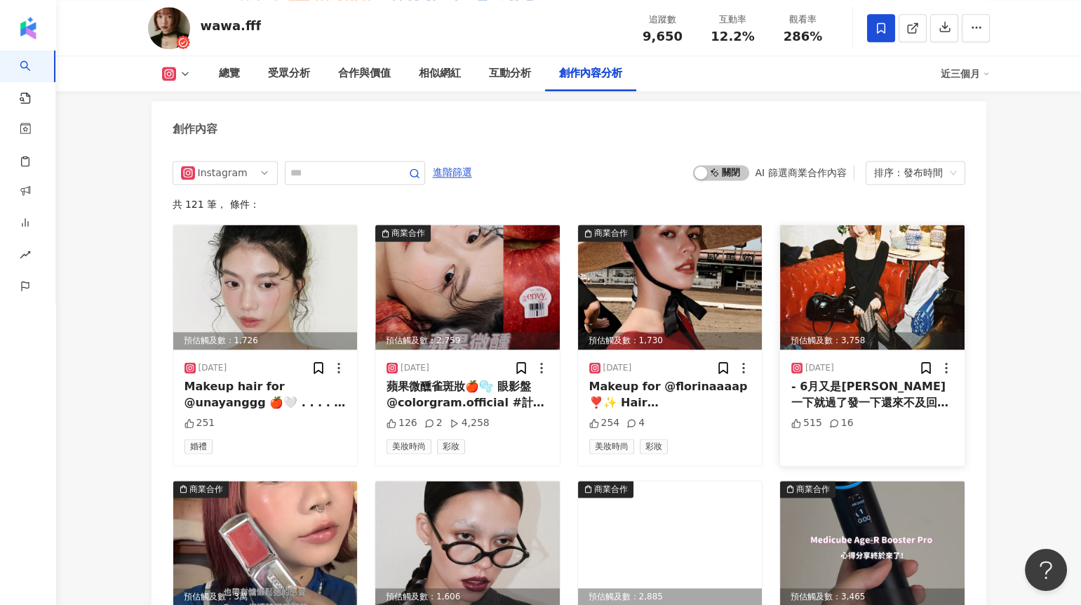
scroll to position [4356, 0]
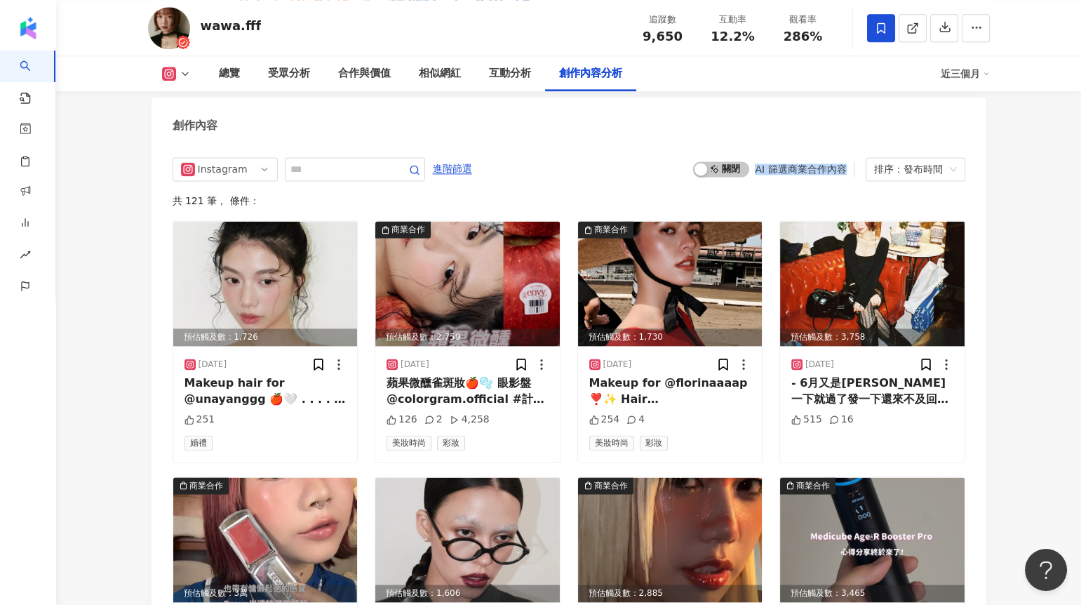
drag, startPoint x: 752, startPoint y: 131, endPoint x: 845, endPoint y: 135, distance: 93.4
click at [845, 161] on div "啟動 關閉 AI 篩選商業合作內容" at bounding box center [773, 168] width 161 height 15
click at [726, 161] on span "啟動 關閉" at bounding box center [721, 168] width 56 height 15
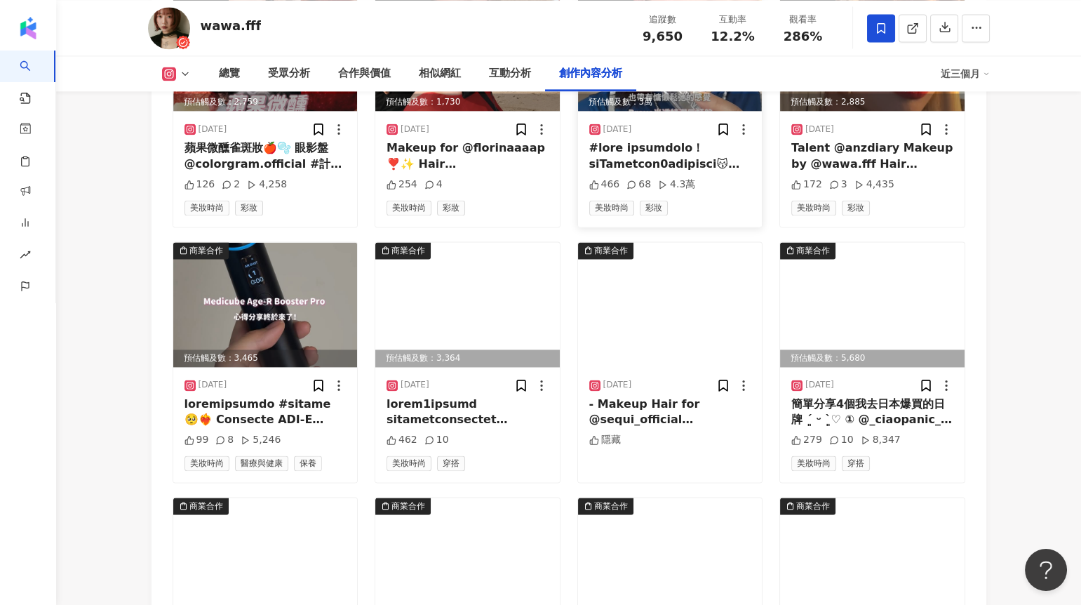
scroll to position [4592, 0]
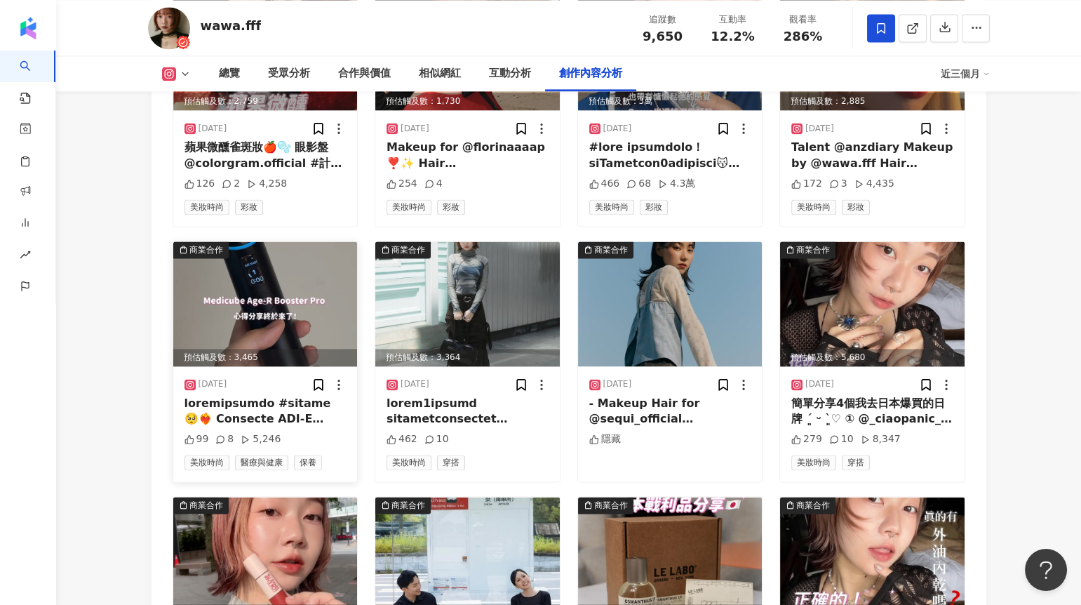
click at [300, 272] on img at bounding box center [265, 303] width 185 height 125
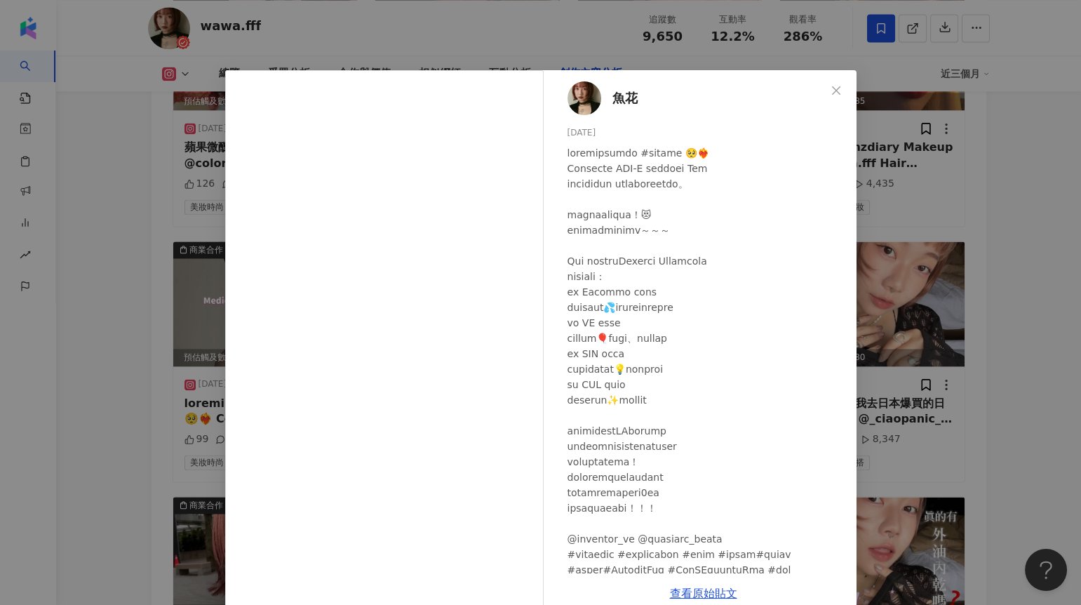
scroll to position [25, 0]
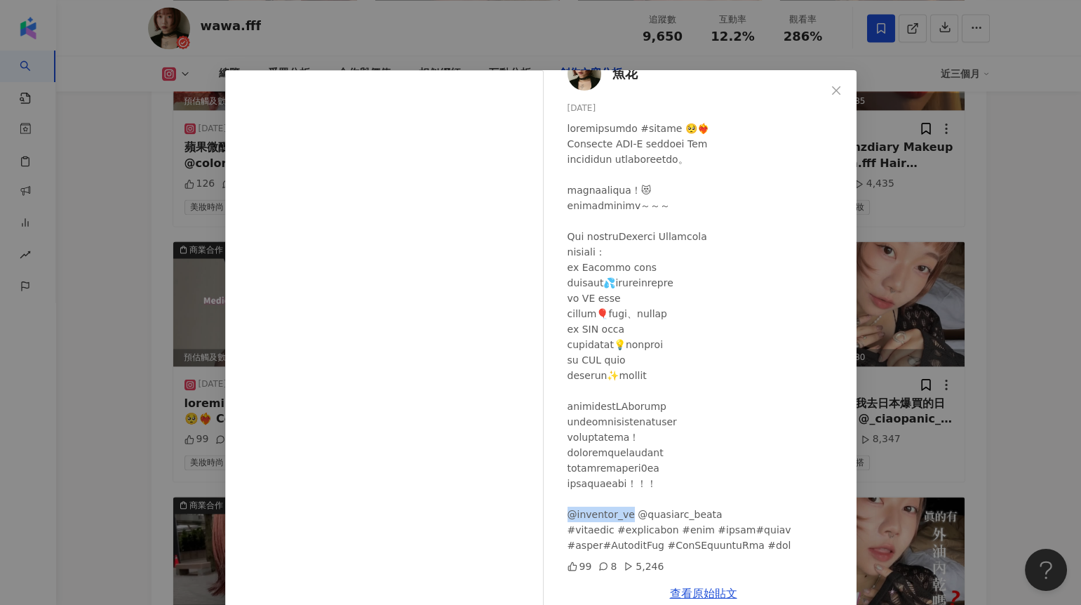
drag, startPoint x: 631, startPoint y: 517, endPoint x: 565, endPoint y: 511, distance: 66.2
click at [568, 511] on div at bounding box center [707, 337] width 278 height 432
copy div "ube_tw @medi"
click at [98, 225] on div "魚花 2025/6/17 99 8 5,246 查看原始貼文" at bounding box center [540, 302] width 1081 height 605
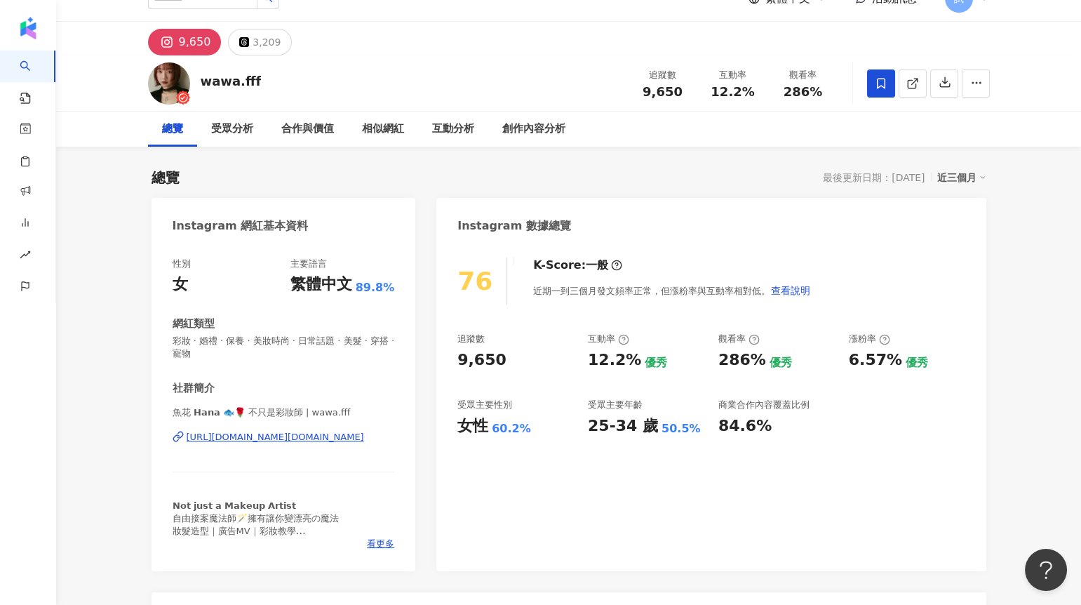
scroll to position [0, 0]
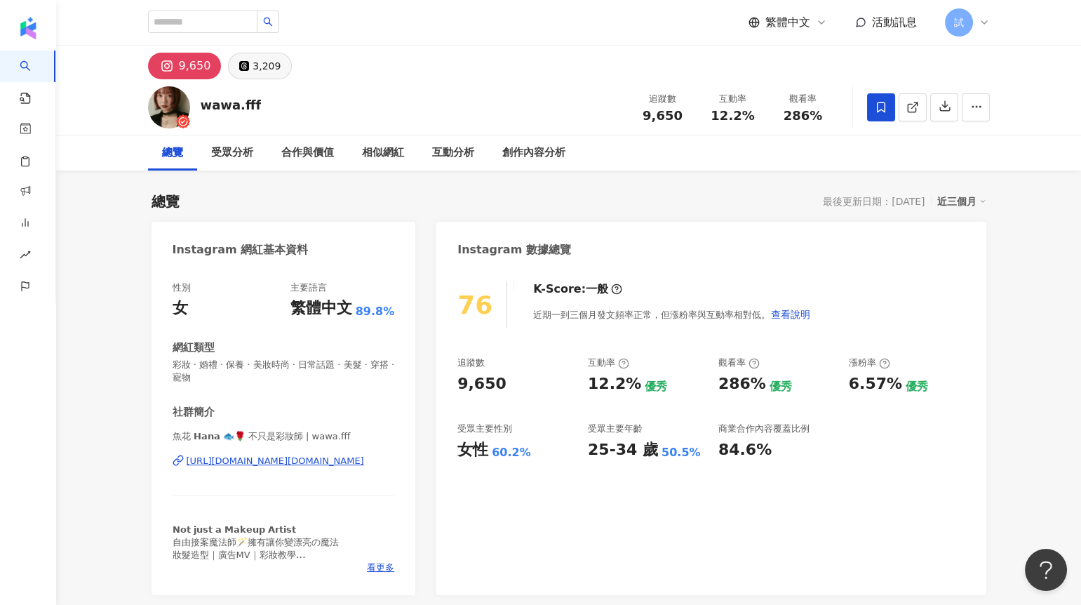
click at [259, 68] on div "3,209" at bounding box center [267, 66] width 28 height 20
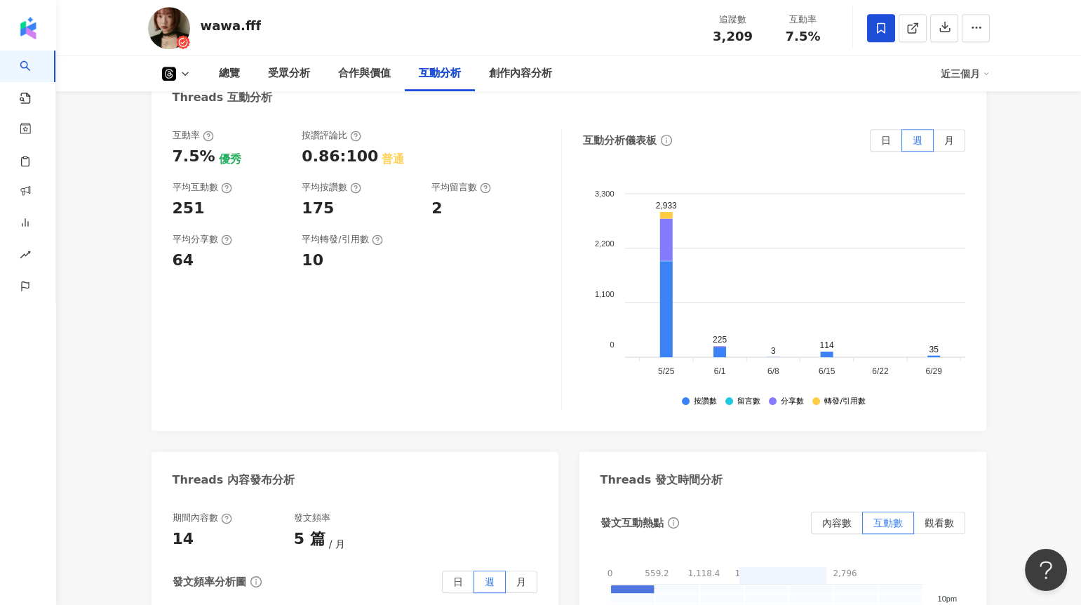
scroll to position [0, 57]
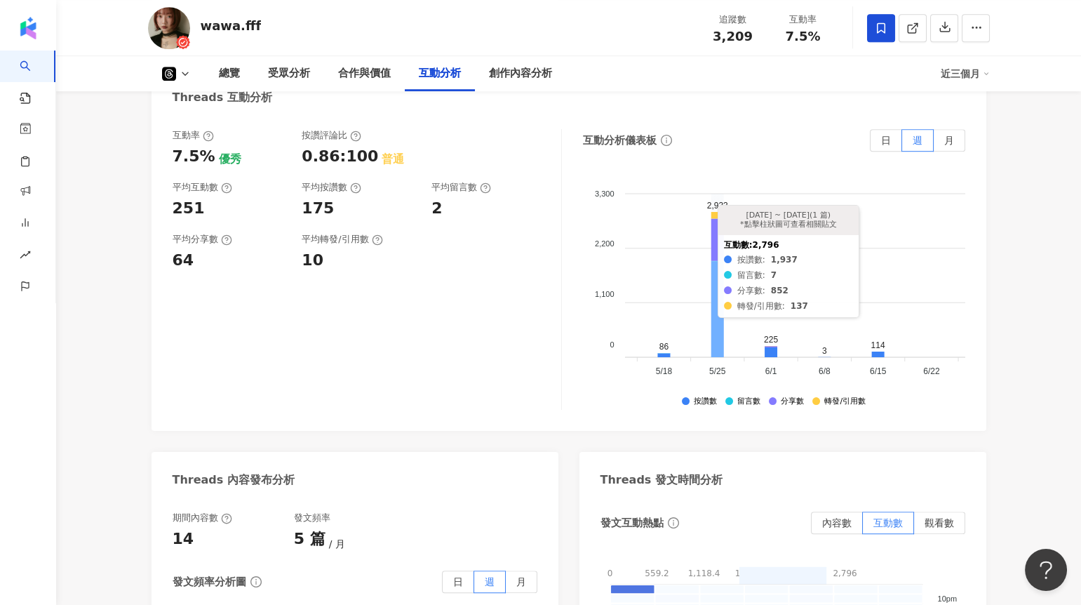
click at [719, 281] on icon at bounding box center [718, 310] width 13 height 96
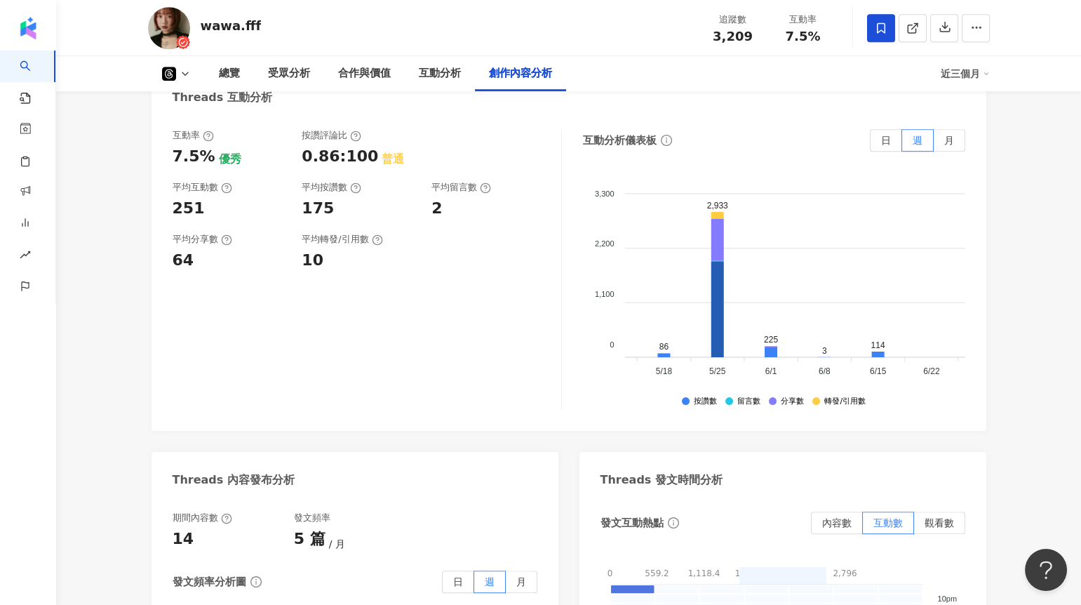
scroll to position [2799, 0]
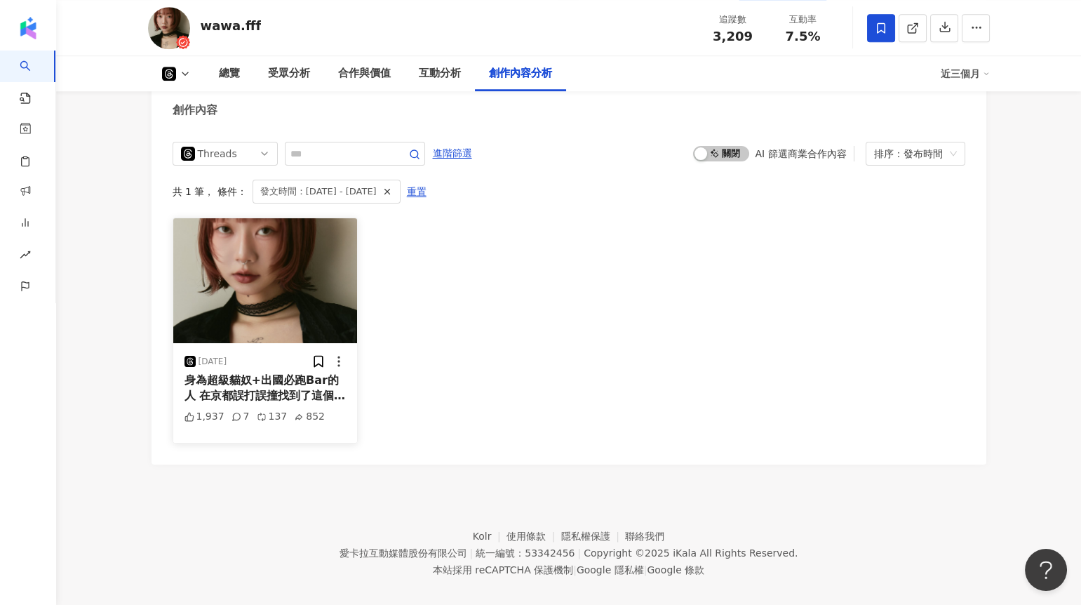
click at [254, 302] on img at bounding box center [265, 280] width 185 height 125
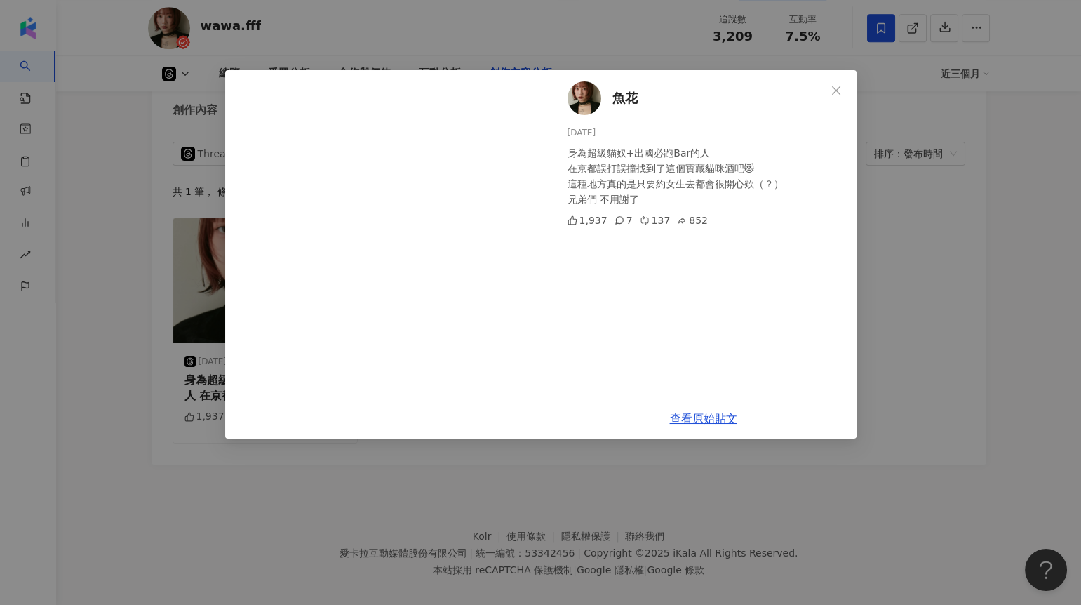
click at [140, 169] on div "魚花 2025/5/25 身為超級貓奴+出國必跑Bar的人 在京都誤打誤撞找到了這個寶藏貓咪酒吧😻 這種地方真的是只要約女生去都會很開心欸（？） 兄弟們 不用…" at bounding box center [540, 302] width 1081 height 605
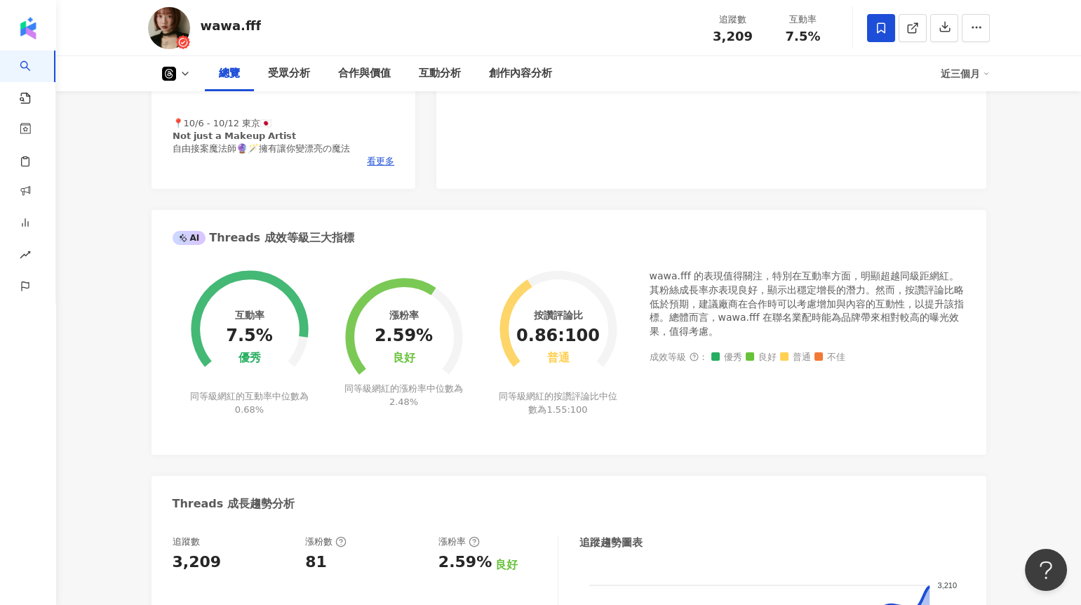
scroll to position [0, 0]
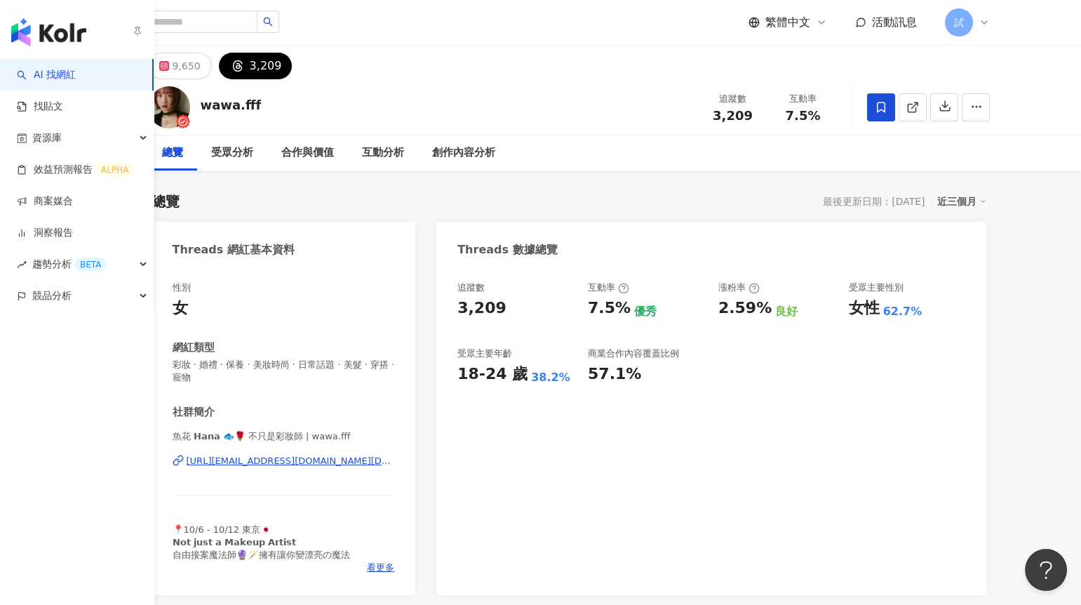
click at [45, 77] on link "AI 找網紅" at bounding box center [46, 75] width 59 height 14
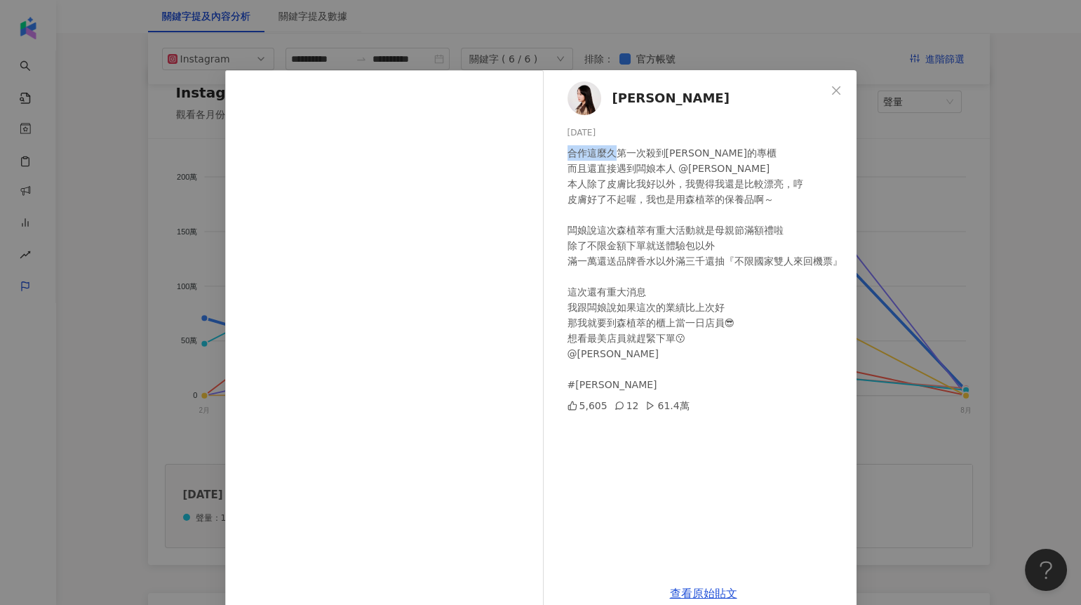
drag, startPoint x: 563, startPoint y: 152, endPoint x: 608, endPoint y: 153, distance: 45.6
click at [608, 153] on div "合作這麼久第一次殺到[PERSON_NAME]的專櫃 而且還直接遇到闆娘本人 @[PERSON_NAME] 本人除了皮膚比我好以外，我覺得我還是比較漂亮，哼 …" at bounding box center [707, 268] width 278 height 247
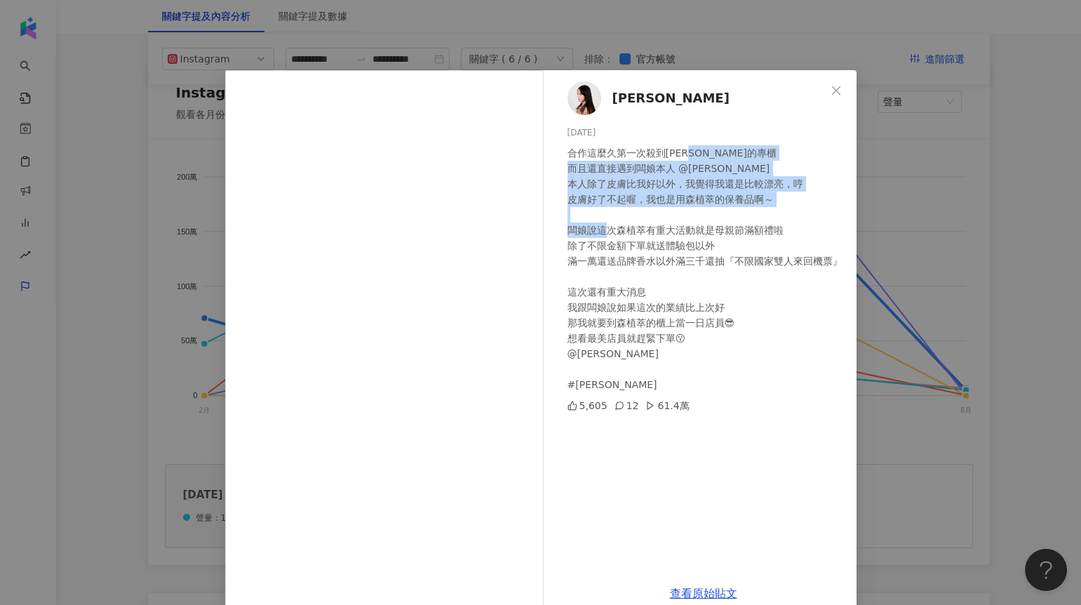
drag, startPoint x: 702, startPoint y: 153, endPoint x: 713, endPoint y: 219, distance: 66.8
click at [714, 221] on div "合作這麼久第一次殺到[PERSON_NAME]的專櫃 而且還直接遇到闆娘本人 @[PERSON_NAME] 本人除了皮膚比我好以外，我覺得我還是比較漂亮，哼 …" at bounding box center [707, 268] width 278 height 247
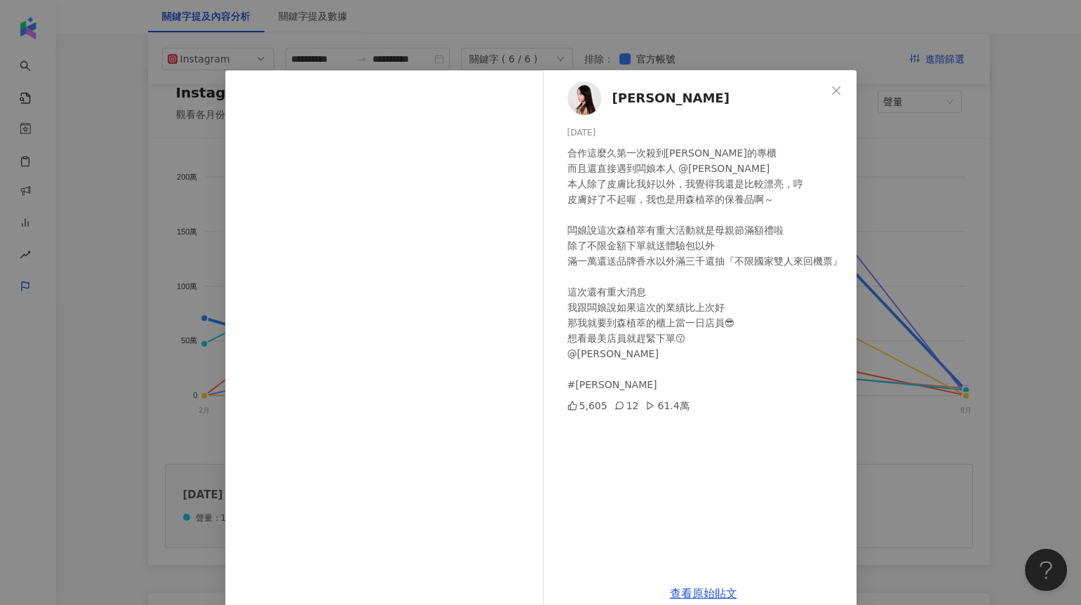
drag, startPoint x: 676, startPoint y: 404, endPoint x: 684, endPoint y: 408, distance: 9.4
click at [684, 408] on div "5,605 12 61.4萬" at bounding box center [707, 405] width 278 height 15
click at [917, 280] on div "[PERSON_NAME] [DATE] 合作這麼久第一次殺到森植萃的專櫃 而且還直接遇到闆娘本人 @doris__style 本人除了皮膚比我好以外，我覺得…" at bounding box center [540, 302] width 1081 height 605
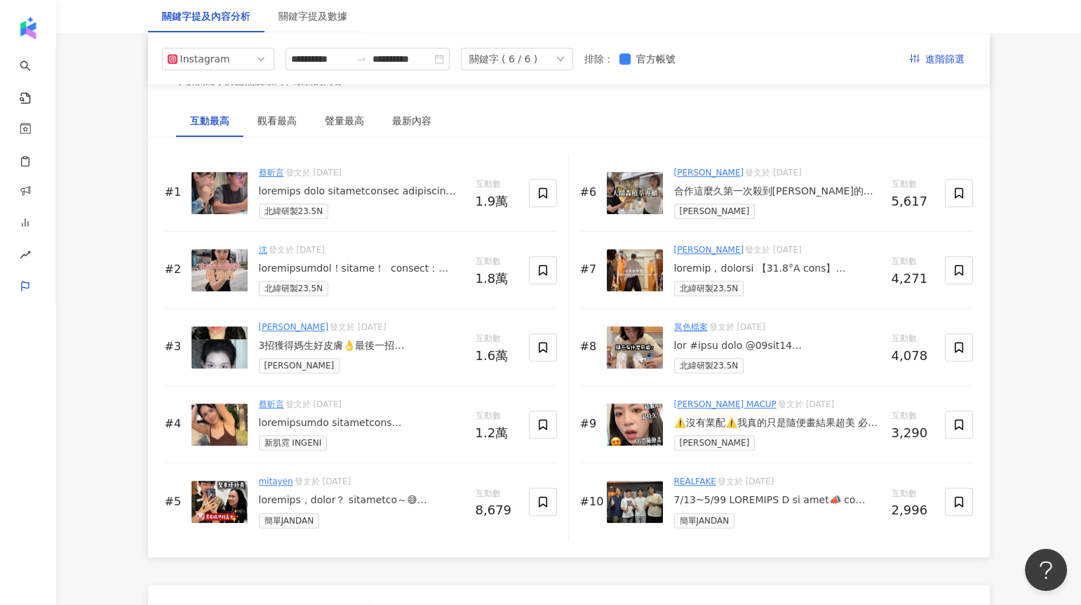
scroll to position [2122, 0]
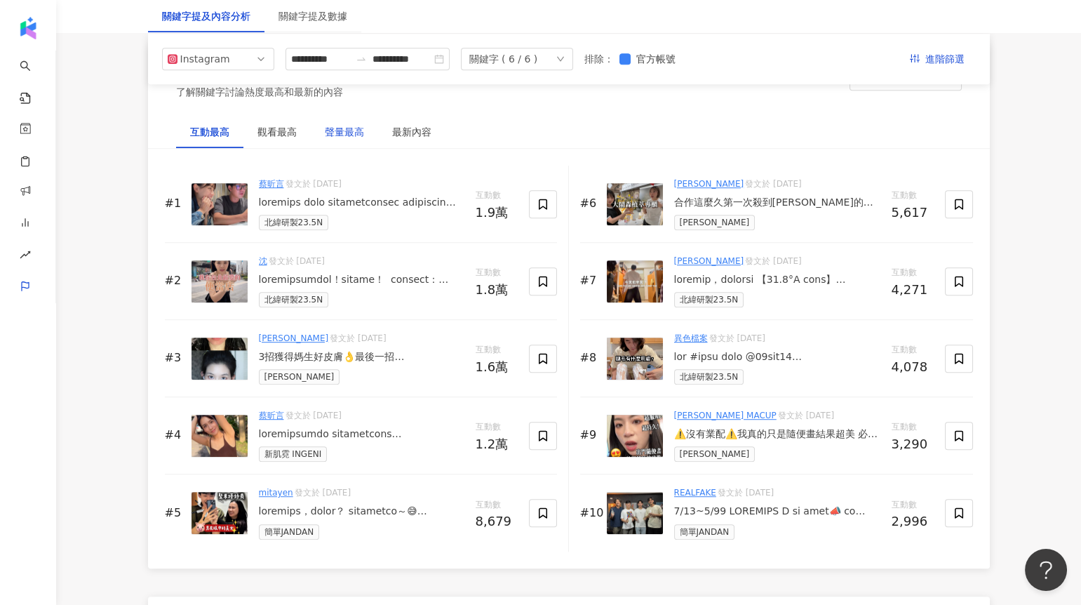
click at [349, 136] on div "聲量最高" at bounding box center [344, 131] width 39 height 15
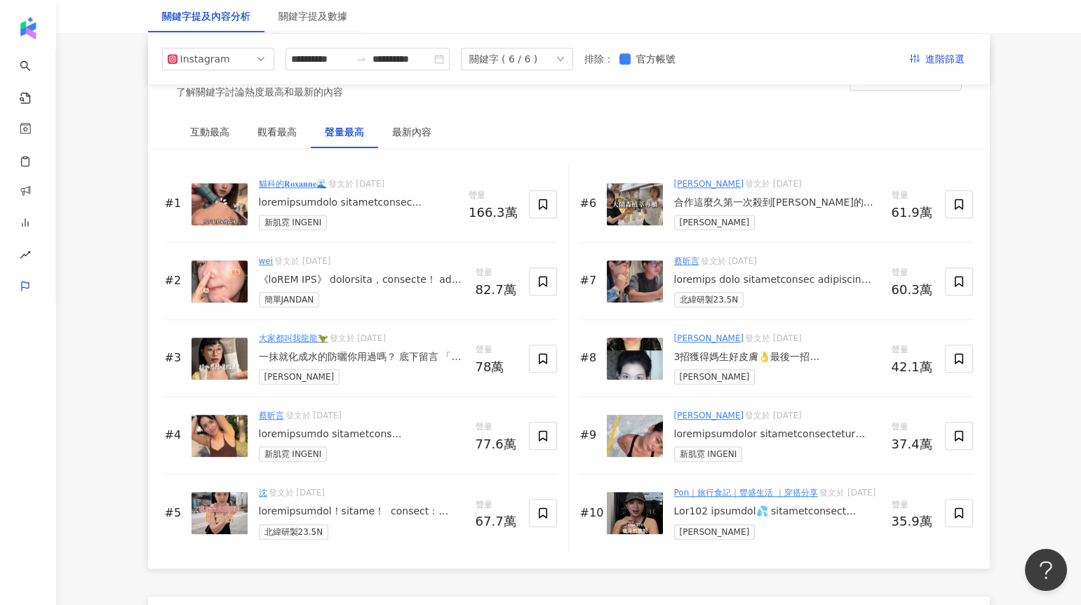
click at [380, 284] on div at bounding box center [362, 280] width 206 height 14
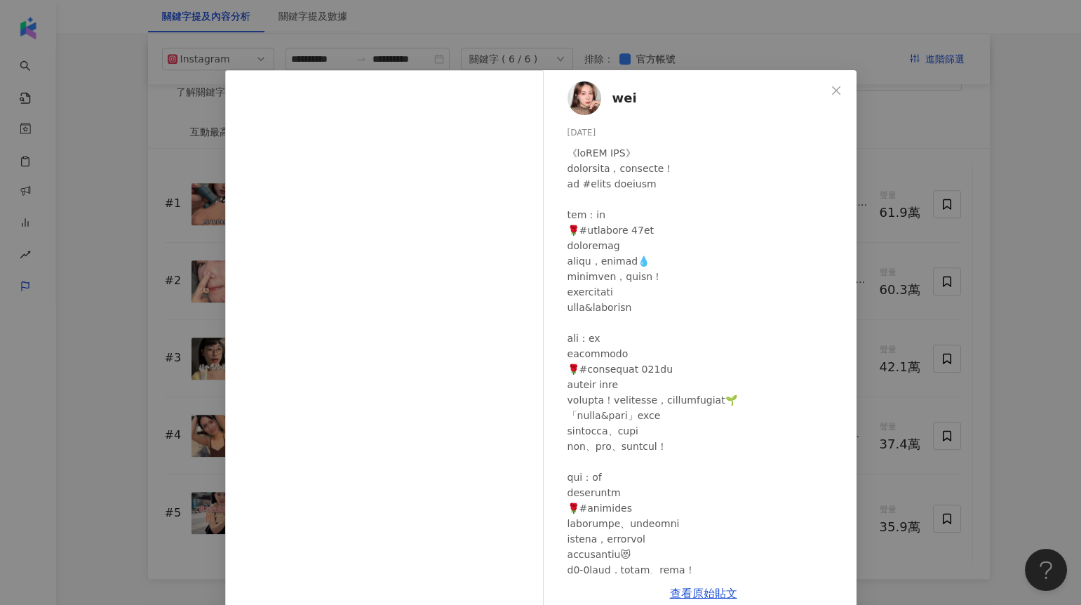
click at [983, 396] on div "wei [DATE] 207 16 82.7萬 查看原始貼文" at bounding box center [540, 302] width 1081 height 605
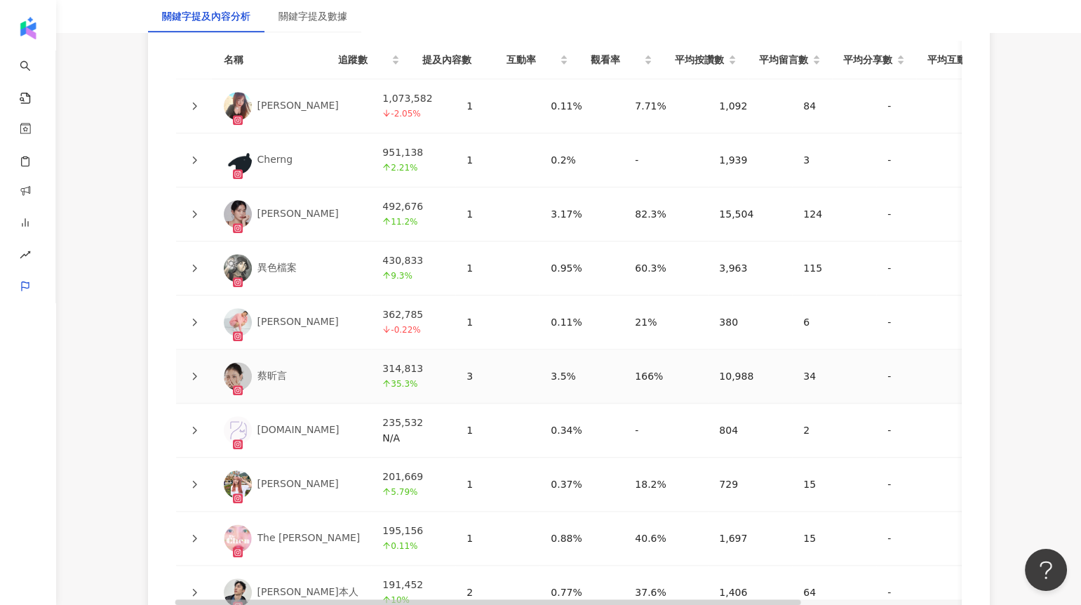
scroll to position [3235, 0]
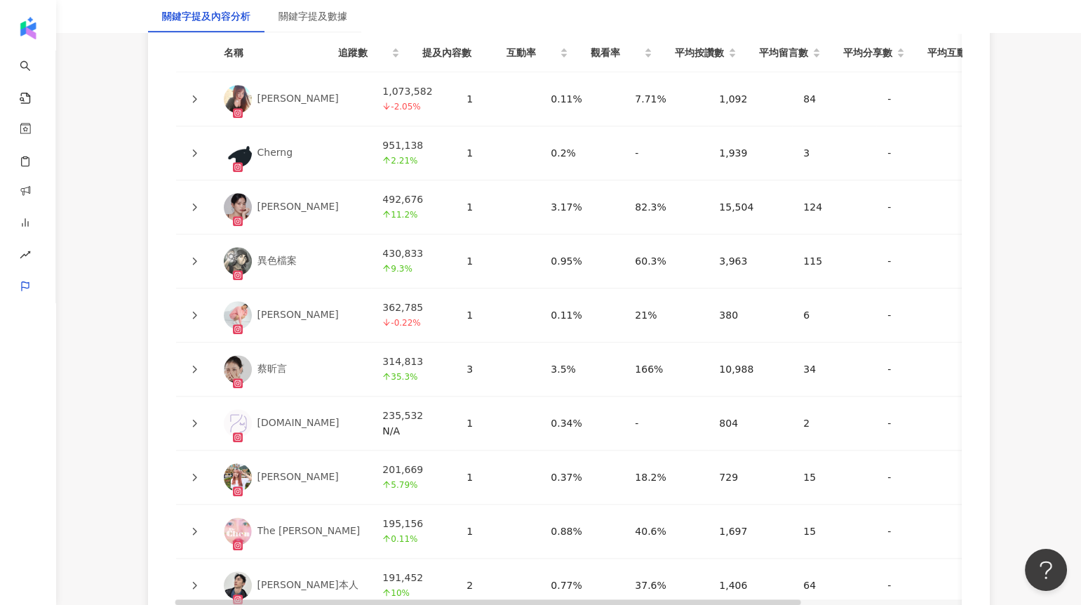
click at [196, 103] on icon at bounding box center [194, 99] width 8 height 8
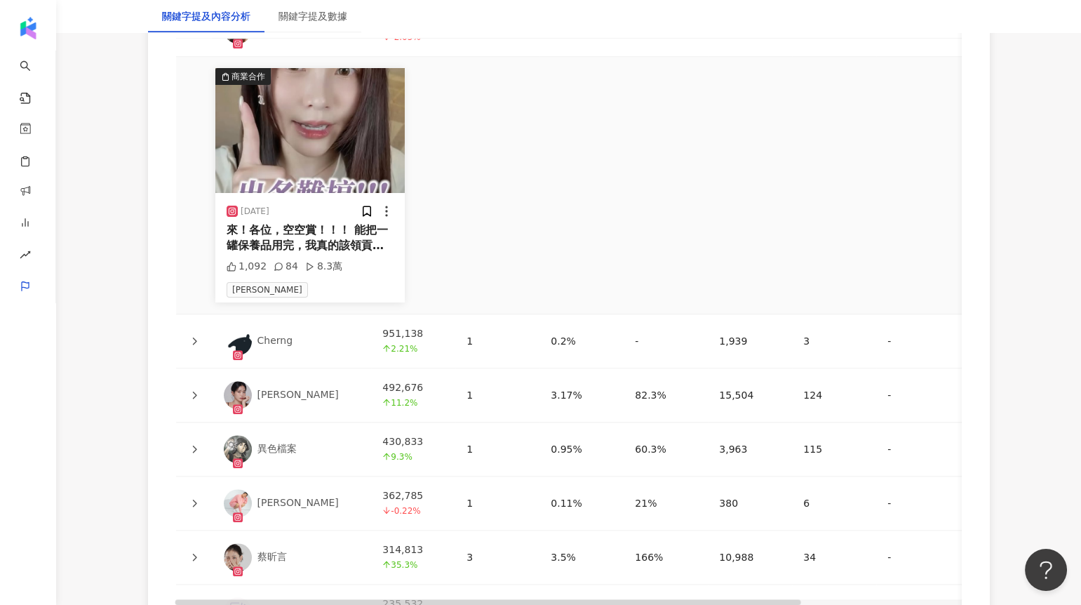
scroll to position [3305, 0]
click at [194, 345] on icon at bounding box center [194, 340] width 8 height 8
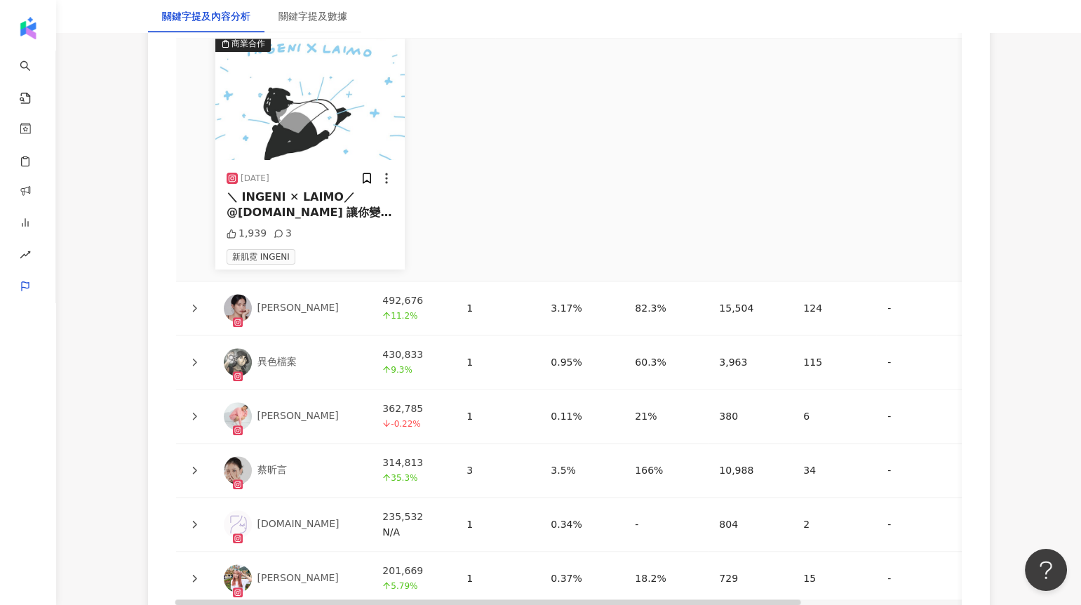
scroll to position [3658, 0]
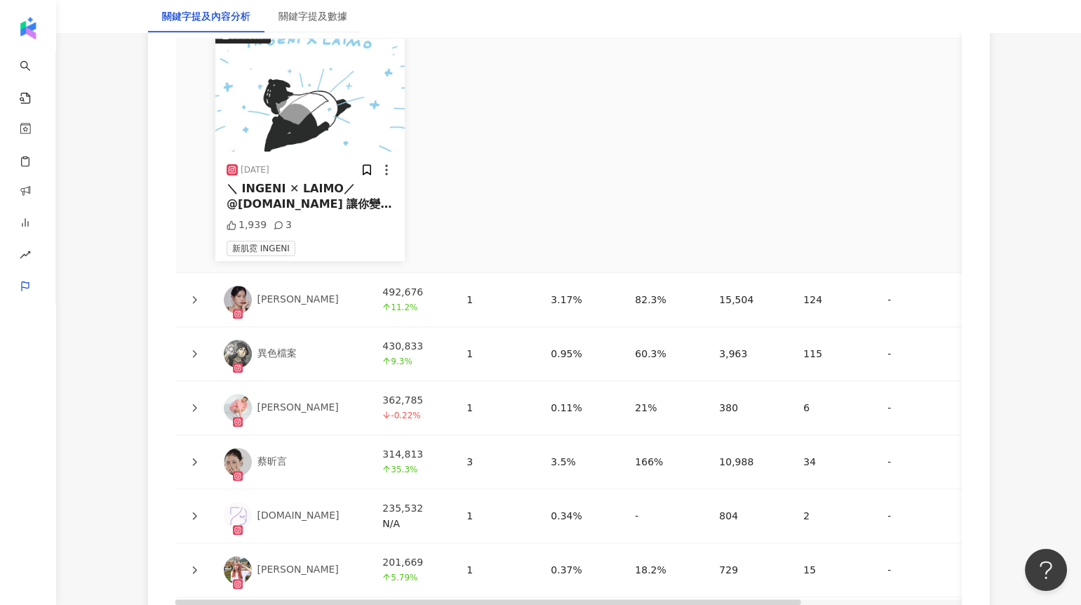
click at [188, 307] on div at bounding box center [194, 299] width 14 height 15
click at [199, 306] on div at bounding box center [194, 299] width 14 height 15
click at [188, 303] on div at bounding box center [194, 299] width 14 height 15
click at [194, 304] on icon at bounding box center [194, 299] width 8 height 8
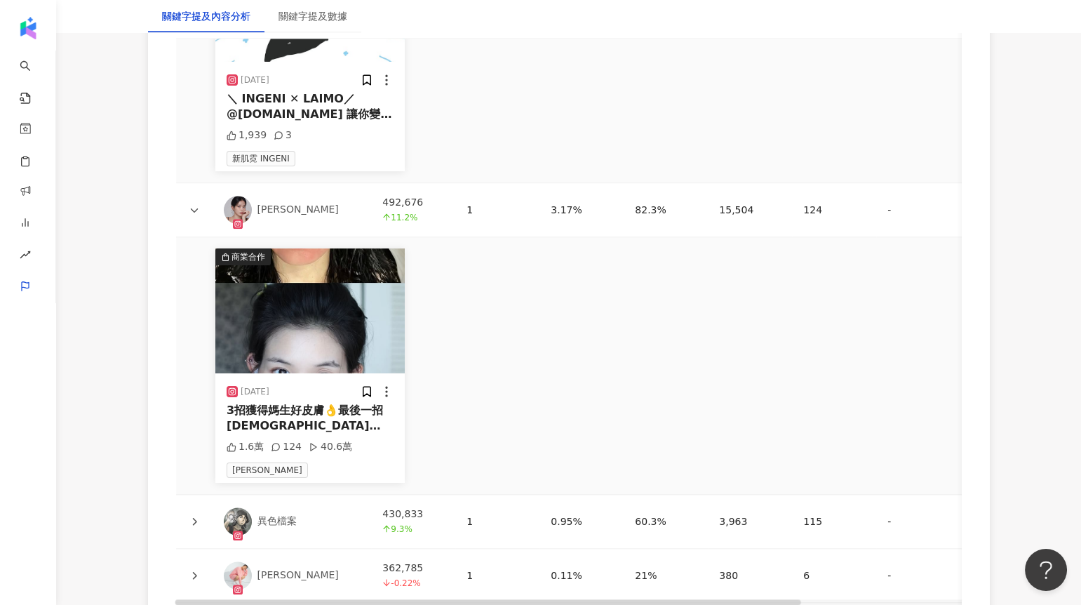
scroll to position [3755, 0]
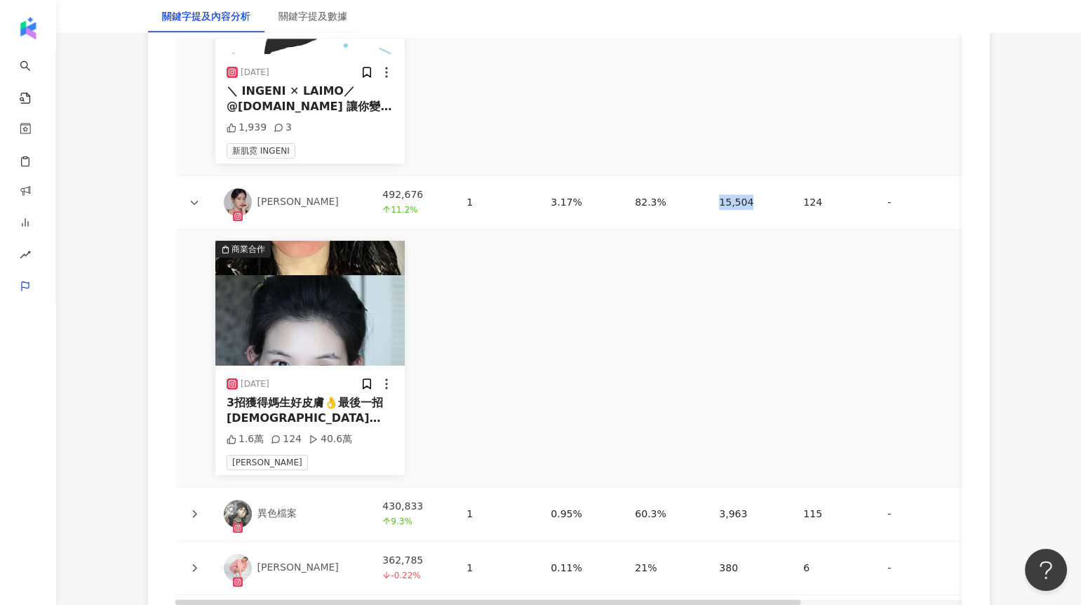
drag, startPoint x: 669, startPoint y: 211, endPoint x: 733, endPoint y: 211, distance: 64.6
click at [733, 211] on td "15,504" at bounding box center [750, 202] width 84 height 54
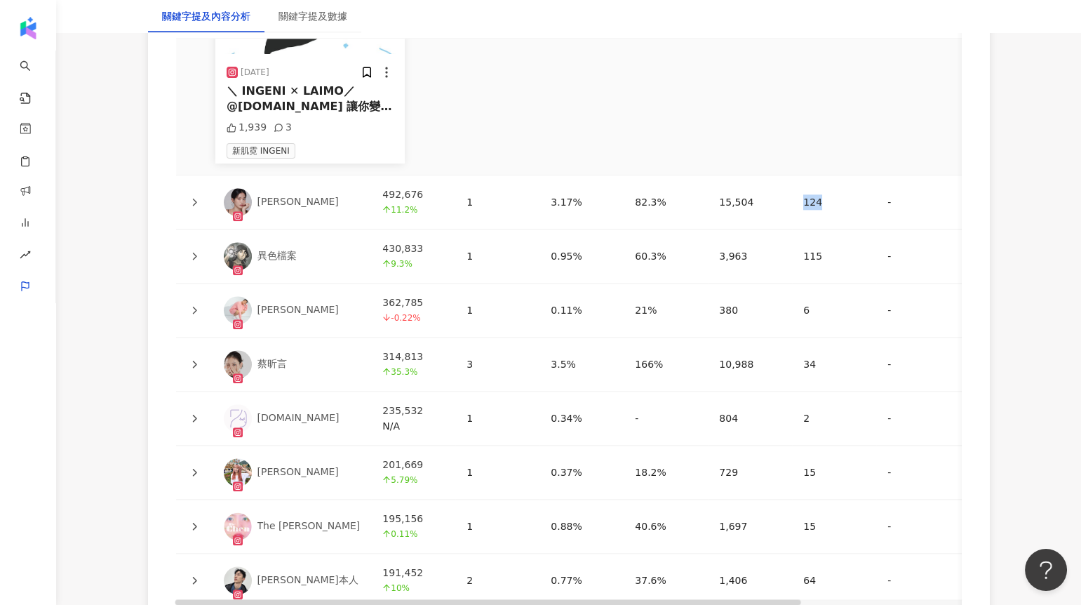
drag, startPoint x: 752, startPoint y: 211, endPoint x: 794, endPoint y: 213, distance: 42.2
click at [794, 213] on td "124" at bounding box center [834, 202] width 84 height 54
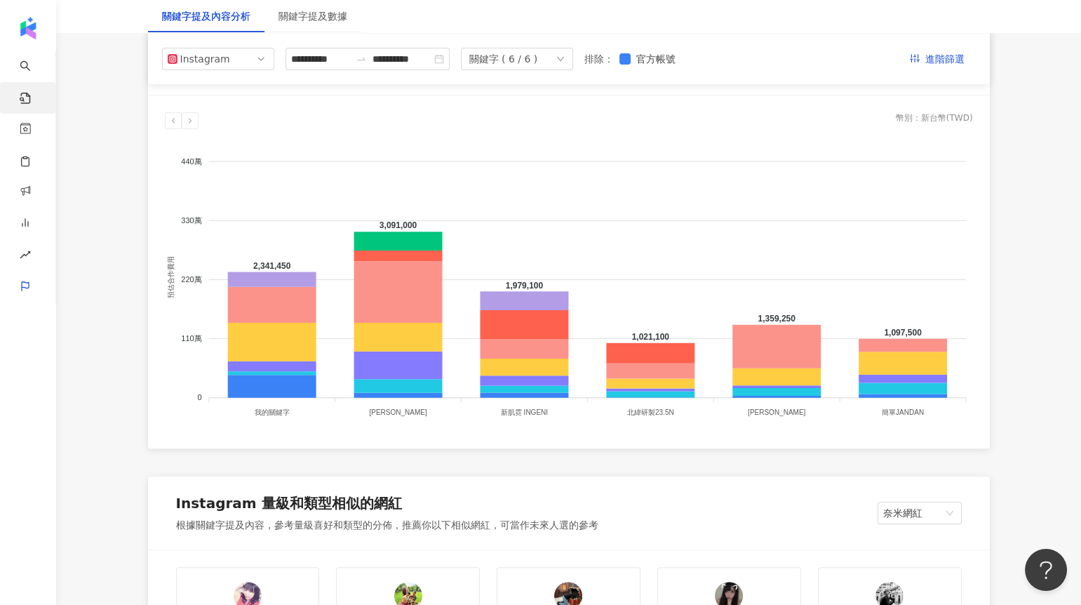
scroll to position [1175, 0]
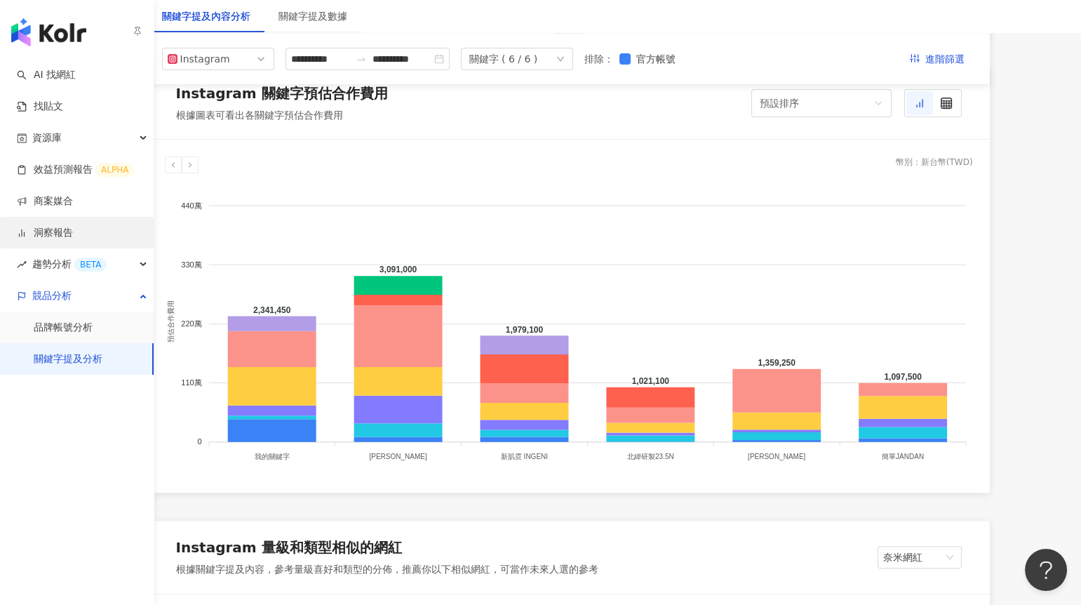
click at [65, 226] on link "洞察報告" at bounding box center [45, 233] width 56 height 14
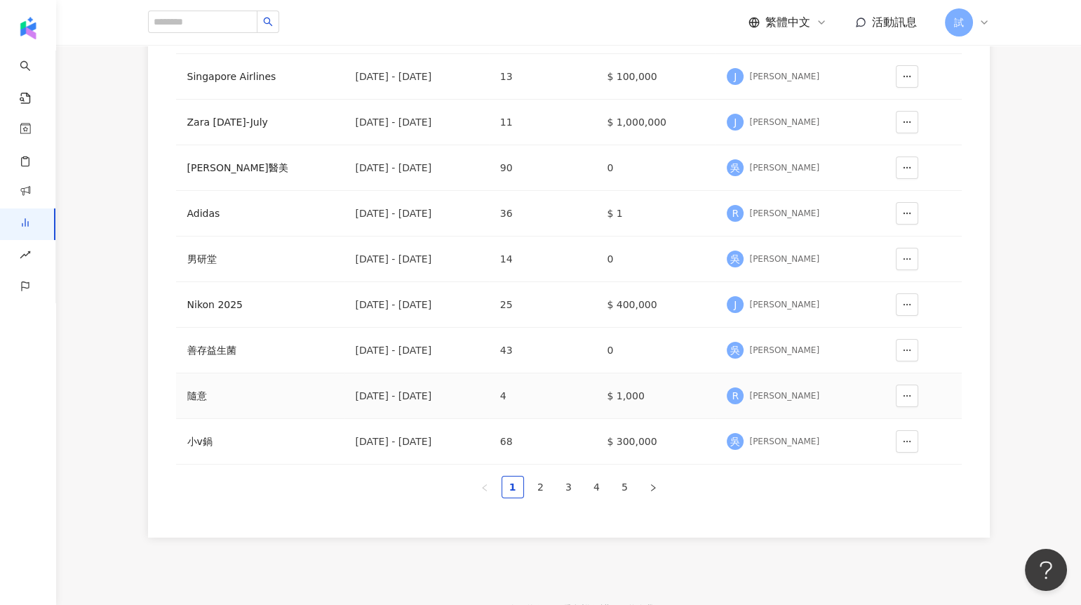
scroll to position [262, 0]
click at [312, 442] on div "小v鍋" at bounding box center [260, 440] width 146 height 15
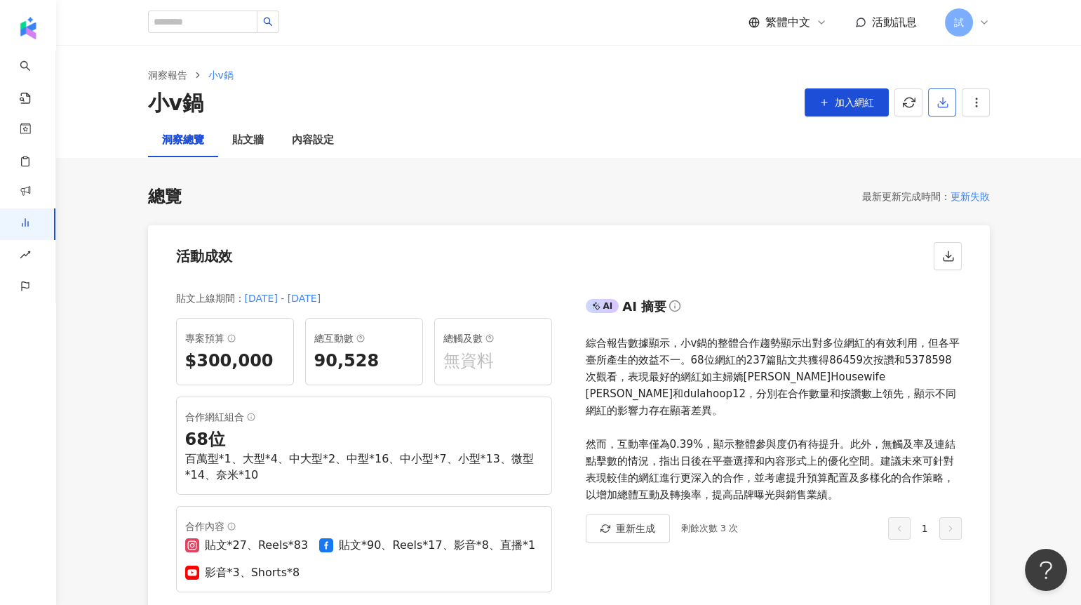
click at [950, 102] on button "button" at bounding box center [942, 102] width 28 height 28
click at [978, 135] on span "匯出 PPT" at bounding box center [963, 135] width 49 height 15
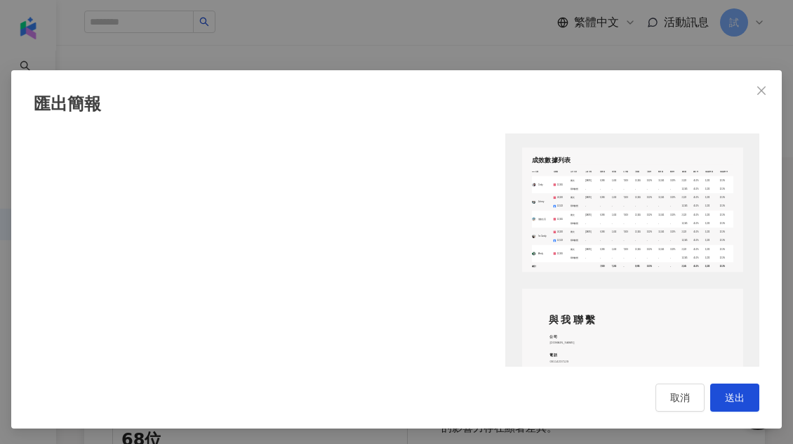
scroll to position [1876, 0]
click at [759, 89] on icon "close" at bounding box center [761, 90] width 11 height 11
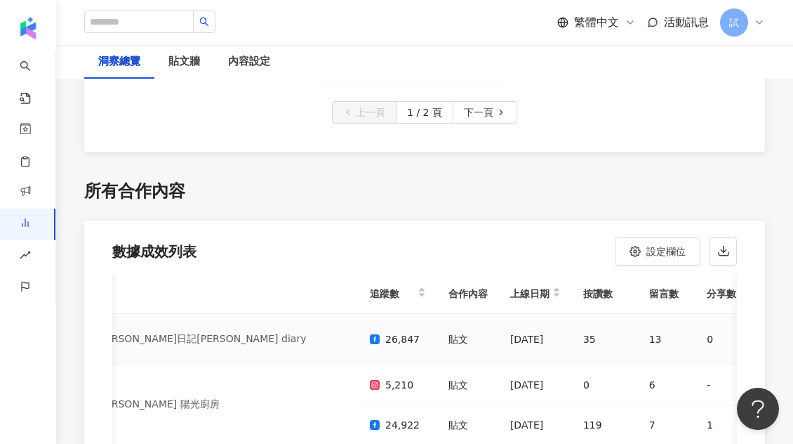
scroll to position [0, 62]
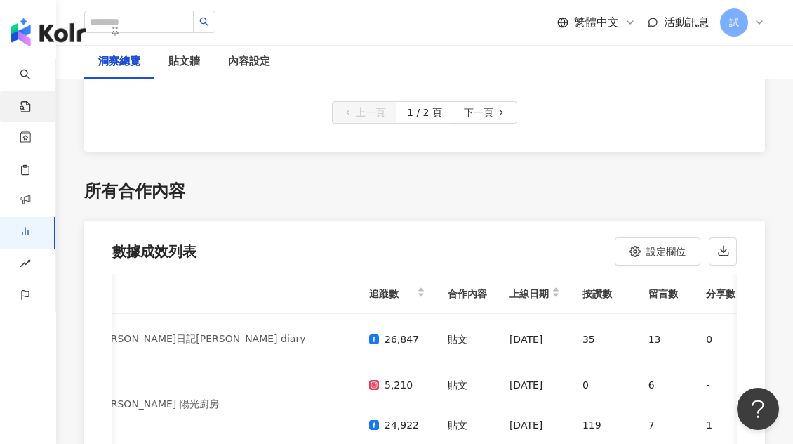
click at [43, 97] on span "找貼文" at bounding box center [41, 111] width 11 height 41
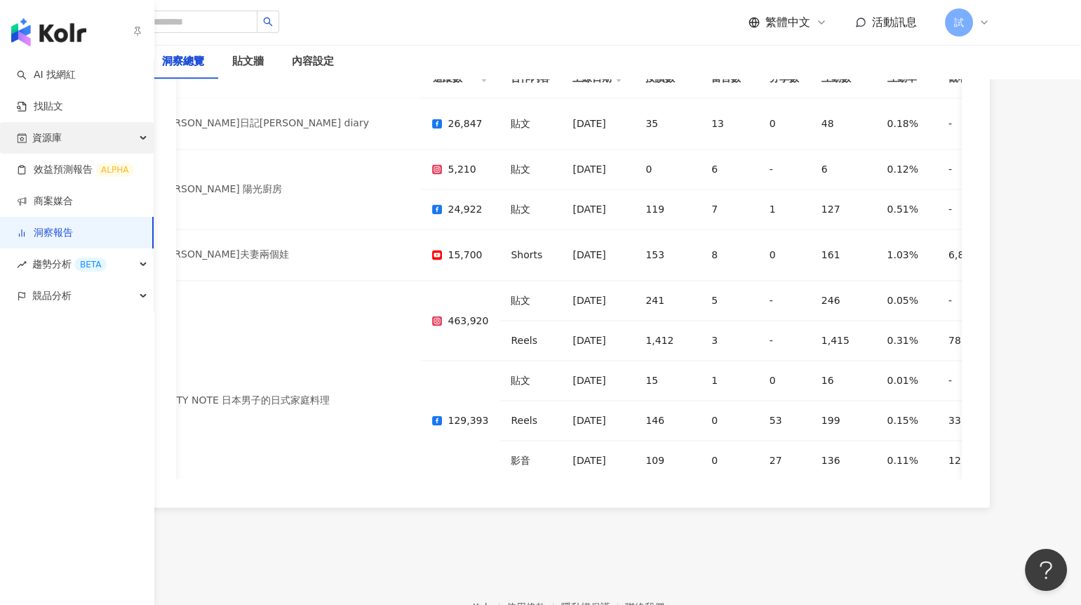
click at [55, 139] on span "資源庫" at bounding box center [46, 138] width 29 height 32
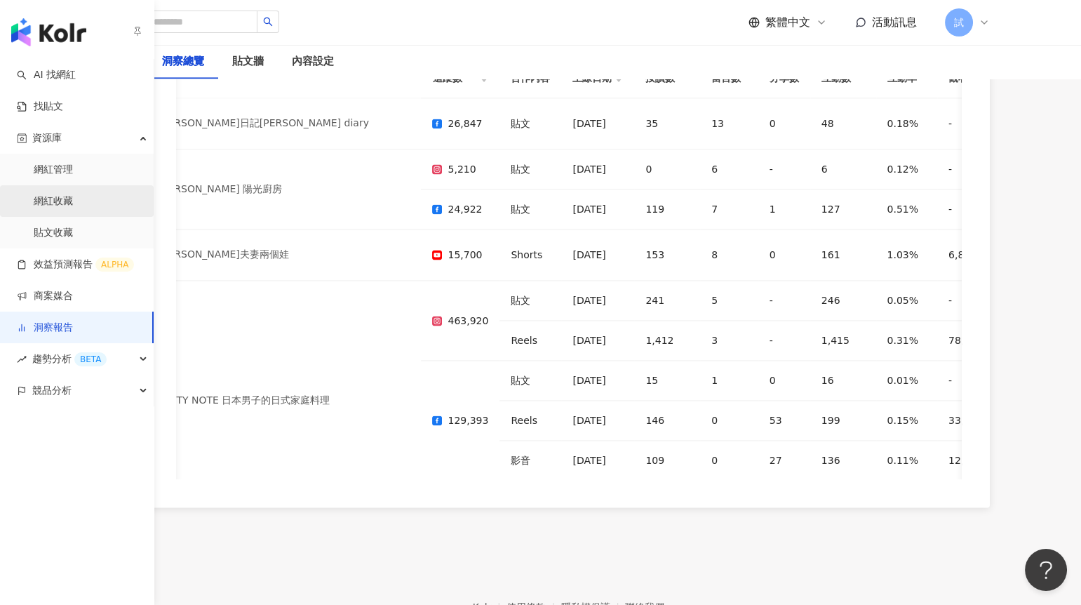
click at [65, 208] on link "網紅收藏" at bounding box center [53, 201] width 39 height 14
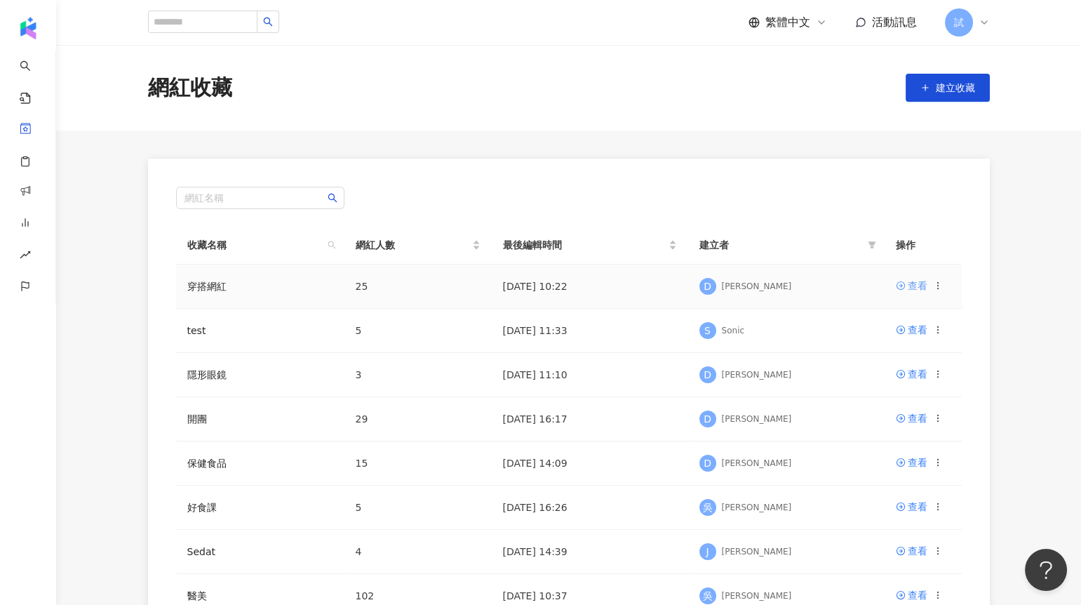
click at [908, 286] on div "查看" at bounding box center [918, 285] width 20 height 15
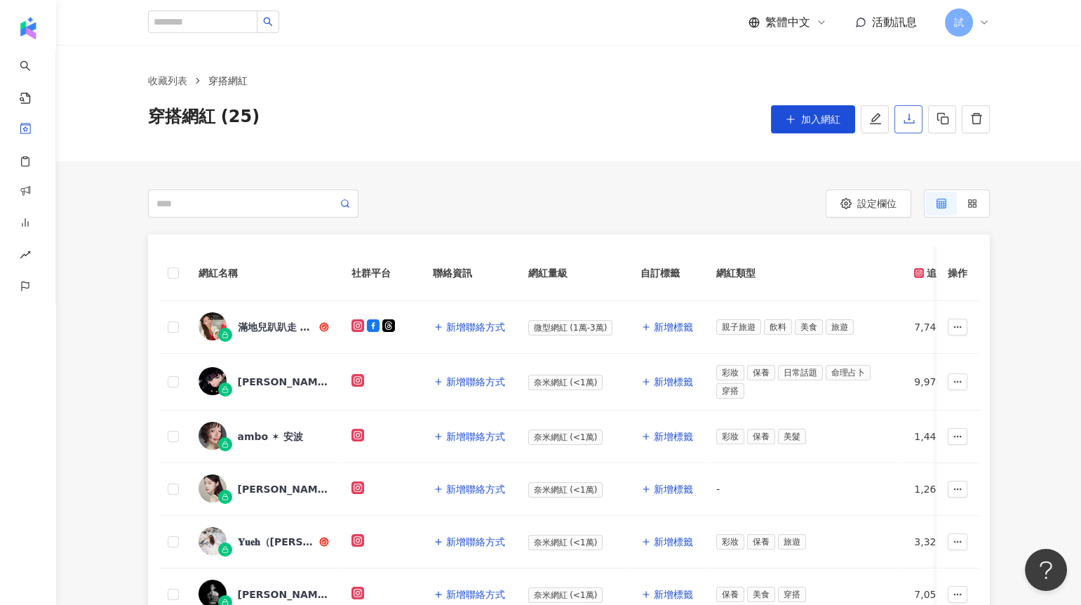
click at [908, 114] on icon "download" at bounding box center [909, 118] width 13 height 13
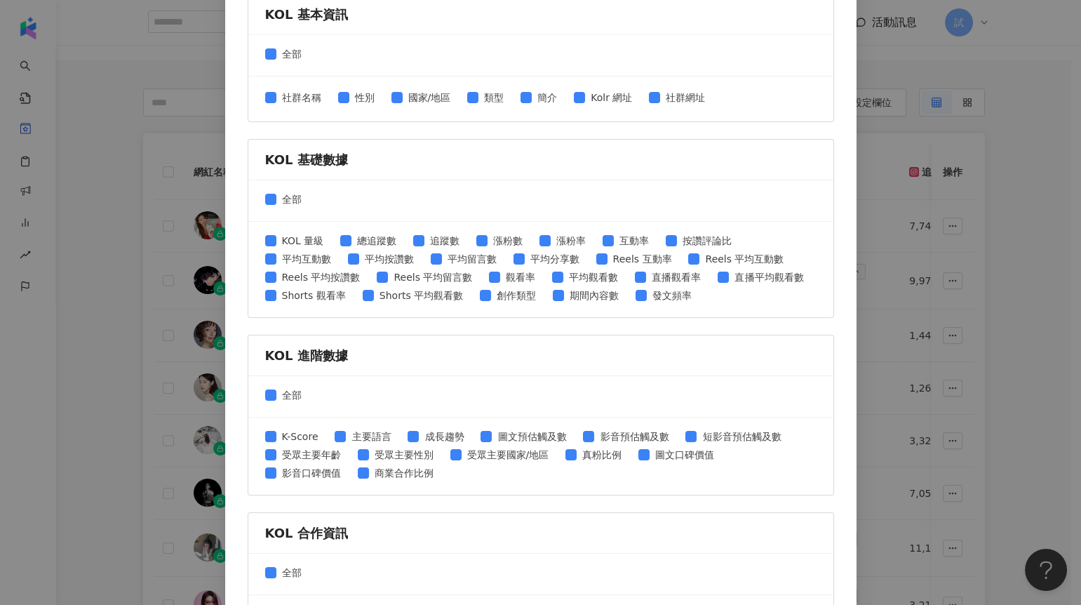
scroll to position [387, 0]
click at [879, 150] on div "匯出收藏 請選擇您欲匯出的項目 社群平台 全部 Facebook Instagram YouTube TikTok X 數據時間 全部 近三個月 近六個月 K…" at bounding box center [540, 302] width 1081 height 605
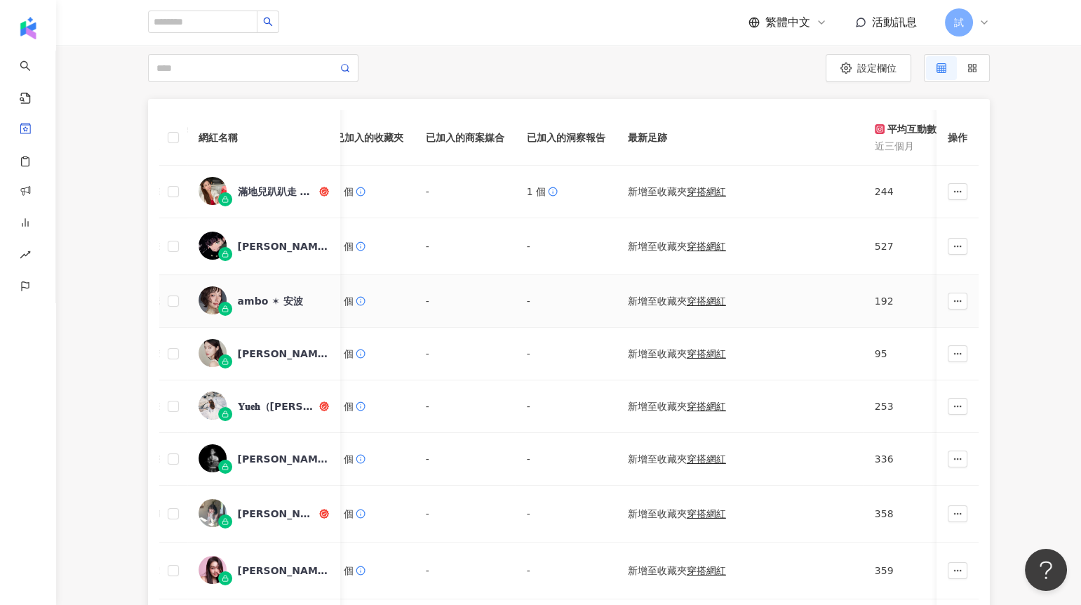
scroll to position [132, 0]
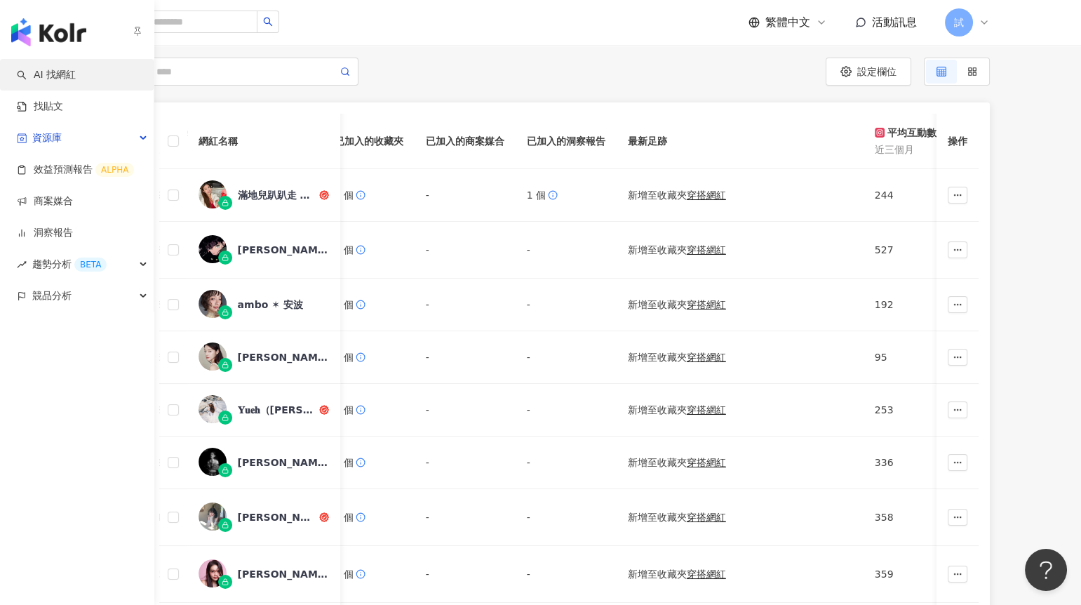
click at [74, 77] on link "AI 找網紅" at bounding box center [46, 75] width 59 height 14
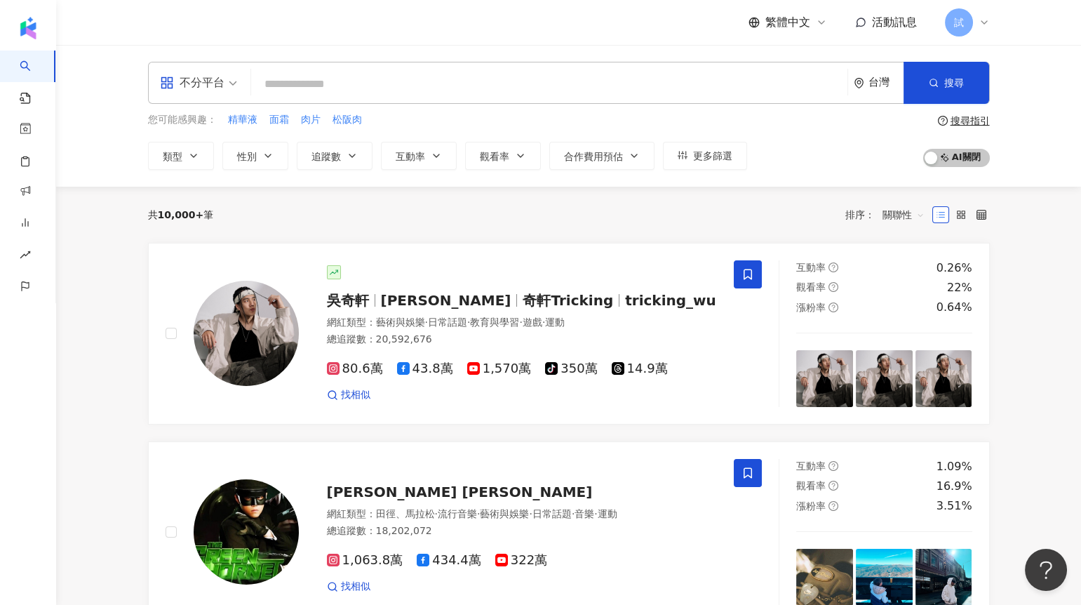
click at [341, 80] on input "search" at bounding box center [549, 84] width 585 height 27
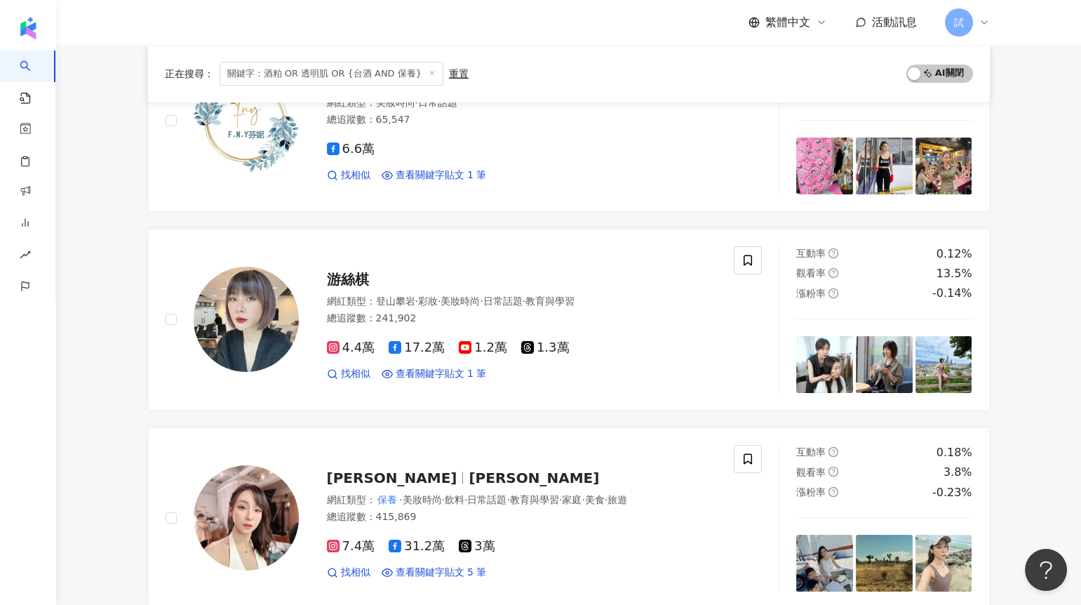
scroll to position [241, 0]
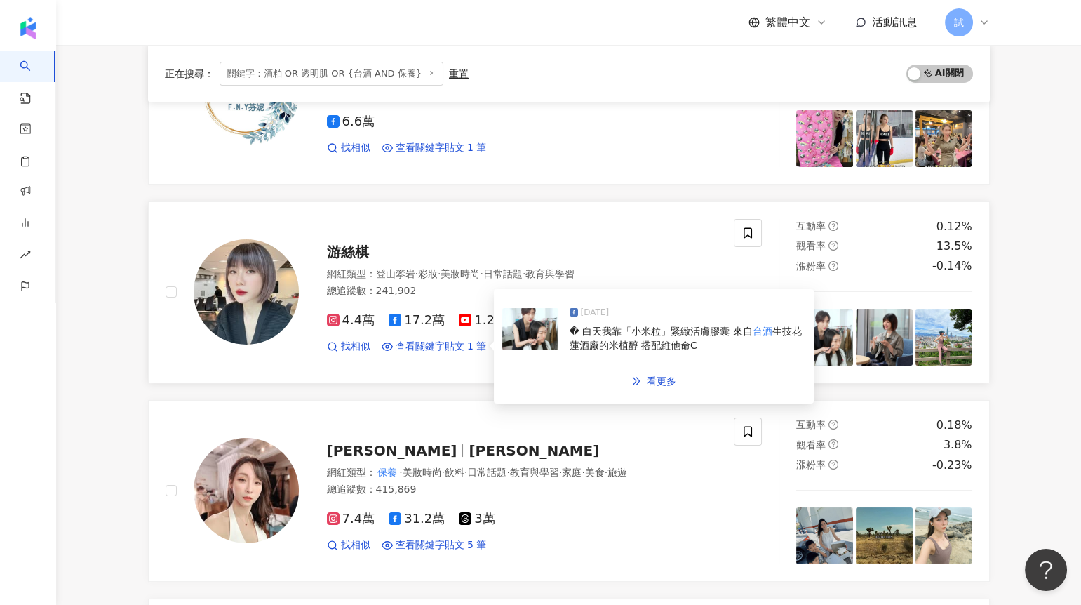
type input "**********"
click at [533, 332] on img at bounding box center [530, 329] width 56 height 42
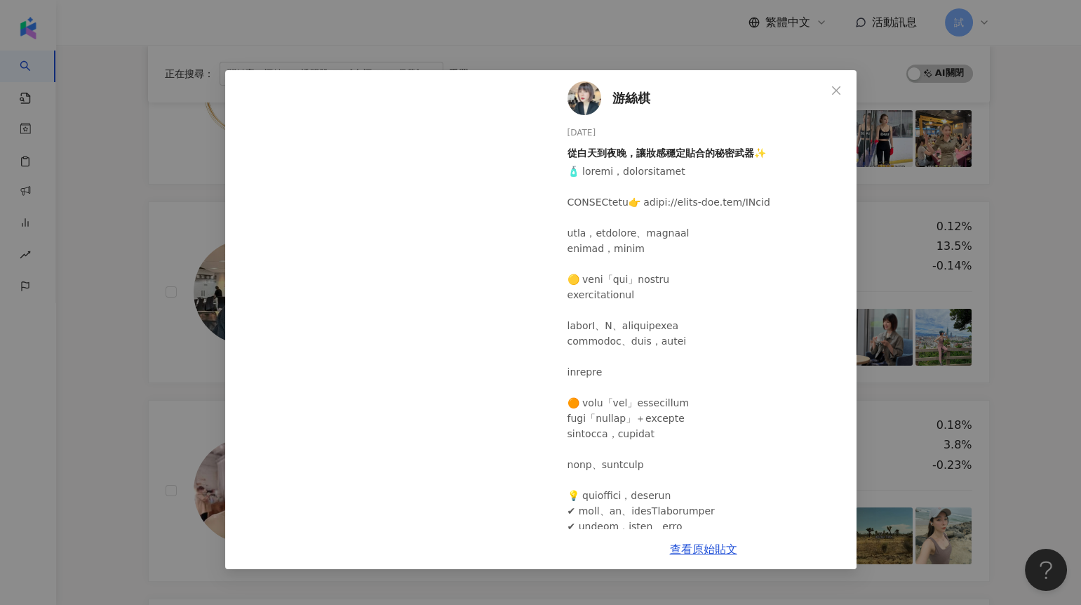
click at [131, 395] on div "游絲棋 [DATE] 從白天到夜晚，讓妝感穩定貼合的秘密武器✨ 163 1 3.3萬 13 查看原始貼文" at bounding box center [540, 302] width 1081 height 605
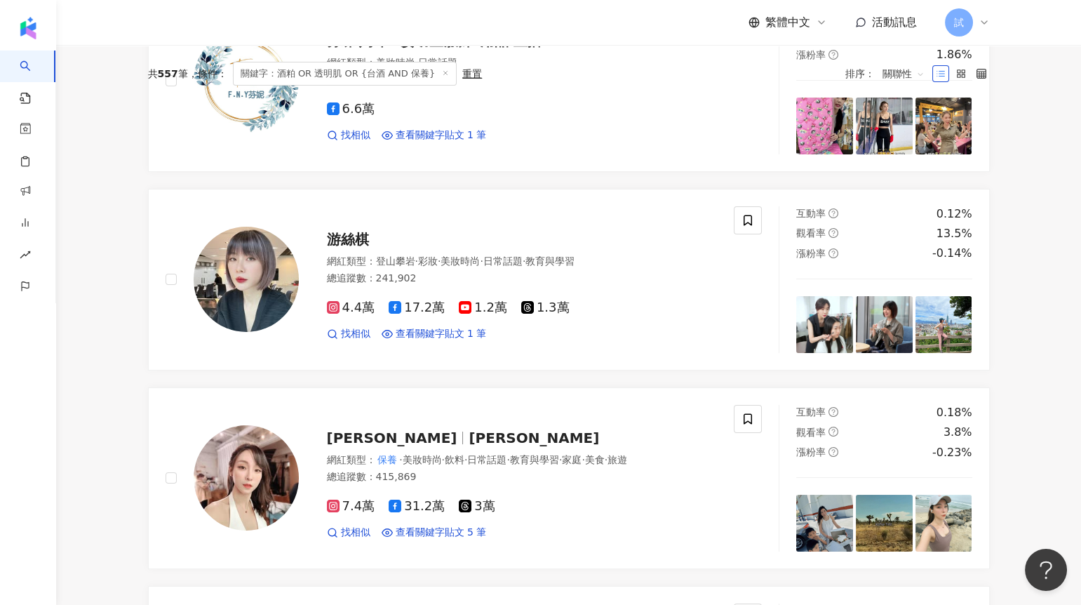
scroll to position [0, 0]
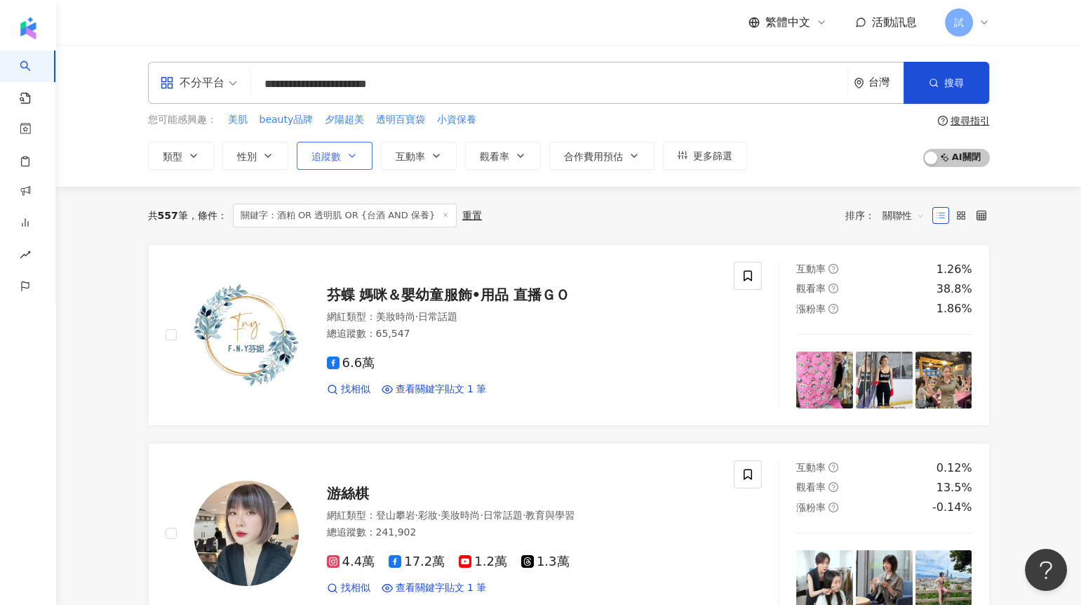
click at [340, 149] on button "追蹤數" at bounding box center [335, 156] width 76 height 28
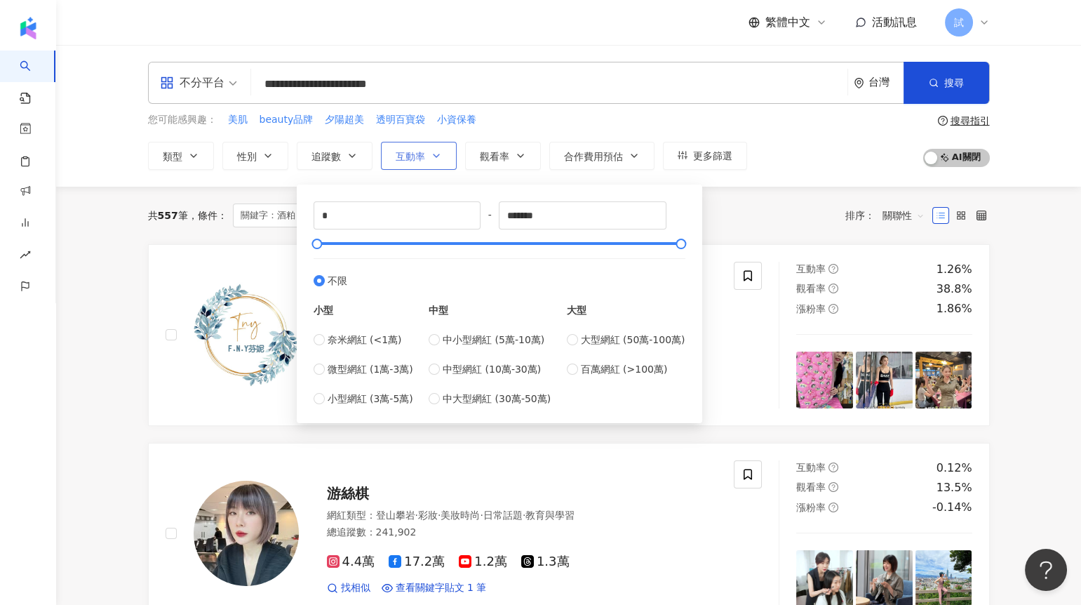
click at [412, 157] on span "互動率" at bounding box center [410, 156] width 29 height 11
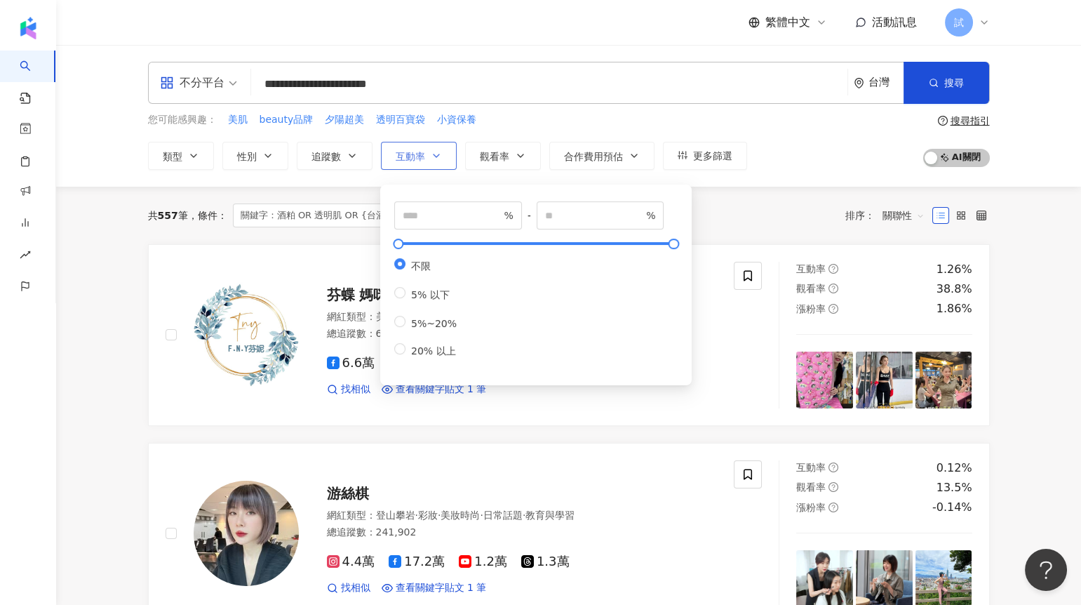
click at [418, 155] on span "互動率" at bounding box center [410, 156] width 29 height 11
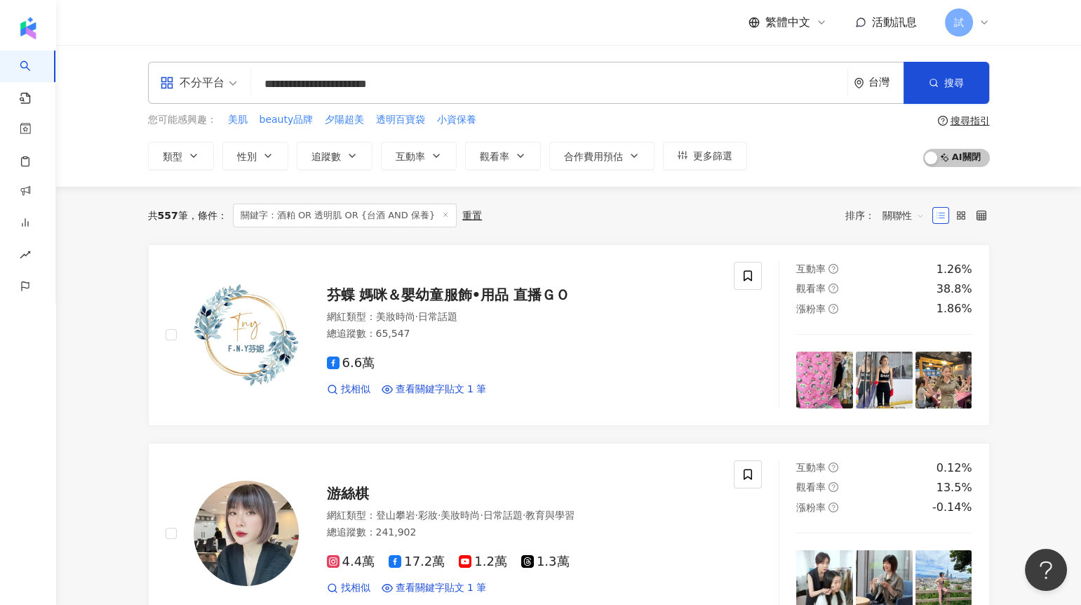
click at [424, 208] on span "關鍵字：酒粕 OR 透明肌 OR {台酒 AND 保養}" at bounding box center [345, 216] width 225 height 24
click at [420, 159] on span "互動率" at bounding box center [410, 156] width 29 height 11
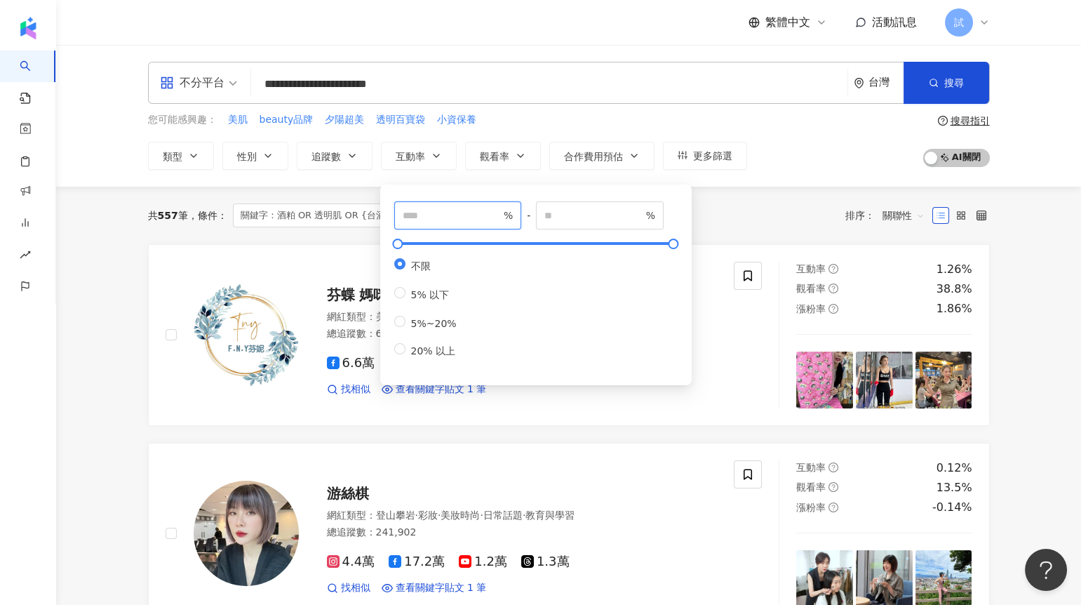
click at [420, 221] on input "number" at bounding box center [452, 215] width 98 height 15
type input "*"
click at [711, 215] on div "共 557 筆 條件 ： 關鍵字：酒粕 OR 透明肌 OR {台酒 AND 保養} 重置 排序： 關聯性" at bounding box center [569, 216] width 842 height 24
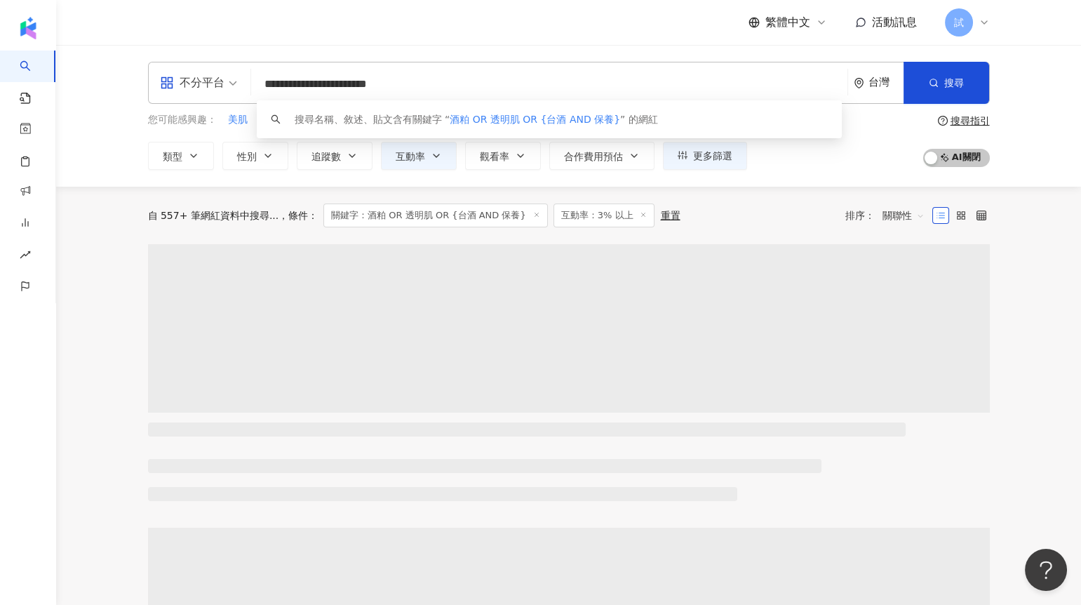
drag, startPoint x: 470, startPoint y: 84, endPoint x: 244, endPoint y: 84, distance: 226.0
click at [244, 84] on div "**********" at bounding box center [569, 83] width 842 height 42
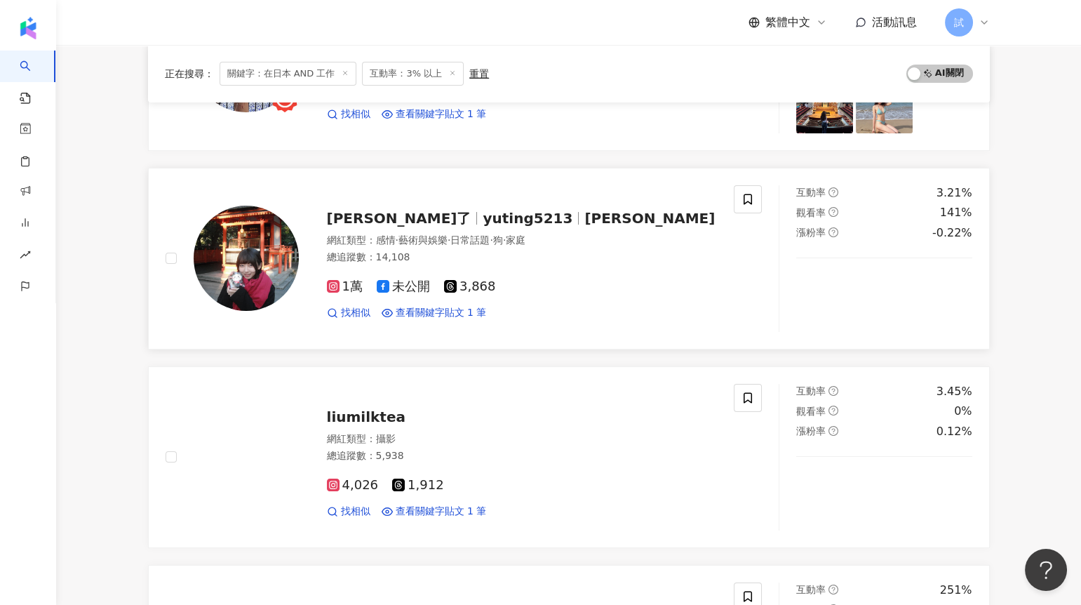
scroll to position [895, 0]
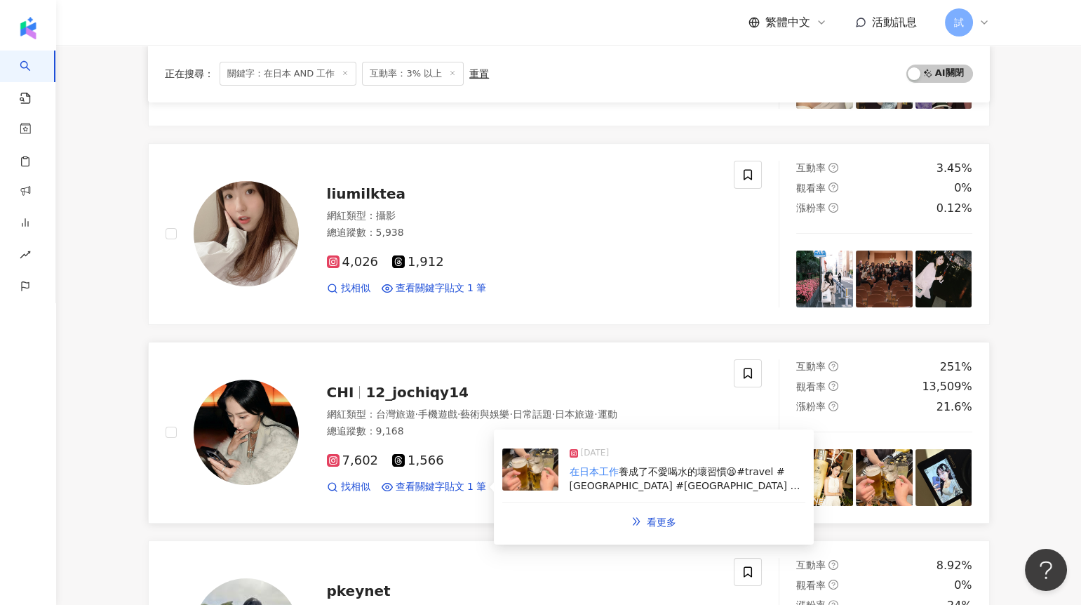
type input "**********"
click at [520, 474] on img at bounding box center [530, 469] width 56 height 42
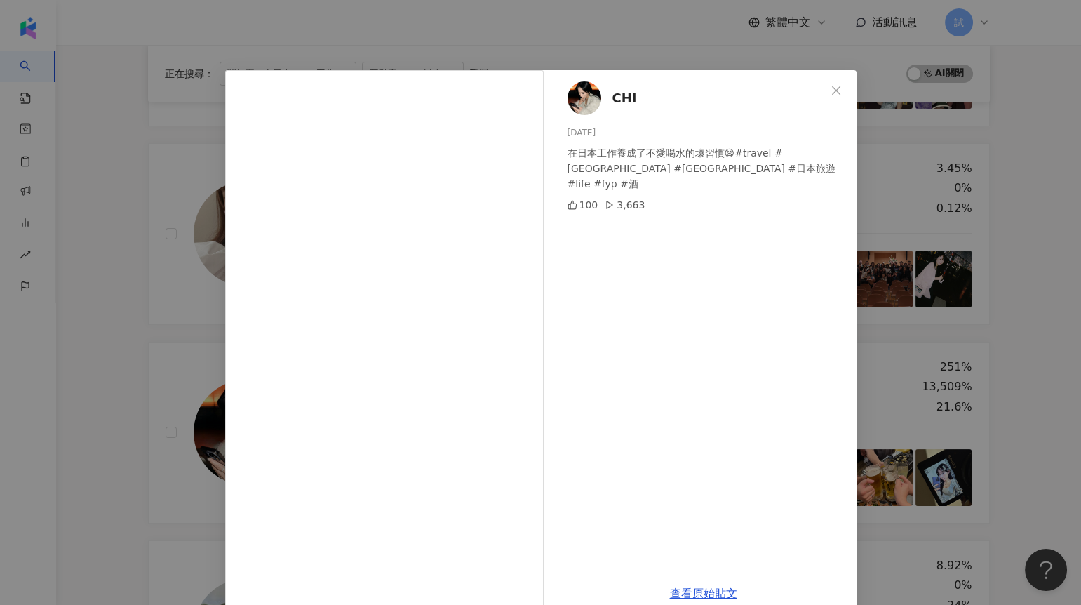
click at [1008, 338] on div "CHI [DATE] 在日本工作養成了不愛喝水的壞習慣😫#travel #[GEOGRAPHIC_DATA] #[GEOGRAPHIC_DATA] #日本旅遊…" at bounding box center [540, 302] width 1081 height 605
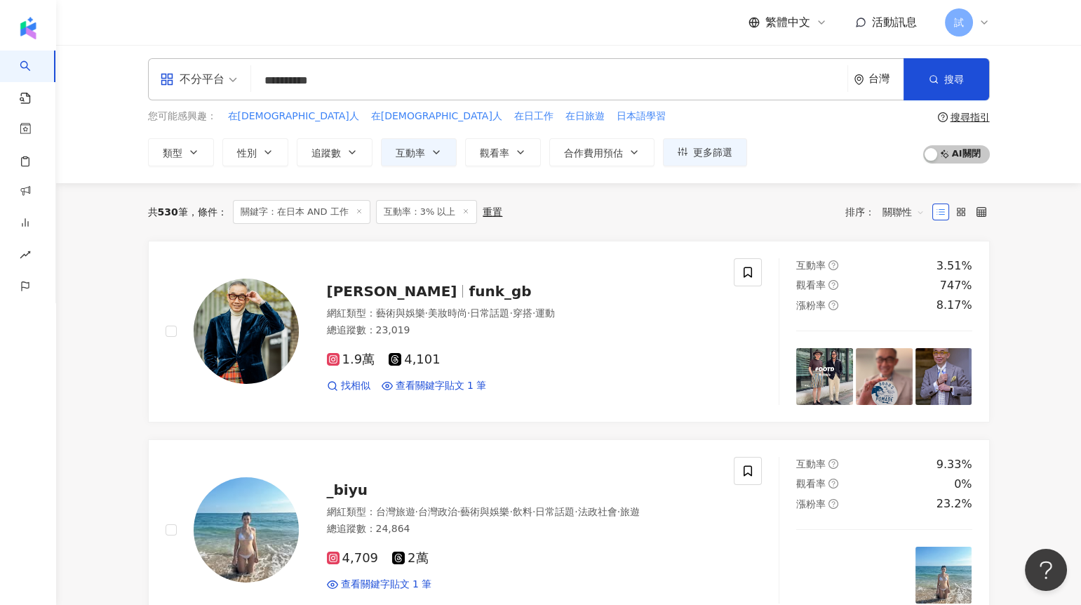
scroll to position [0, 0]
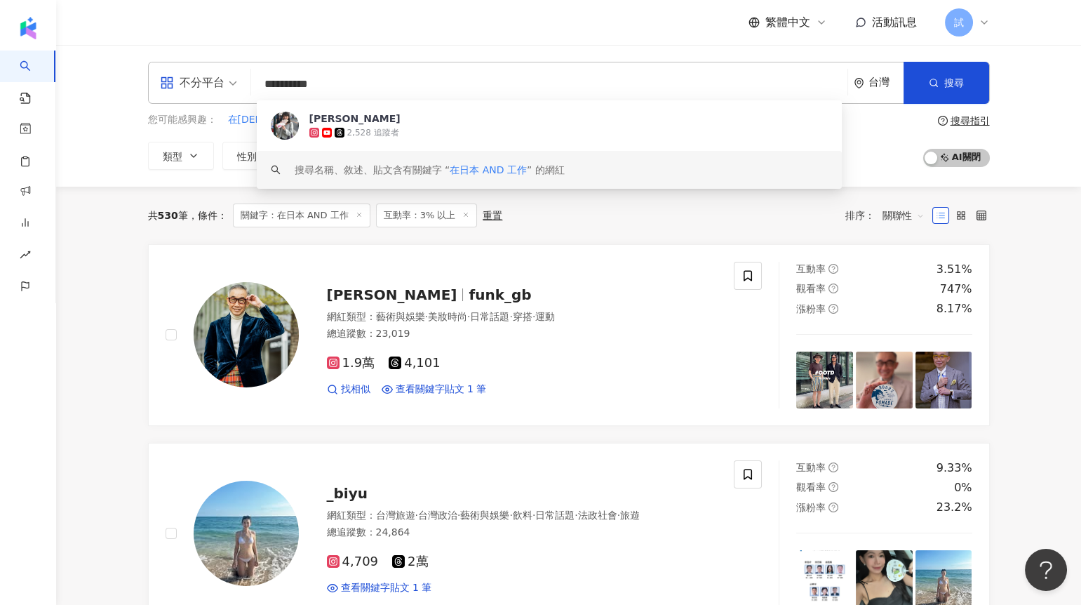
drag, startPoint x: 364, startPoint y: 82, endPoint x: 261, endPoint y: 88, distance: 103.3
click at [261, 88] on input "**********" at bounding box center [549, 84] width 585 height 27
click at [265, 83] on input "**********" at bounding box center [549, 84] width 585 height 27
drag, startPoint x: 380, startPoint y: 86, endPoint x: 265, endPoint y: 85, distance: 115.1
click at [265, 85] on input "**********" at bounding box center [549, 84] width 585 height 27
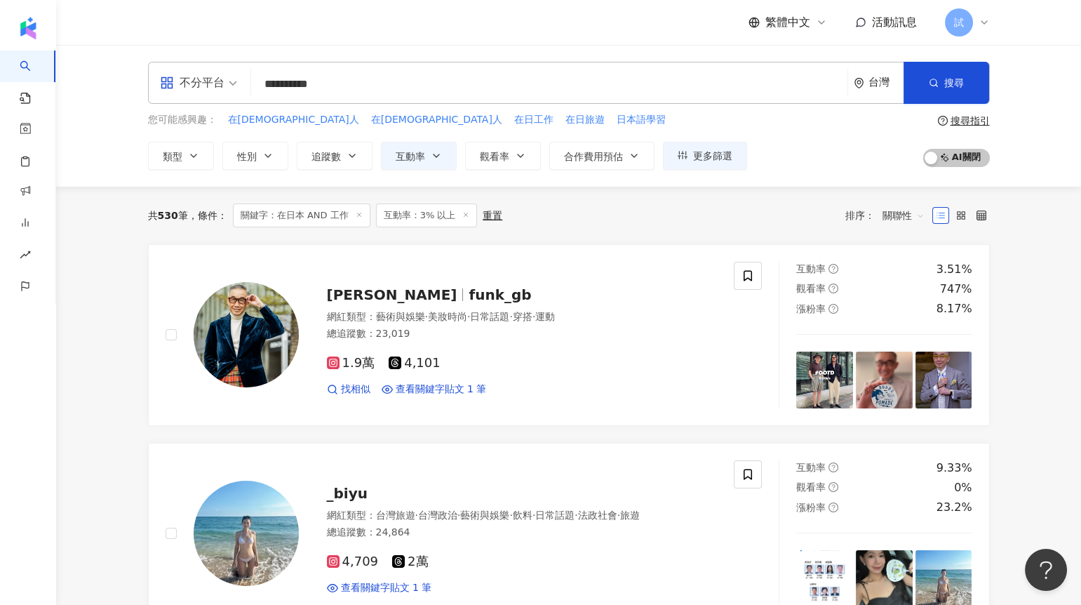
click at [567, 220] on div "共 530 筆 條件 ： 關鍵字：在日本 AND 工作 互動率：3% 以上 重置 排序： 關聯性" at bounding box center [569, 216] width 842 height 24
click at [496, 159] on span "觀看率" at bounding box center [494, 156] width 29 height 11
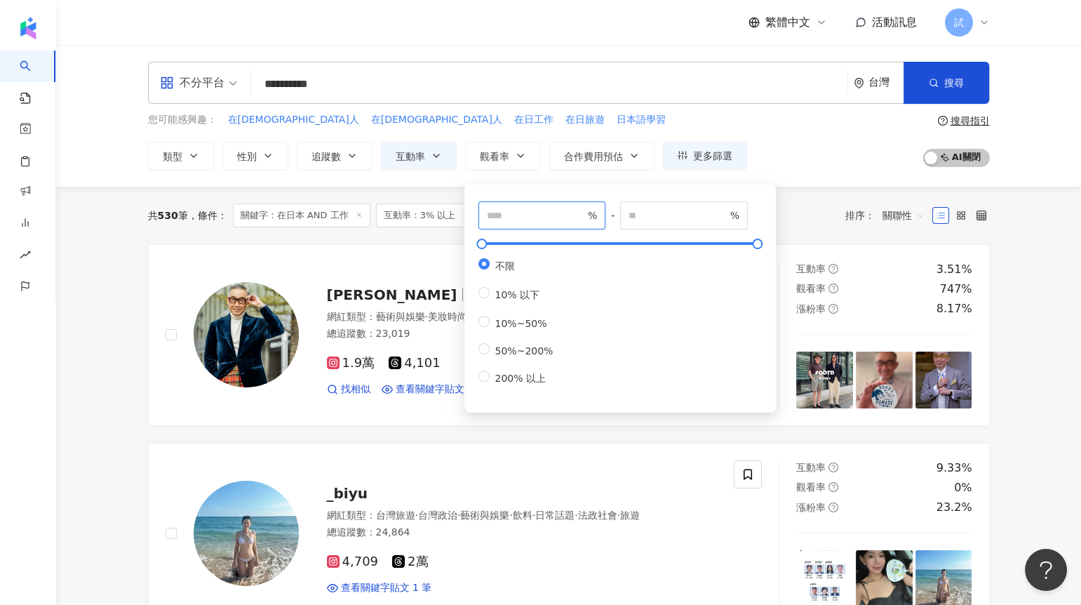
click at [498, 215] on input "number" at bounding box center [536, 215] width 98 height 15
type input "***"
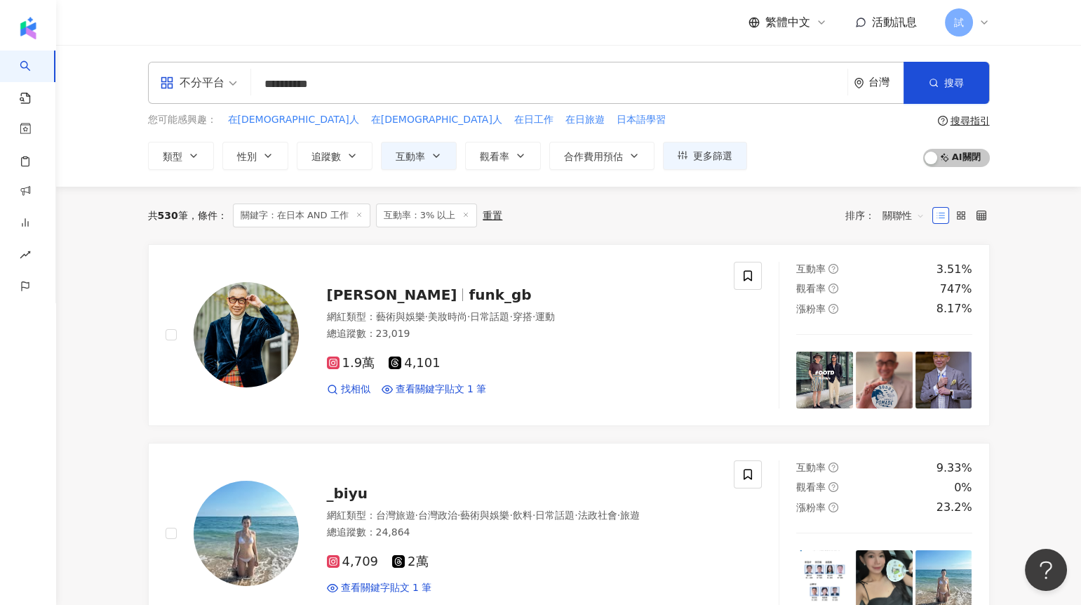
click at [791, 211] on div "共 530 筆 條件 ： 關鍵字：在日本 AND 工作 互動率：3% 以上 重置 排序： 關聯性" at bounding box center [569, 216] width 842 height 24
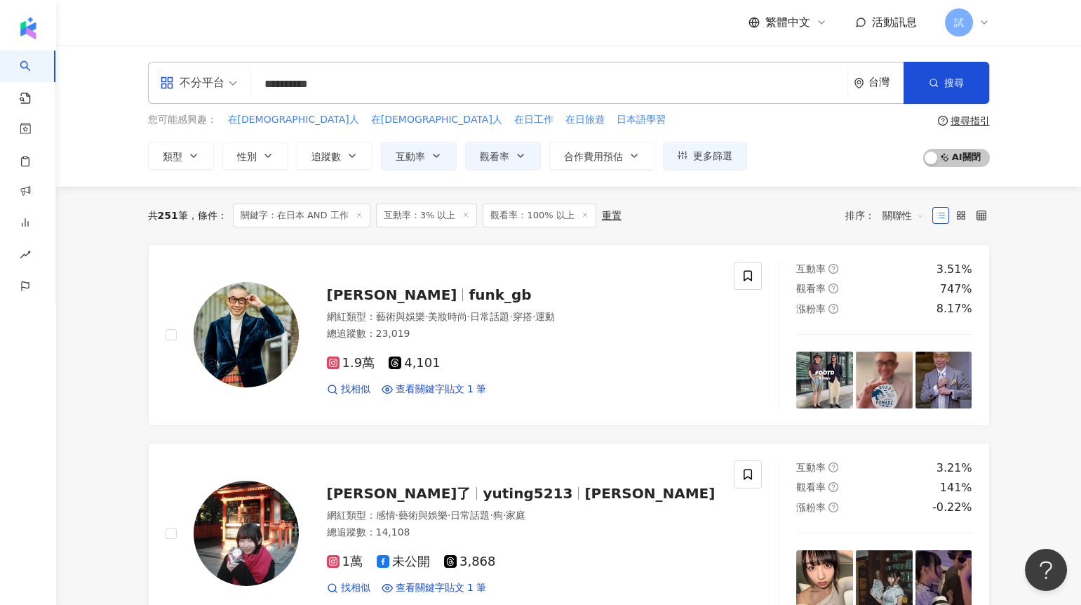
click at [965, 27] on span "試" at bounding box center [959, 22] width 28 height 28
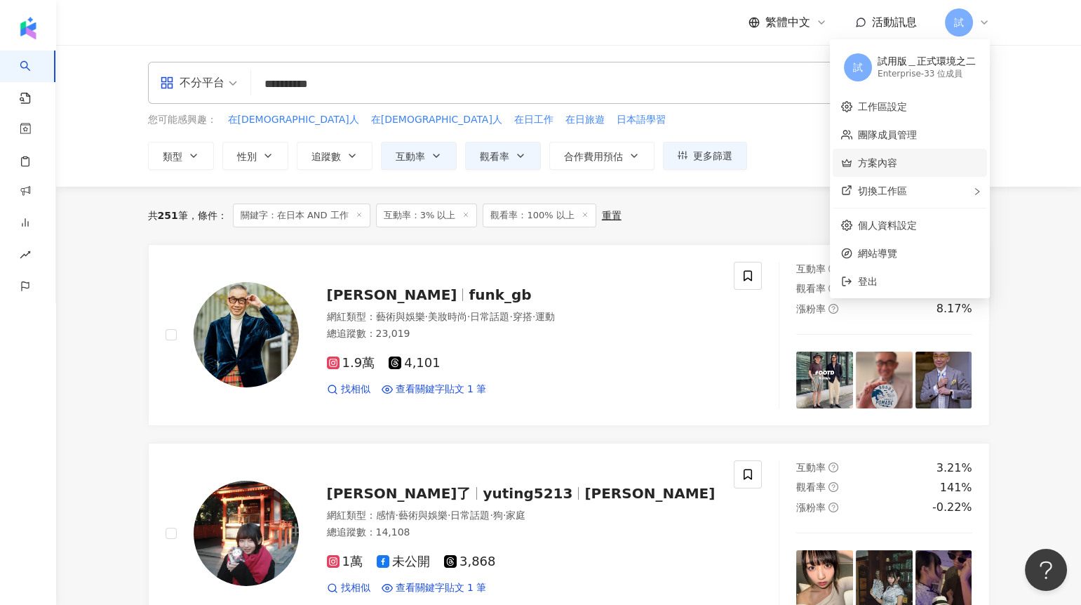
click at [898, 168] on link "方案內容" at bounding box center [877, 162] width 39 height 11
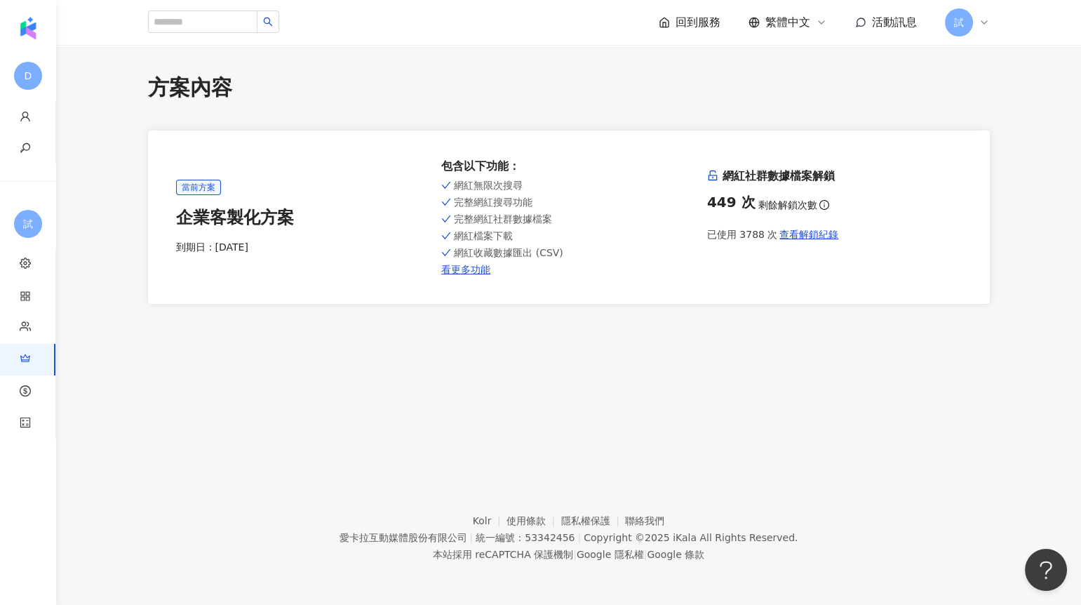
click at [960, 32] on span "試" at bounding box center [959, 22] width 28 height 28
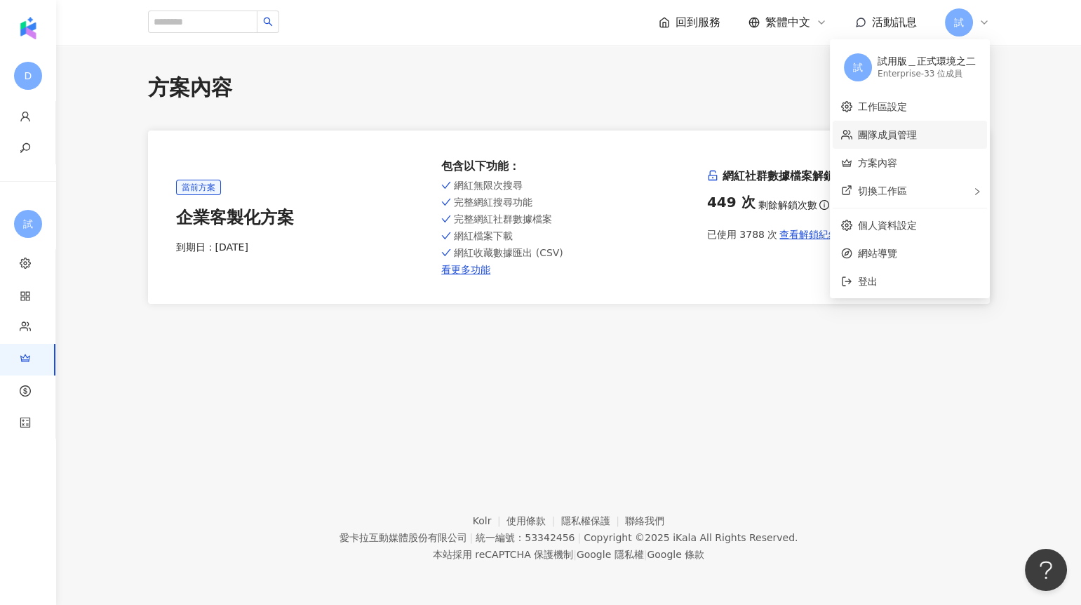
click at [911, 131] on link "團隊成員管理" at bounding box center [887, 134] width 59 height 11
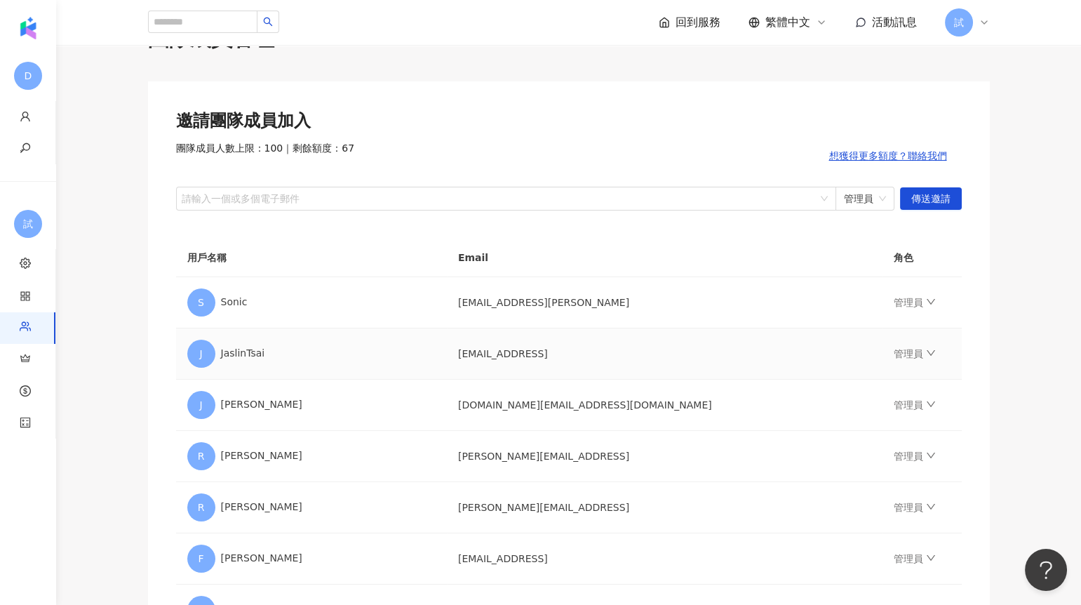
scroll to position [51, 0]
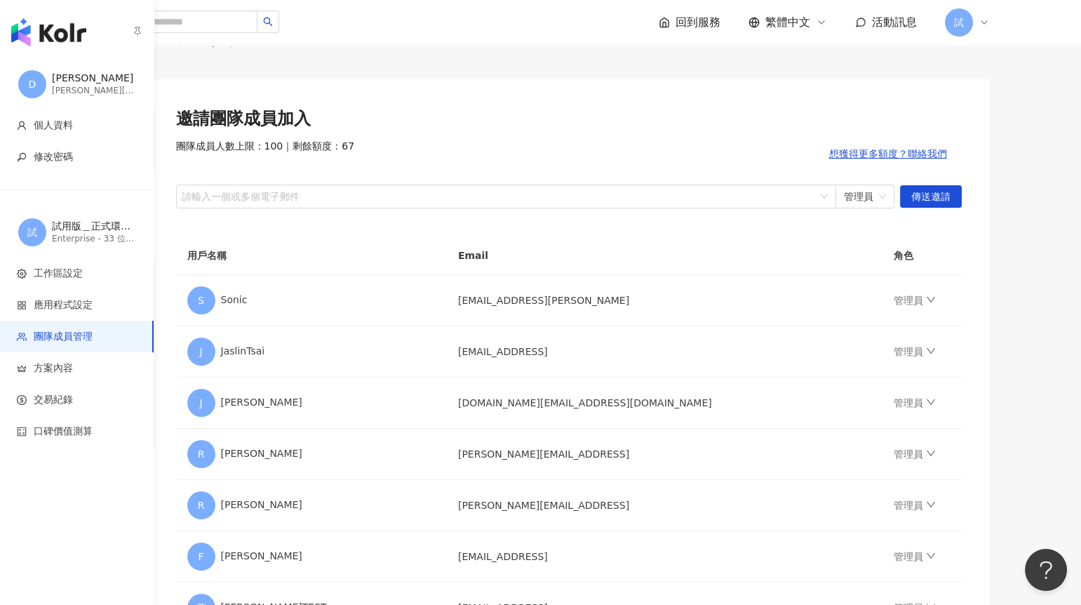
click at [65, 40] on img "button" at bounding box center [48, 32] width 75 height 28
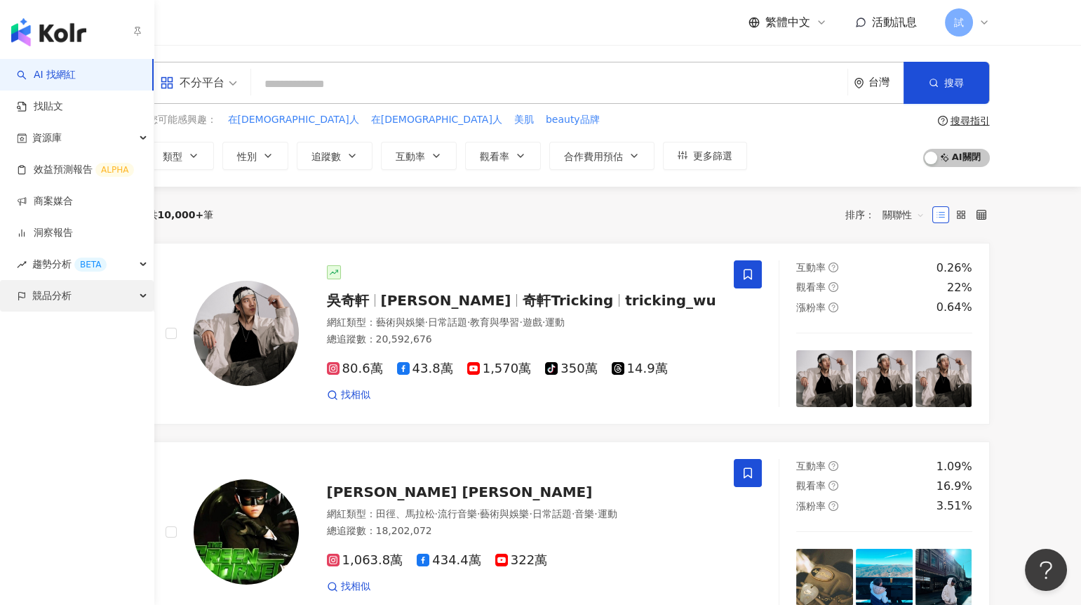
click at [47, 302] on span "競品分析" at bounding box center [51, 296] width 39 height 32
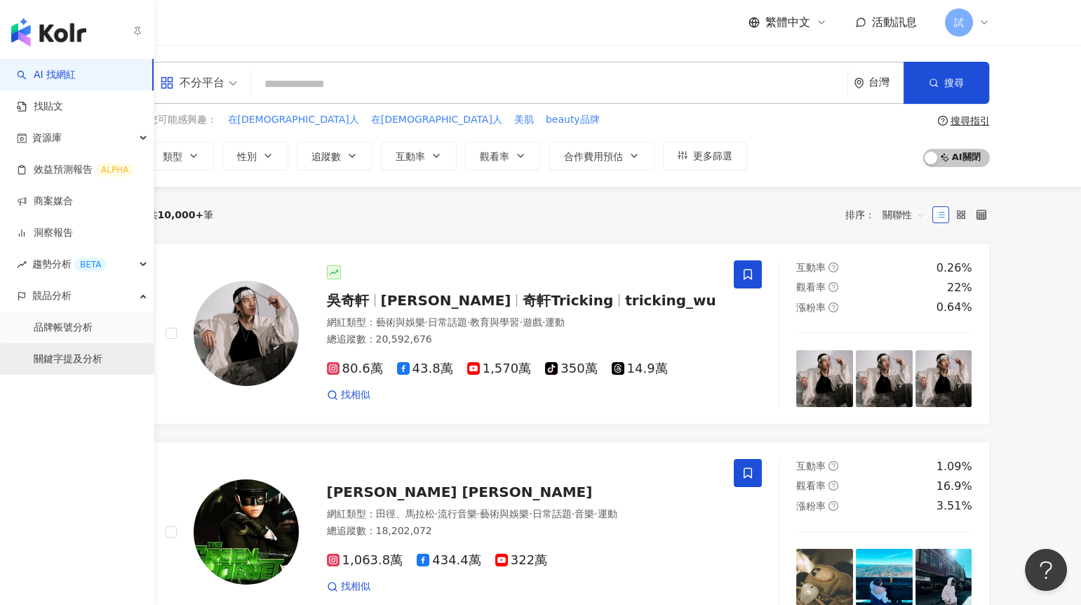
click at [72, 360] on link "關鍵字提及分析" at bounding box center [68, 359] width 69 height 14
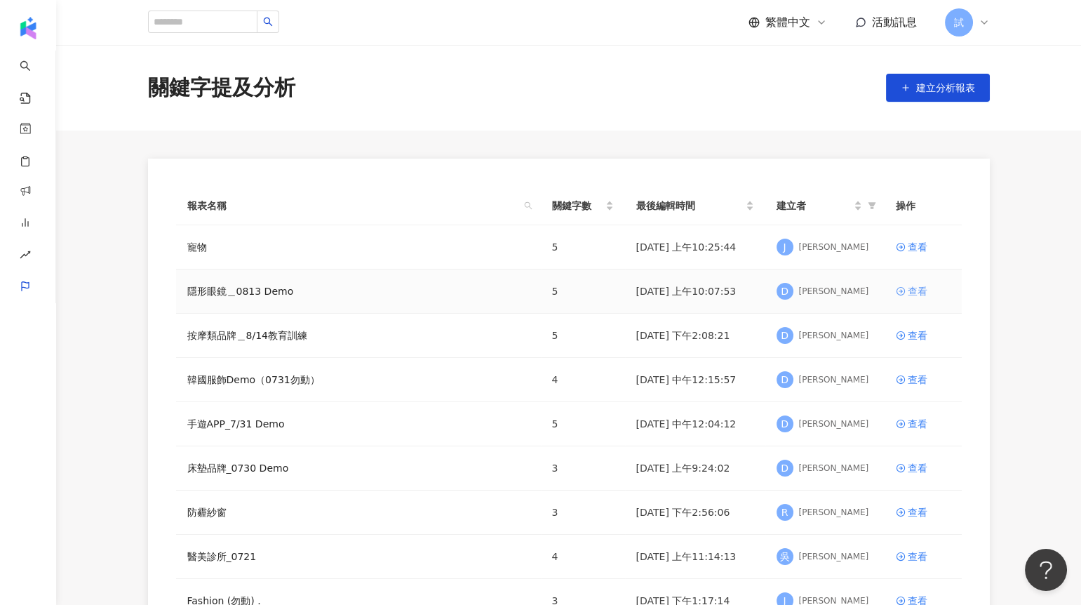
click at [908, 291] on div "查看" at bounding box center [918, 291] width 20 height 15
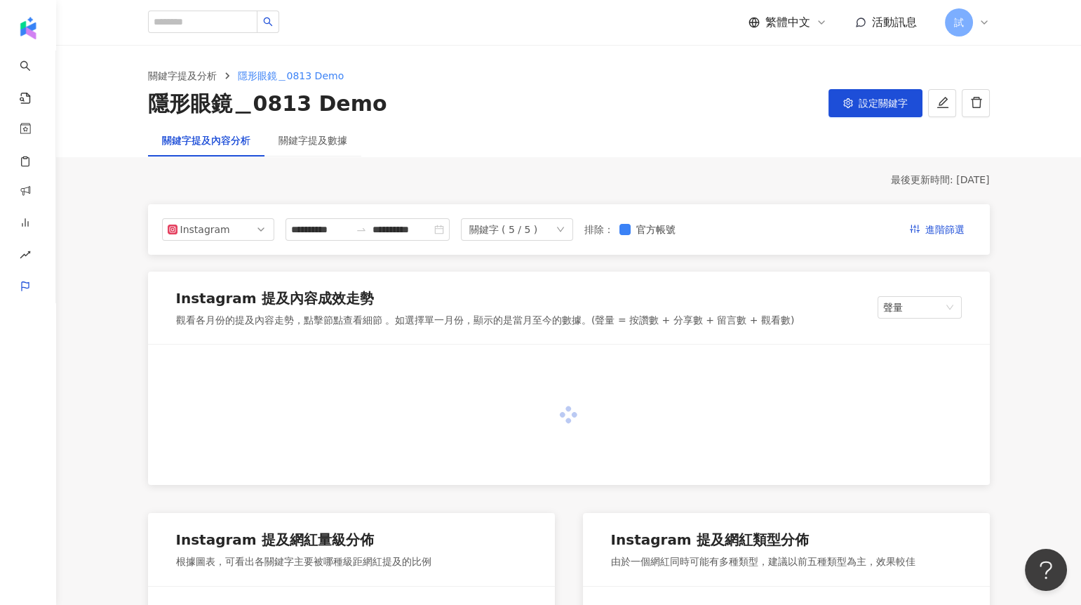
click at [330, 151] on div "關鍵字提及數據" at bounding box center [313, 140] width 97 height 32
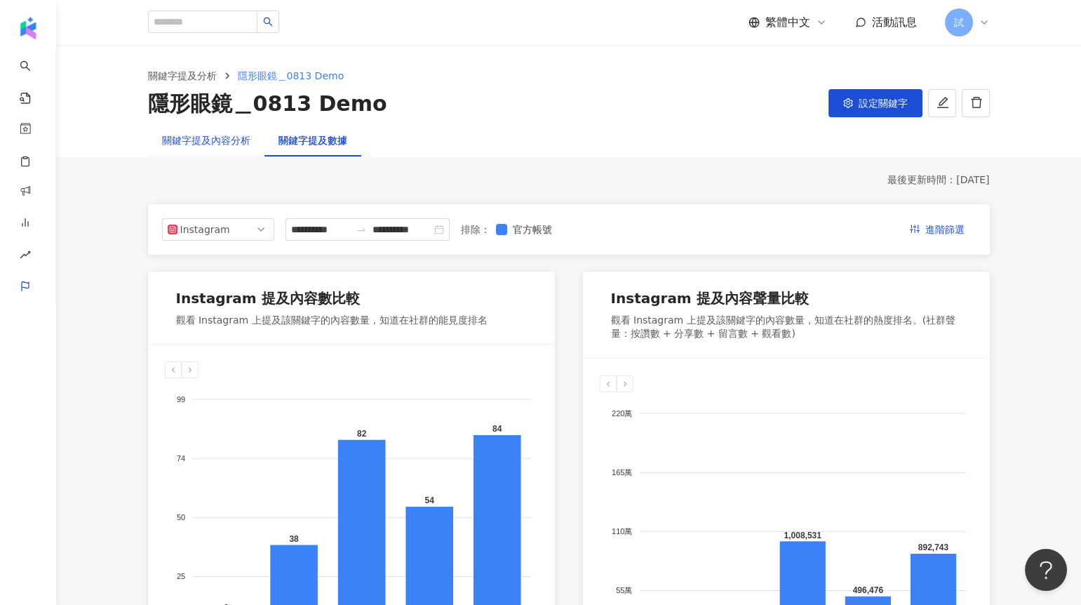
click at [209, 133] on div "關鍵字提及內容分析" at bounding box center [206, 140] width 88 height 15
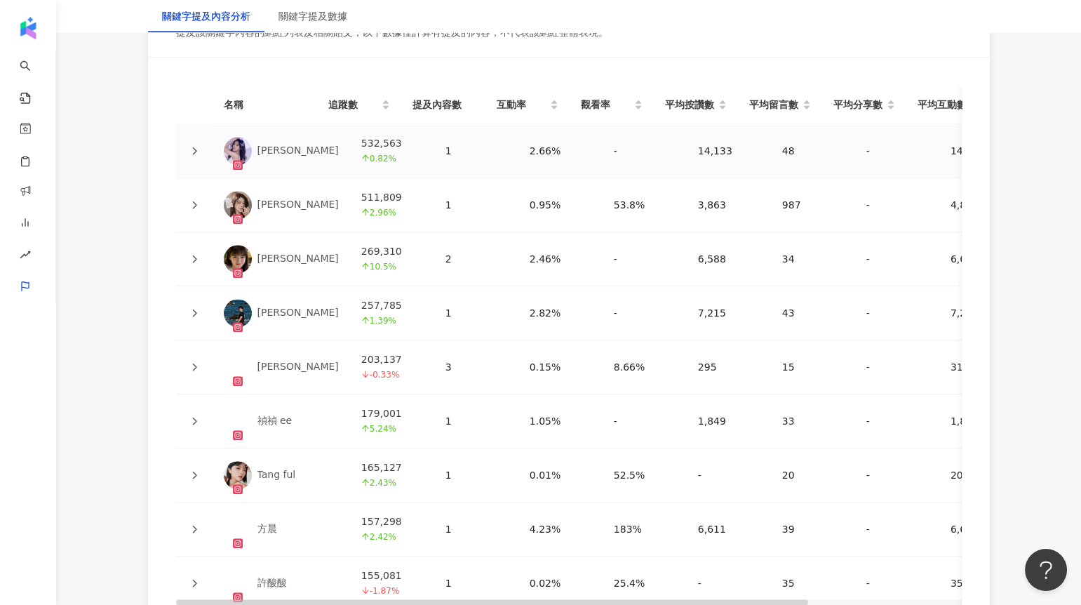
scroll to position [3184, 0]
click at [195, 252] on div at bounding box center [194, 258] width 14 height 15
click at [199, 255] on div at bounding box center [194, 258] width 14 height 15
click at [195, 255] on icon at bounding box center [194, 259] width 4 height 8
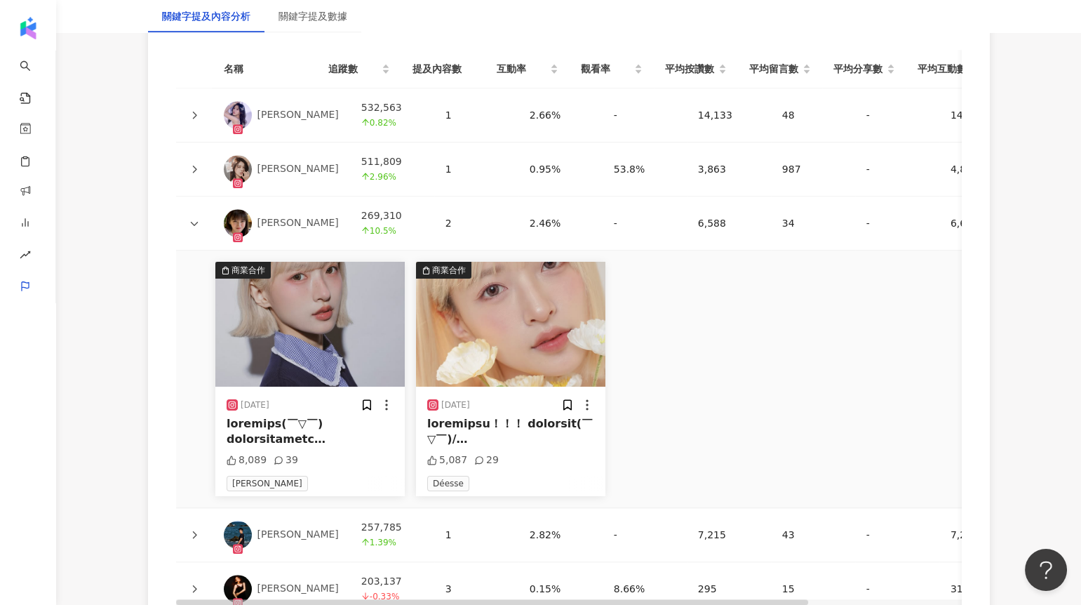
scroll to position [3221, 0]
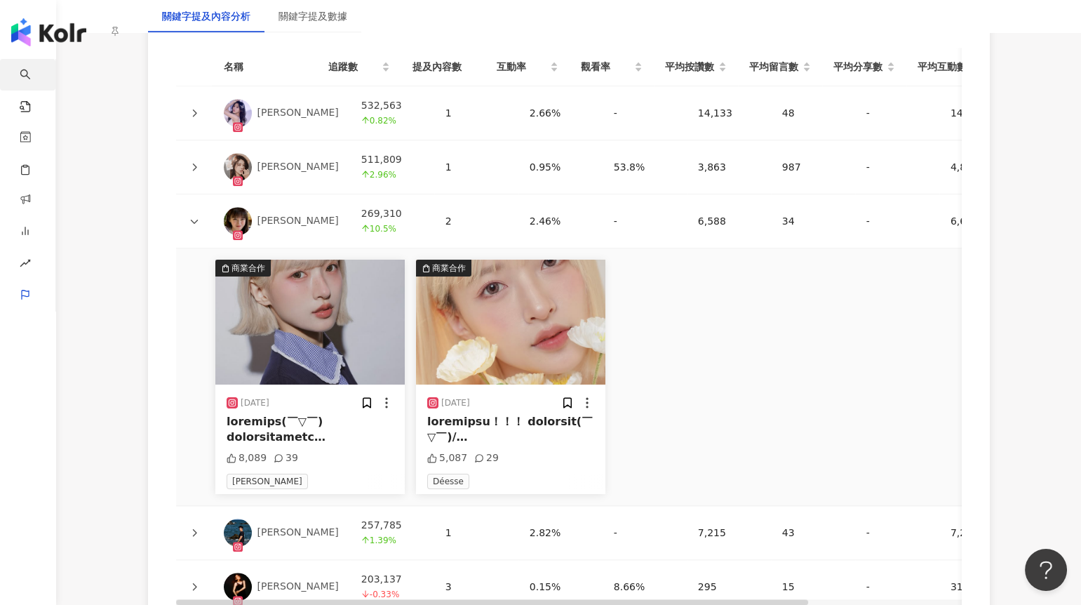
click at [44, 63] on link "AI 找網紅" at bounding box center [34, 86] width 28 height 55
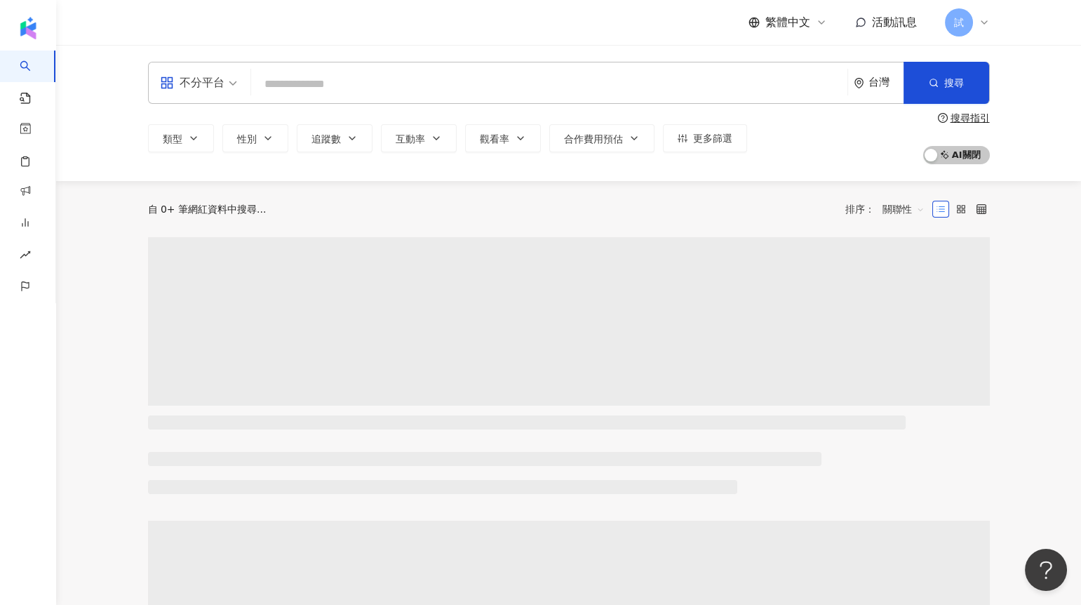
click at [286, 72] on input "search" at bounding box center [549, 84] width 585 height 27
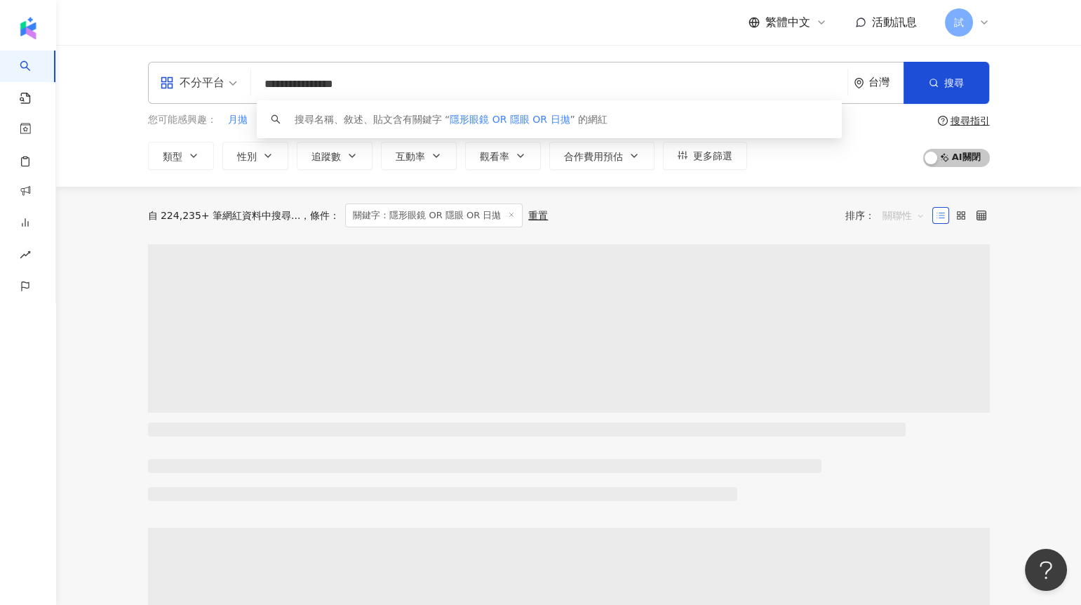
click at [895, 212] on span "關聯性" at bounding box center [904, 215] width 42 height 22
type input "**********"
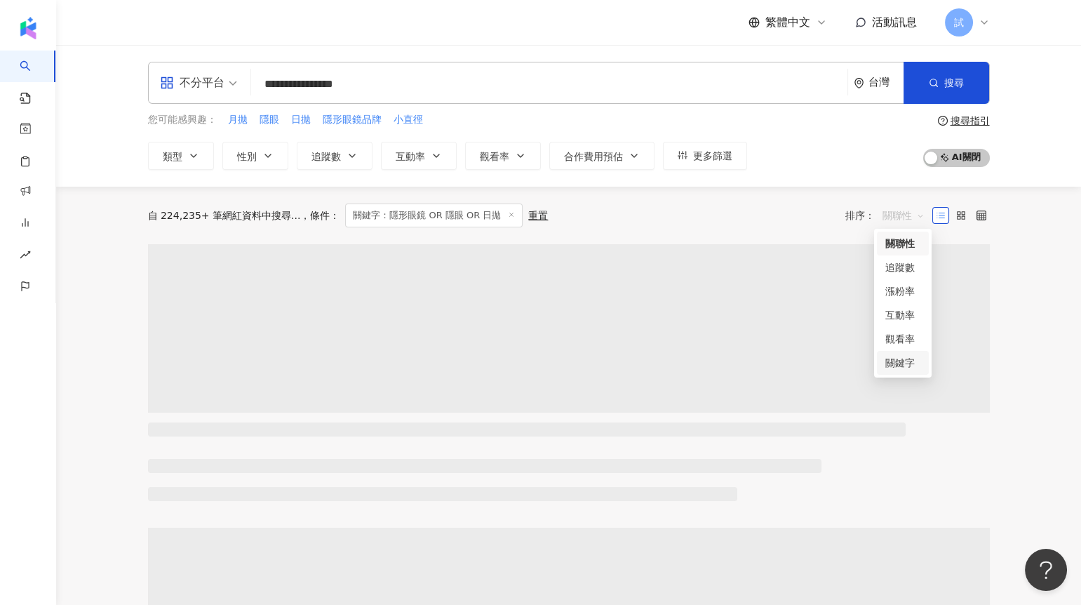
click at [891, 357] on div "關鍵字" at bounding box center [903, 362] width 35 height 15
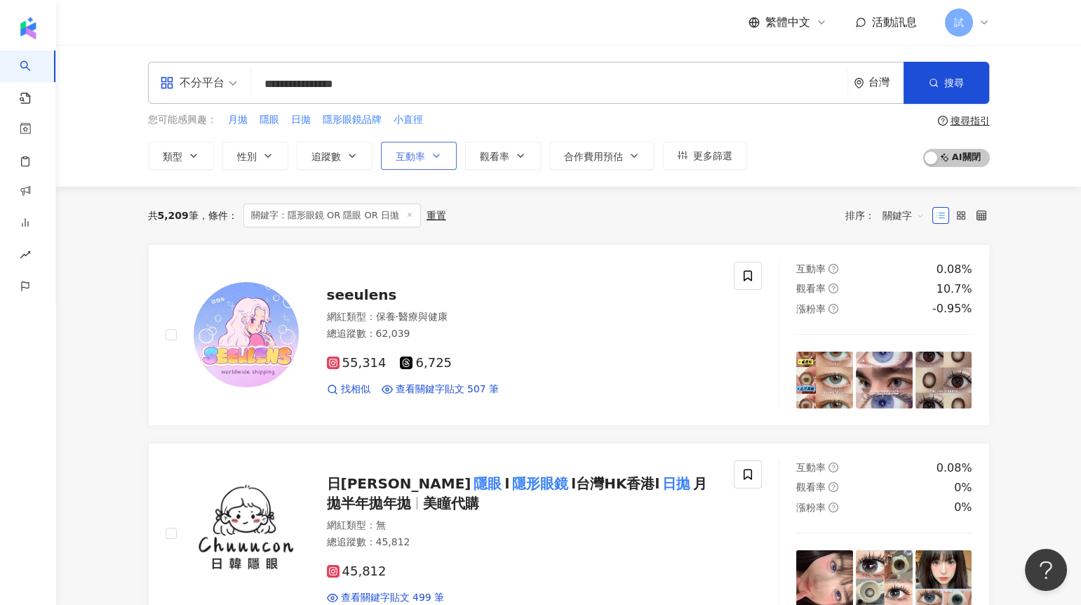
click at [406, 155] on span "互動率" at bounding box center [410, 156] width 29 height 11
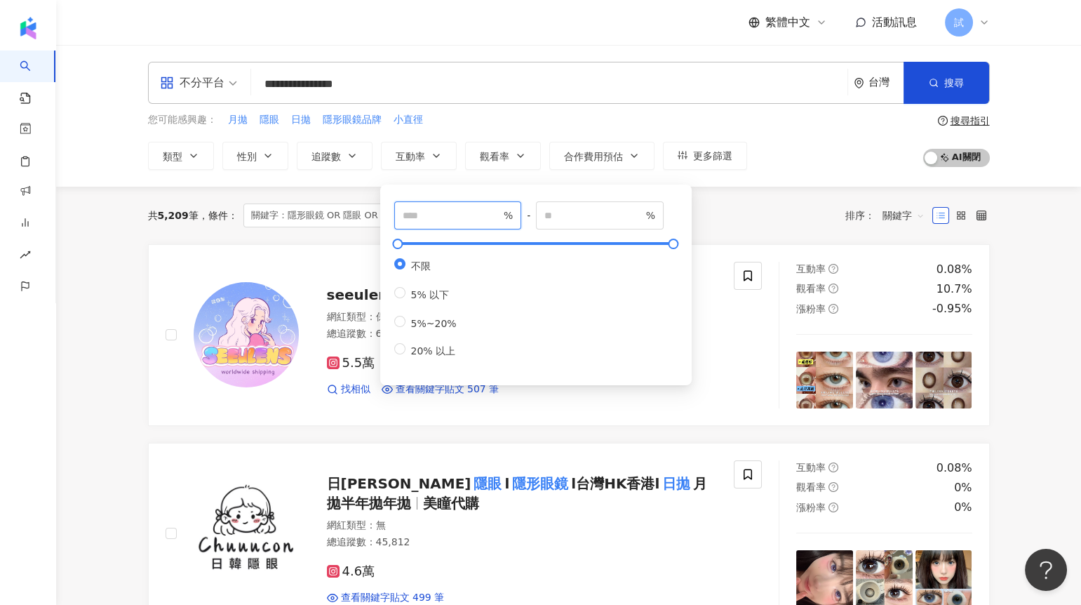
click at [415, 213] on input "number" at bounding box center [452, 215] width 98 height 15
click at [427, 218] on input "number" at bounding box center [452, 215] width 98 height 15
type input "*"
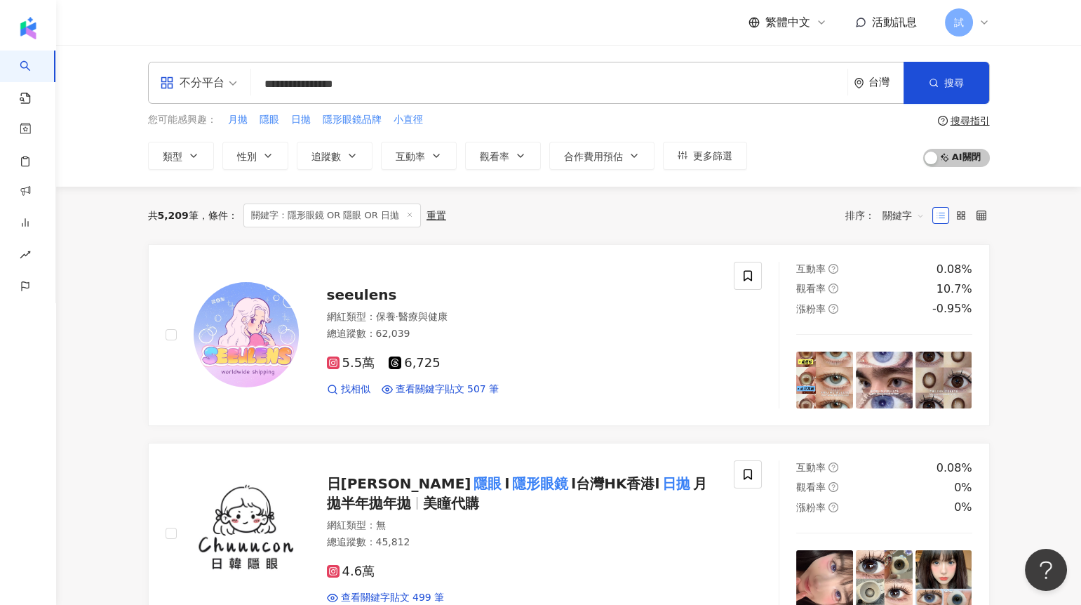
click at [709, 227] on div "共 5,209 筆 條件 ： 關鍵字：隱形眼鏡 OR 隱眼 OR 日拋 重置 排序： 關鍵字" at bounding box center [569, 216] width 842 height 58
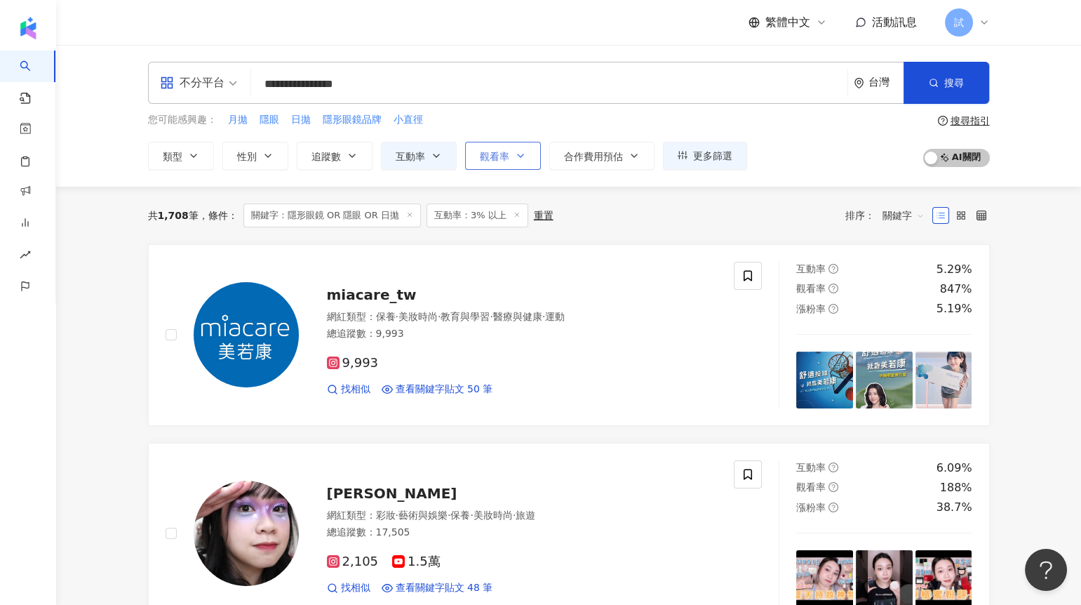
click at [505, 166] on button "觀看率" at bounding box center [503, 156] width 76 height 28
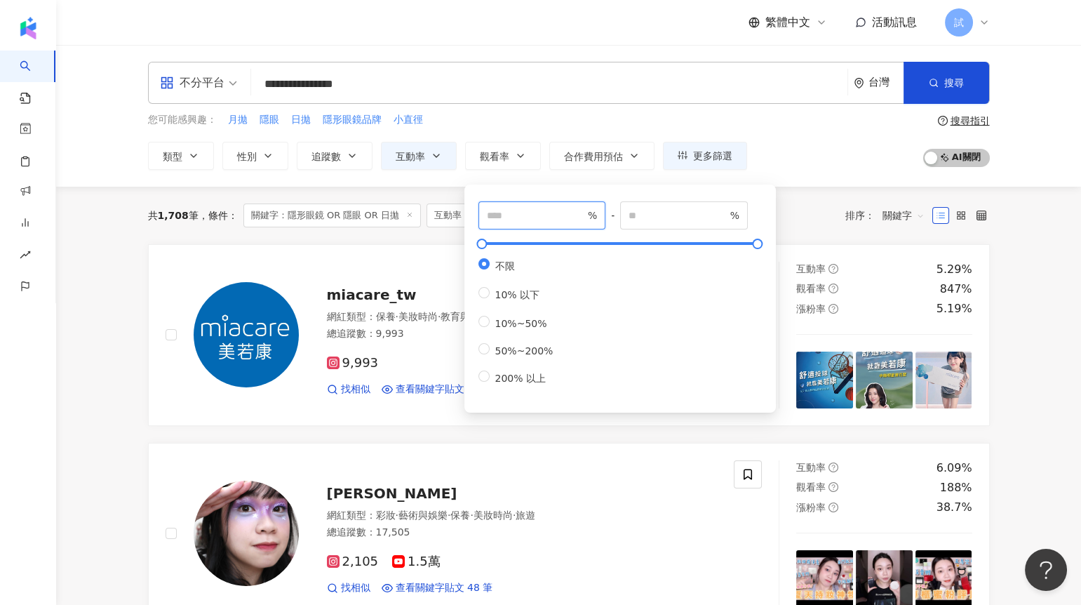
click at [511, 209] on input "number" at bounding box center [536, 215] width 98 height 15
type input "***"
click at [790, 231] on div "共 1,708 筆 條件 ： 關鍵字：隱形眼鏡 OR 隱眼 OR 日拋 互動率：3% 以上 重置 排序： 關鍵字" at bounding box center [569, 216] width 842 height 58
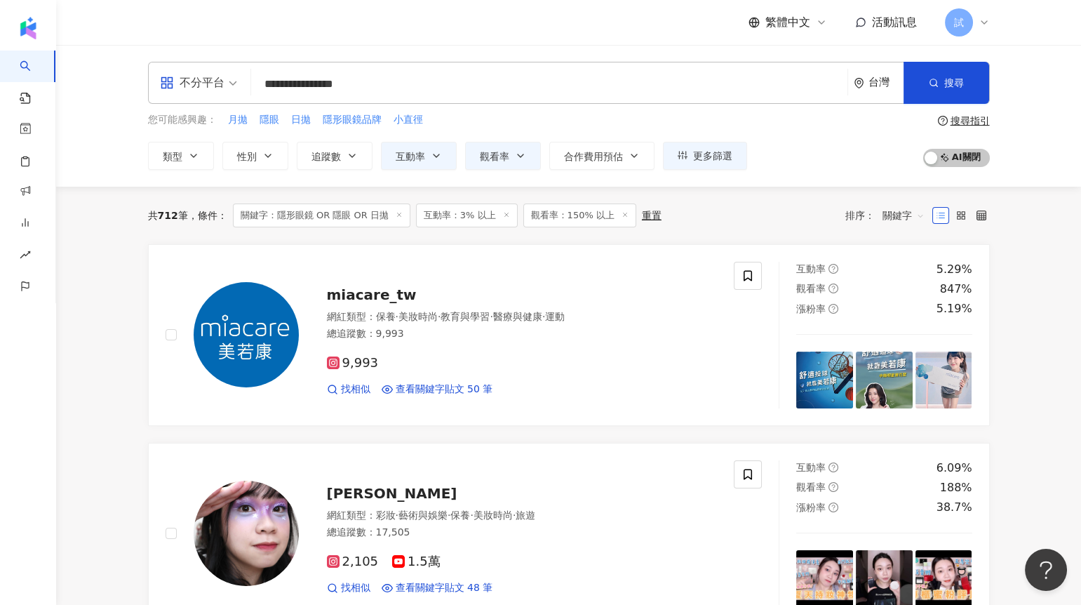
click at [890, 219] on span "關鍵字" at bounding box center [904, 215] width 42 height 22
click at [903, 338] on div "觀看率" at bounding box center [903, 338] width 35 height 15
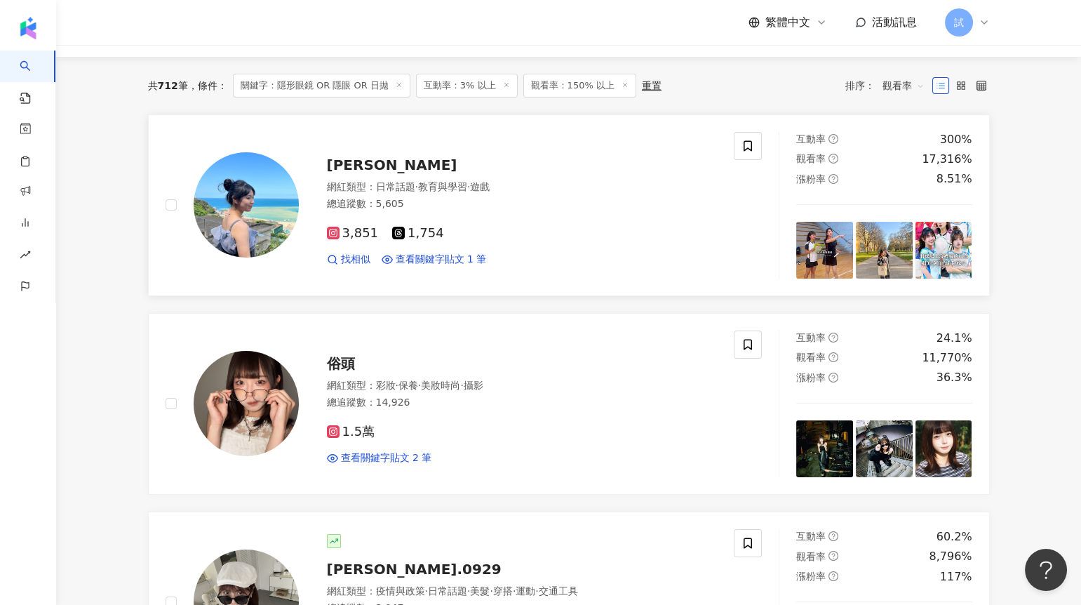
scroll to position [296, 0]
